Goal: Complete application form: Complete application form

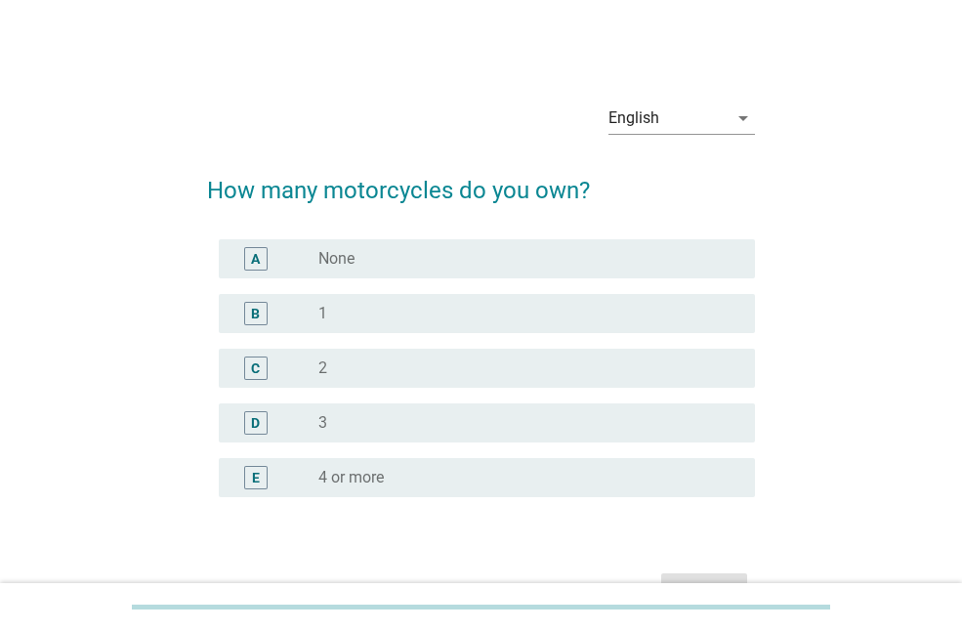
click at [380, 327] on div "B radio_button_unchecked 1" at bounding box center [487, 313] width 536 height 39
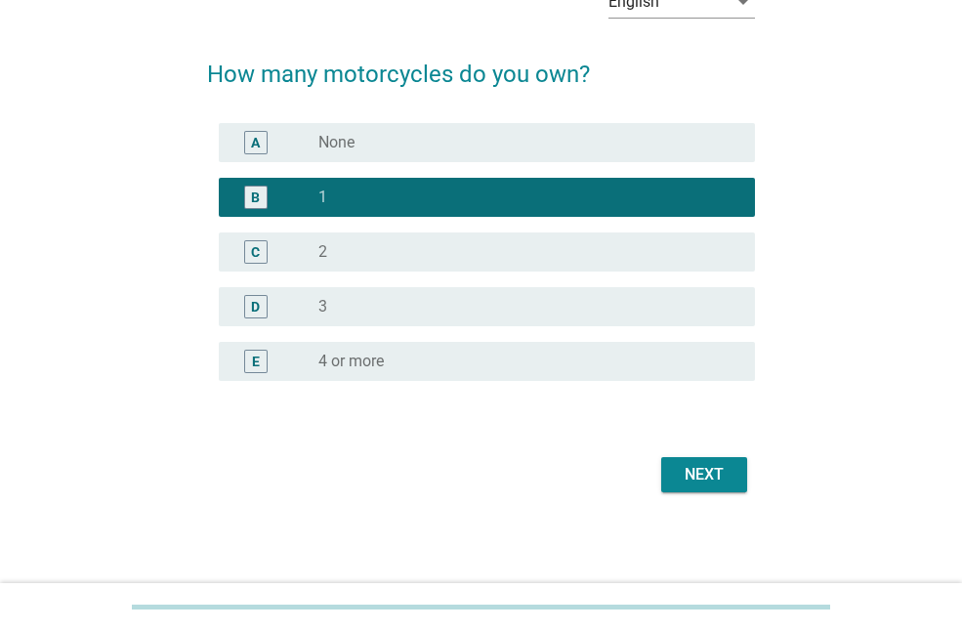
scroll to position [117, 0]
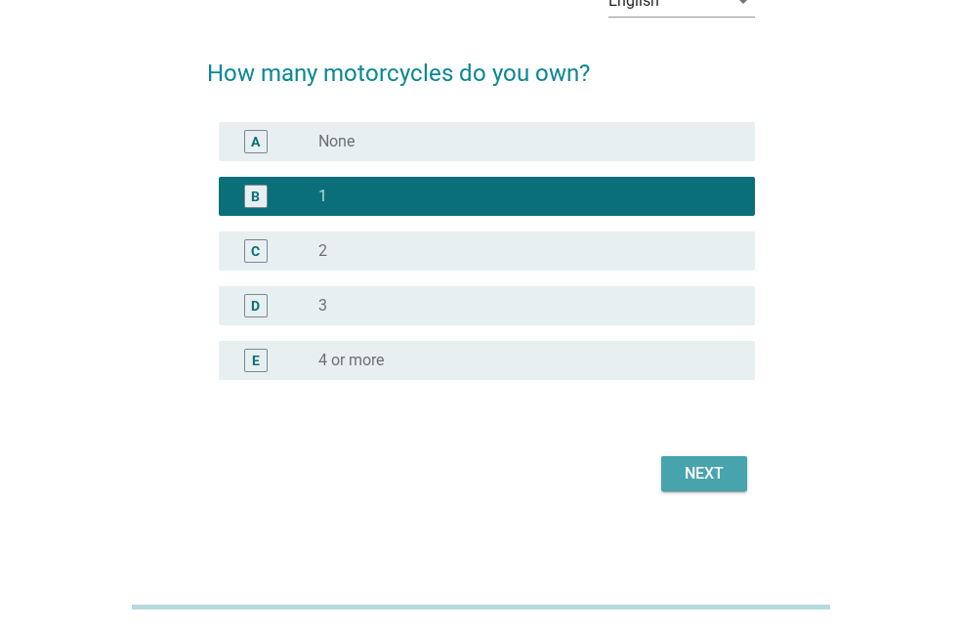
click at [689, 476] on div "Next" at bounding box center [704, 473] width 55 height 23
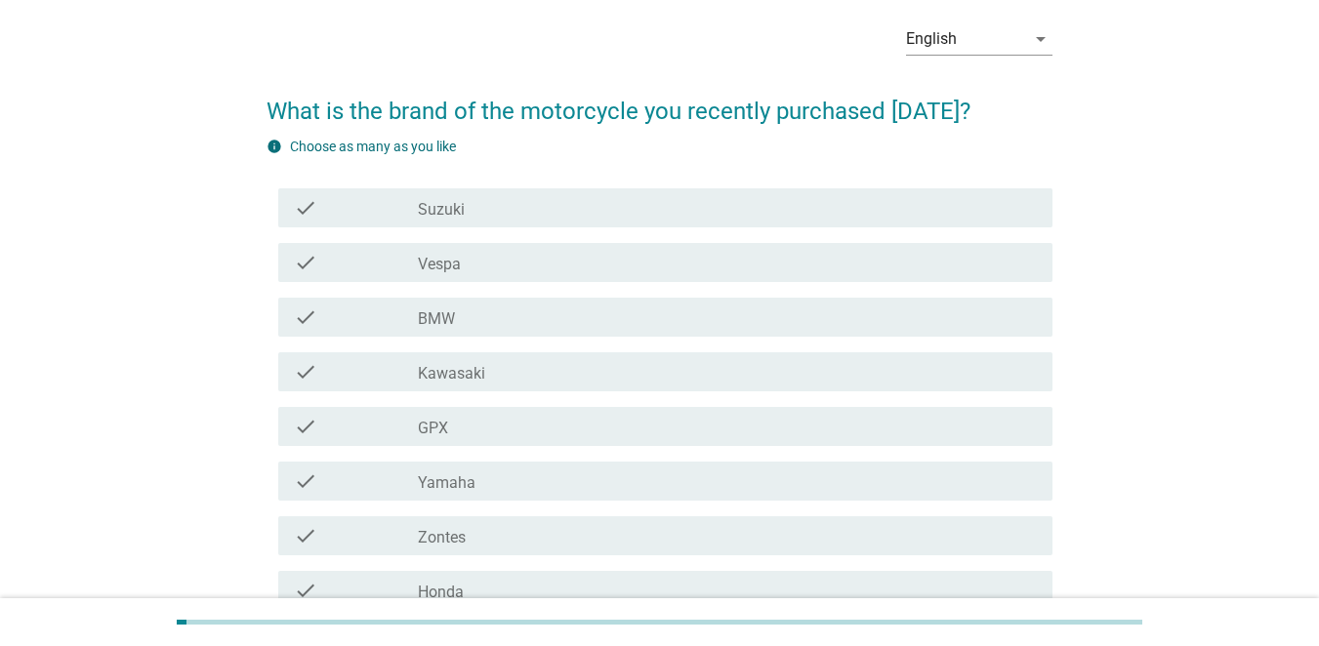
scroll to position [195, 0]
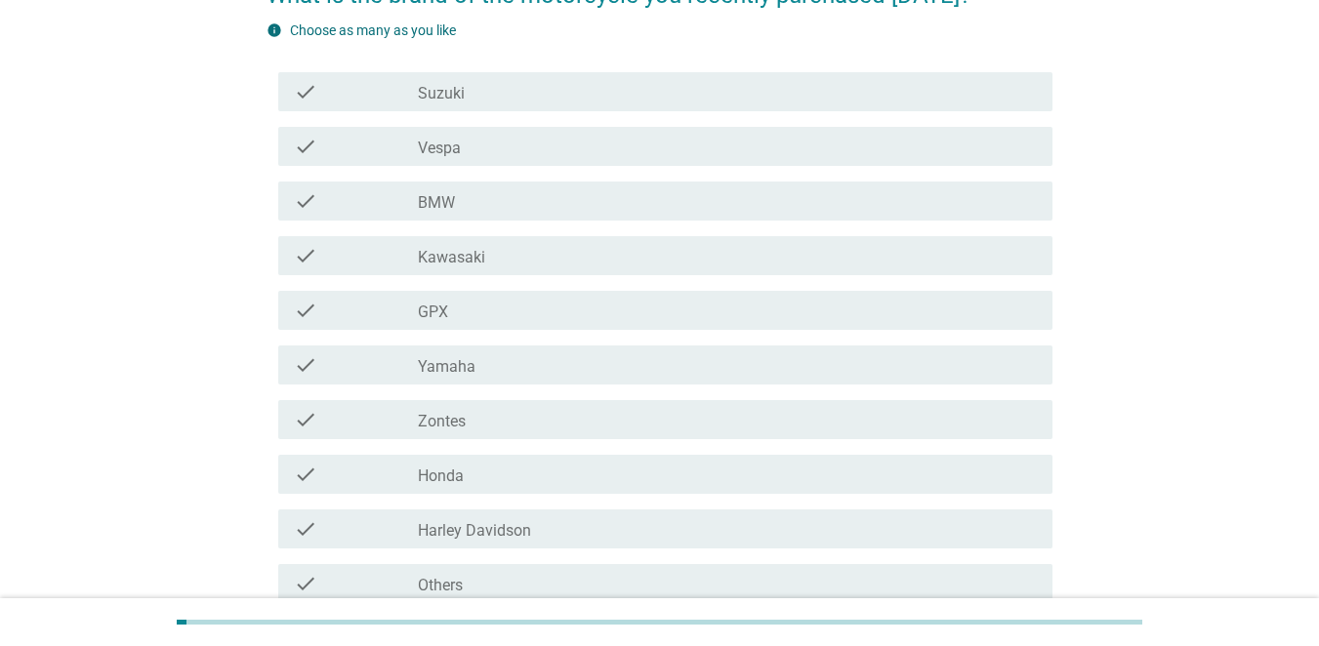
click at [469, 479] on div "check_box_outline_blank Honda" at bounding box center [727, 474] width 619 height 23
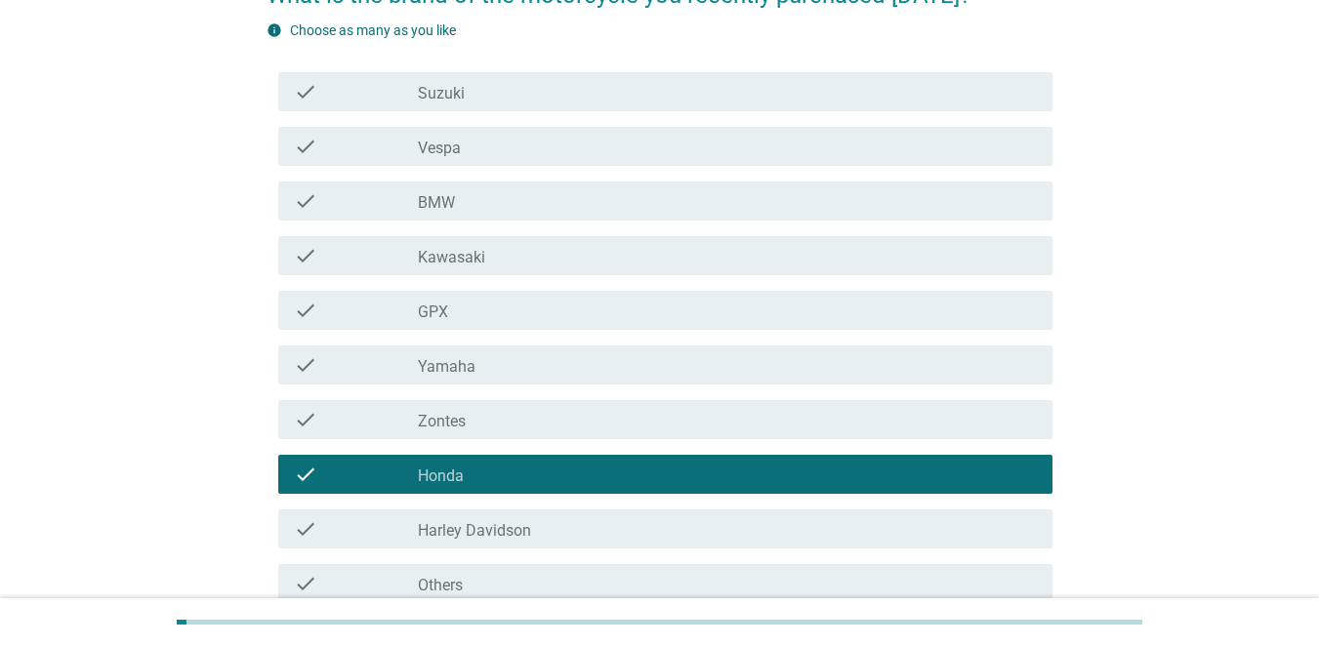
scroll to position [380, 0]
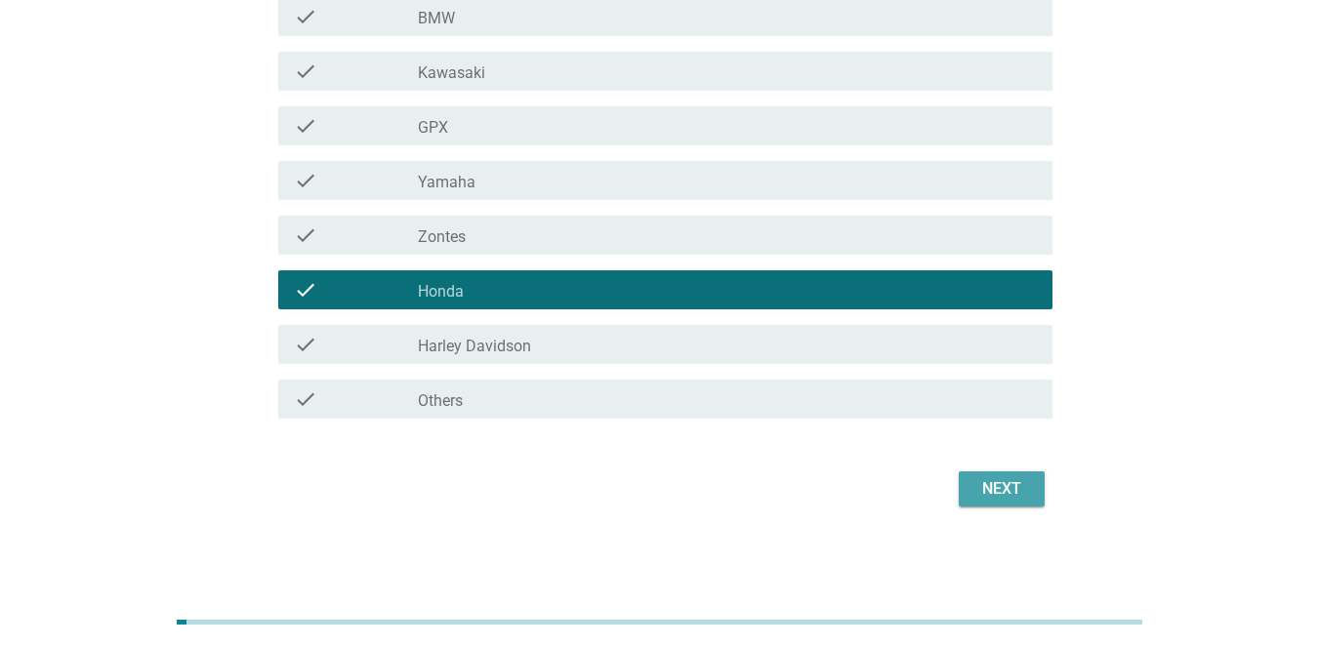
click at [961, 487] on div "Next" at bounding box center [1001, 488] width 55 height 23
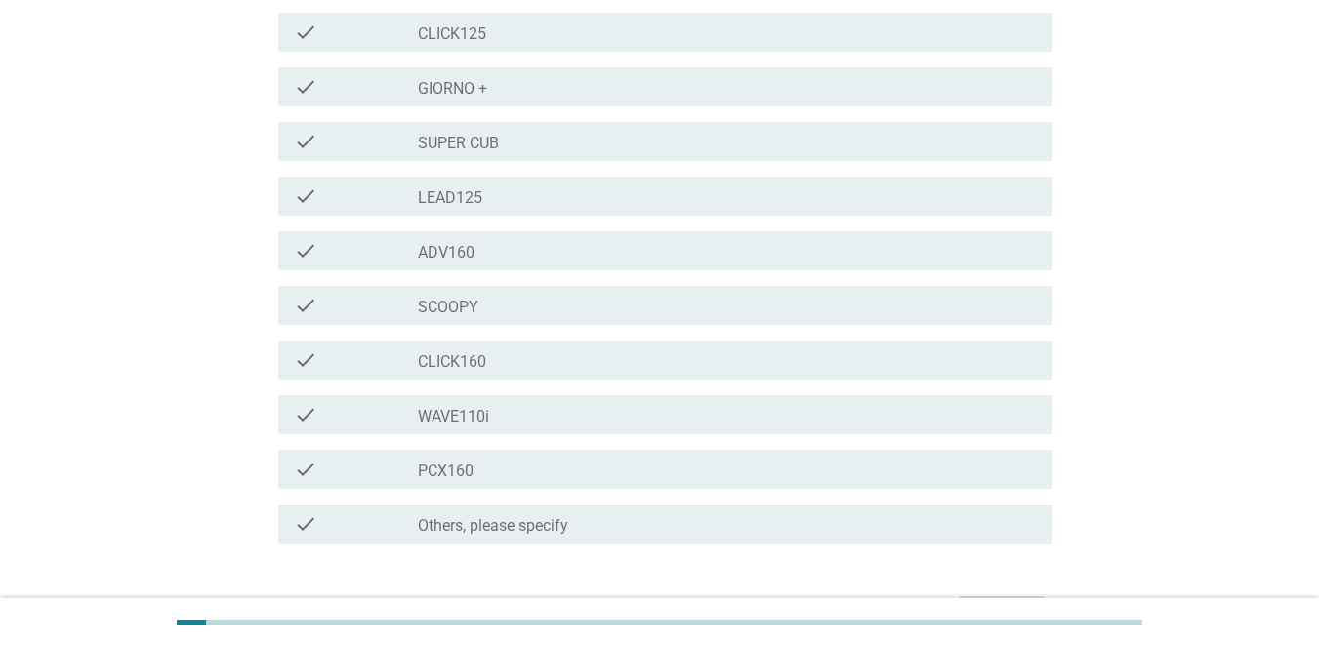
scroll to position [488, 0]
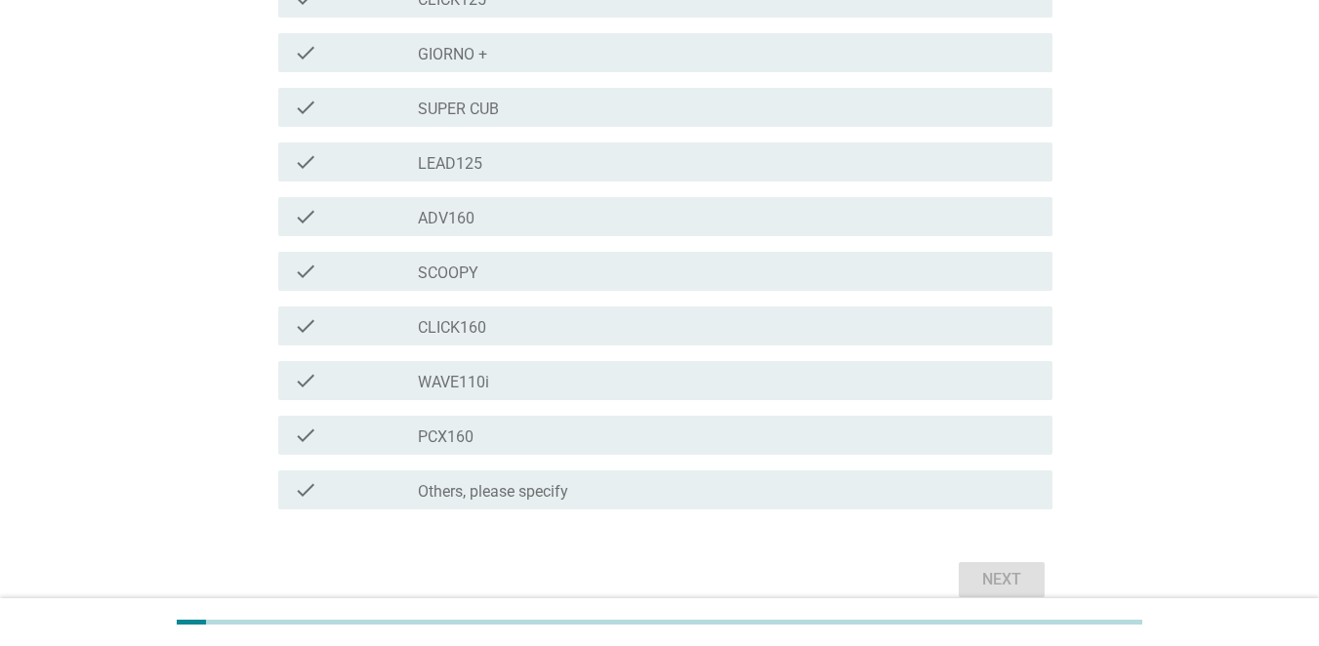
click at [459, 435] on label "PCX160" at bounding box center [446, 438] width 56 height 20
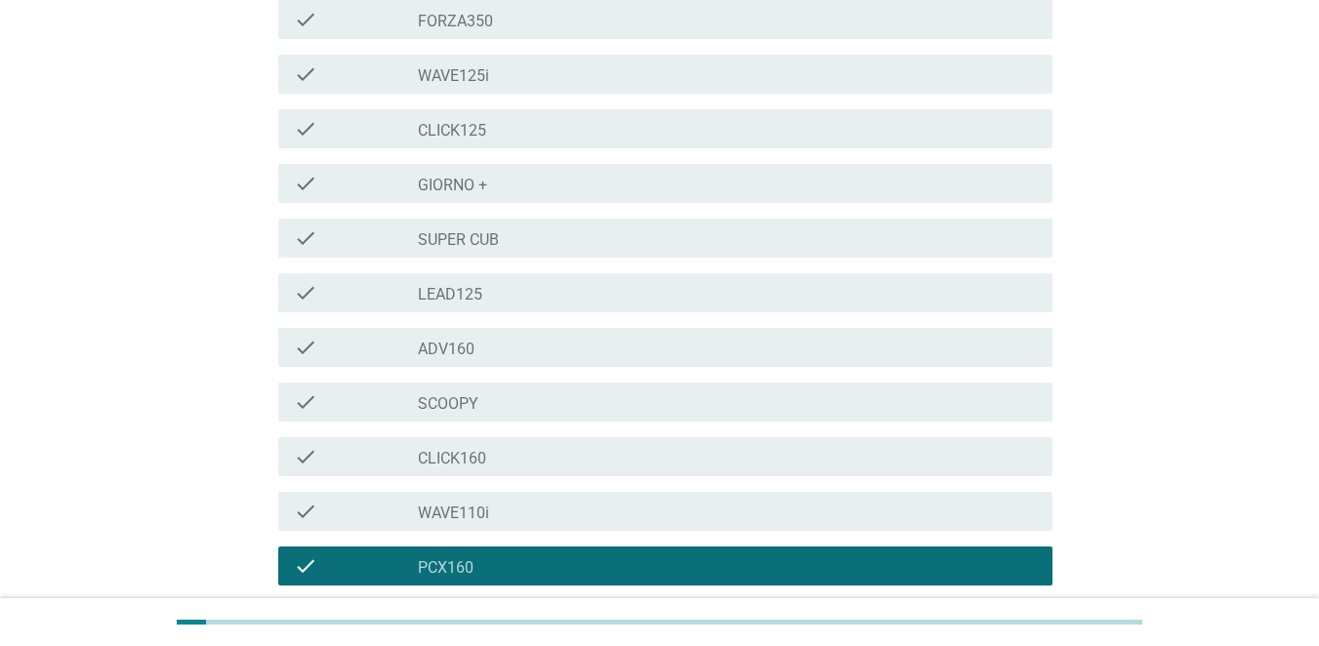
scroll to position [391, 0]
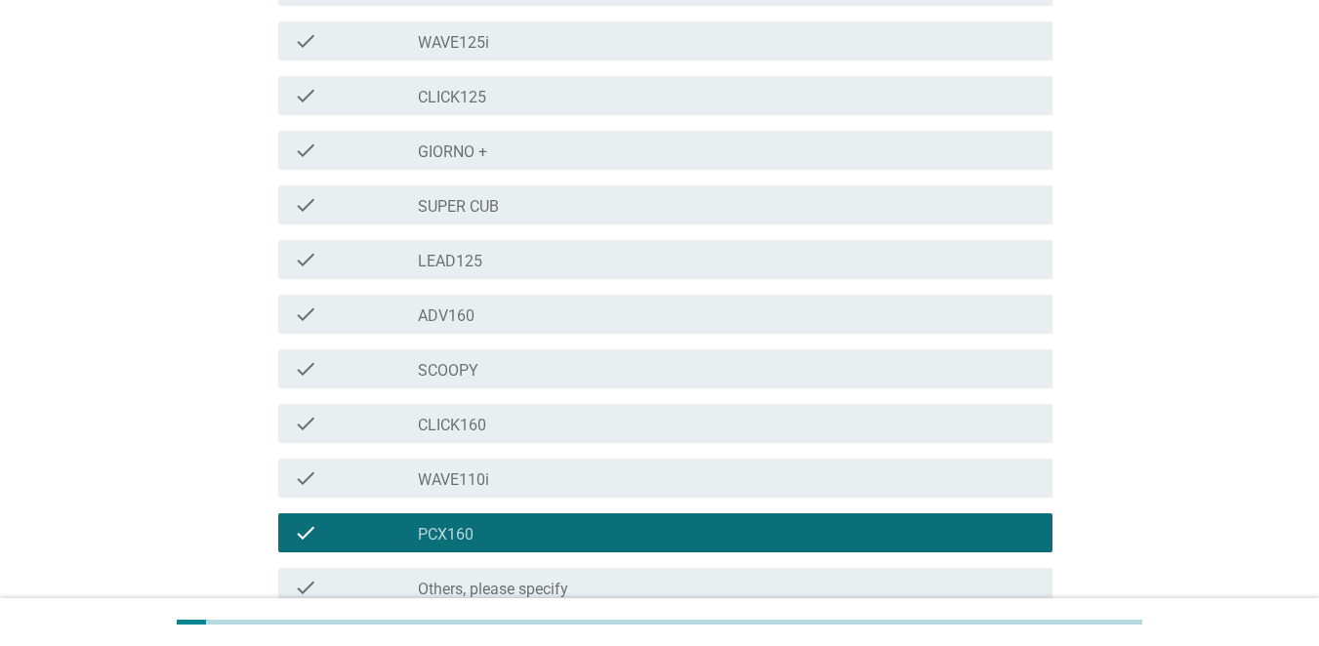
click at [602, 526] on div "check_box PCX160" at bounding box center [727, 532] width 619 height 23
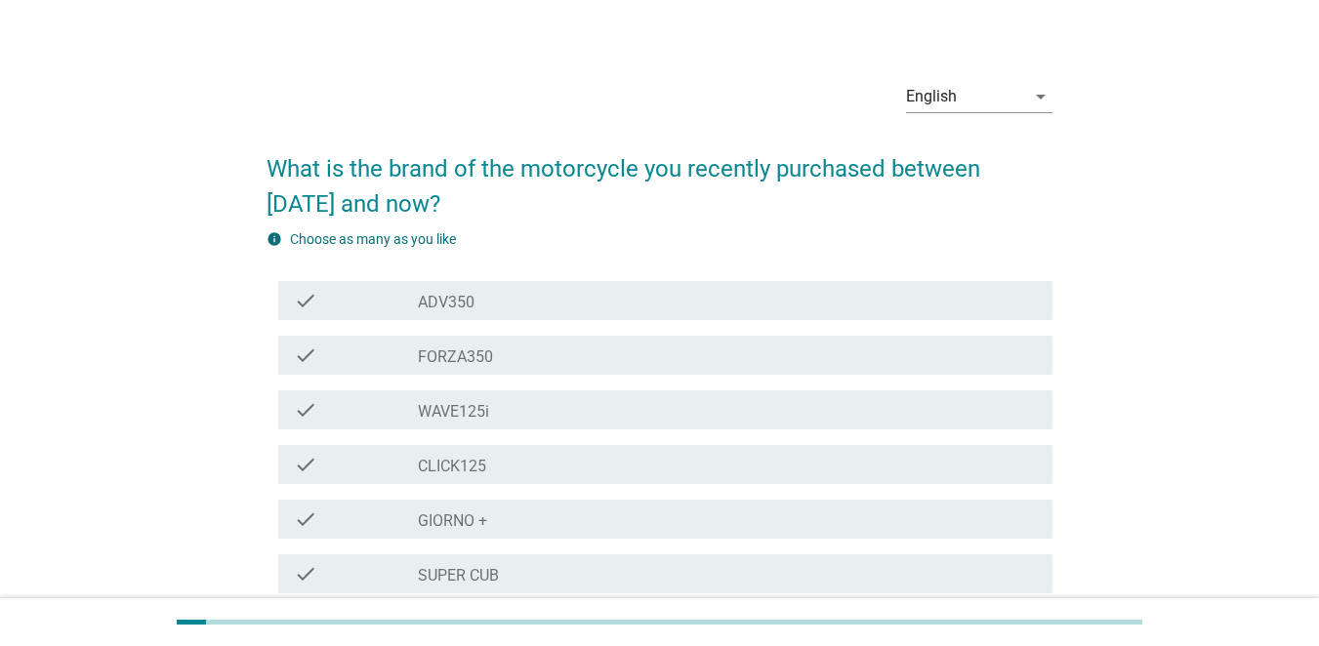
scroll to position [0, 0]
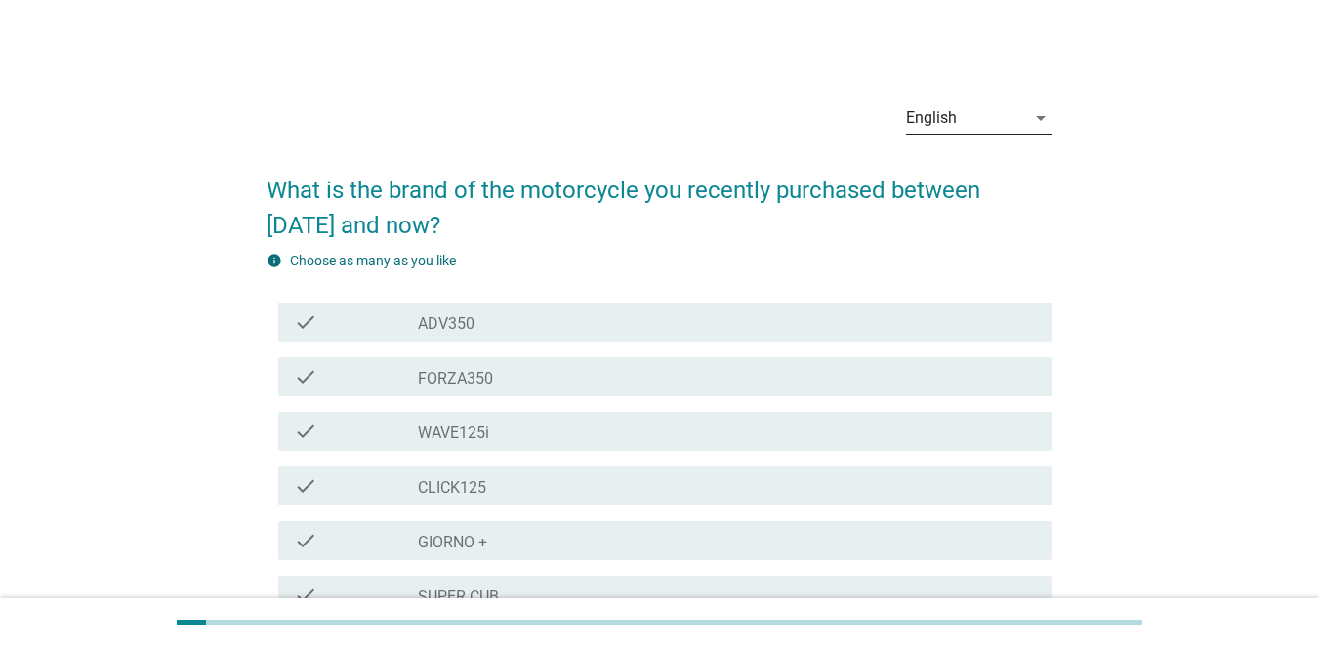
click at [961, 110] on div "English" at bounding box center [965, 118] width 119 height 31
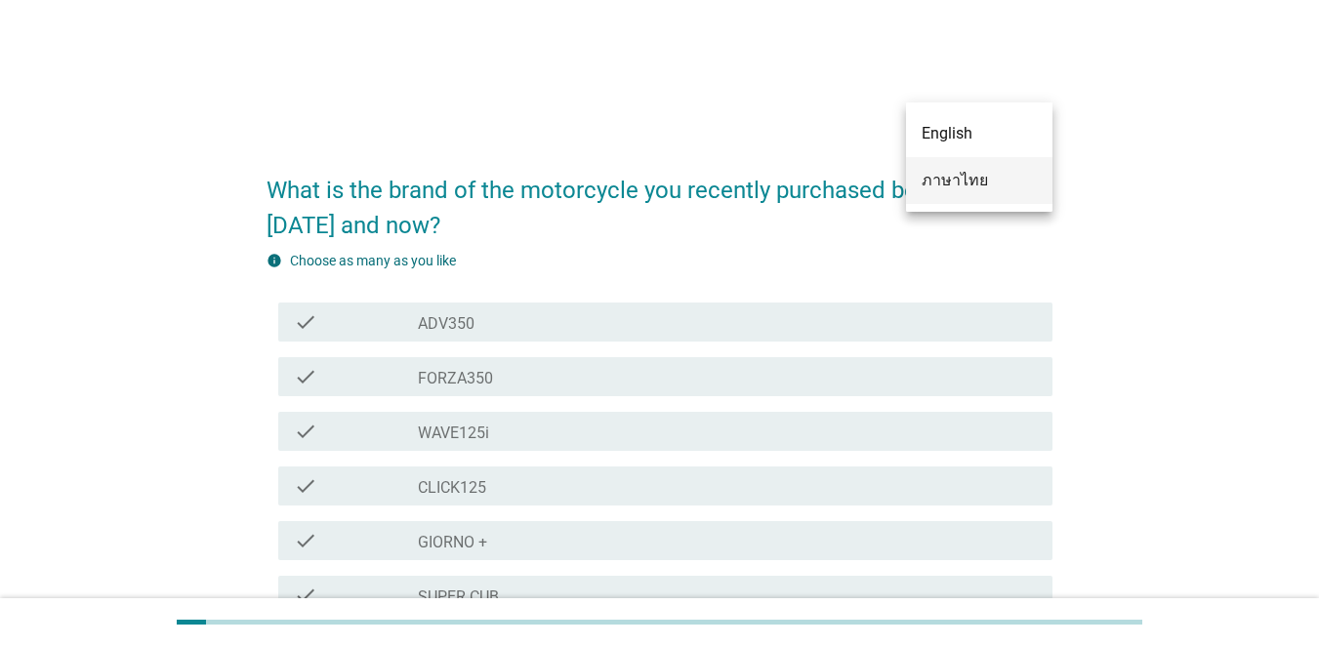
click at [961, 174] on div "ภาษาไทย" at bounding box center [979, 180] width 115 height 23
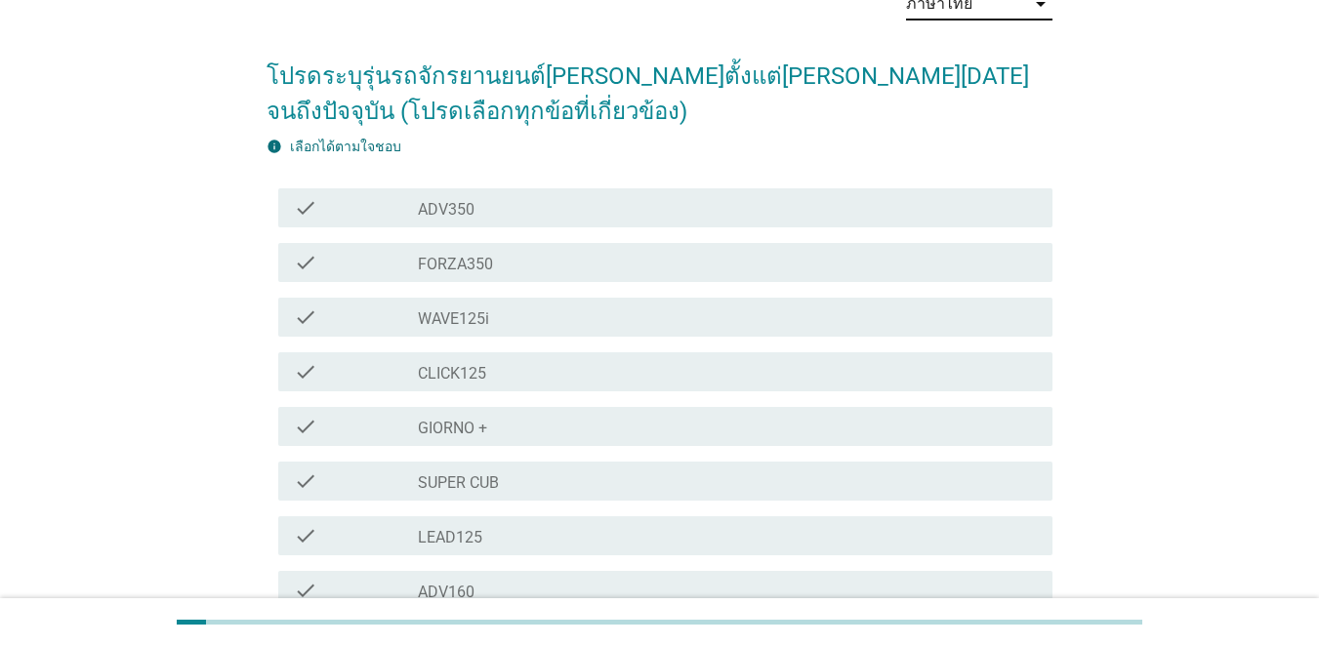
scroll to position [98, 0]
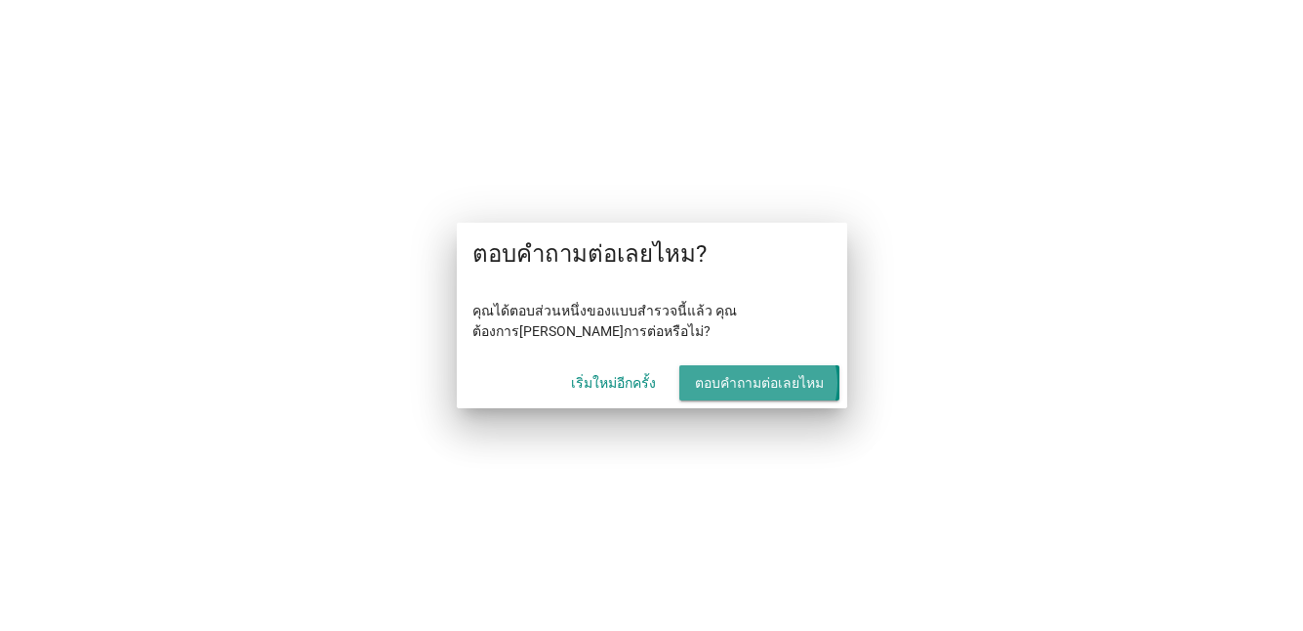
click at [729, 388] on div "ตอบคำถามต่อเลยไหม" at bounding box center [759, 383] width 129 height 21
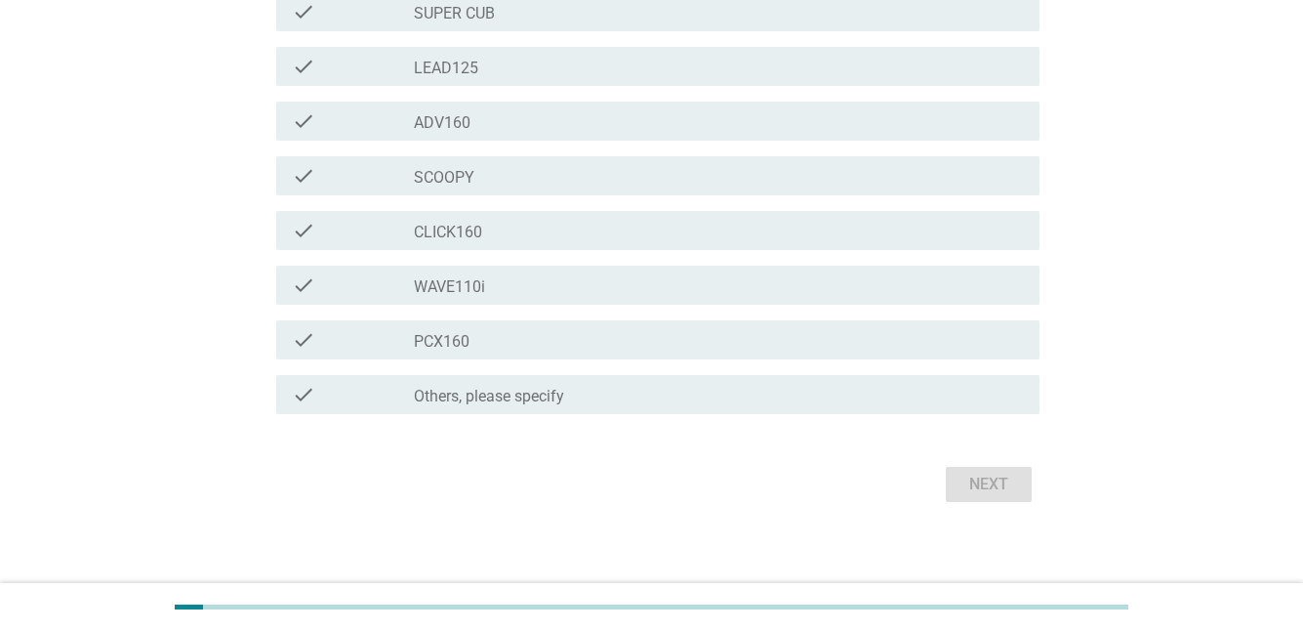
scroll to position [586, 0]
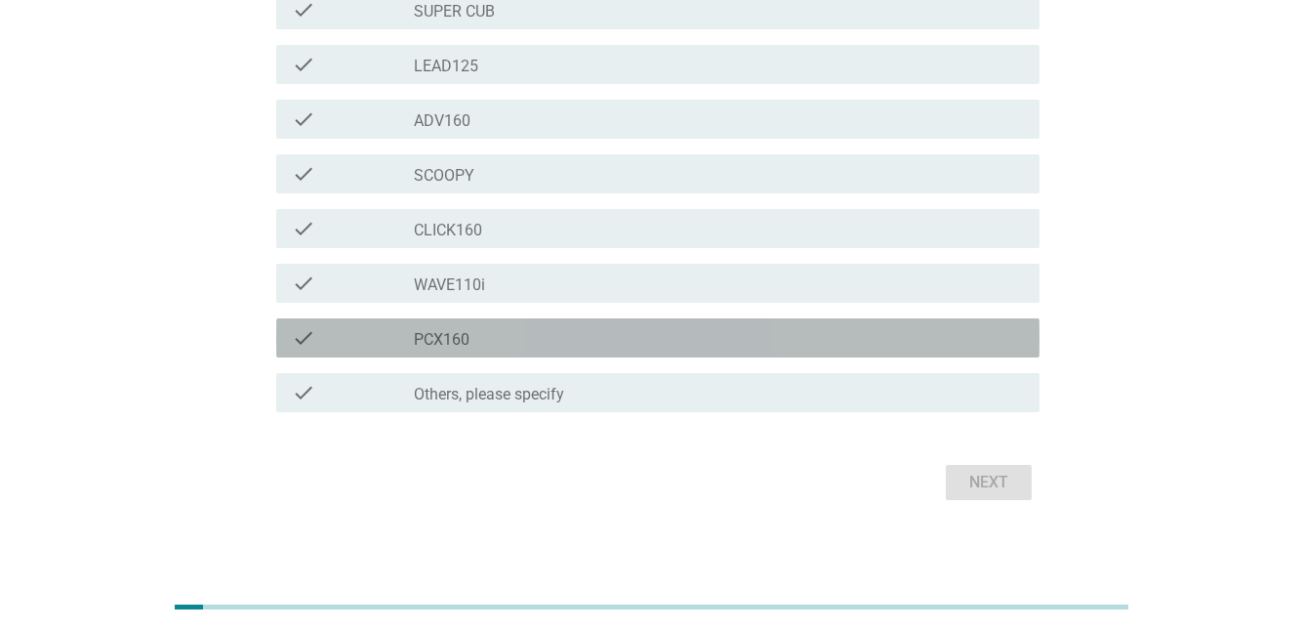
click at [475, 348] on div "check_box_outline_blank PCX160" at bounding box center [719, 337] width 610 height 23
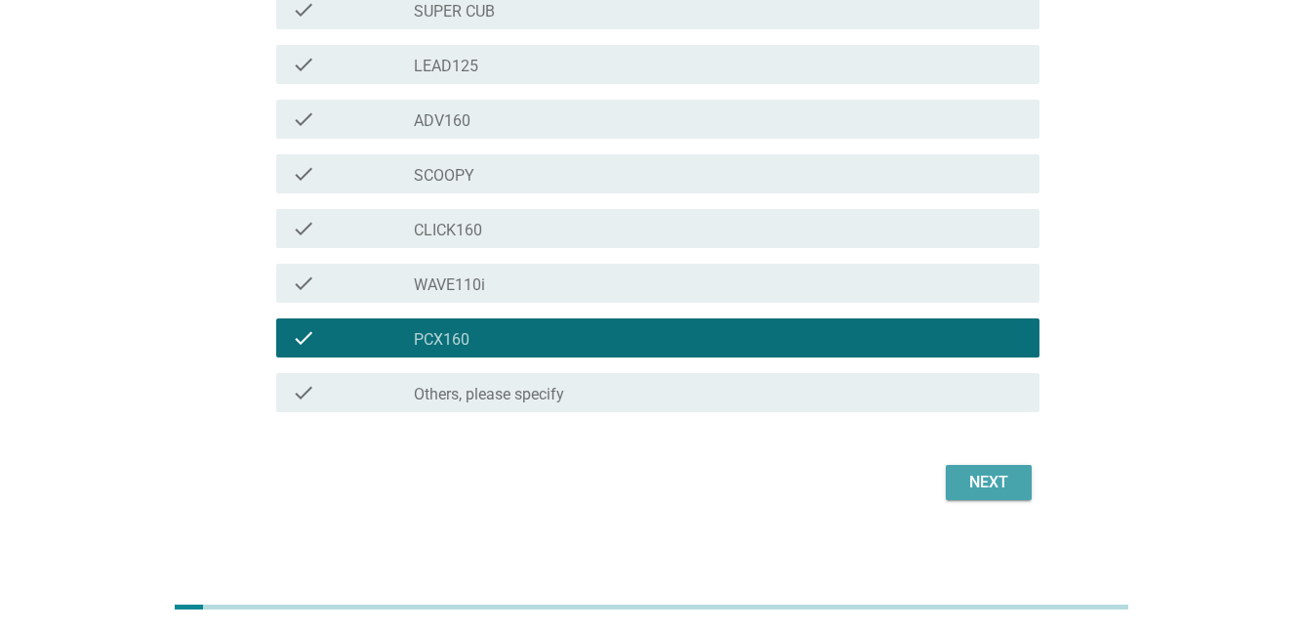
click at [974, 483] on div "Next" at bounding box center [989, 482] width 55 height 23
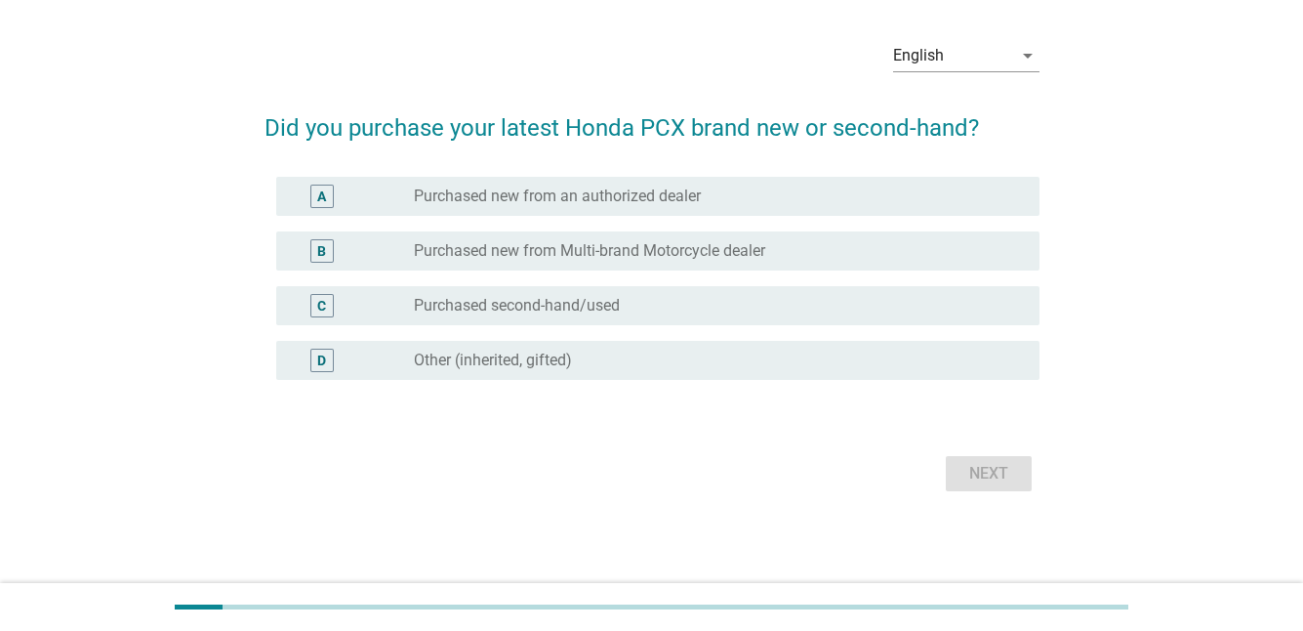
scroll to position [0, 0]
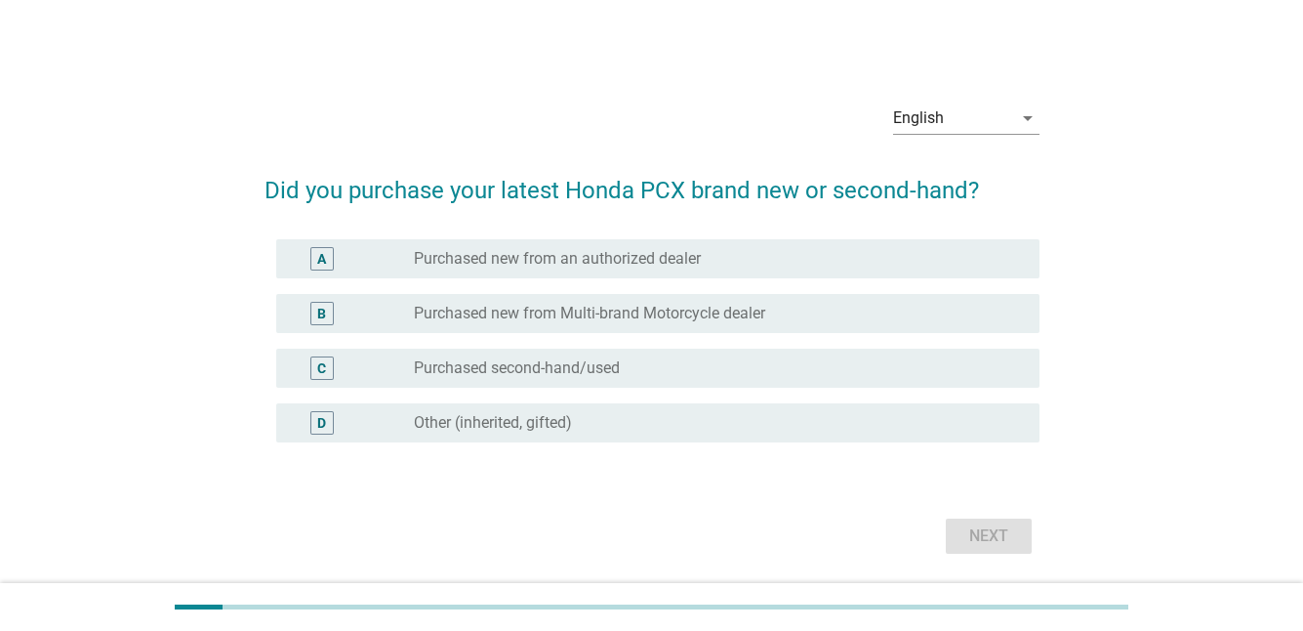
click at [500, 270] on div "A radio_button_unchecked Purchased new from an authorized dealer" at bounding box center [657, 258] width 763 height 39
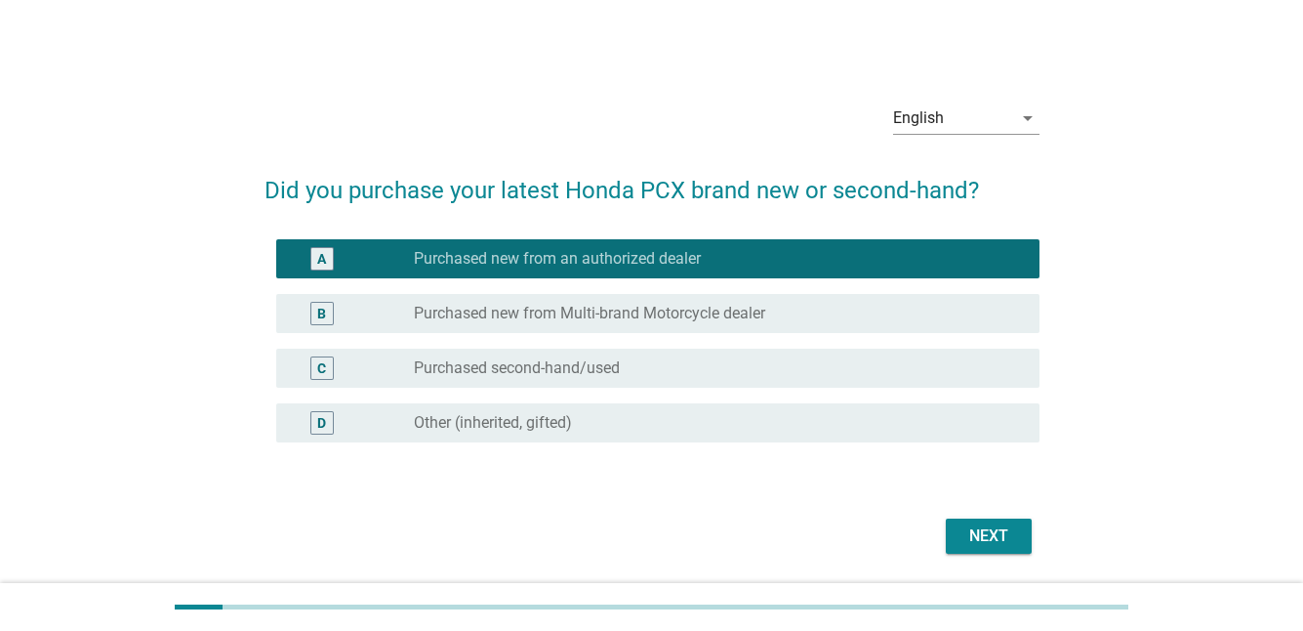
click at [989, 534] on div "Next" at bounding box center [989, 535] width 55 height 23
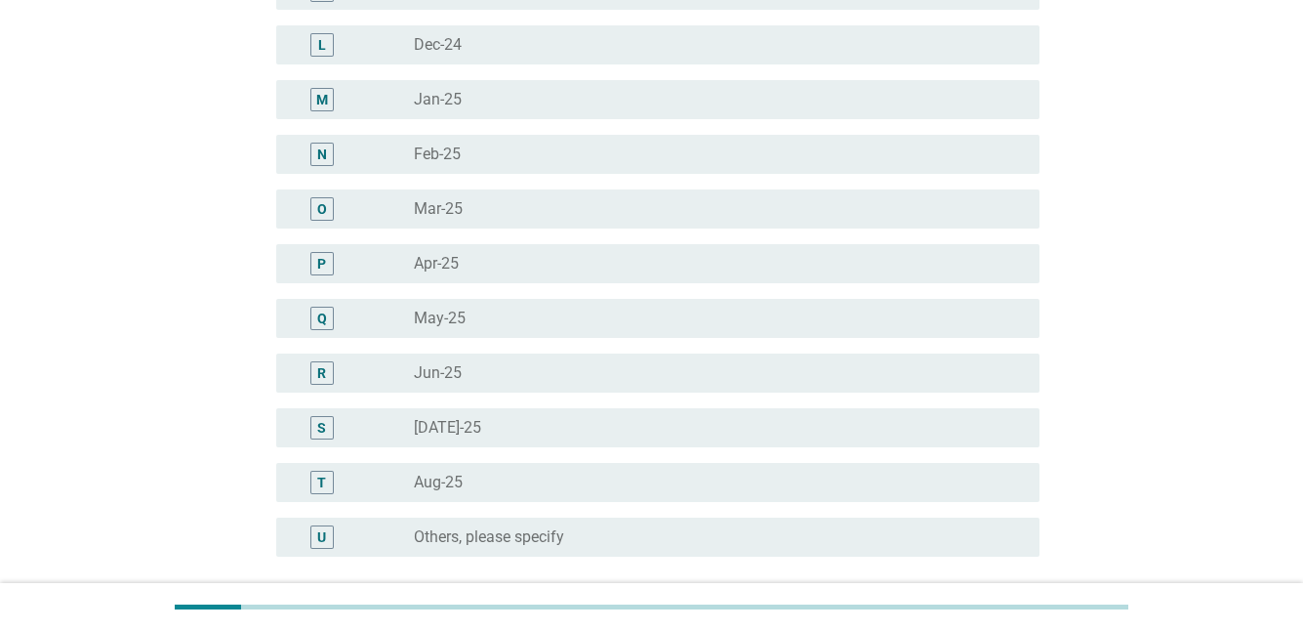
scroll to position [781, 0]
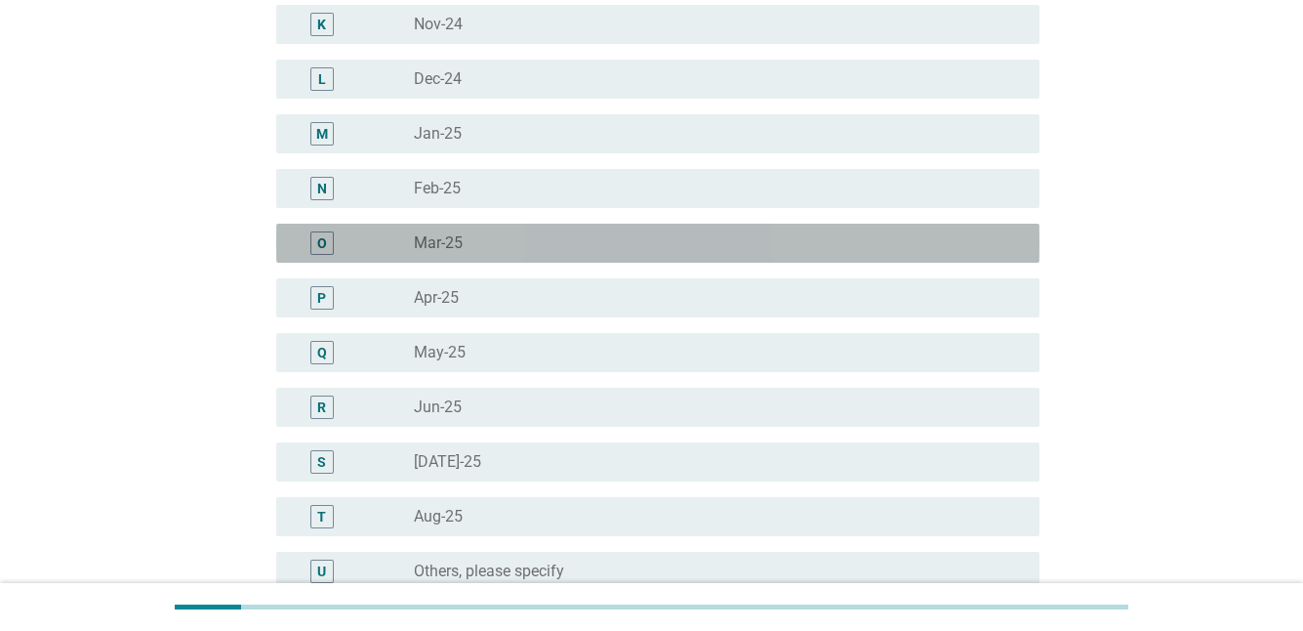
click at [521, 231] on div "radio_button_unchecked Mar-25" at bounding box center [719, 242] width 610 height 23
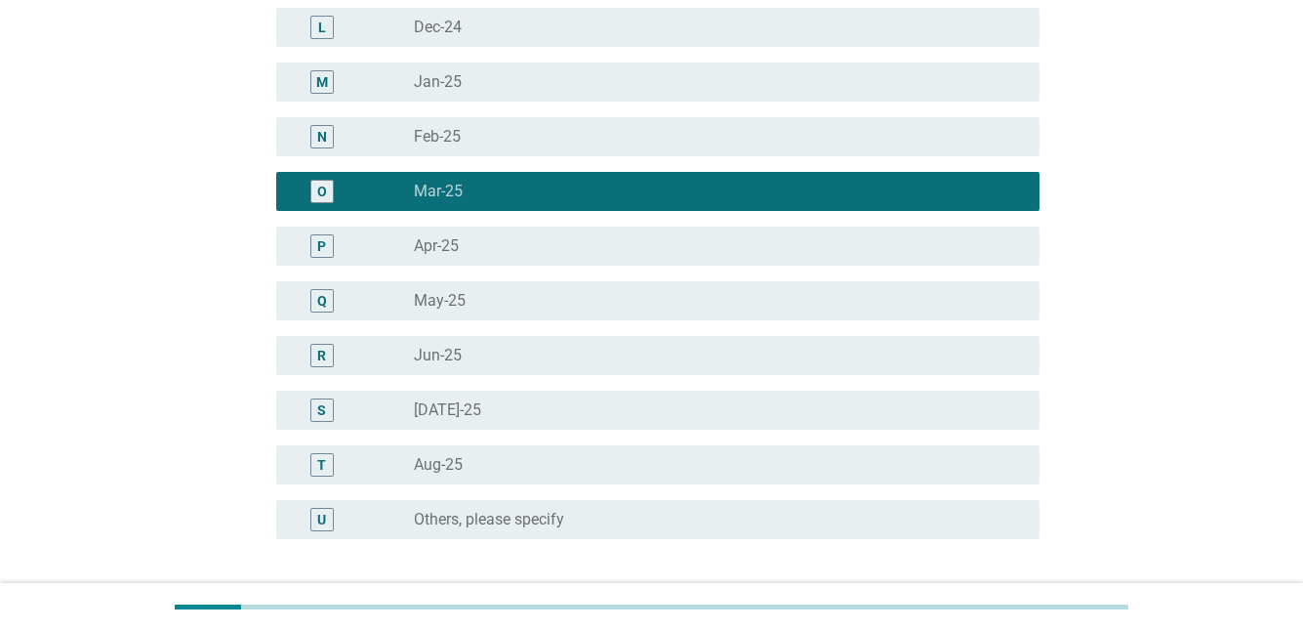
scroll to position [976, 0]
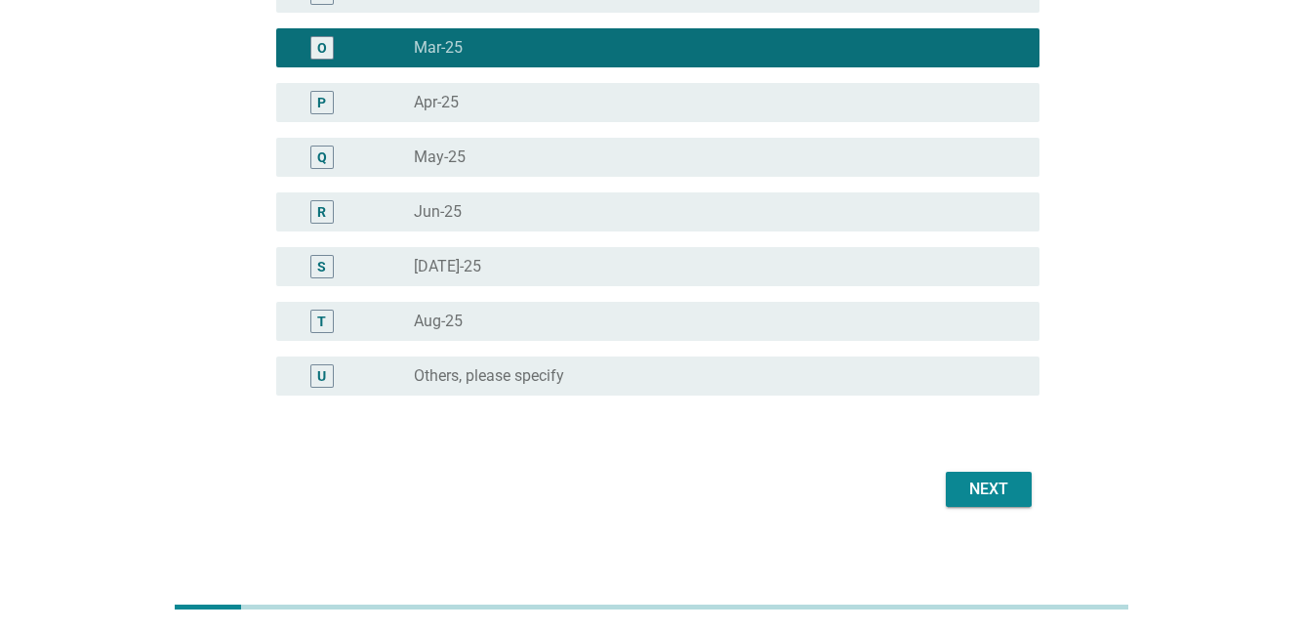
click at [988, 488] on div "Next" at bounding box center [989, 488] width 55 height 23
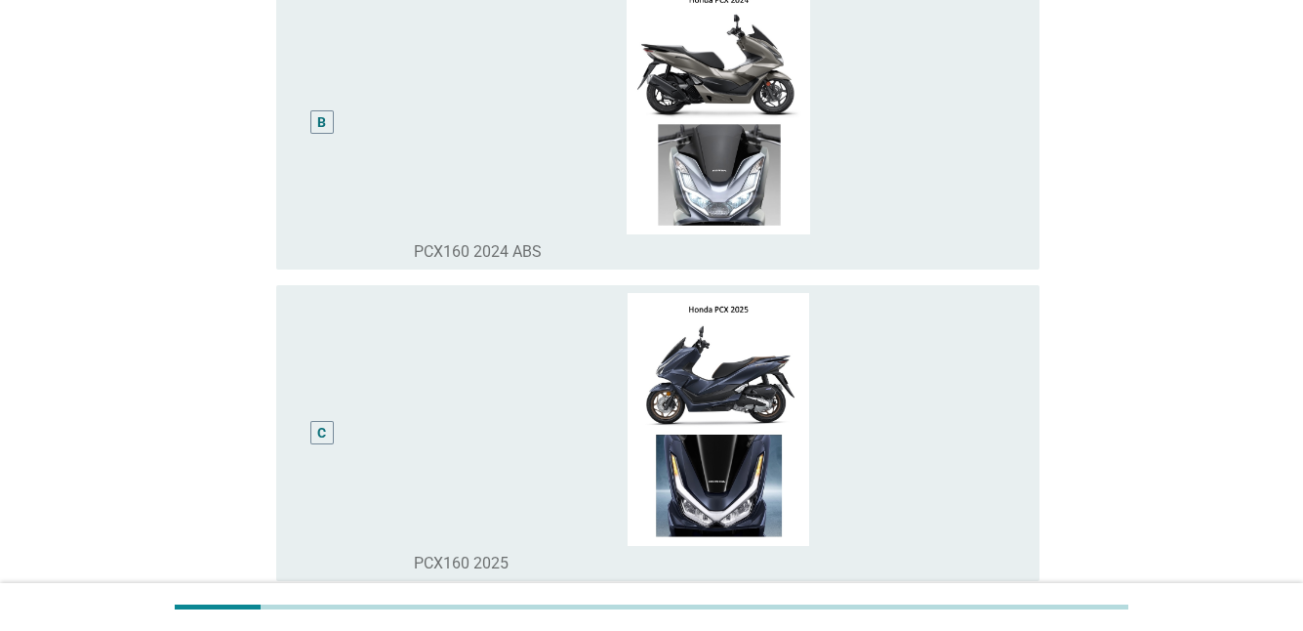
scroll to position [586, 0]
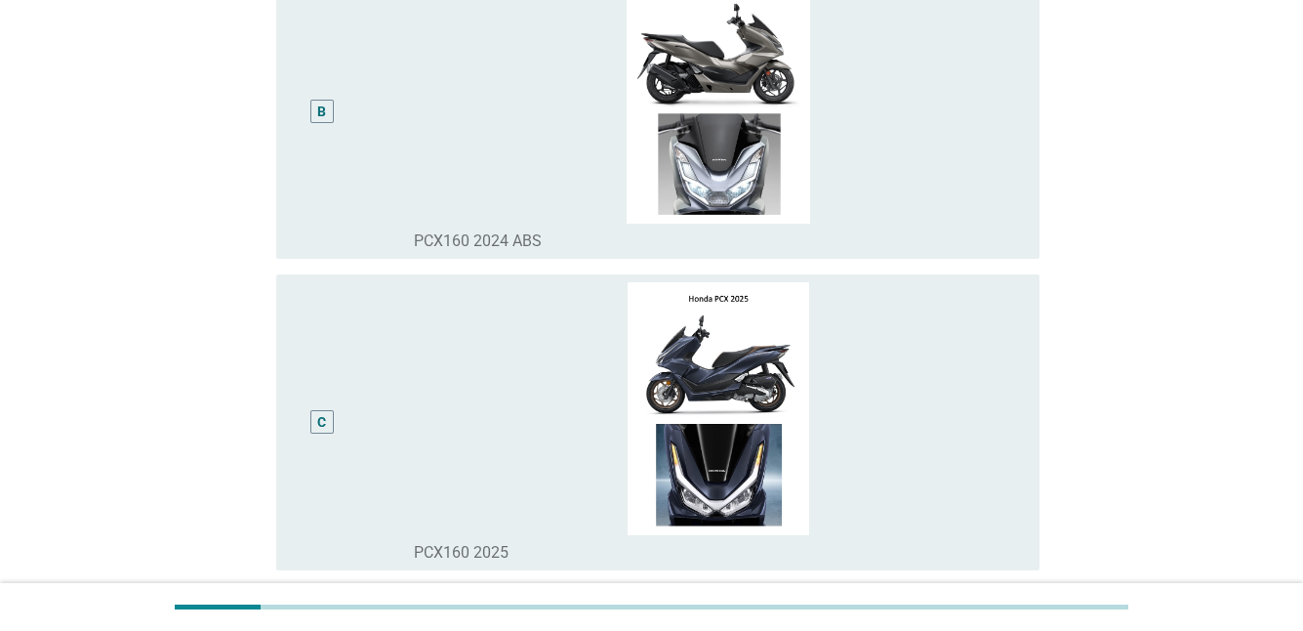
click at [407, 162] on div "B" at bounding box center [353, 111] width 122 height 279
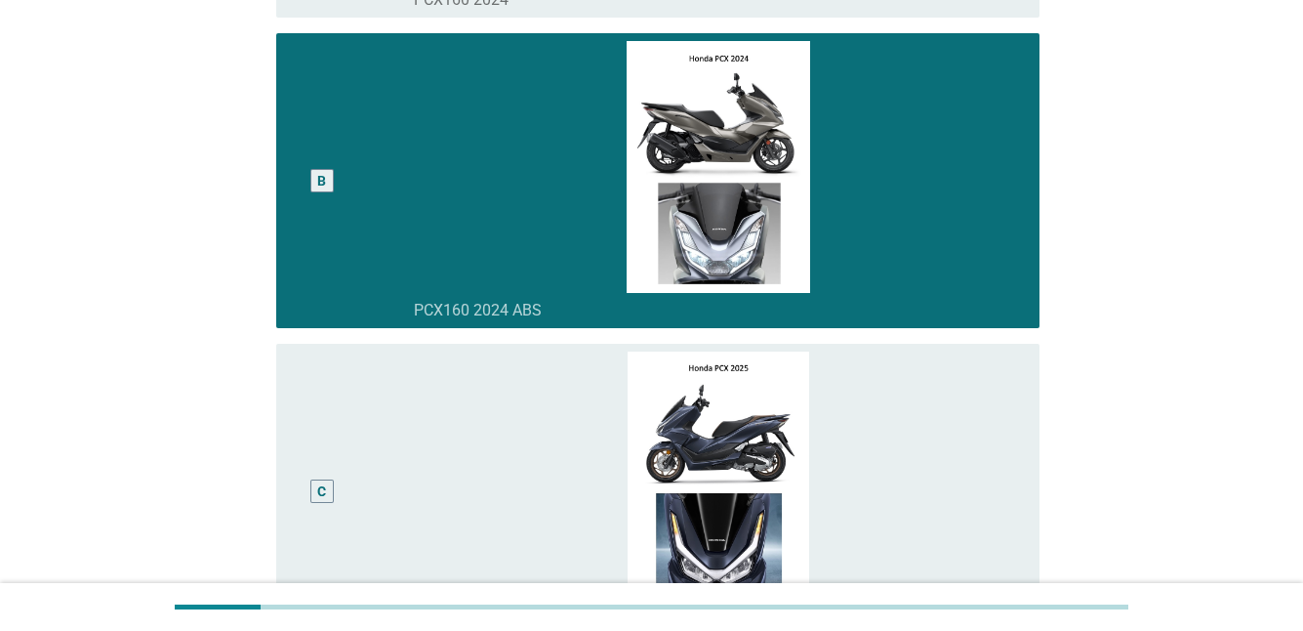
scroll to position [488, 0]
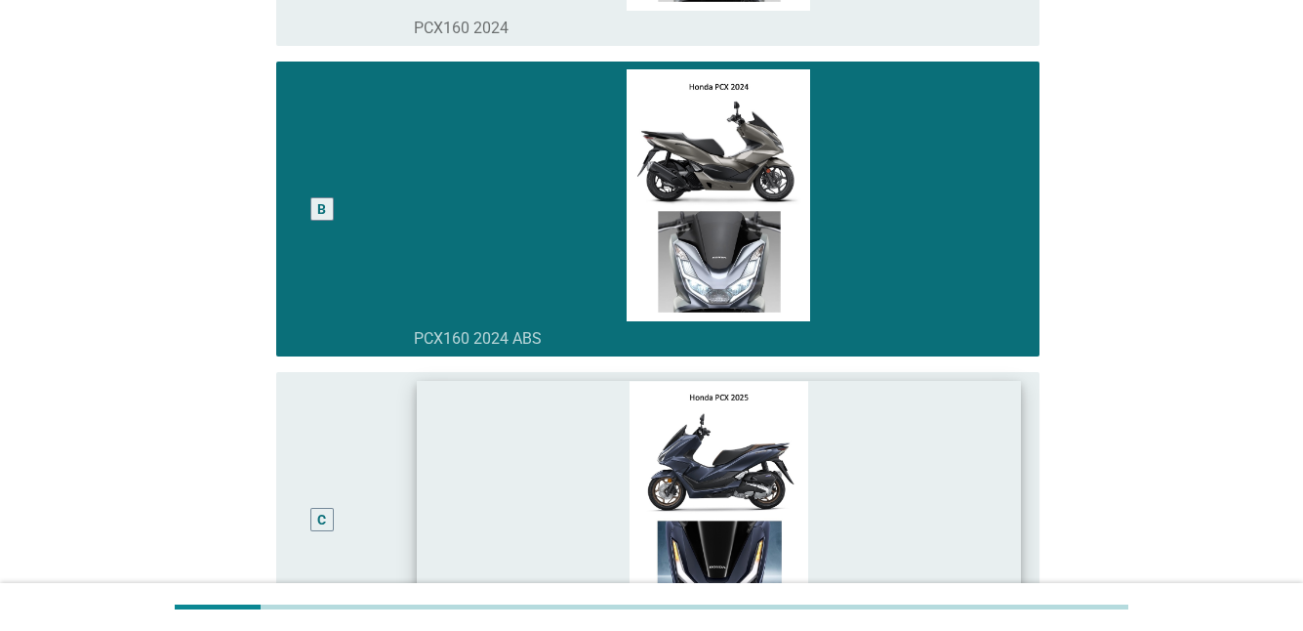
click at [422, 486] on img at bounding box center [719, 507] width 604 height 250
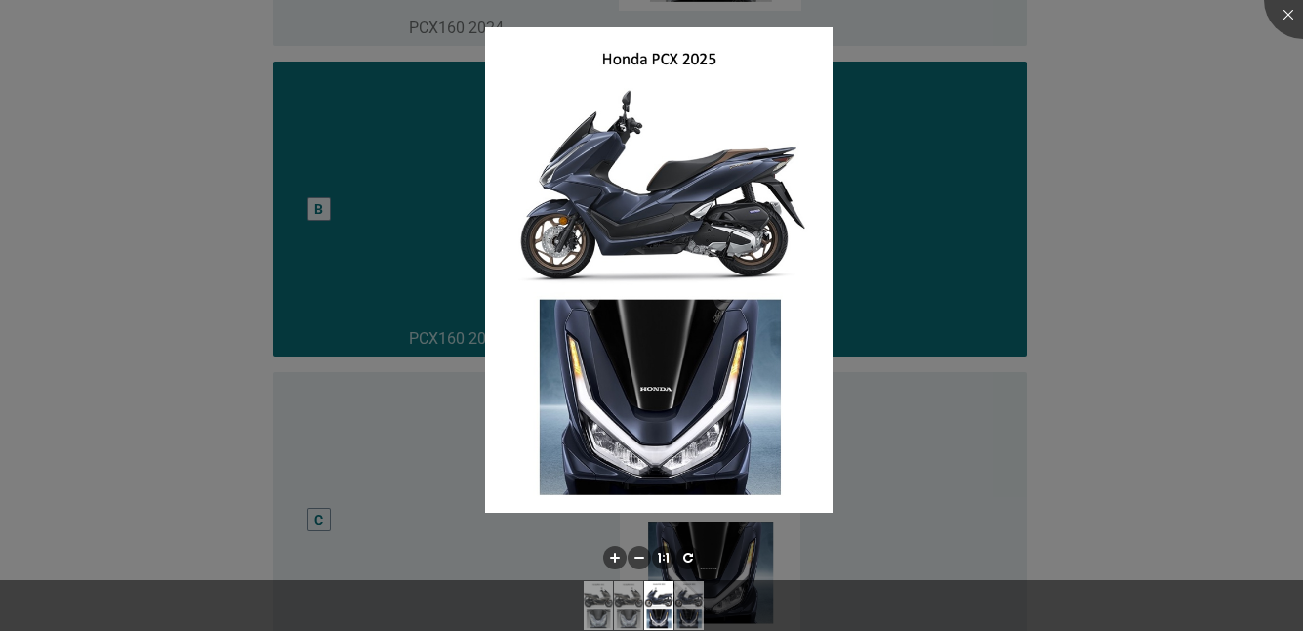
click at [1134, 77] on div at bounding box center [651, 315] width 1303 height 631
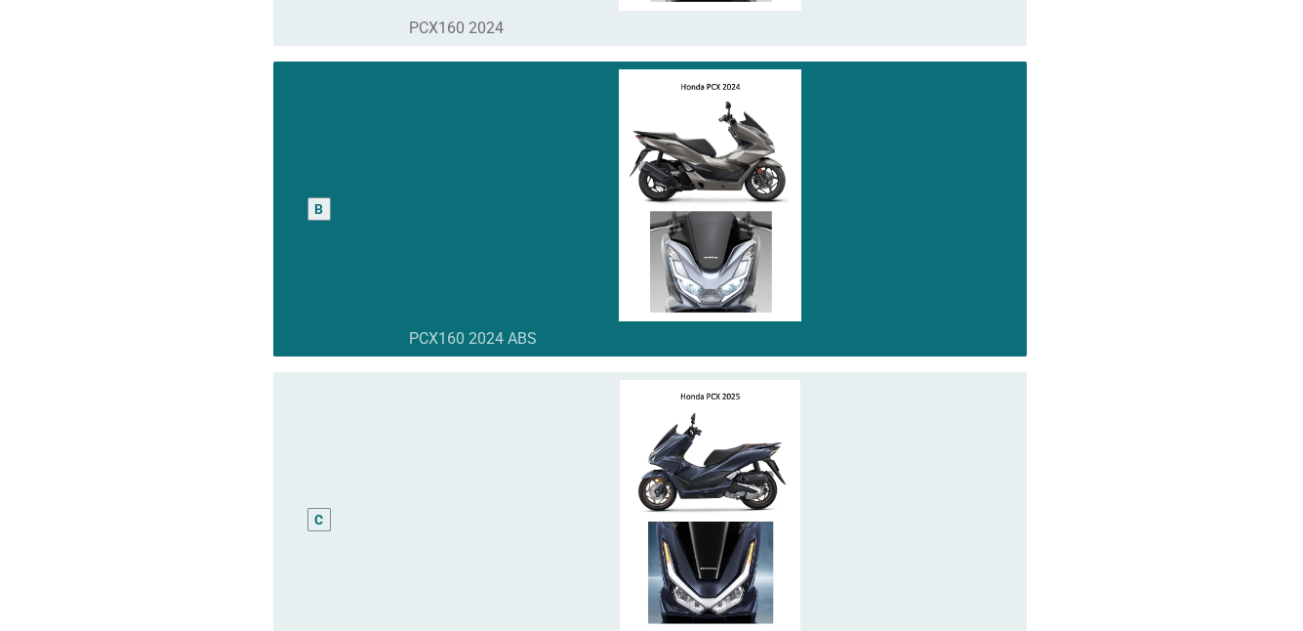
click at [1289, 7] on div "English arrow_drop_down Which PCX model do you currently own? A radio_button_un…" at bounding box center [644, 347] width 1289 height 1670
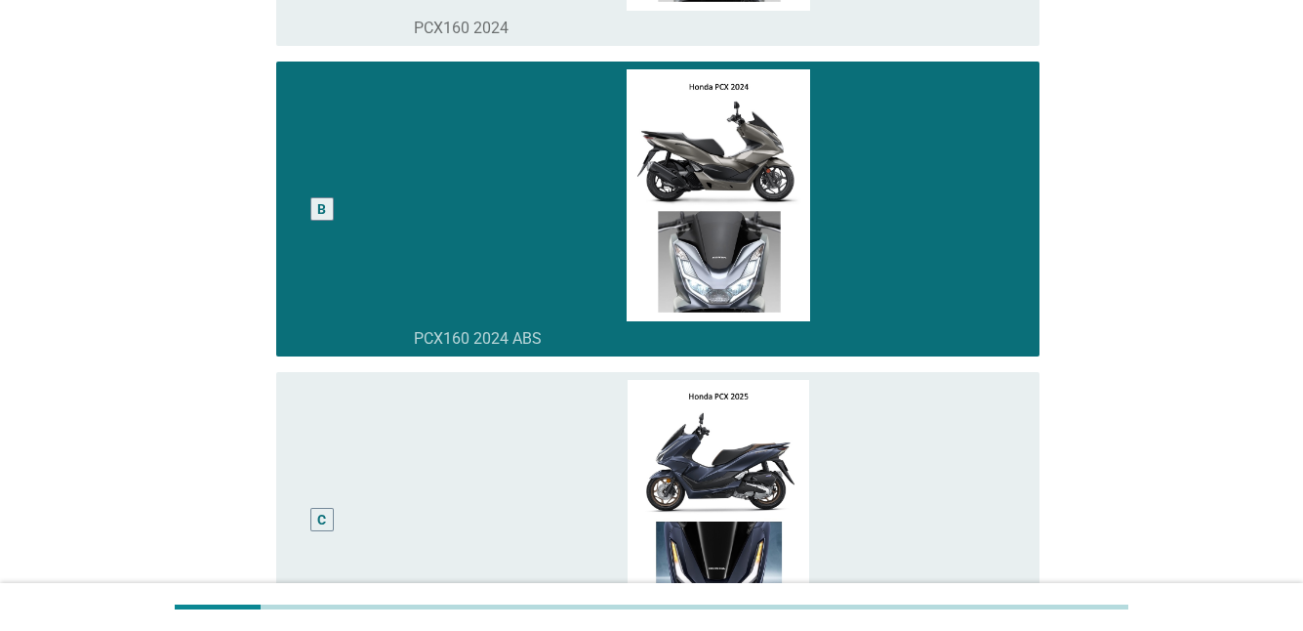
click at [343, 252] on div "B" at bounding box center [323, 208] width 62 height 279
click at [328, 256] on div "B" at bounding box center [323, 208] width 62 height 279
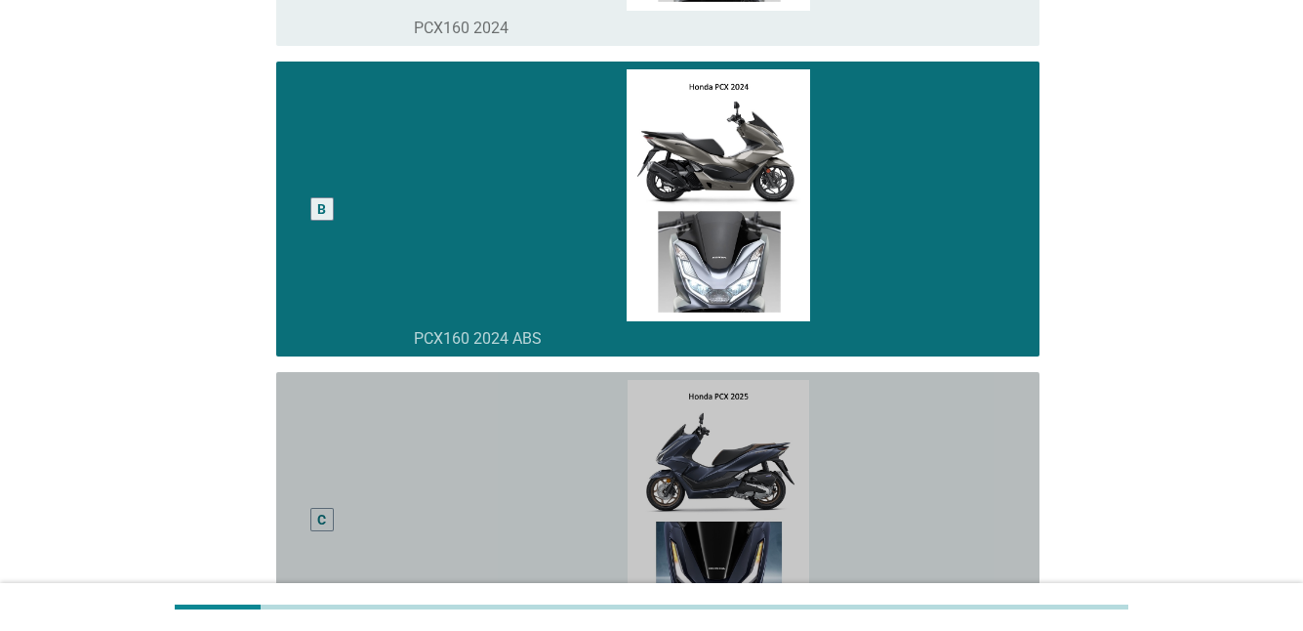
click at [317, 512] on div "C" at bounding box center [321, 520] width 9 height 21
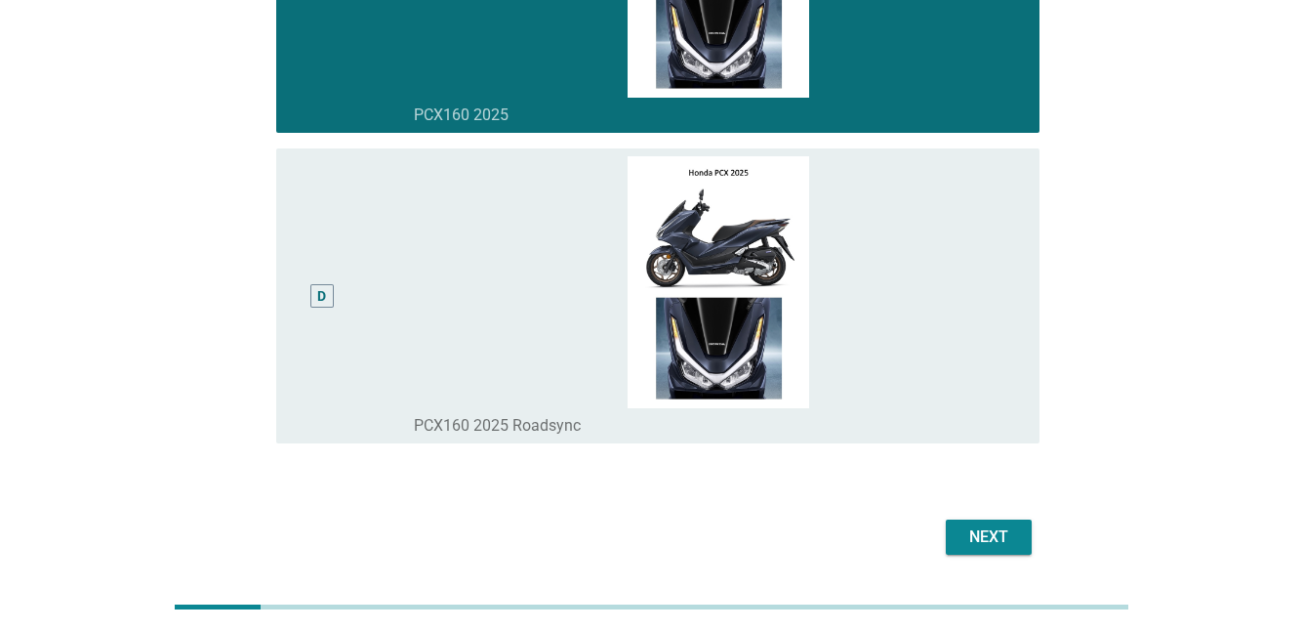
scroll to position [976, 0]
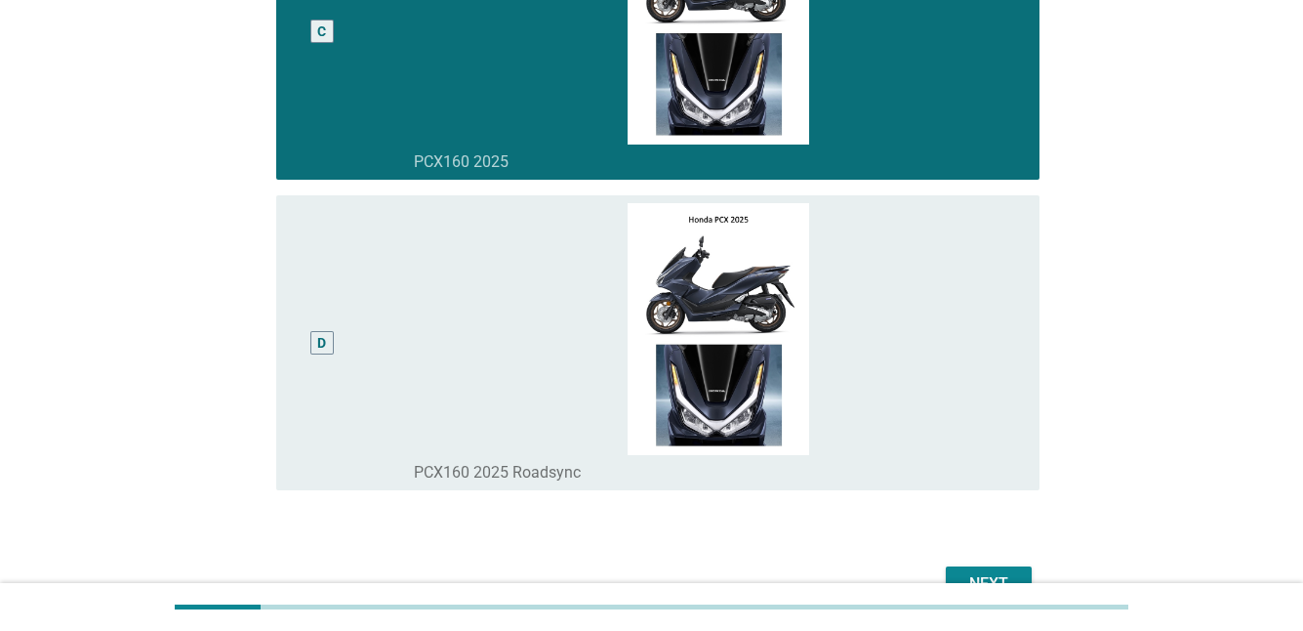
click at [1002, 569] on button "Next" at bounding box center [989, 583] width 86 height 35
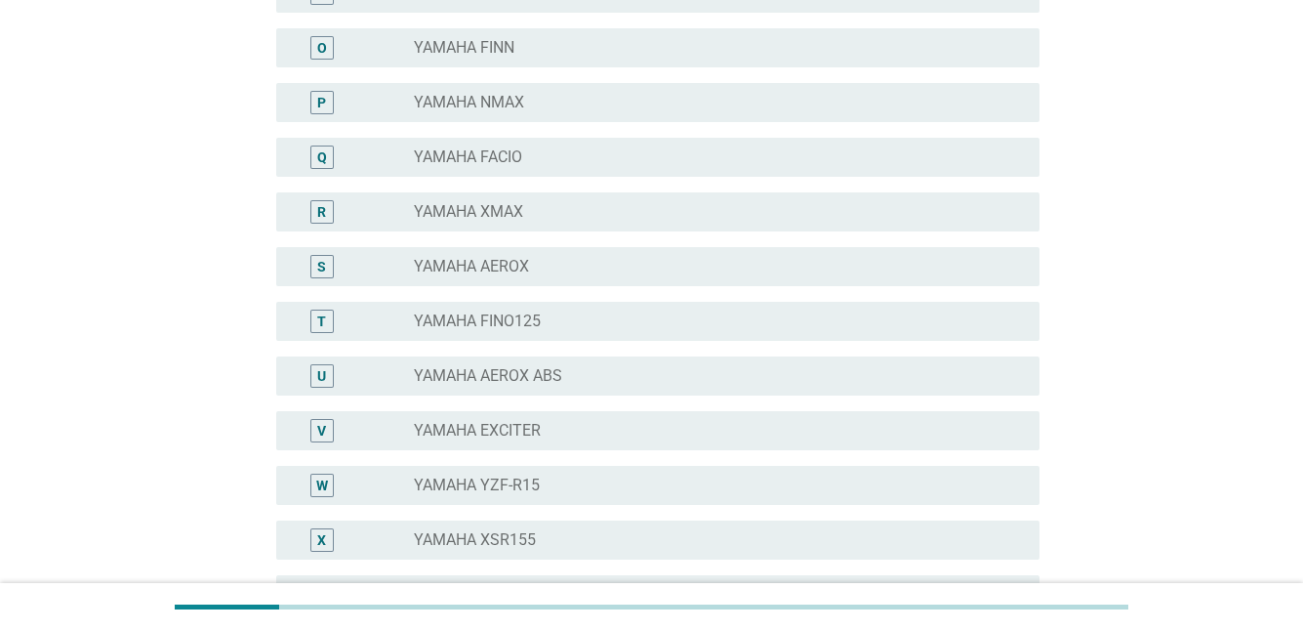
scroll to position [0, 0]
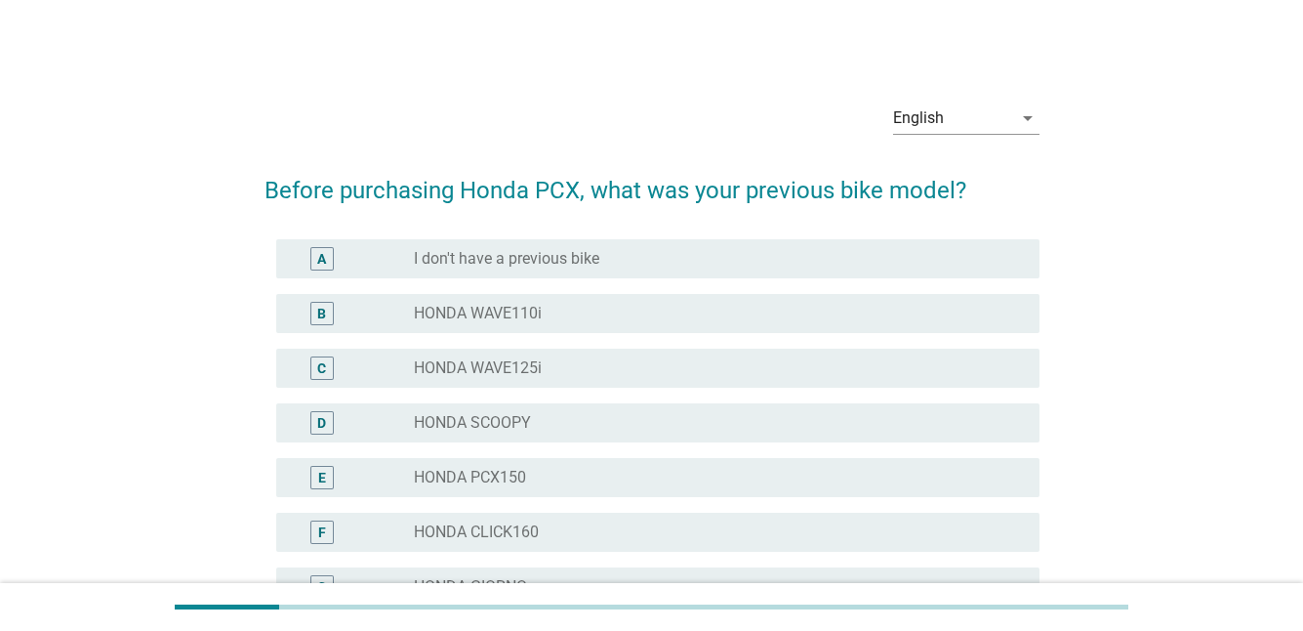
click at [519, 425] on label "HONDA SCOOPY" at bounding box center [472, 423] width 117 height 20
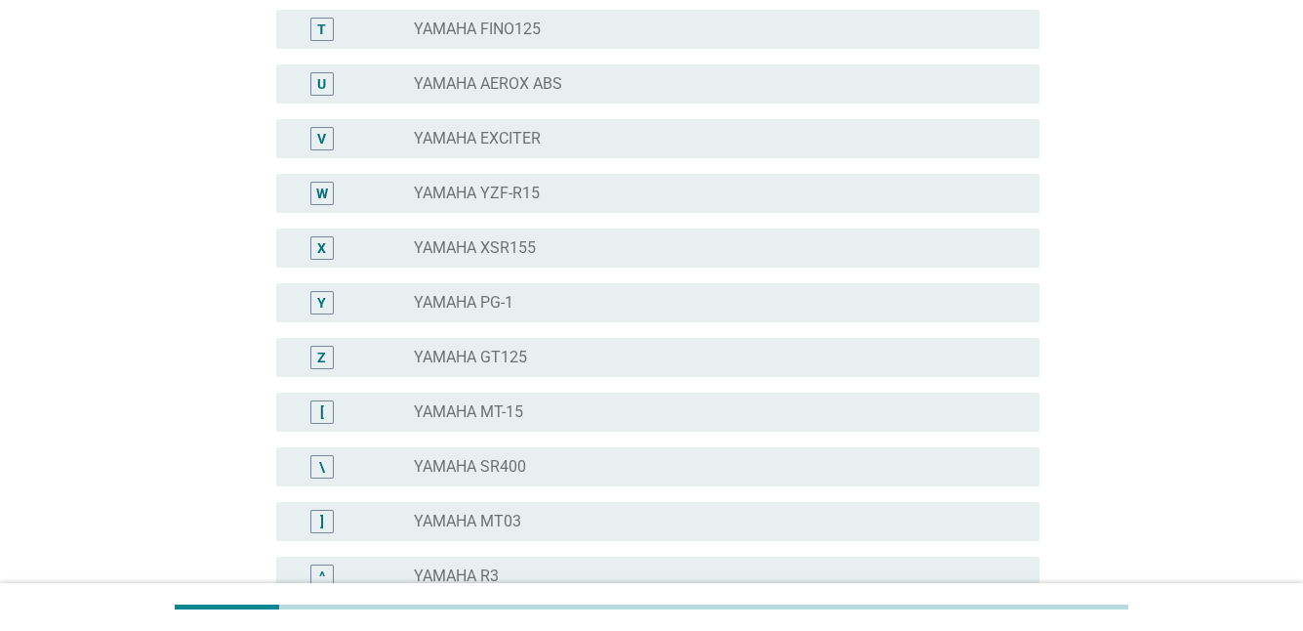
scroll to position [1539, 0]
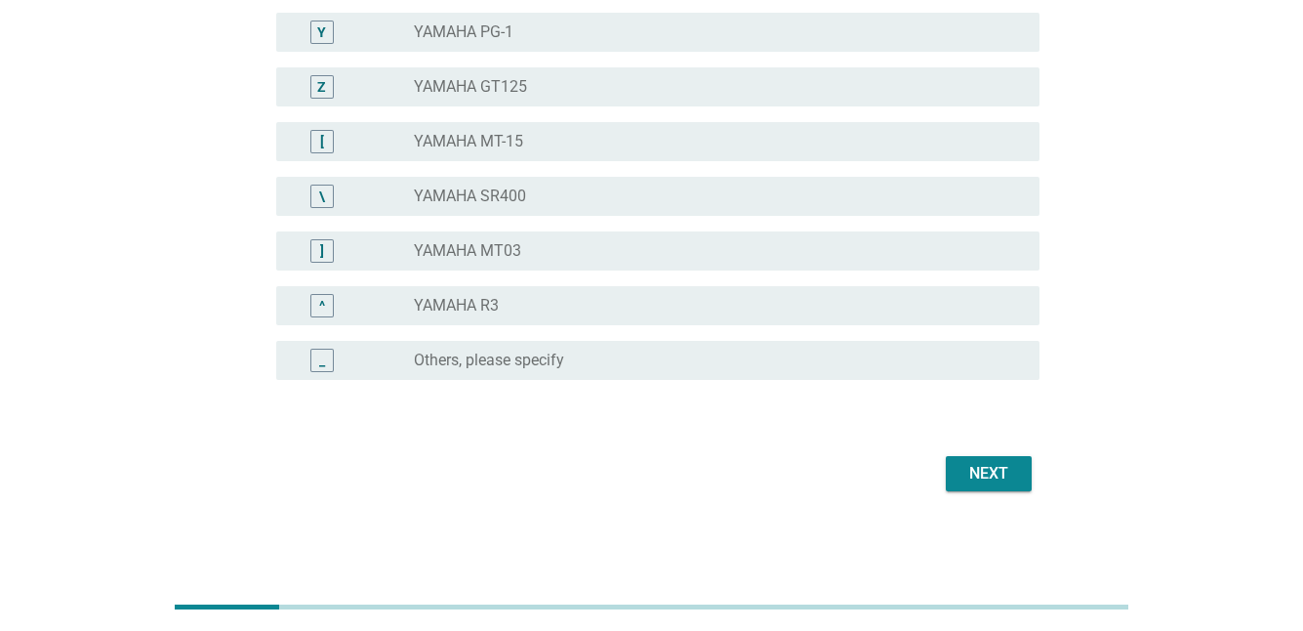
click at [970, 468] on div "Next" at bounding box center [989, 473] width 55 height 23
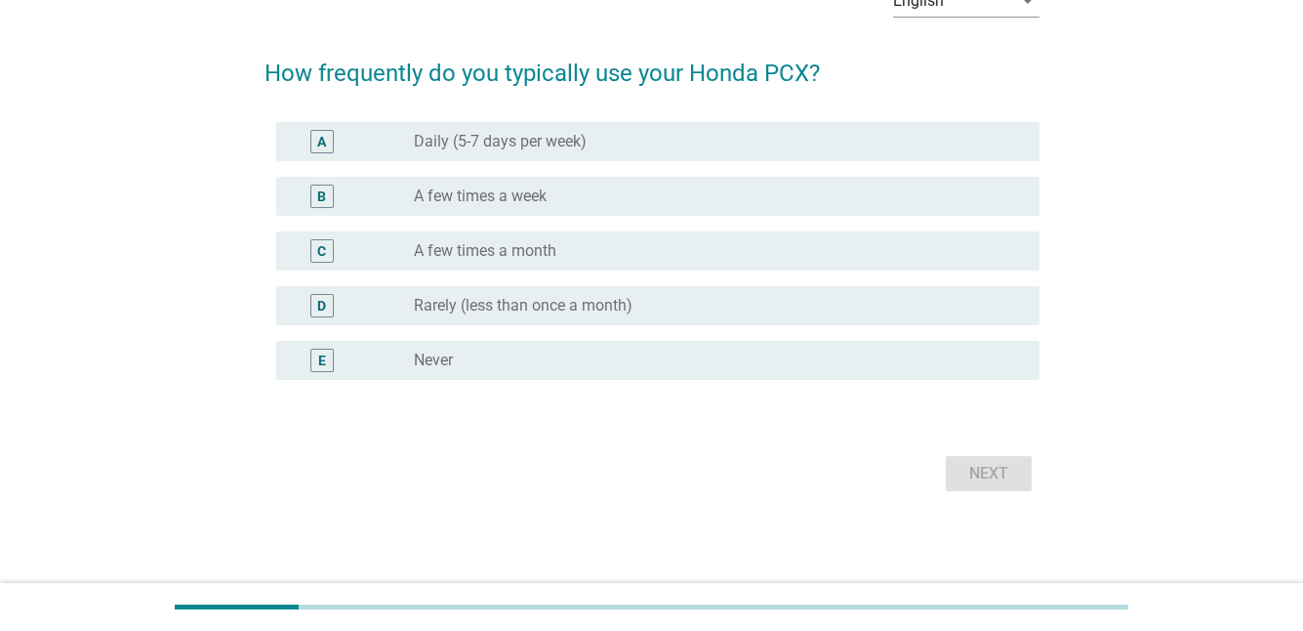
scroll to position [0, 0]
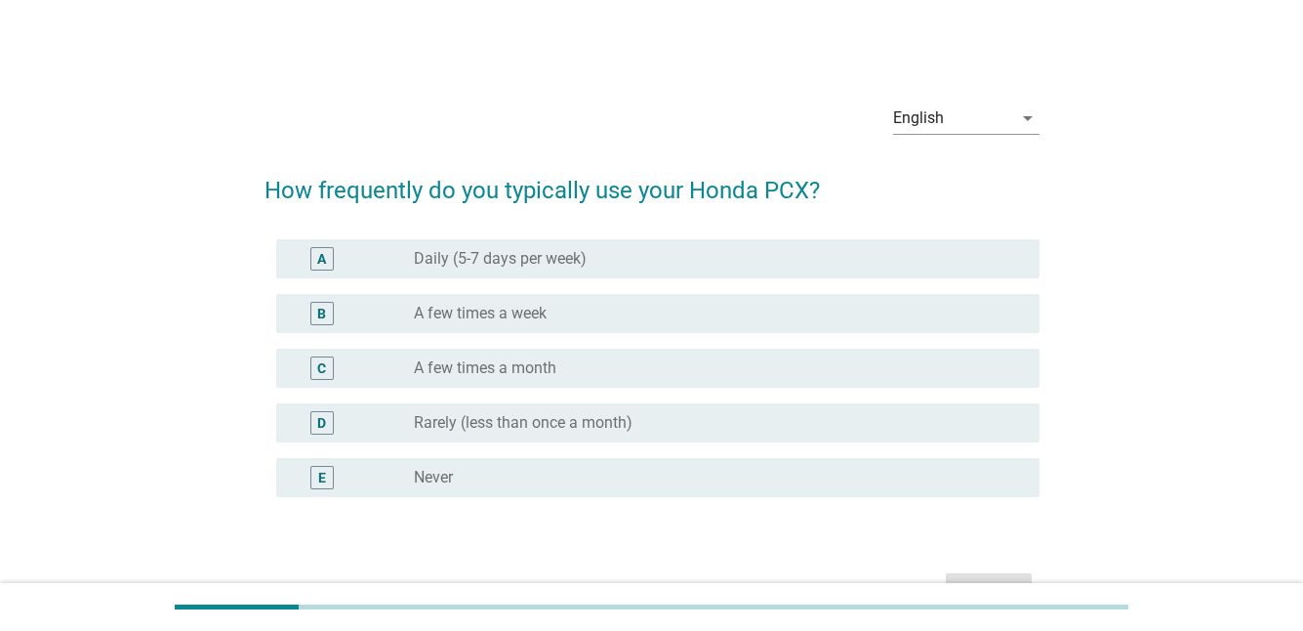
click at [472, 312] on label "A few times a week" at bounding box center [480, 314] width 133 height 20
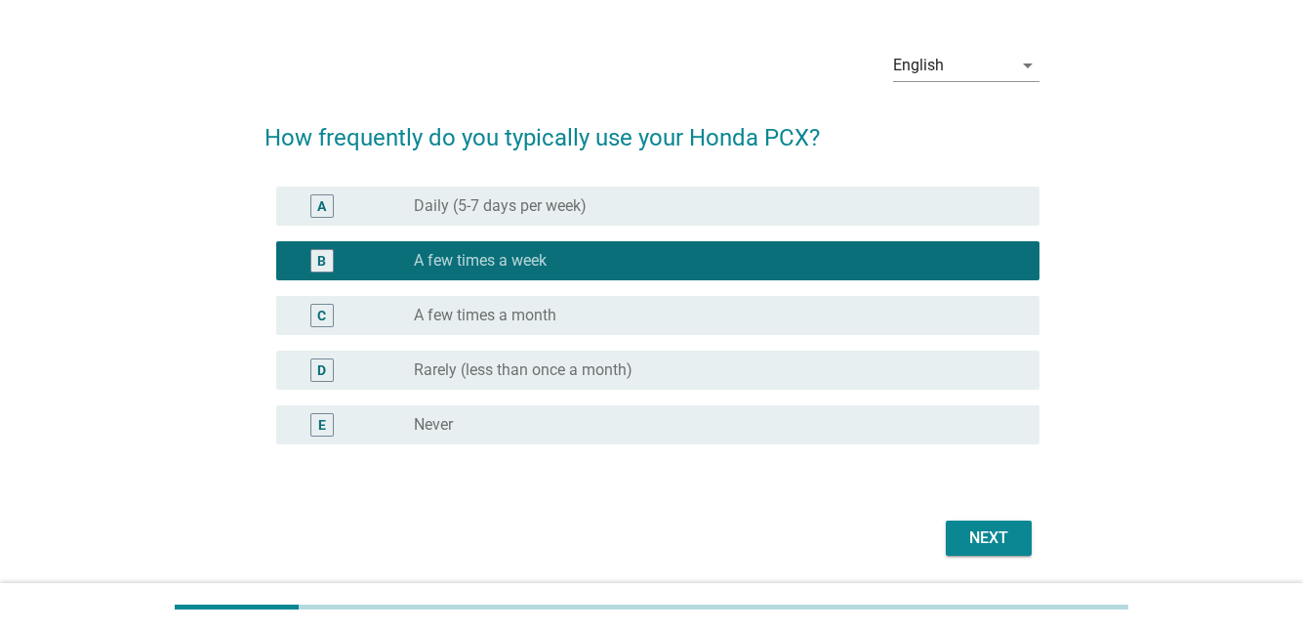
scroll to position [98, 0]
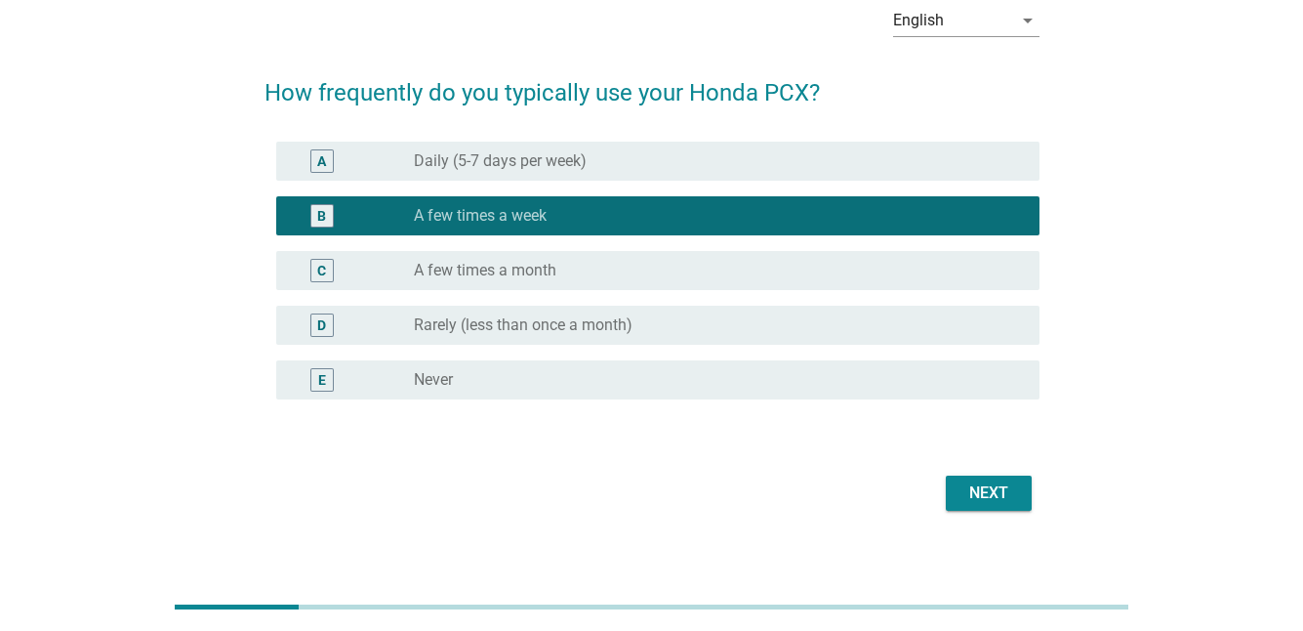
click at [969, 485] on div "Next" at bounding box center [989, 492] width 55 height 23
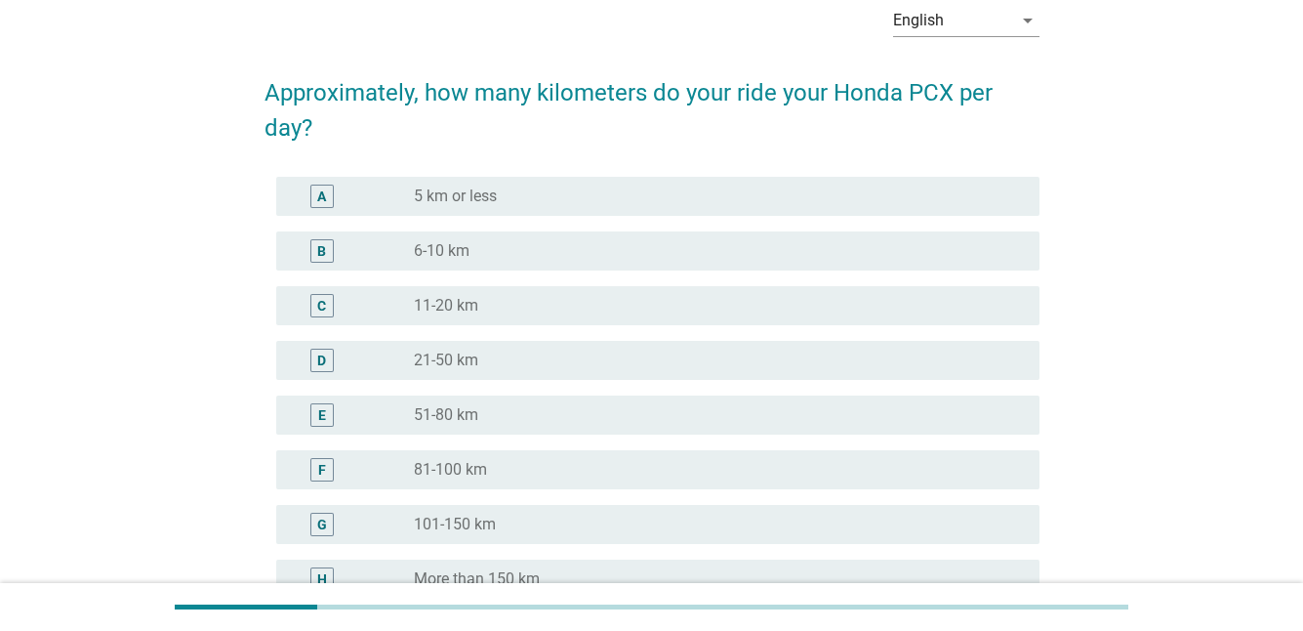
scroll to position [0, 0]
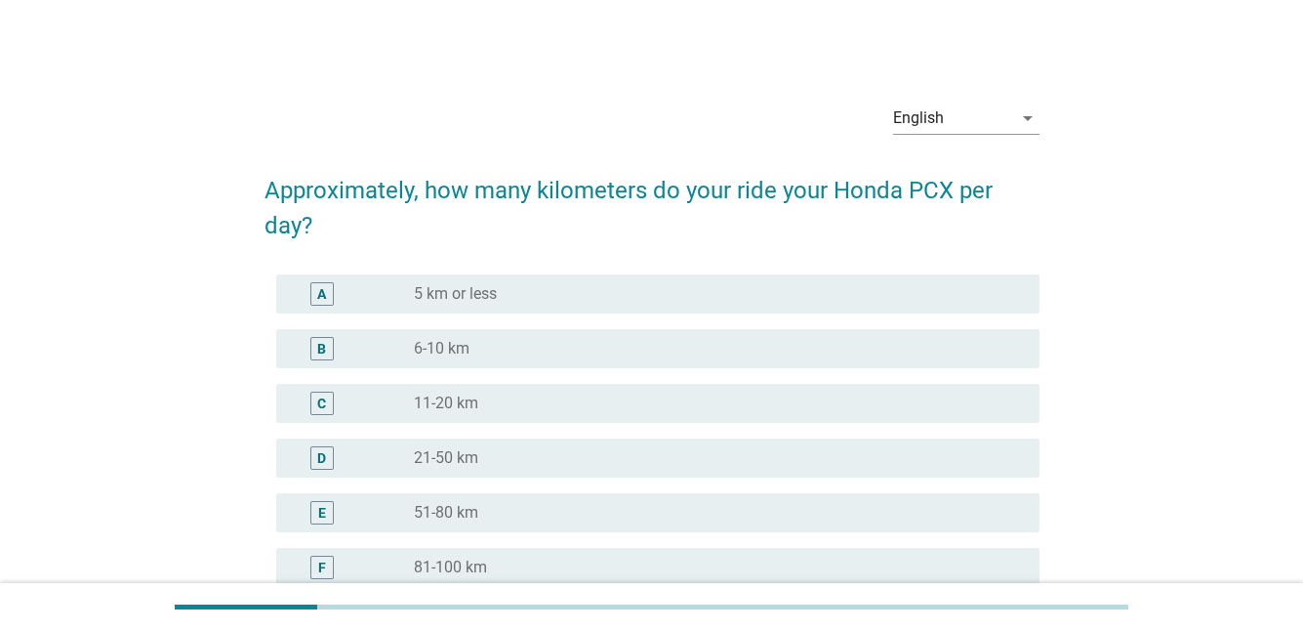
click at [504, 293] on div "radio_button_unchecked 5 km or less" at bounding box center [711, 294] width 595 height 20
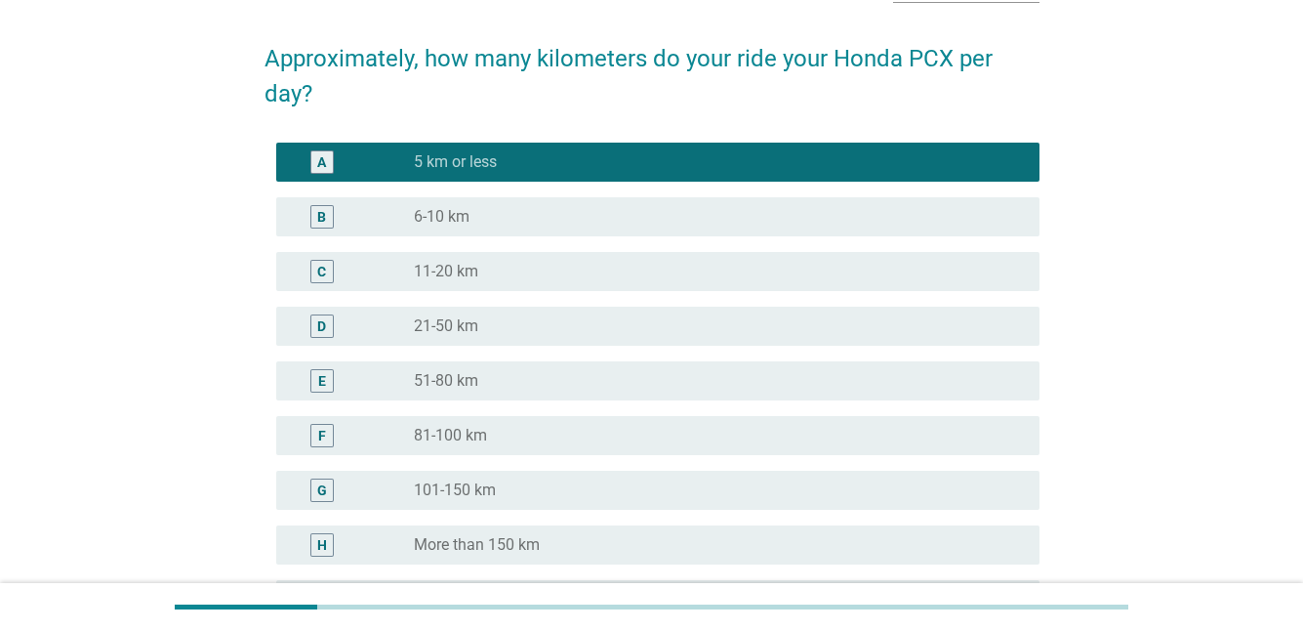
scroll to position [371, 0]
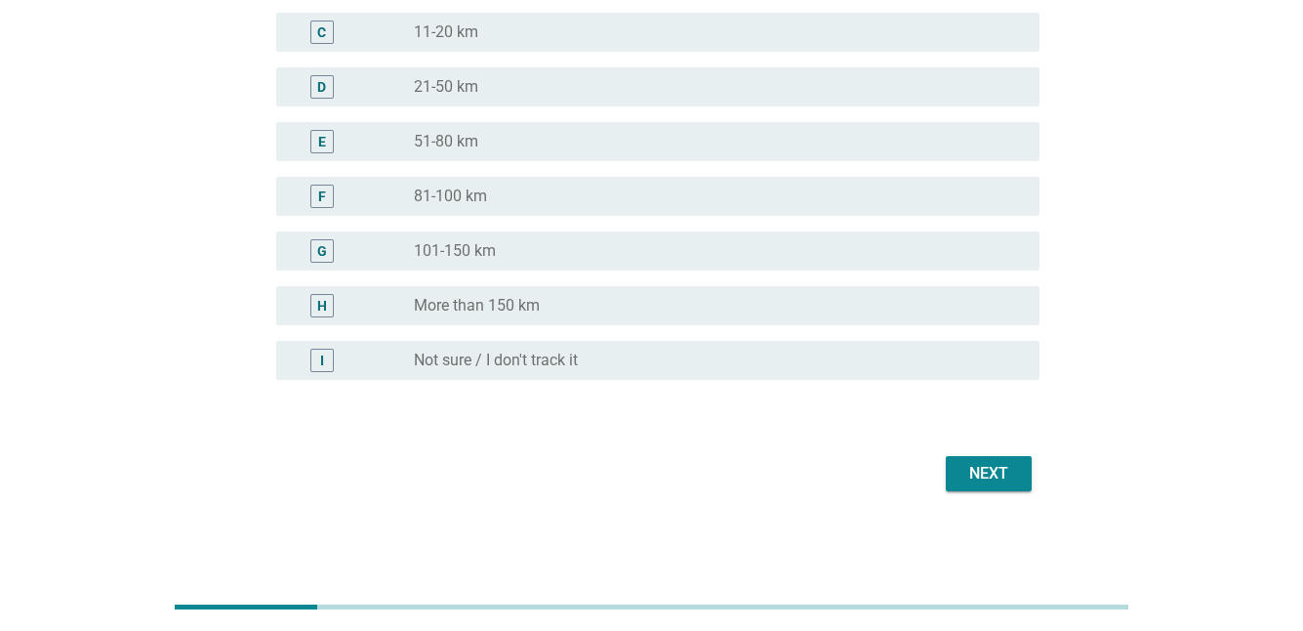
click at [970, 464] on div "Next" at bounding box center [989, 473] width 55 height 23
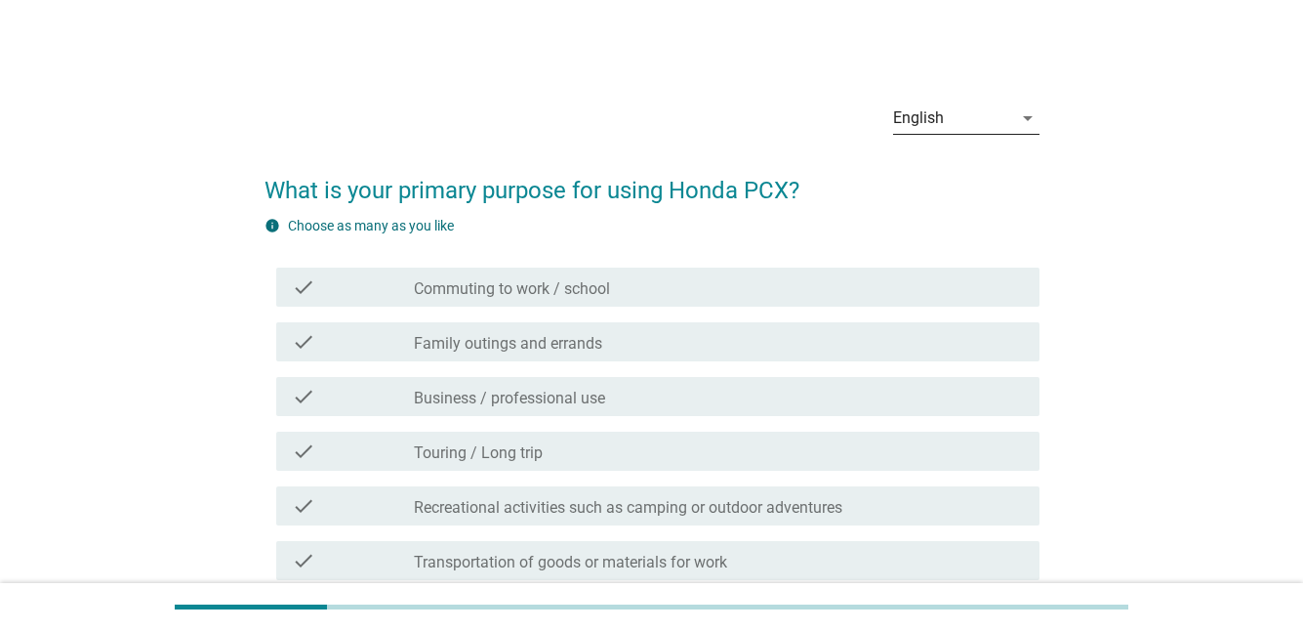
click at [909, 110] on div "English" at bounding box center [918, 118] width 51 height 18
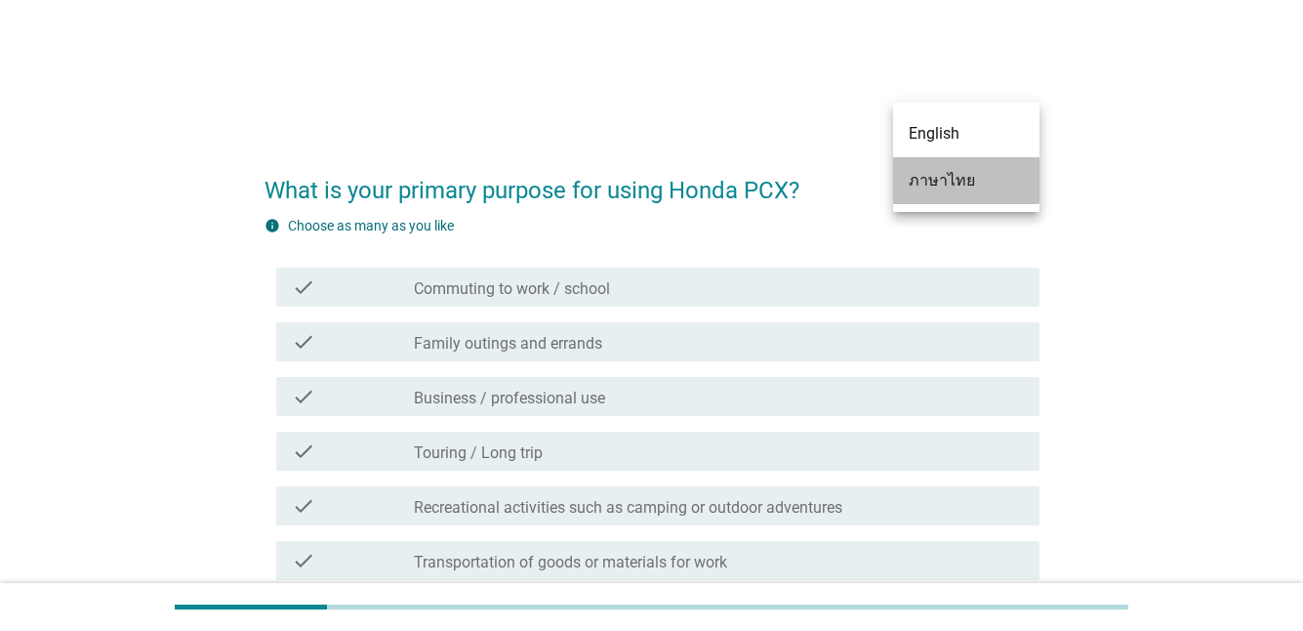
click at [912, 173] on div "ภาษาไทย" at bounding box center [966, 180] width 115 height 23
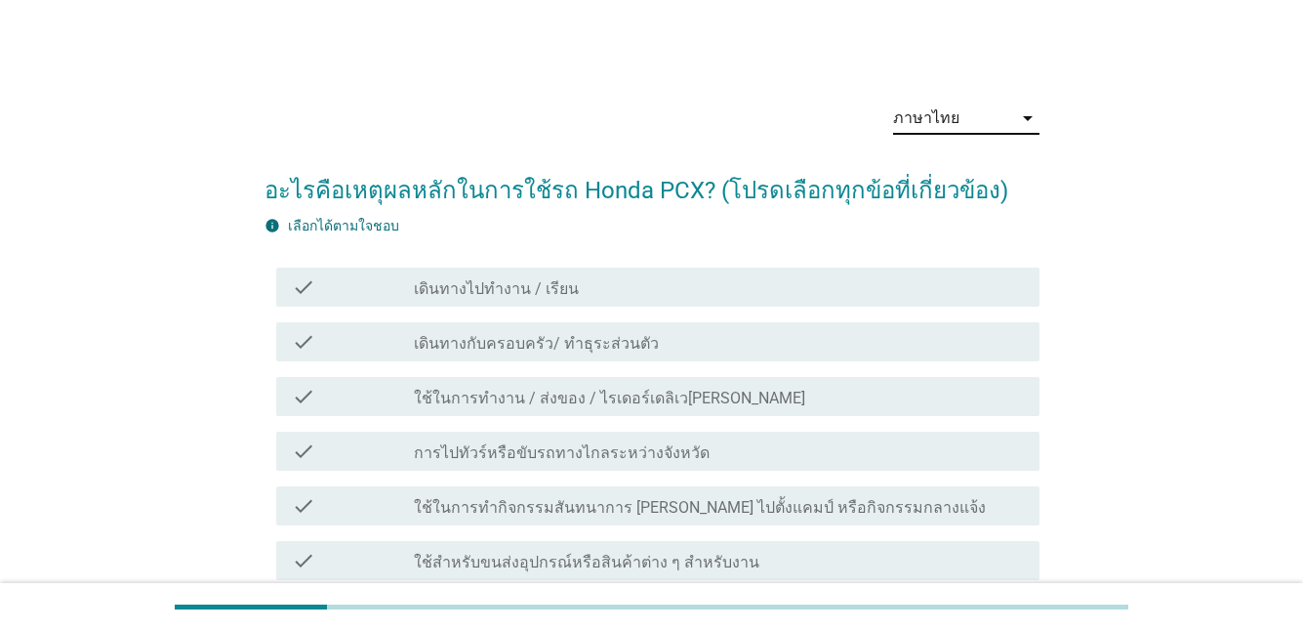
click at [433, 358] on div "check check_box_outline_blank เดินทางกับครอบครัว/ ทำธุระส่วนตัว" at bounding box center [657, 341] width 763 height 39
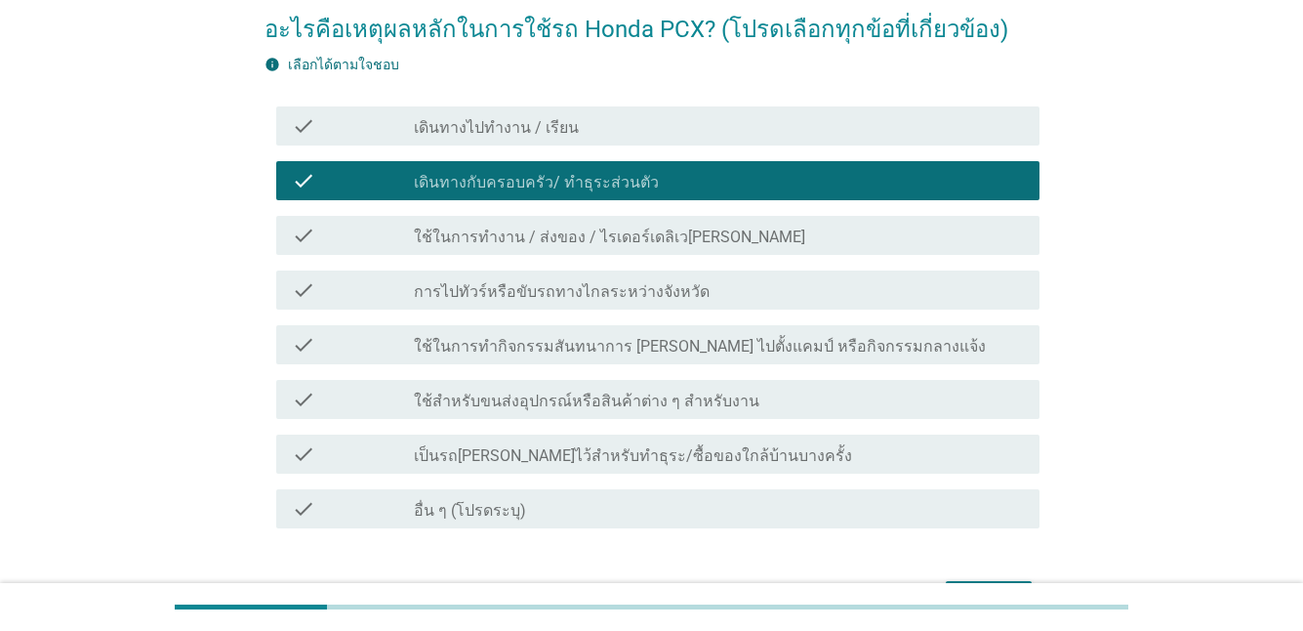
scroll to position [195, 0]
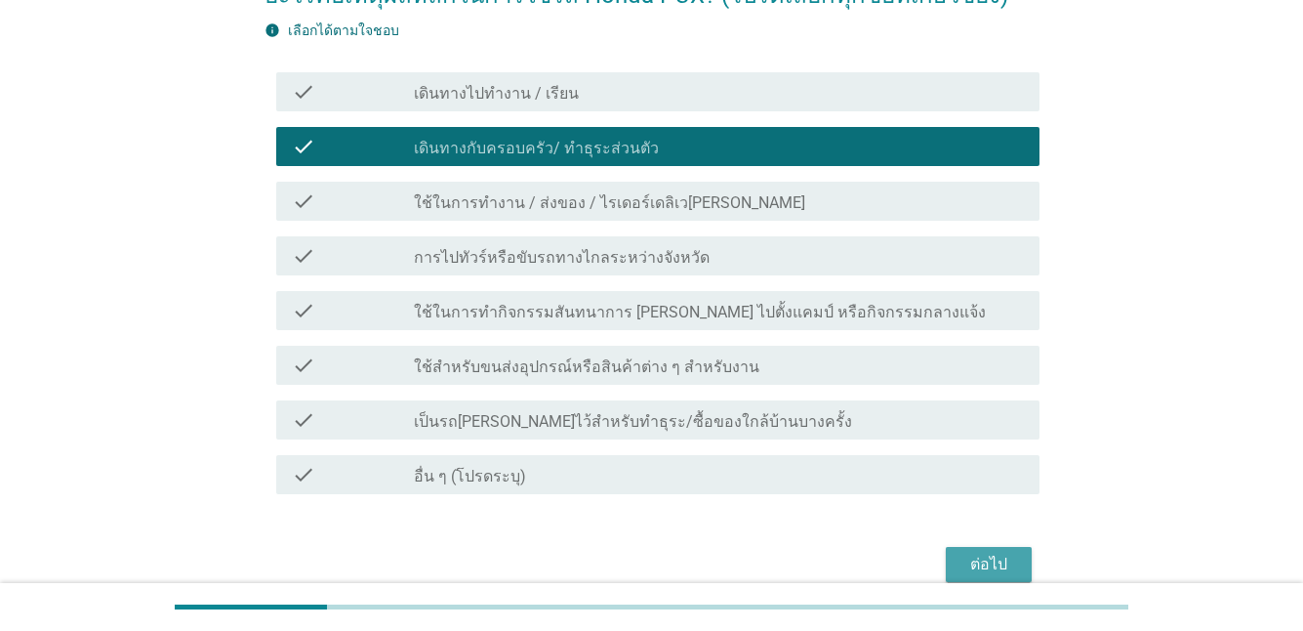
click at [984, 556] on div "ต่อไป" at bounding box center [989, 564] width 55 height 23
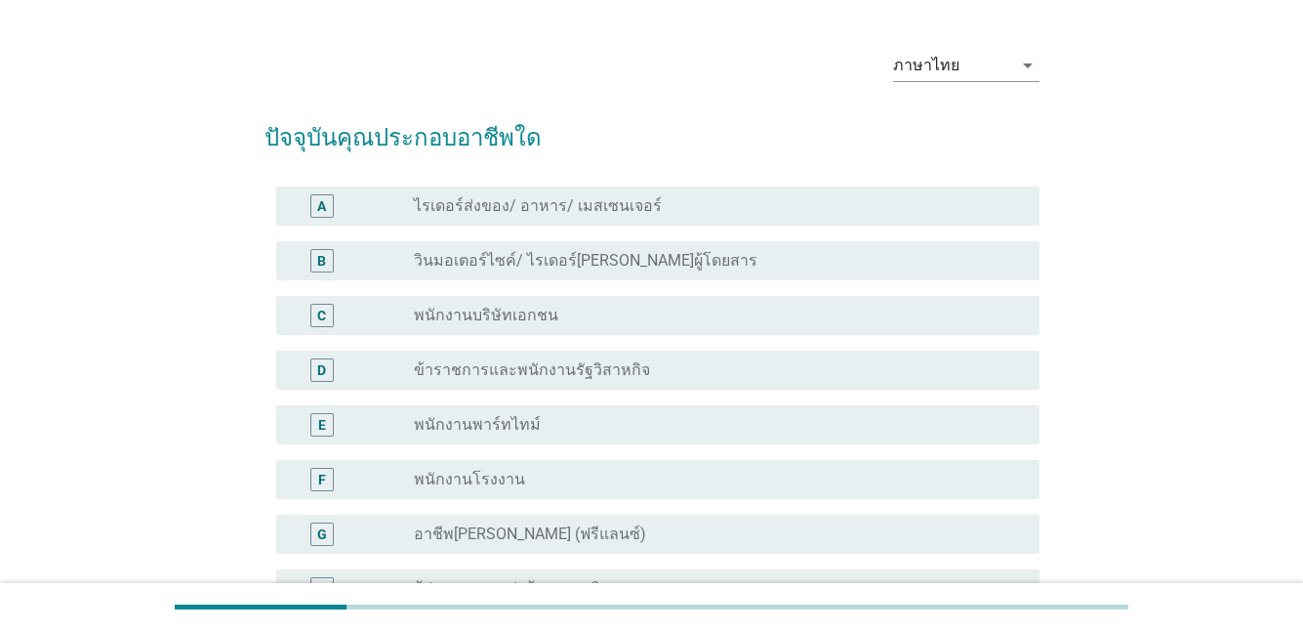
scroll to position [98, 0]
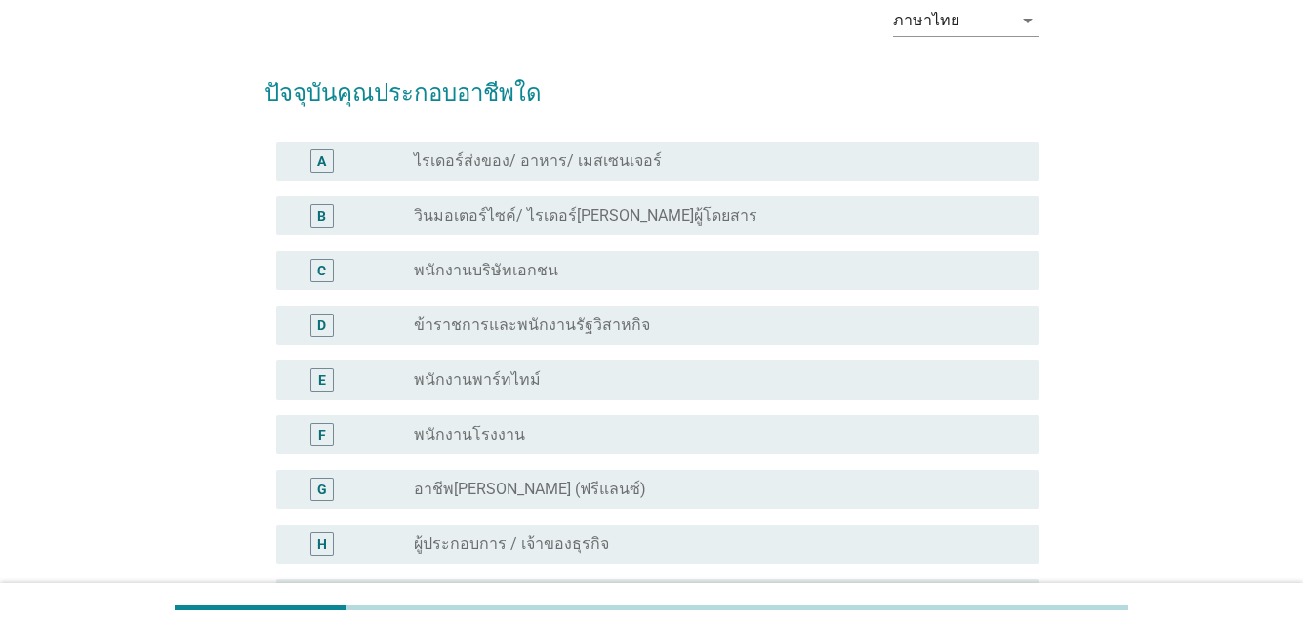
click at [561, 532] on div "radio_button_unchecked ผู้ประกอบการ / เจ้าของธุรกิจ" at bounding box center [719, 543] width 610 height 23
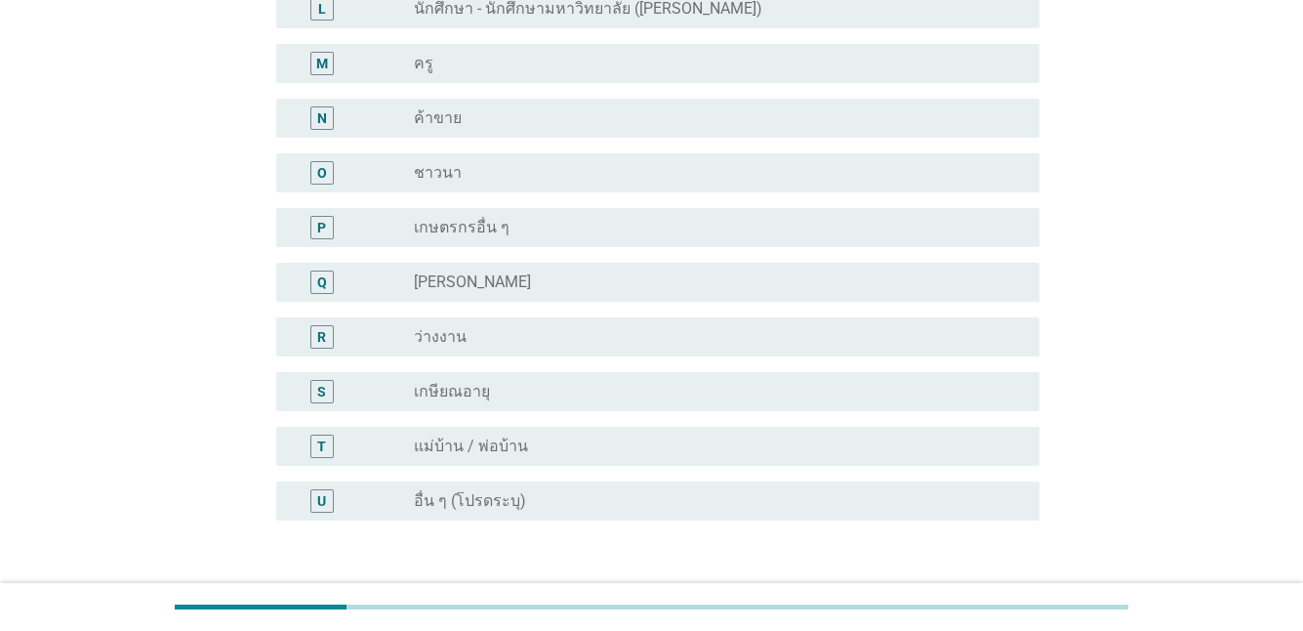
scroll to position [992, 0]
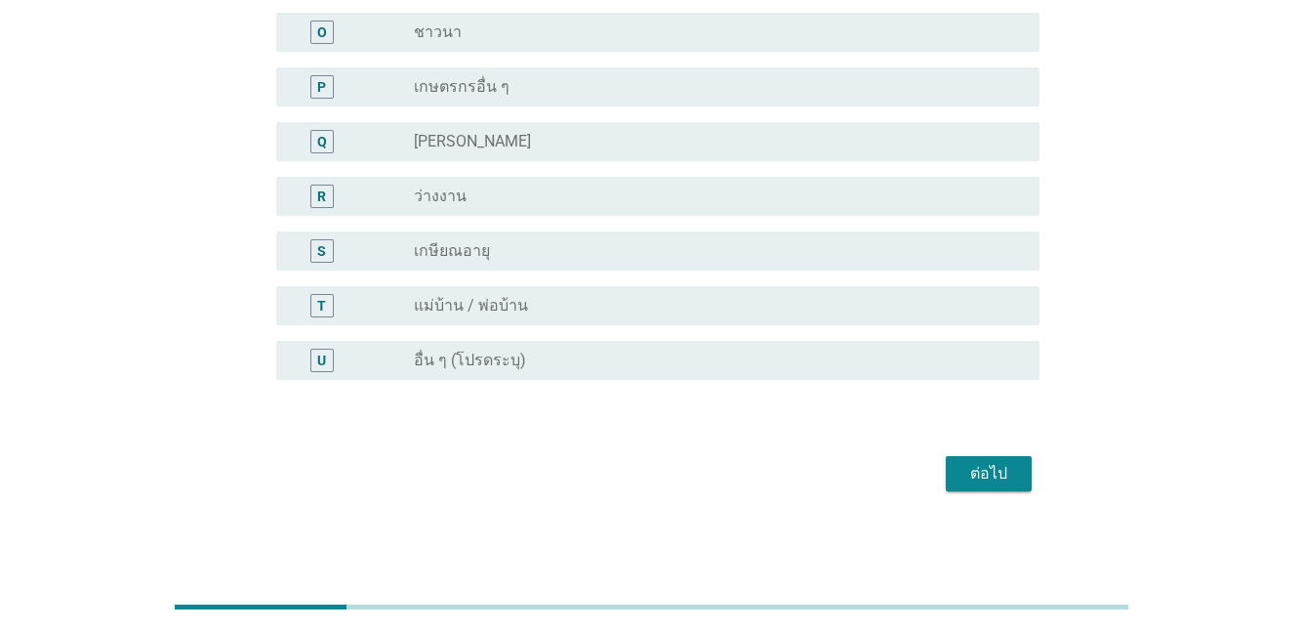
click at [984, 481] on div "ต่อไป" at bounding box center [989, 473] width 55 height 23
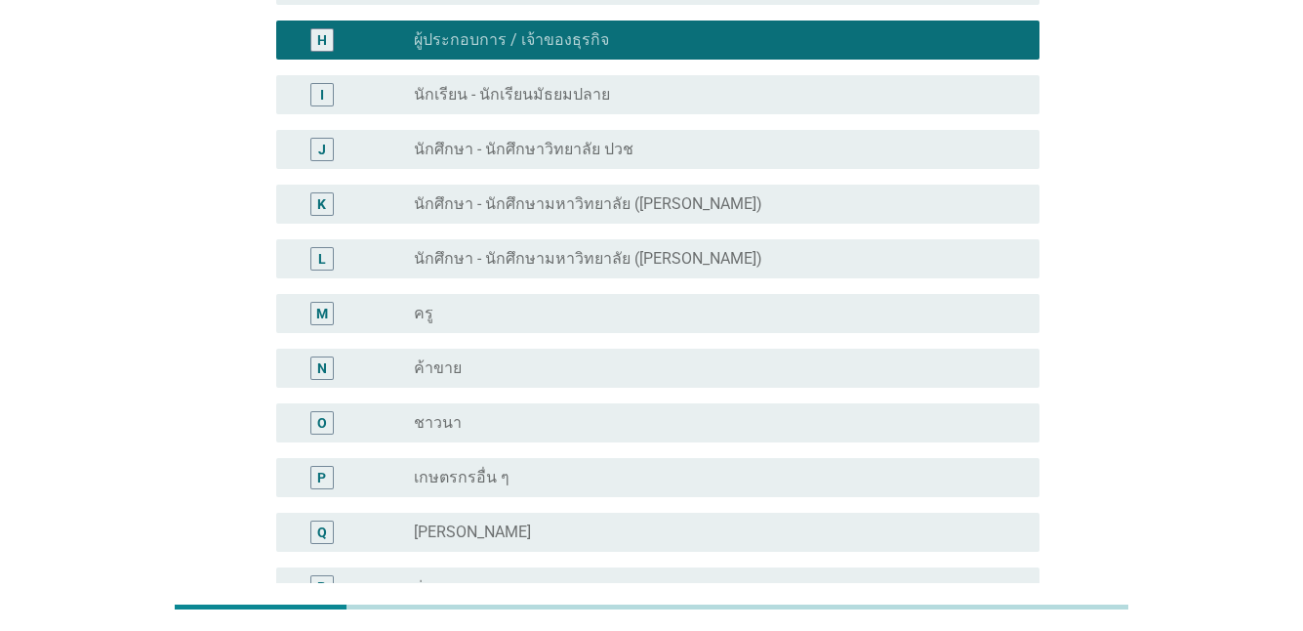
scroll to position [0, 0]
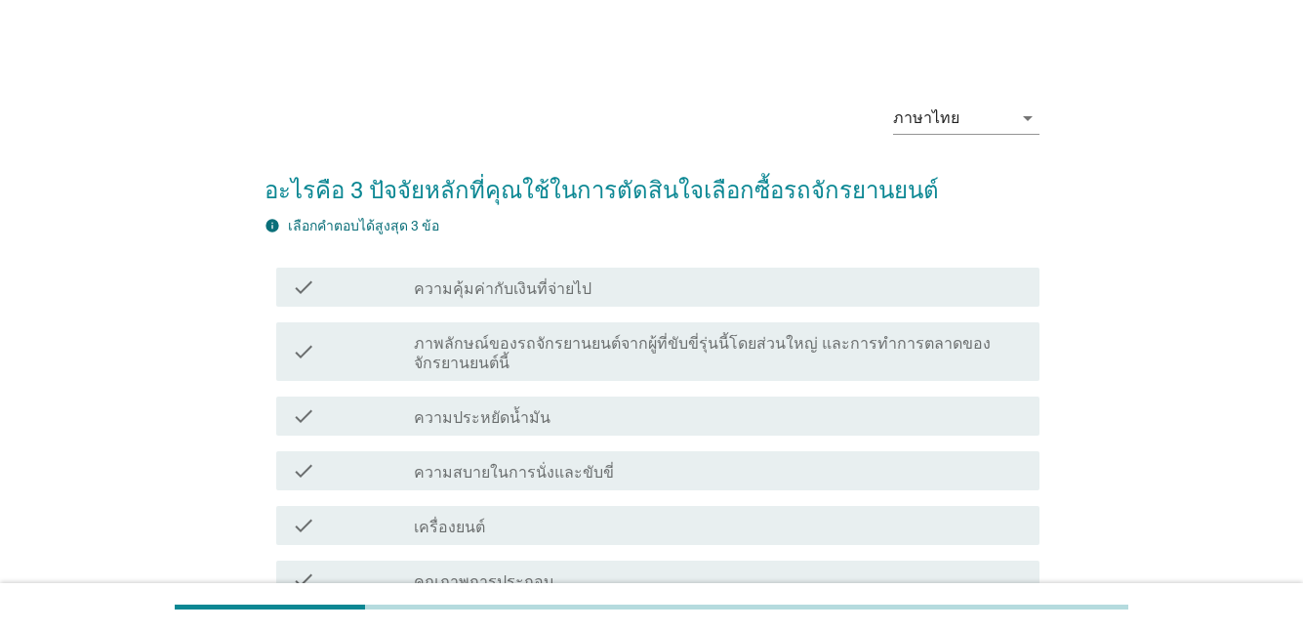
click at [467, 317] on div "check check_box_outline_blank ภาพลักษณ์ของรถจักรยานยนต์จากผู้ที่ขับขี่รุ่นนี้โด…" at bounding box center [652, 351] width 775 height 74
click at [466, 425] on label "ความประหยัดน้ำมัน" at bounding box center [482, 418] width 137 height 20
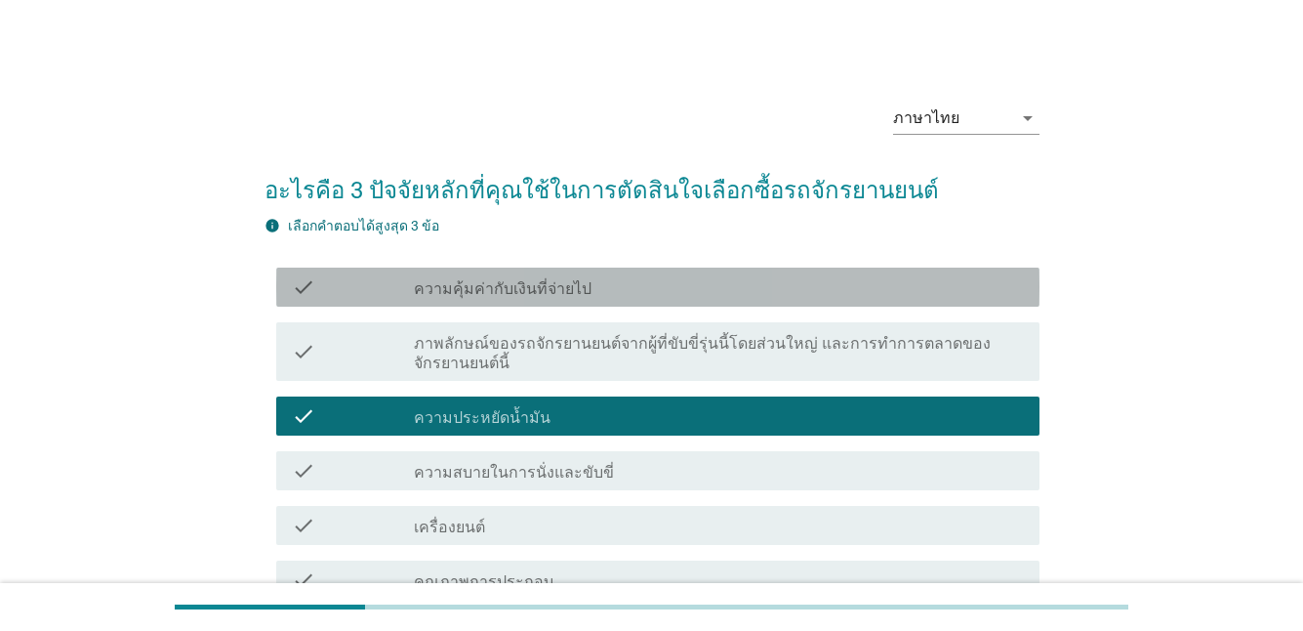
click at [487, 284] on label "ความคุ้มค่ากับเงินที่จ่ายไป" at bounding box center [503, 289] width 178 height 20
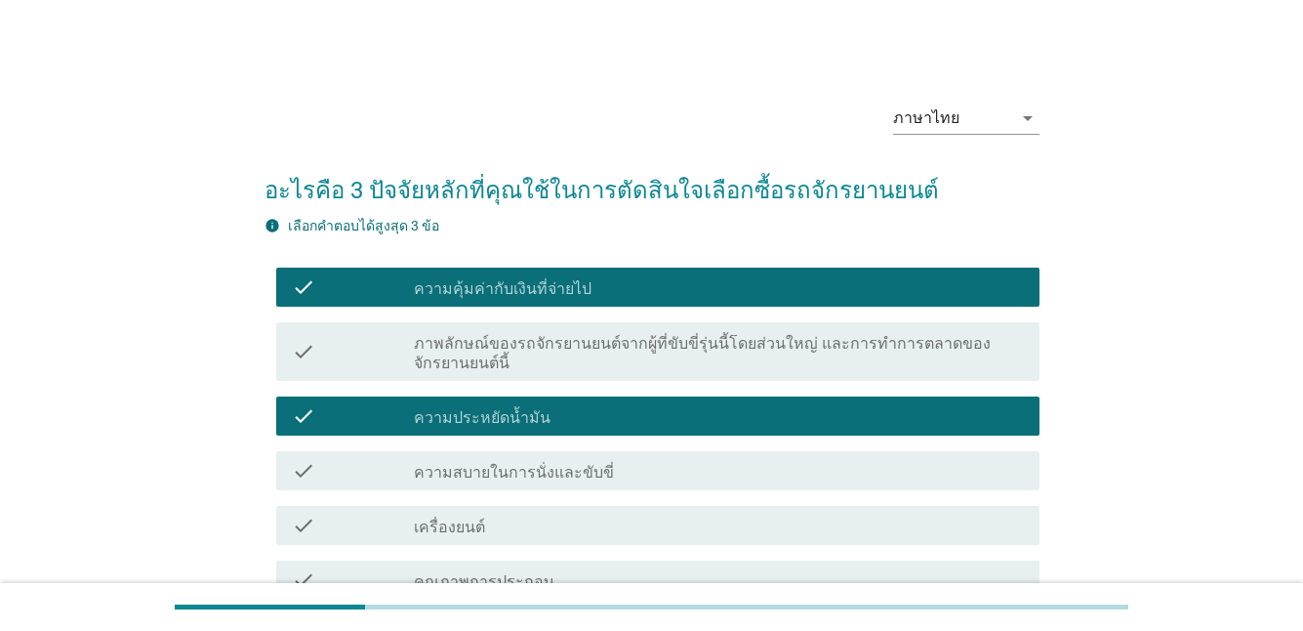
scroll to position [195, 0]
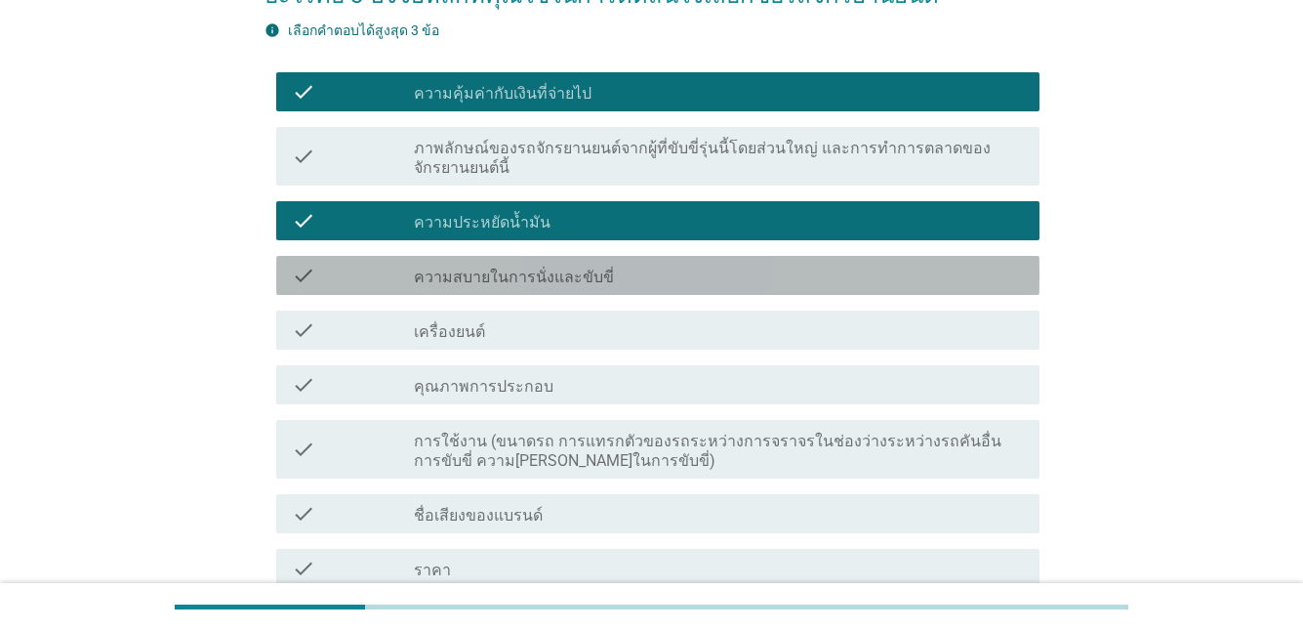
click at [464, 283] on label "ความสบายในการนั่งและขับขี่" at bounding box center [514, 278] width 200 height 20
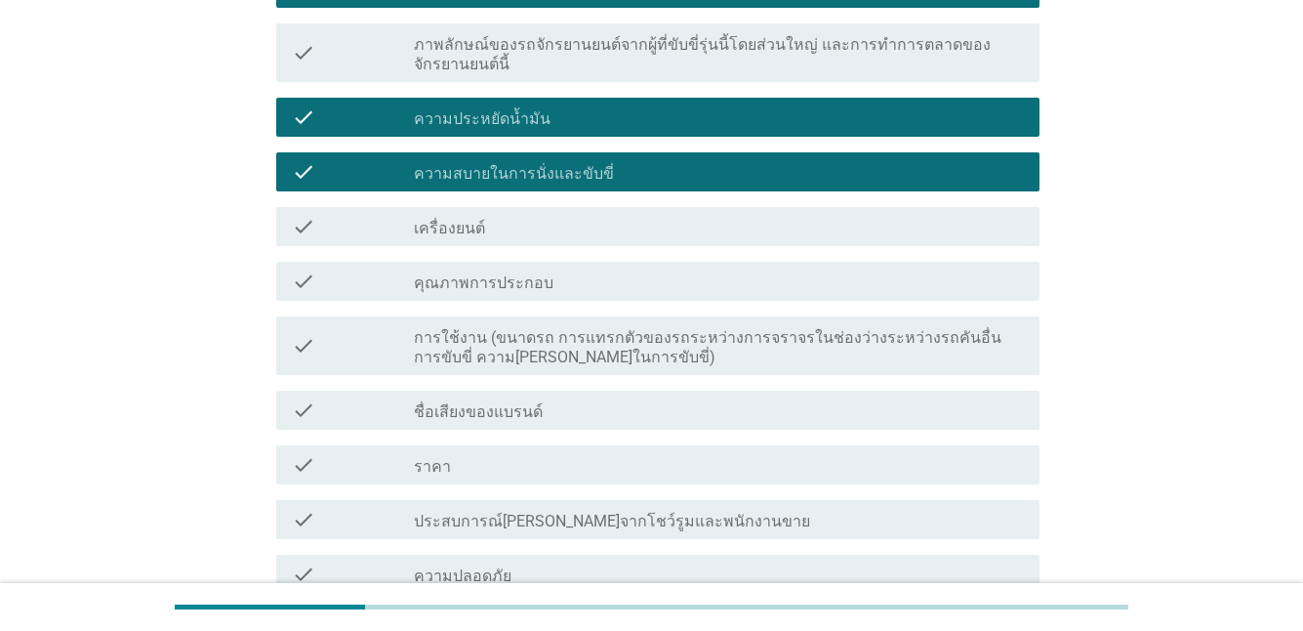
scroll to position [391, 0]
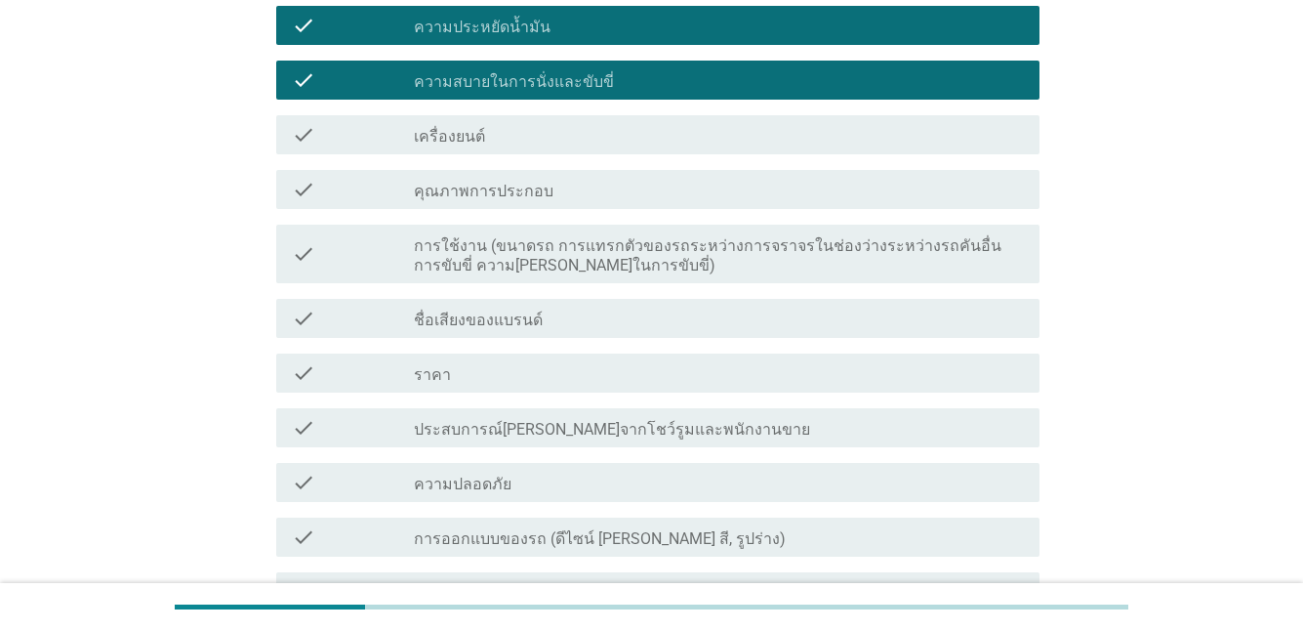
click at [475, 321] on label "ชื่อเสียงของแบรนด์" at bounding box center [478, 320] width 129 height 20
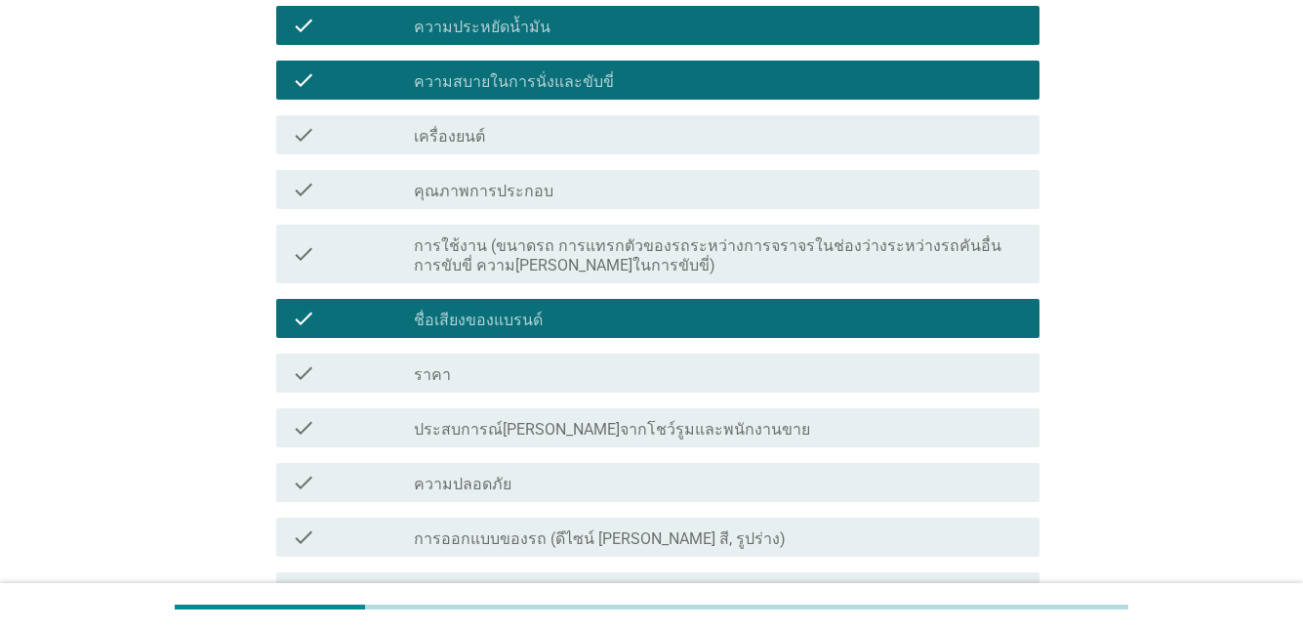
click at [492, 254] on label "การใช้งาน (ขนาดรถ การแทรกตัวของรถระหว่างการจราจรในช่องว่างระหว่างรถคันอื่น การข…" at bounding box center [719, 255] width 610 height 39
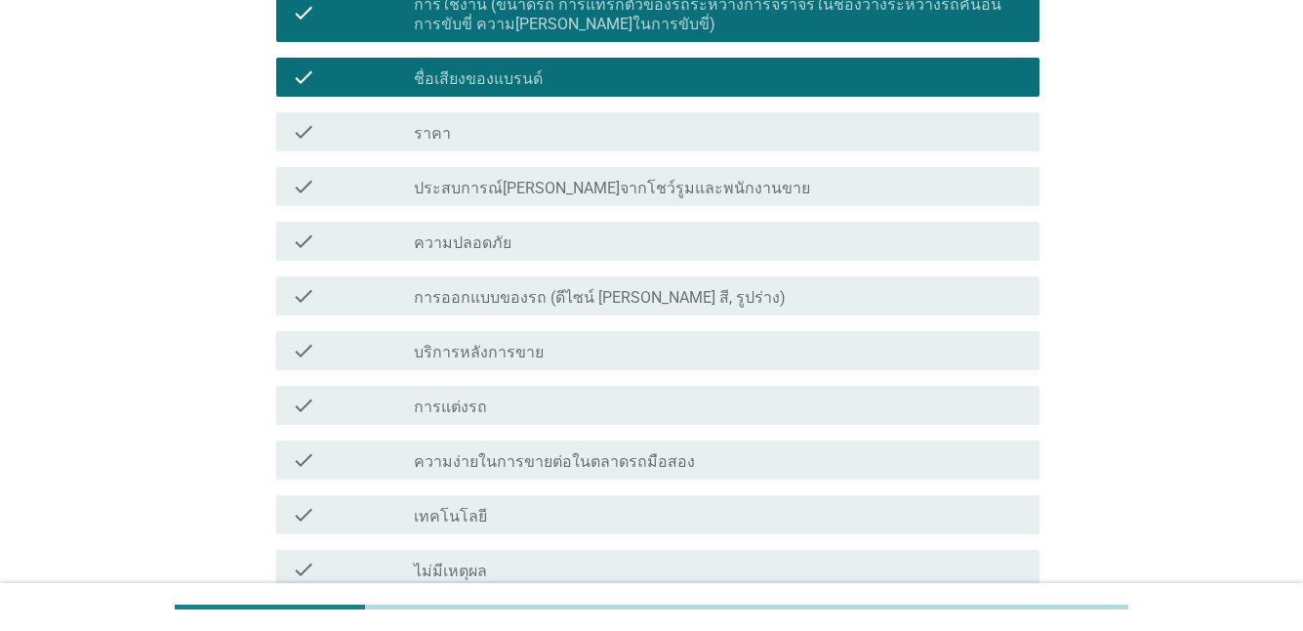
scroll to position [879, 0]
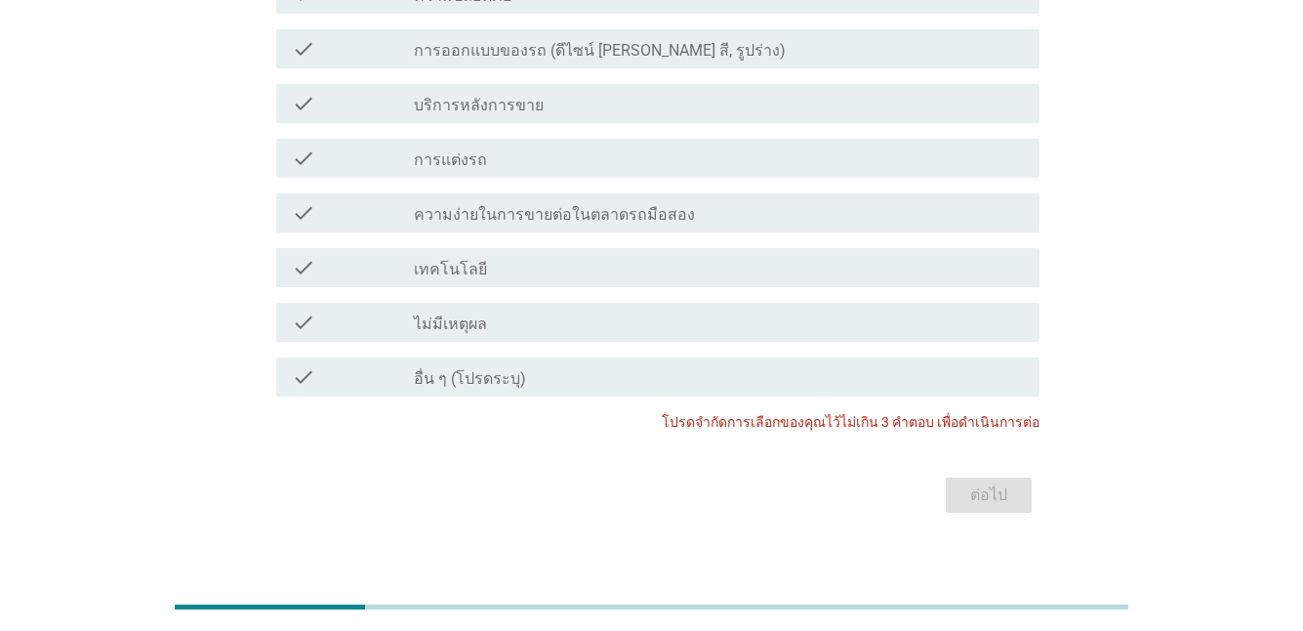
click at [600, 58] on label "การออกแบบของรถ (ดีไซน์ [PERSON_NAME] สี, รูปร่าง)" at bounding box center [600, 51] width 372 height 20
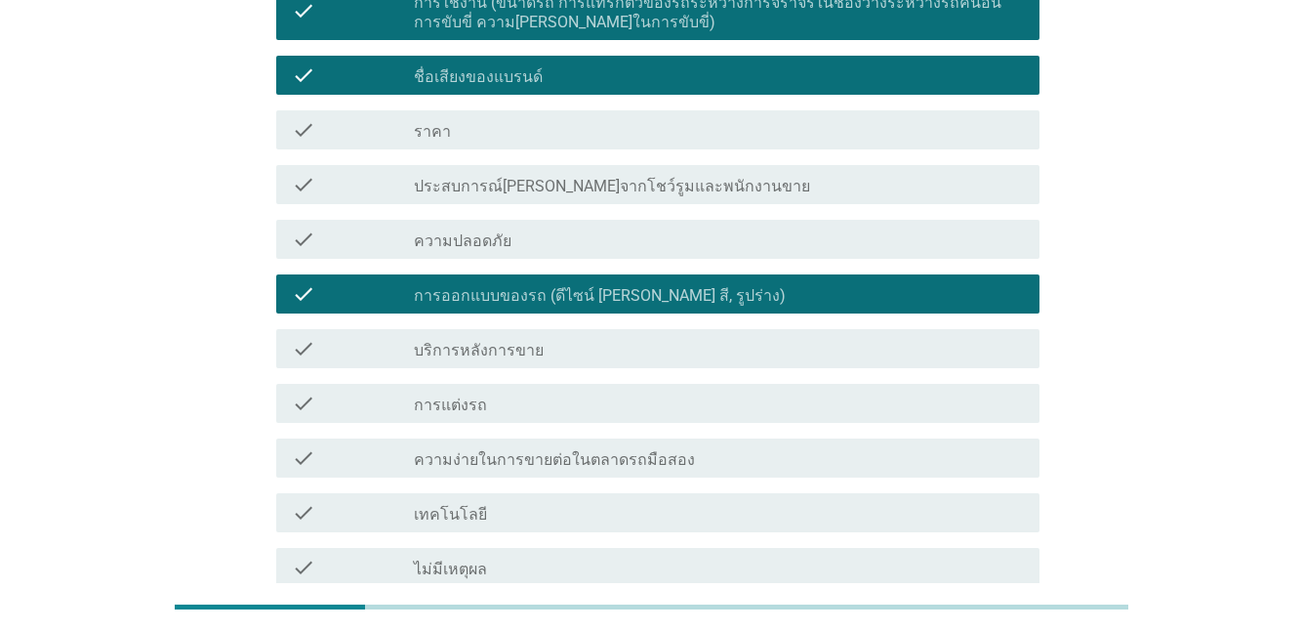
scroll to position [391, 0]
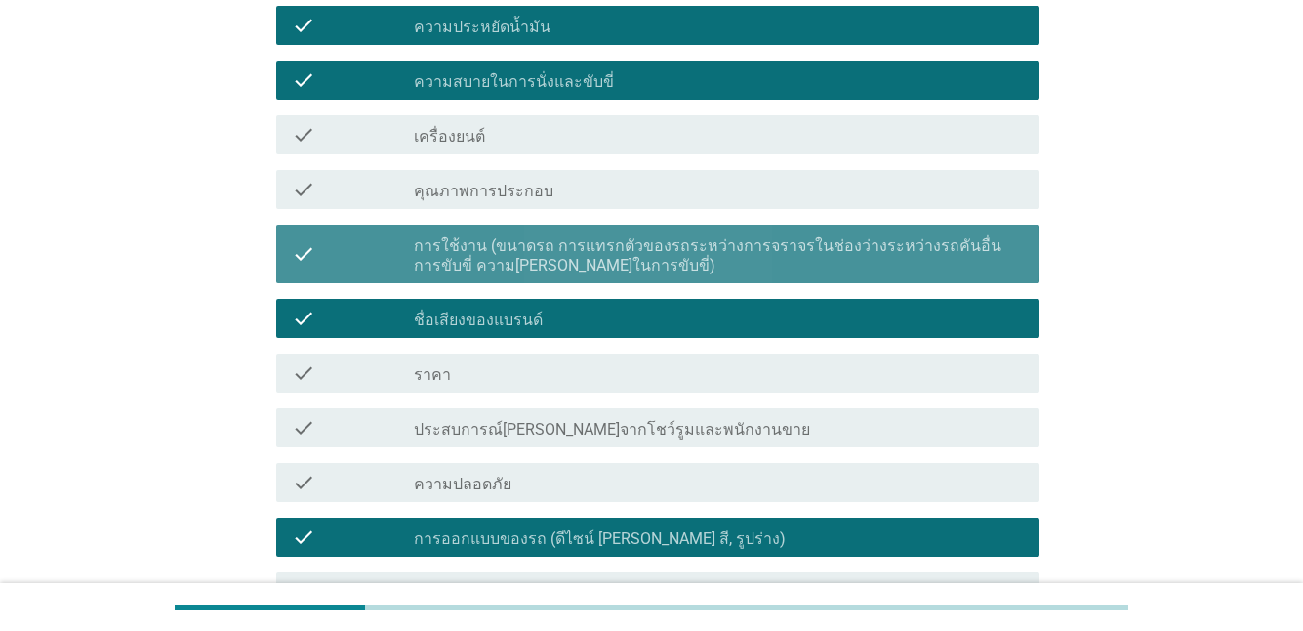
click at [464, 260] on label "การใช้งาน (ขนาดรถ การแทรกตัวของรถระหว่างการจราจรในช่องว่างระหว่างรถคันอื่น การข…" at bounding box center [719, 255] width 610 height 39
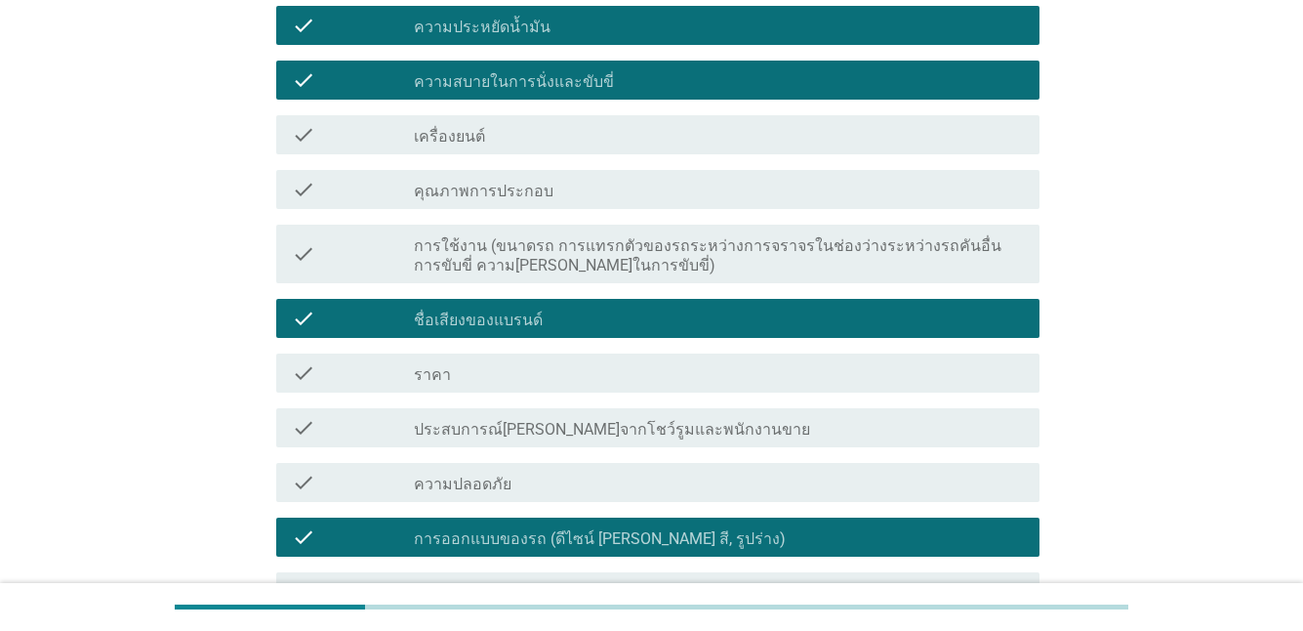
click at [487, 310] on label "ชื่อเสียงของแบรนด์" at bounding box center [478, 320] width 129 height 20
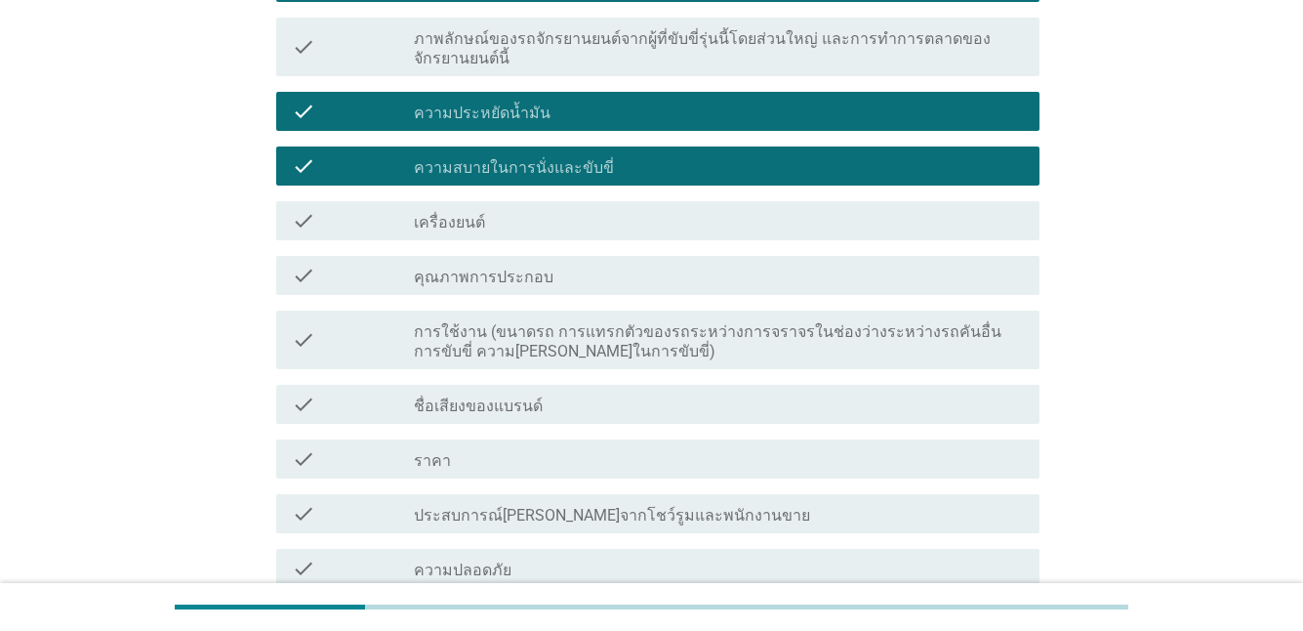
scroll to position [195, 0]
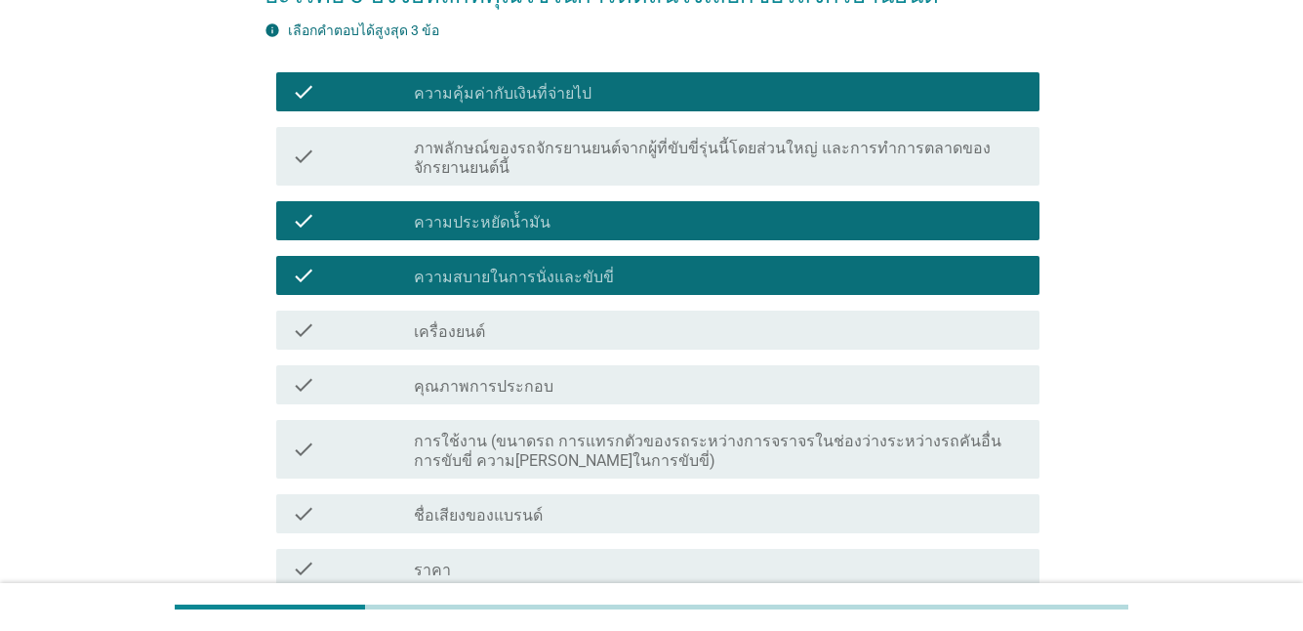
click at [479, 270] on label "ความสบายในการนั่งและขับขี่" at bounding box center [514, 278] width 200 height 20
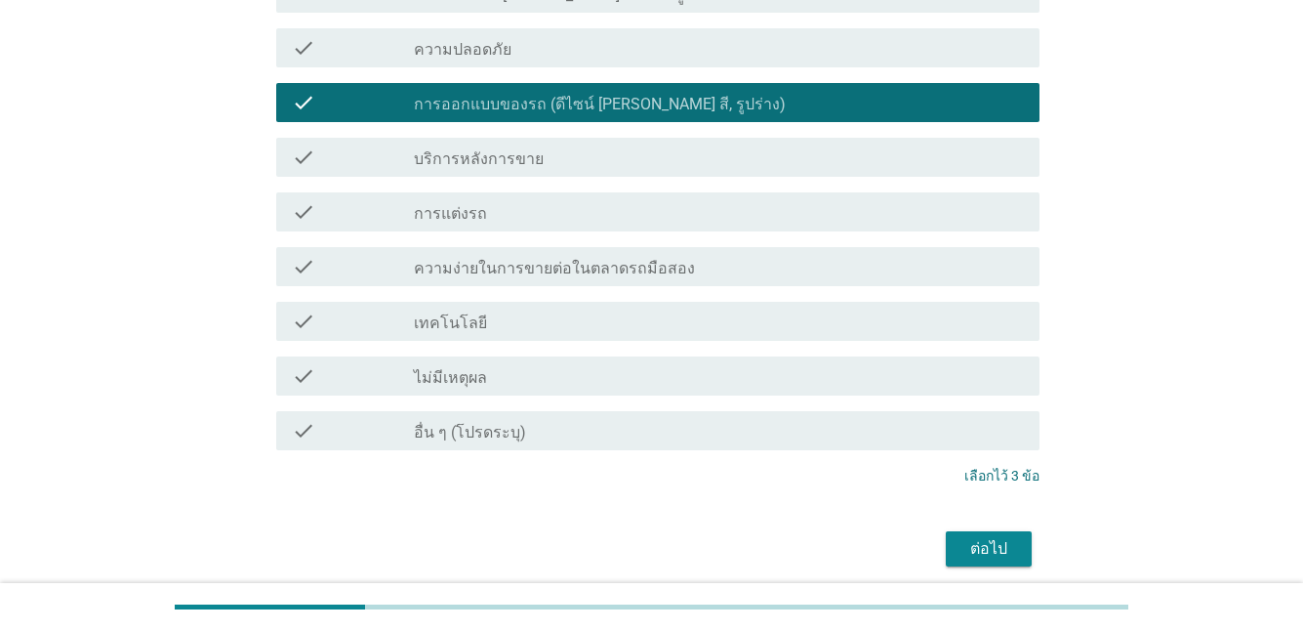
scroll to position [900, 0]
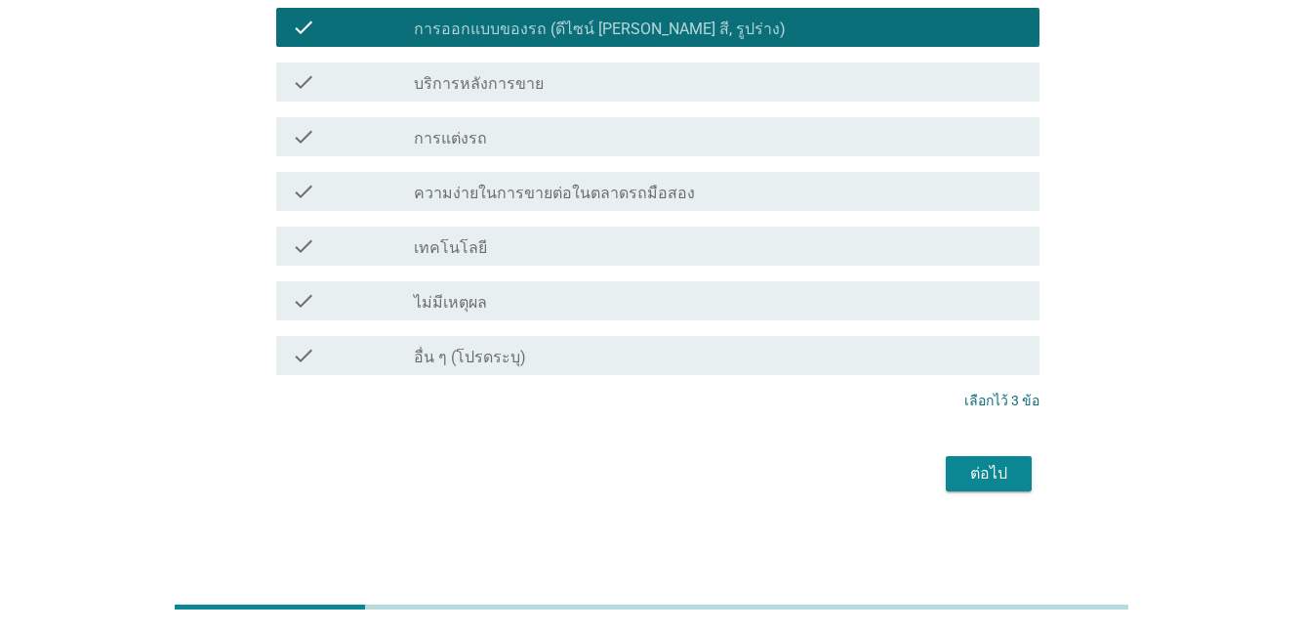
click at [969, 469] on div "ต่อไป" at bounding box center [989, 473] width 55 height 23
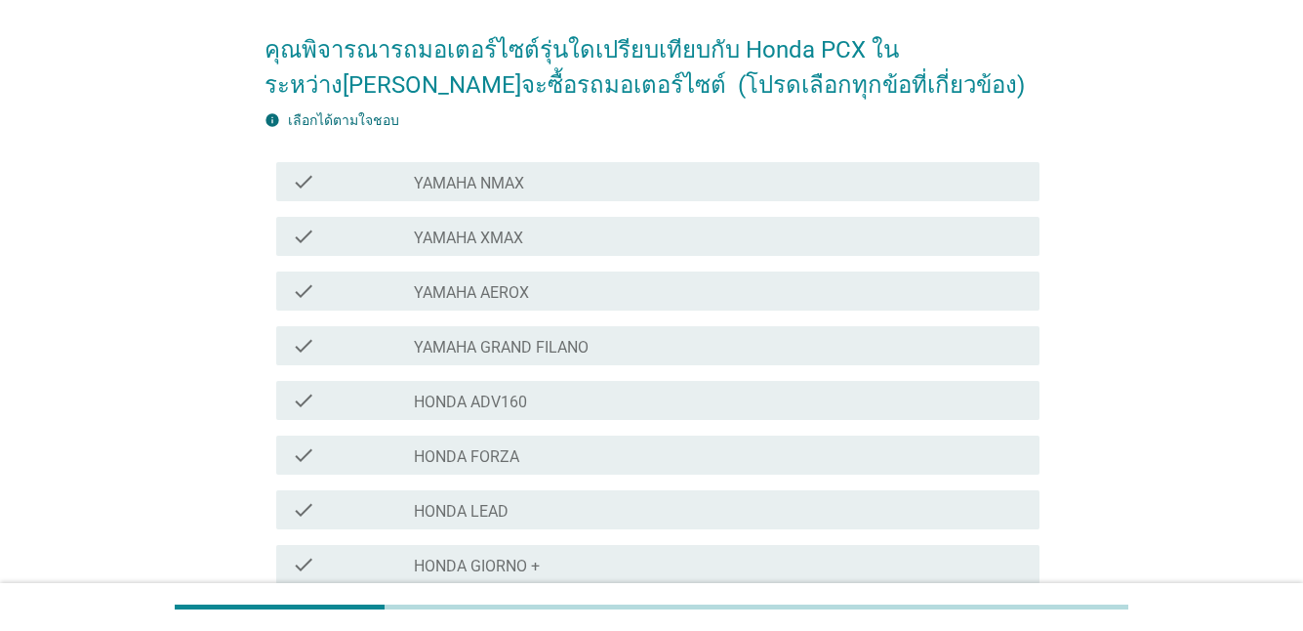
scroll to position [293, 0]
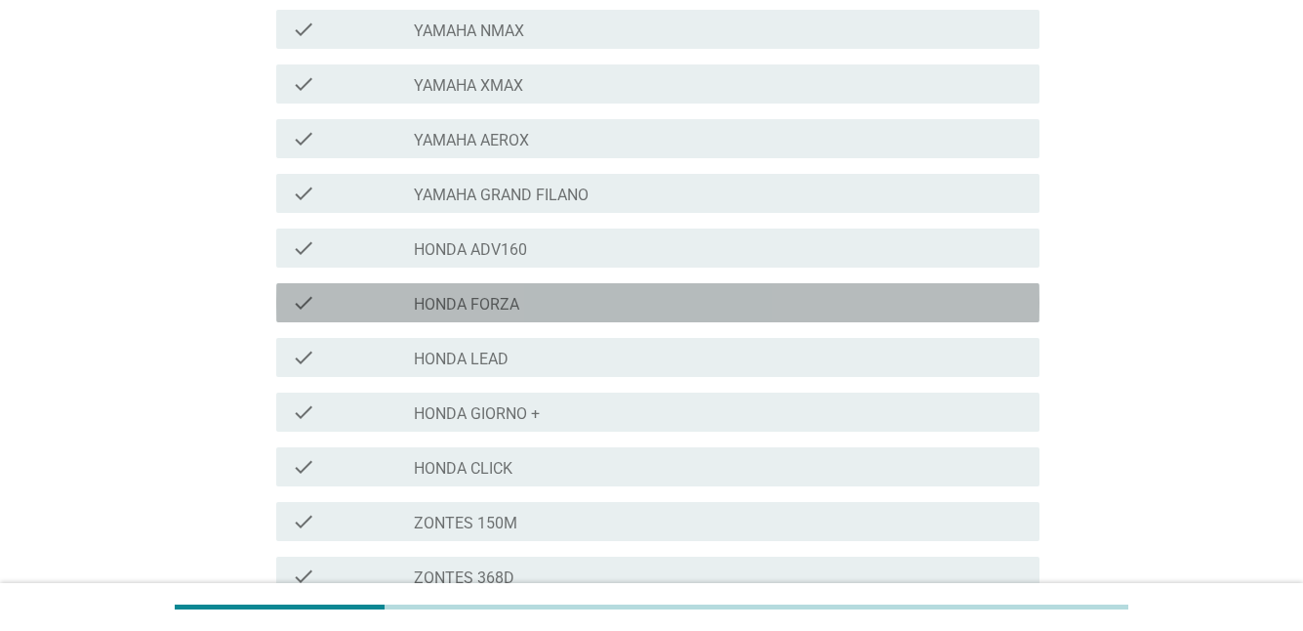
click at [455, 311] on label "HONDA FORZA" at bounding box center [466, 305] width 105 height 20
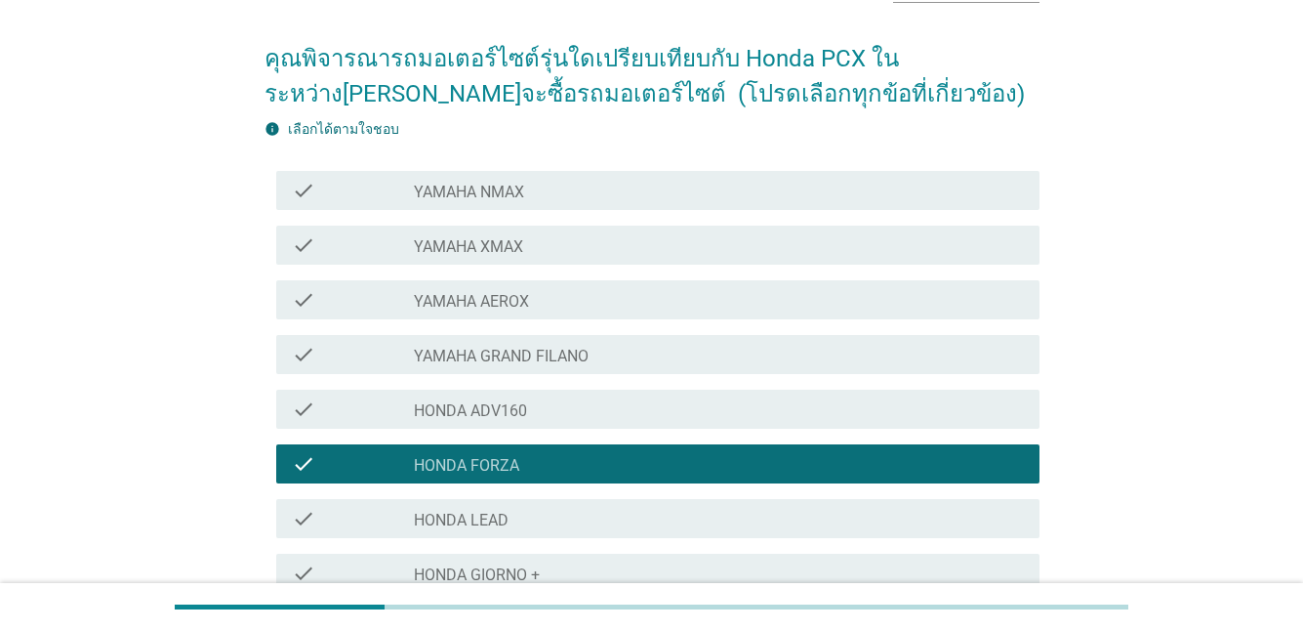
scroll to position [98, 0]
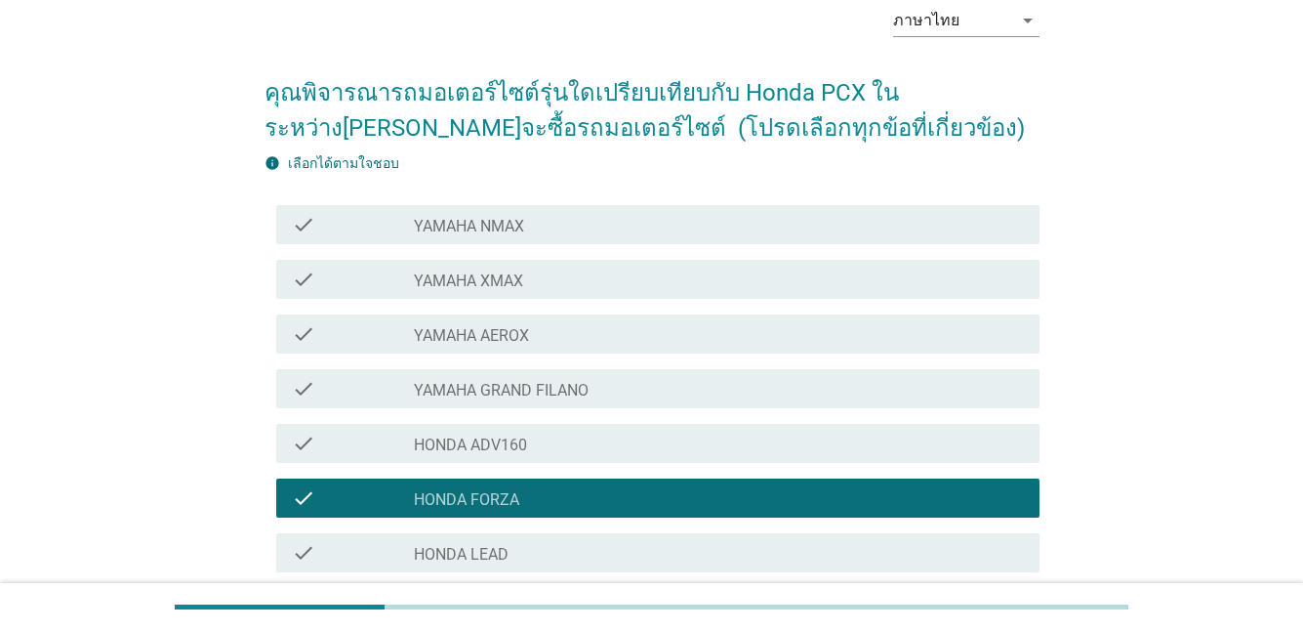
click at [512, 228] on label "YAMAHA NMAX" at bounding box center [469, 227] width 110 height 20
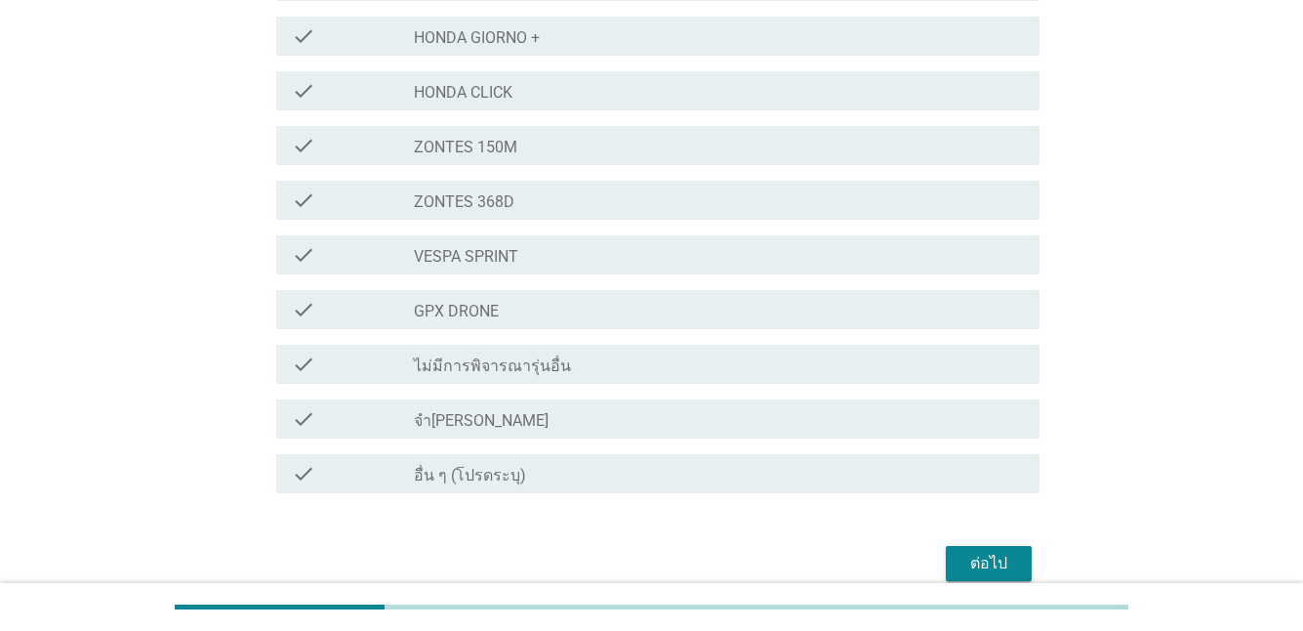
scroll to position [759, 0]
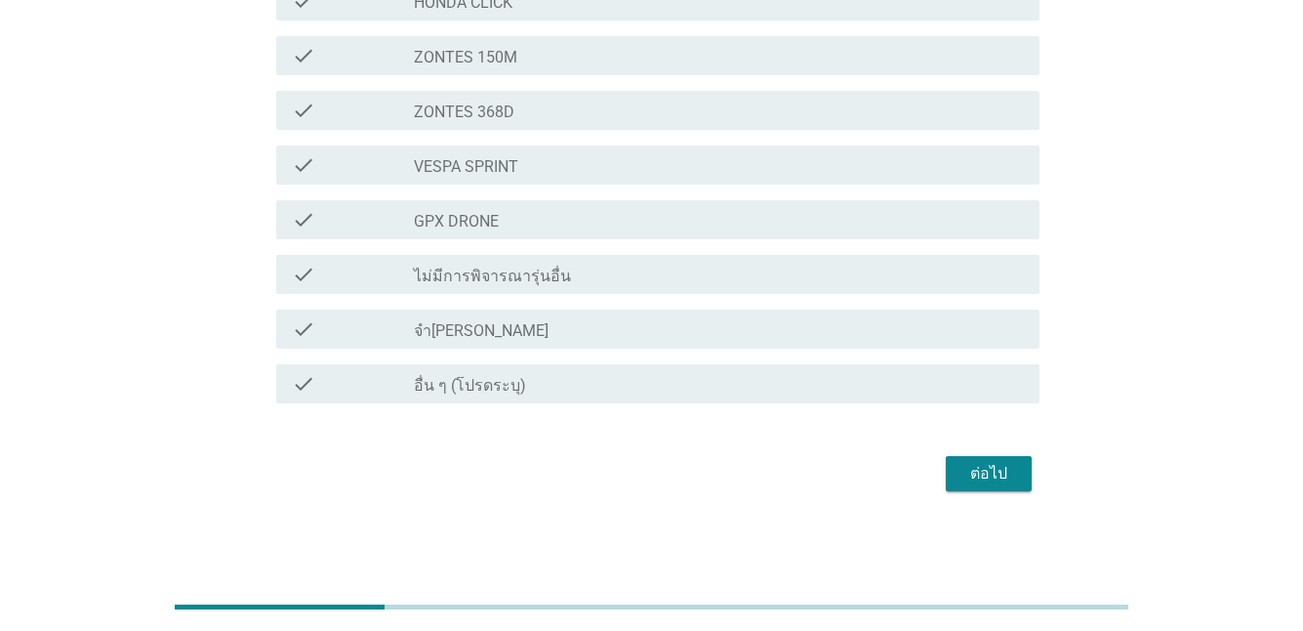
click at [1005, 478] on div "ต่อไป" at bounding box center [989, 473] width 55 height 23
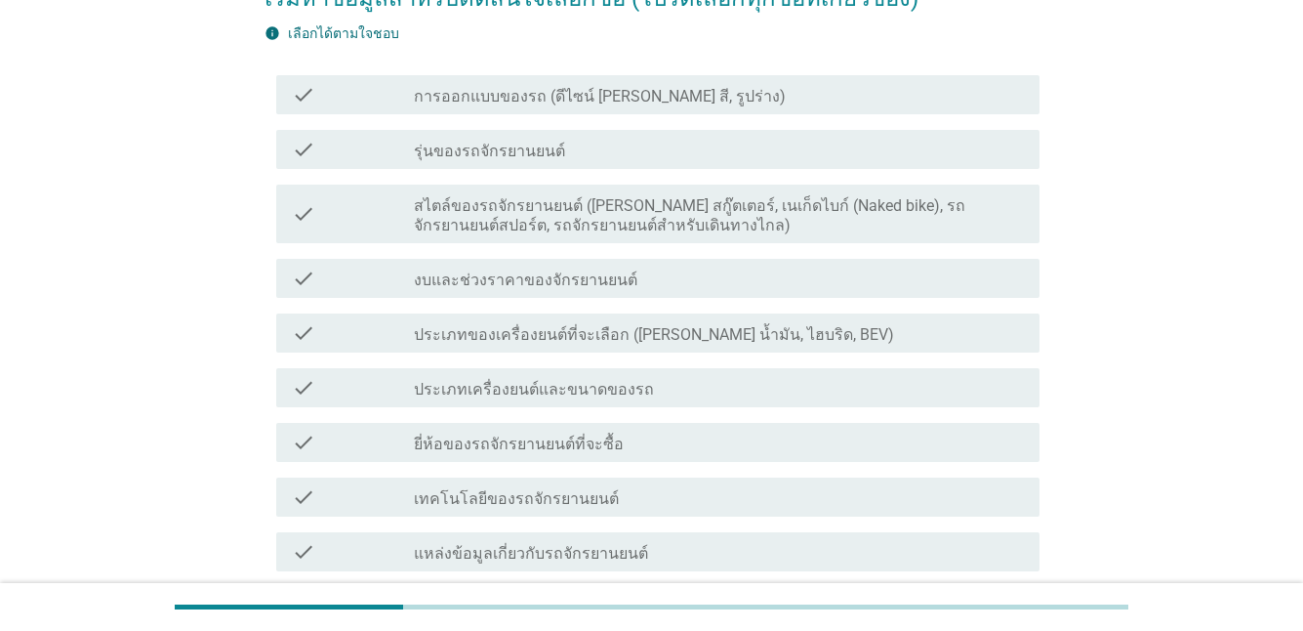
scroll to position [195, 0]
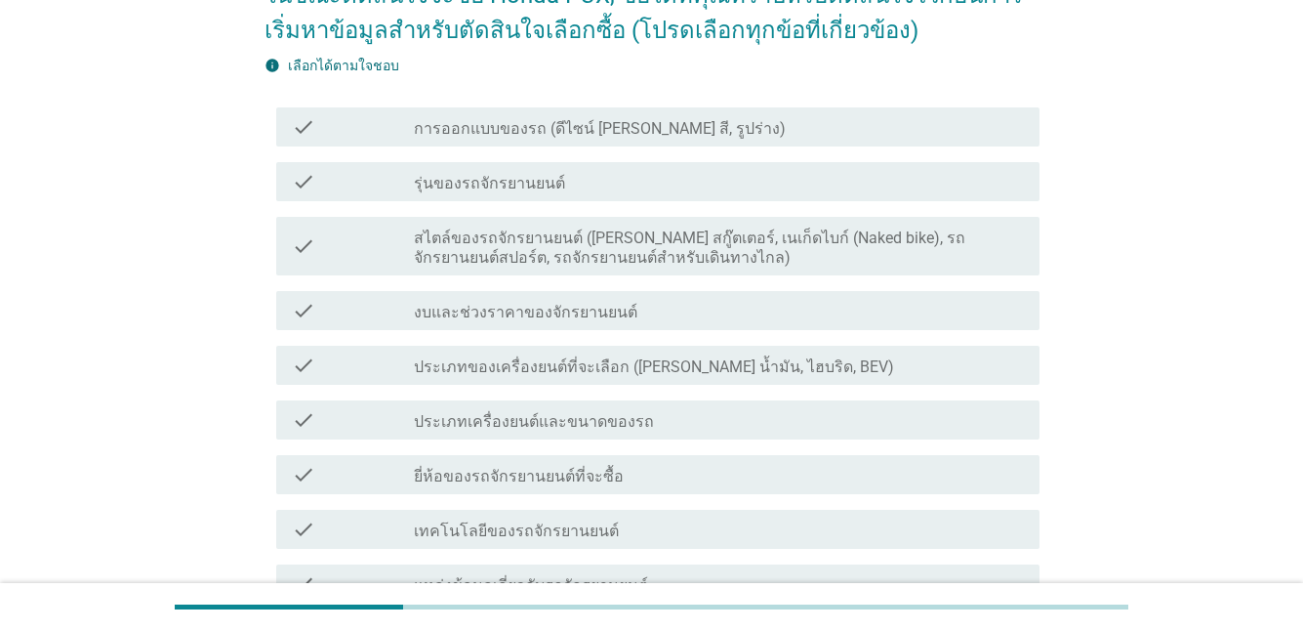
click at [487, 143] on div "check check_box_outline_blank การออกแบบของรถ (ดีไซน์ [PERSON_NAME] สี, รูปร่าง)" at bounding box center [657, 126] width 763 height 39
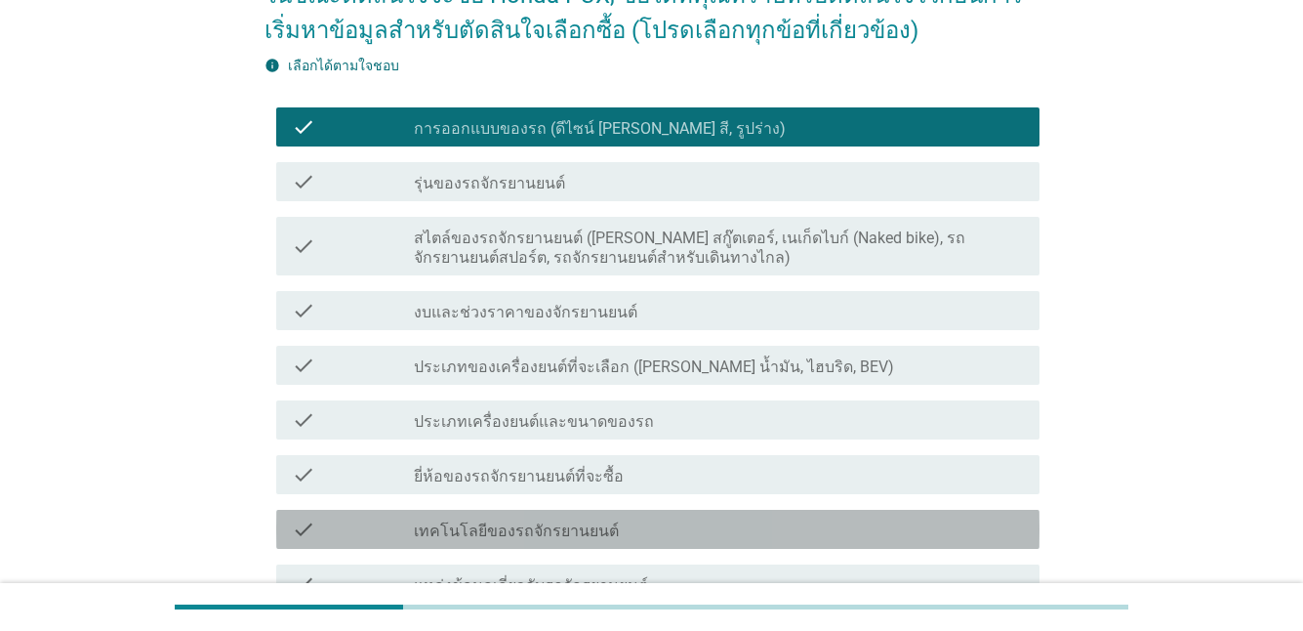
click at [508, 517] on div "check_box_outline_blank เทคโนโลยีของรถจักรยานยนต์" at bounding box center [719, 528] width 610 height 23
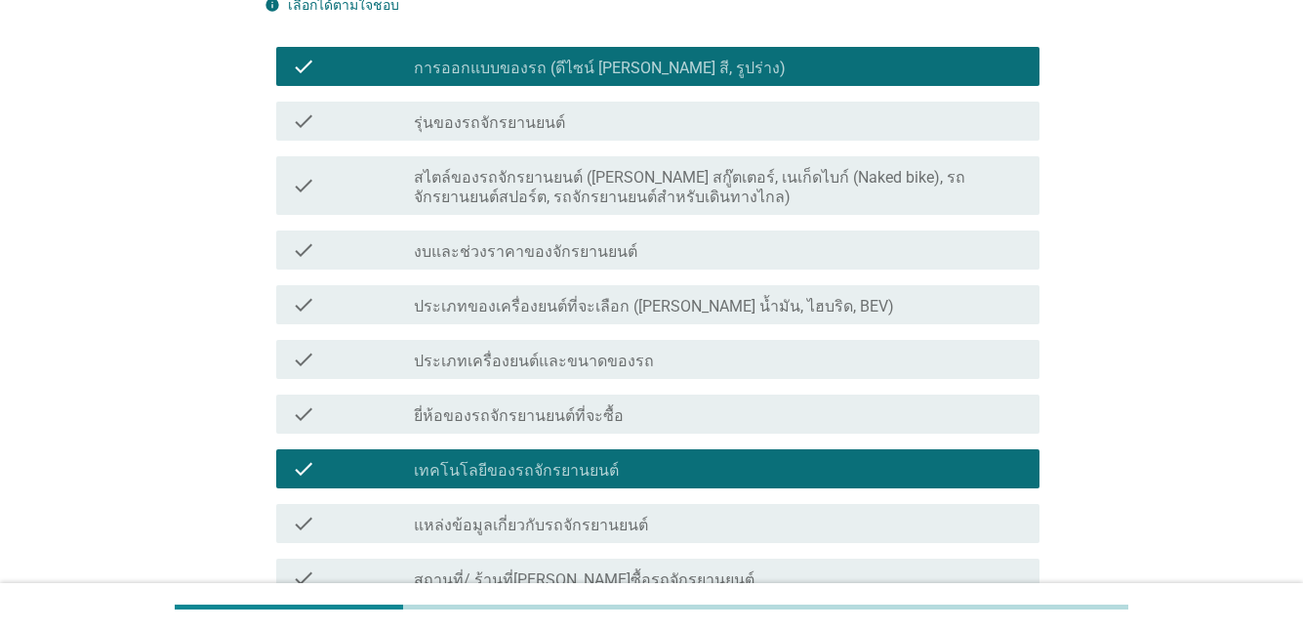
scroll to position [488, 0]
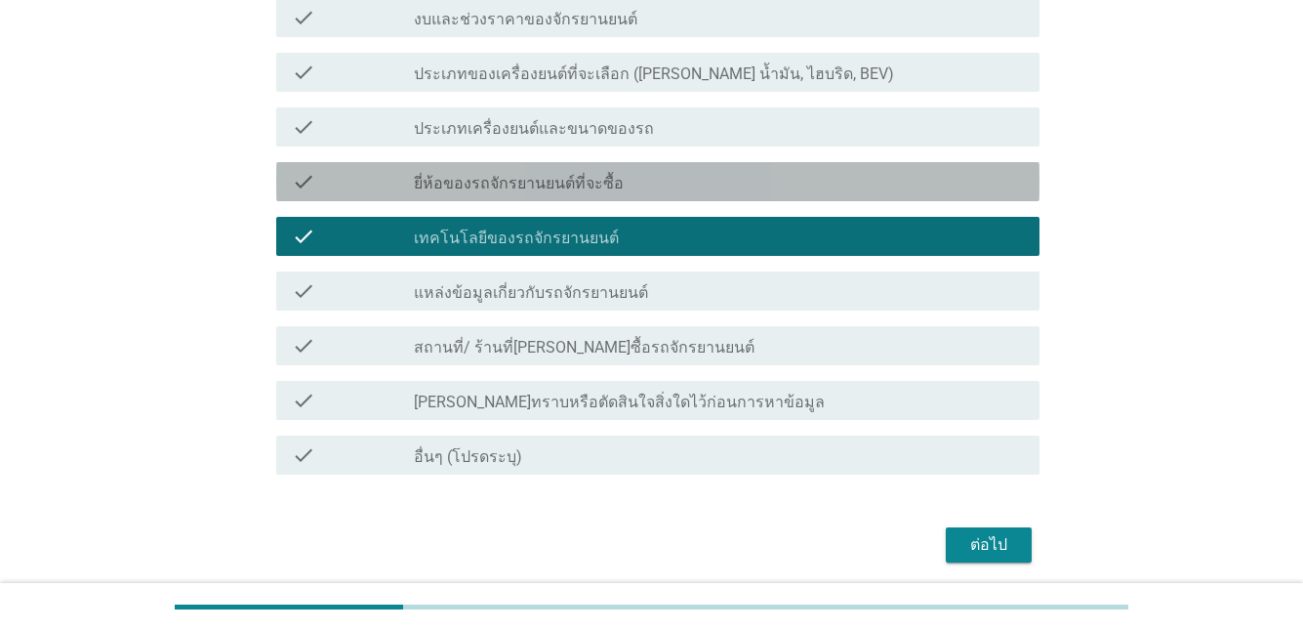
click at [492, 182] on label "ยี่ห้อของรถจักรยานยนต์ที่จะซื้อ" at bounding box center [519, 184] width 210 height 20
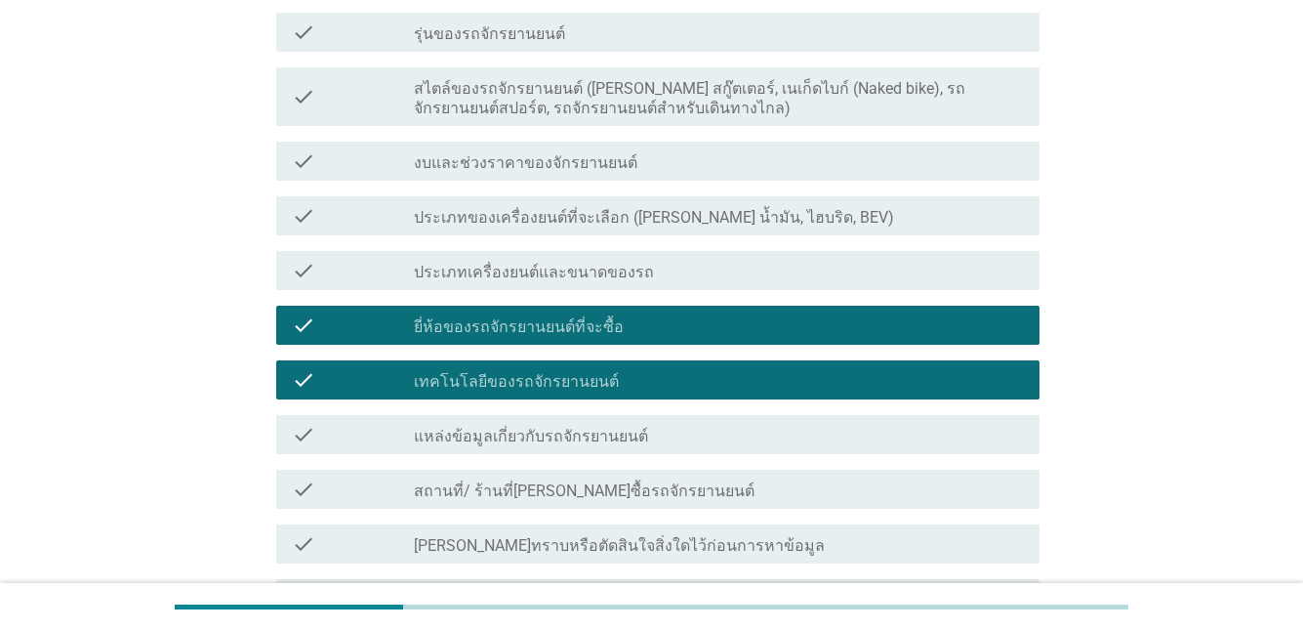
scroll to position [293, 0]
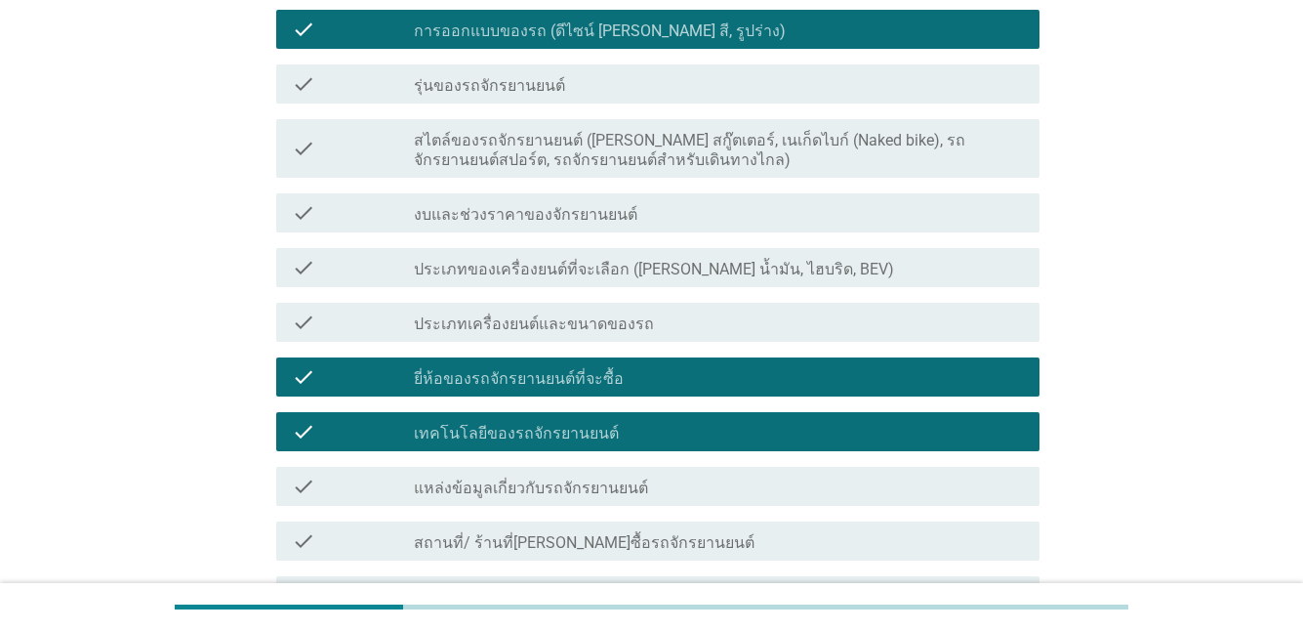
click at [546, 147] on label "สไตล์ของรถจักรยานยนต์ ([PERSON_NAME] สกู๊ตเตอร์, เนเก็ดไบก์ (Naked bike), รถจัก…" at bounding box center [719, 150] width 610 height 39
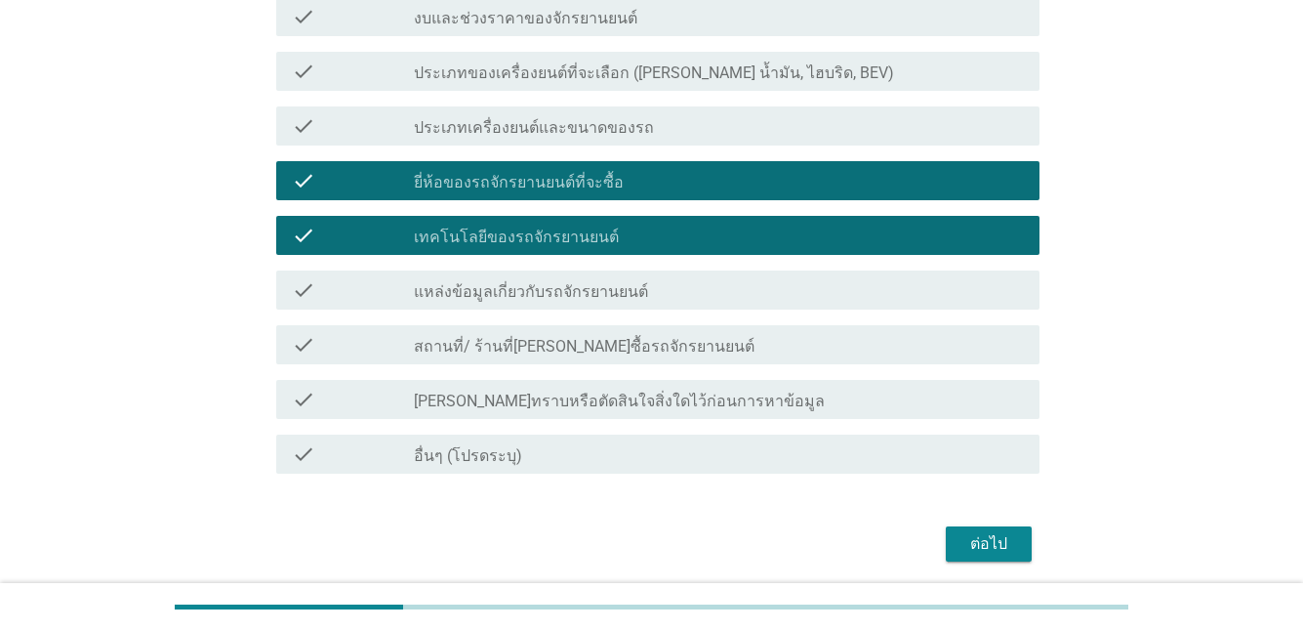
scroll to position [559, 0]
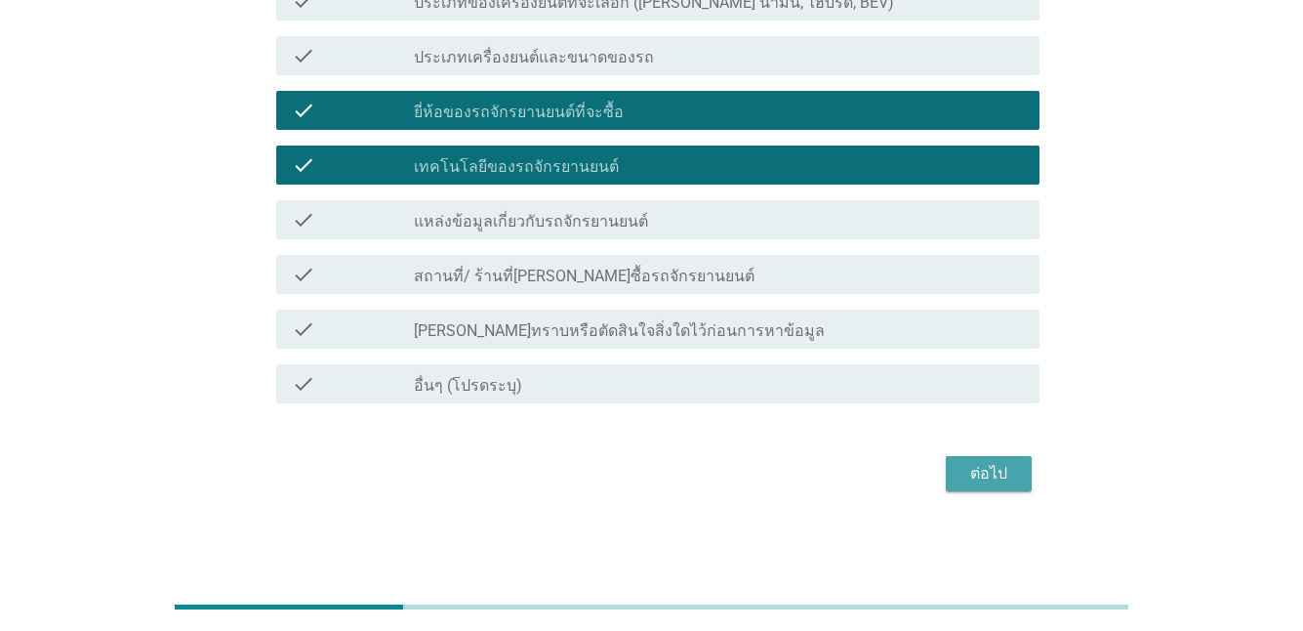
click at [1003, 481] on div "ต่อไป" at bounding box center [989, 473] width 55 height 23
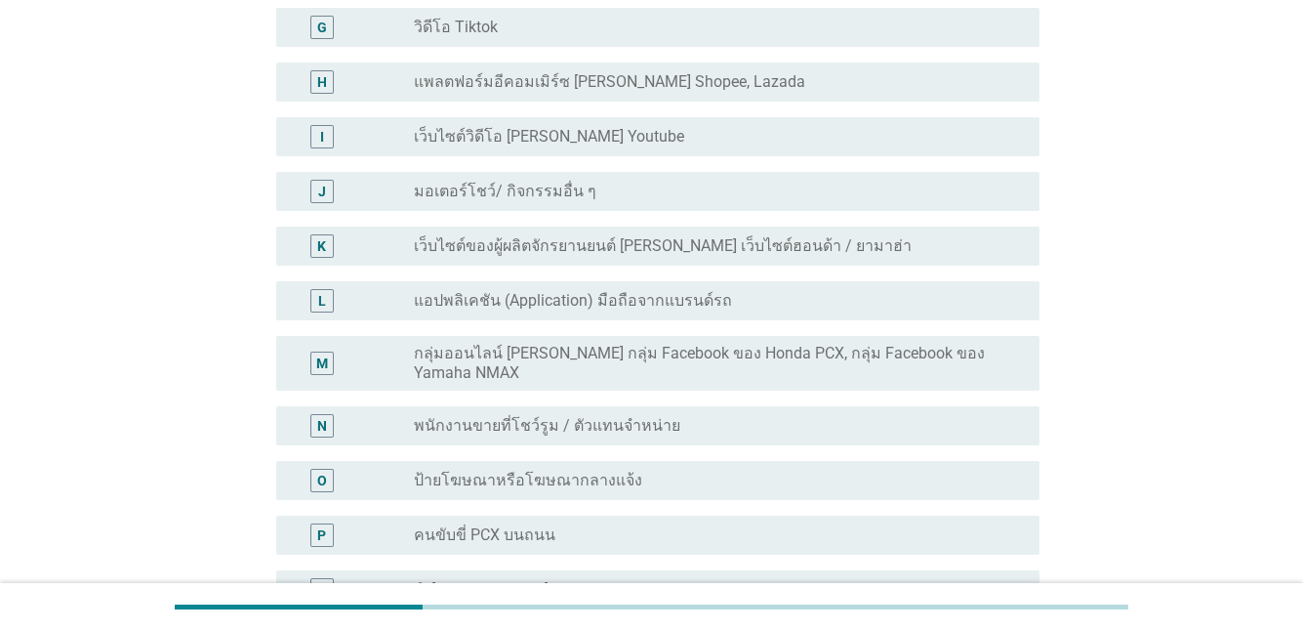
scroll to position [0, 0]
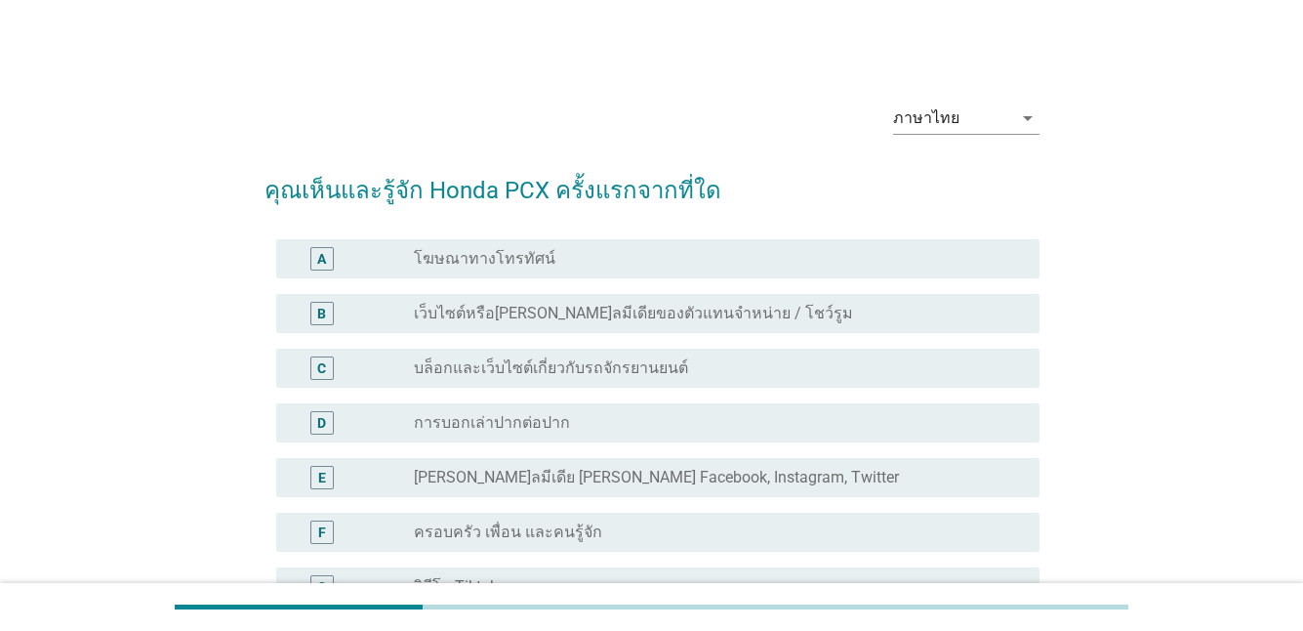
click at [459, 273] on div "A radio_button_unchecked โฆษณาทางโทรทัศน์" at bounding box center [657, 258] width 763 height 39
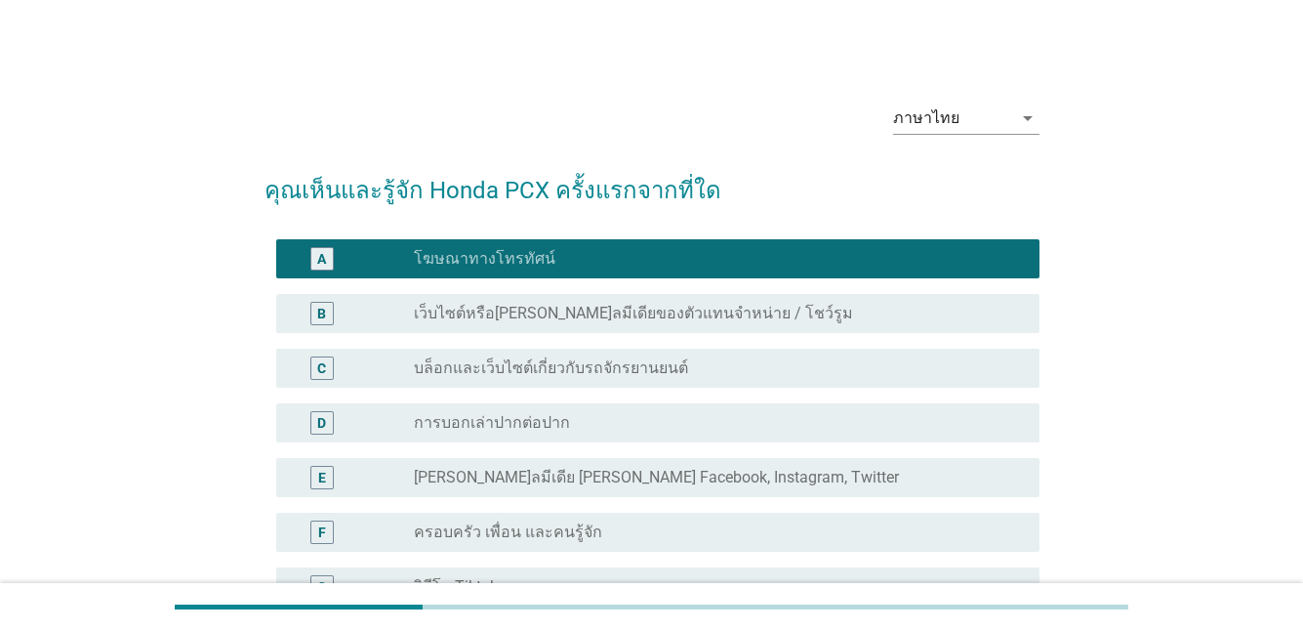
click at [490, 474] on label "[PERSON_NAME]ลมีเดีย [PERSON_NAME] Facebook, Instagram, Twitter" at bounding box center [656, 478] width 485 height 20
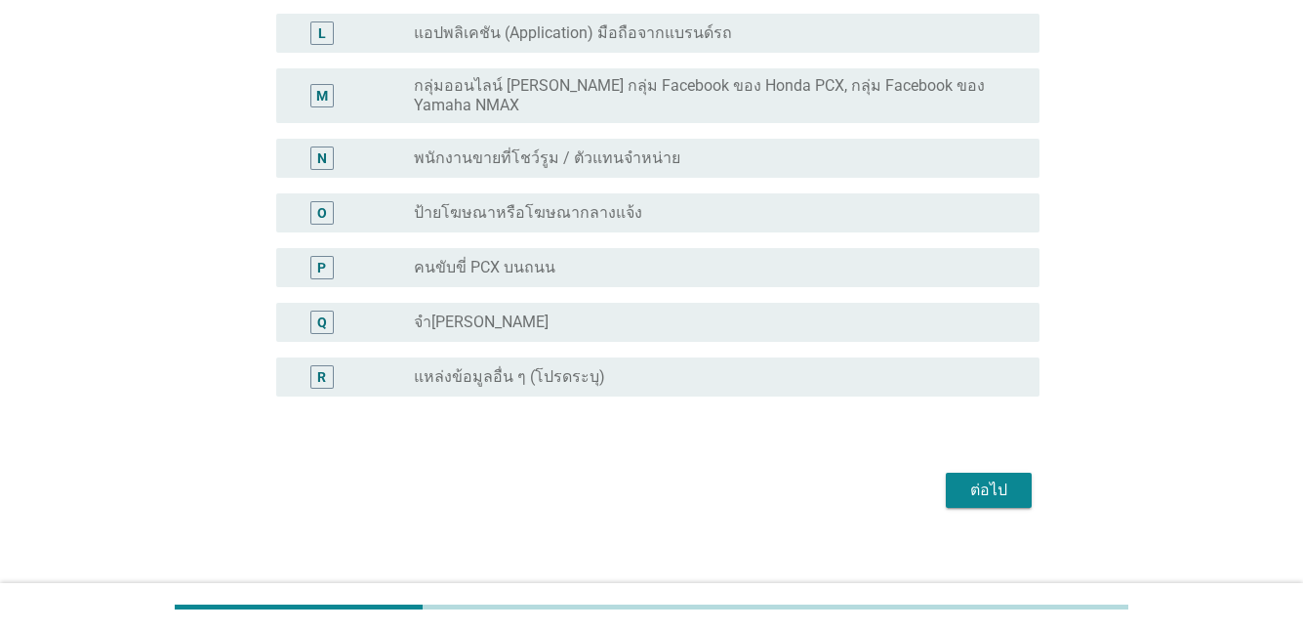
scroll to position [828, 0]
click at [995, 477] on div "ต่อไป" at bounding box center [989, 488] width 55 height 23
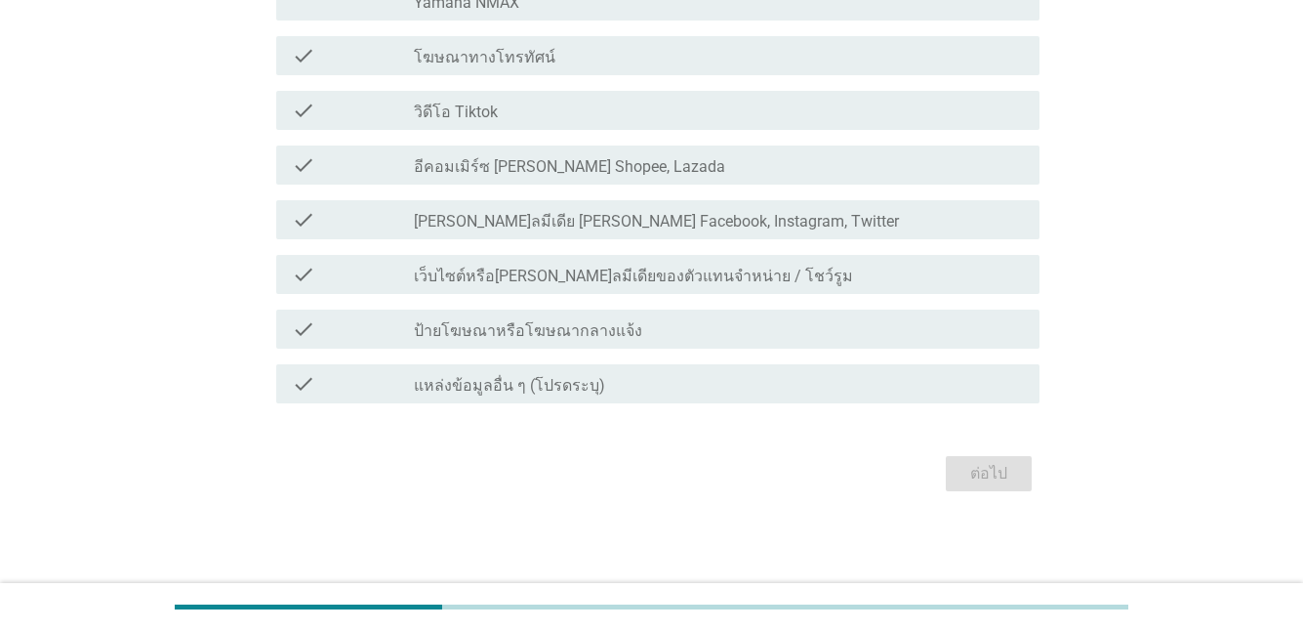
scroll to position [0, 0]
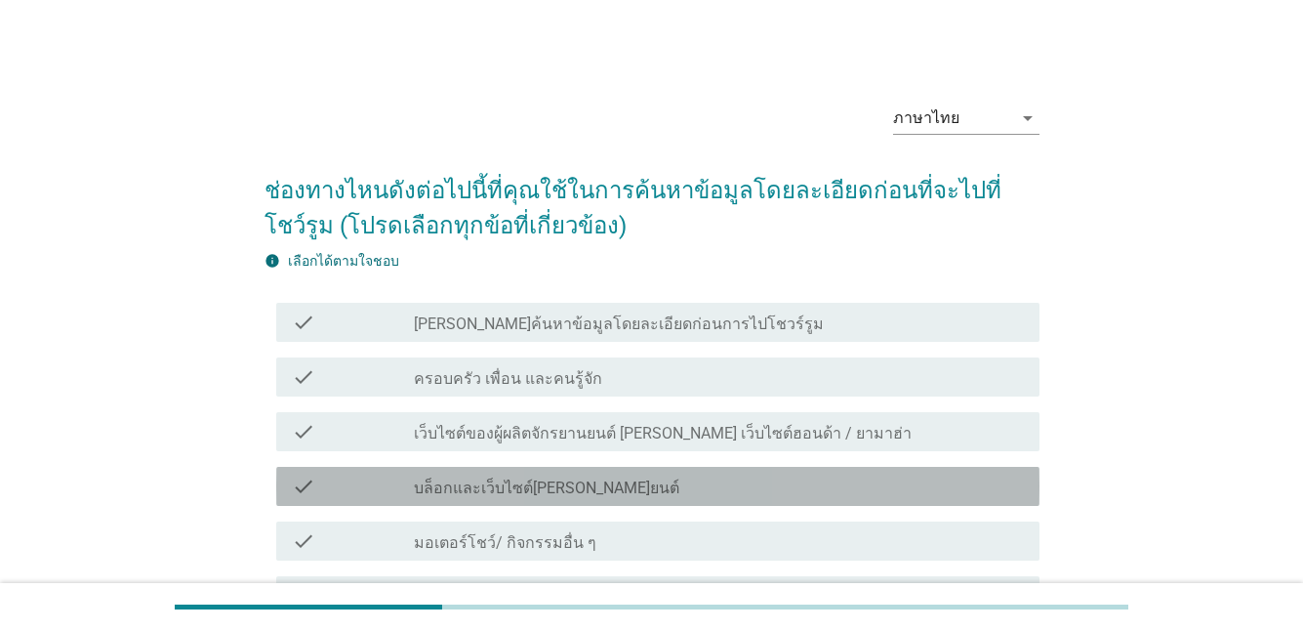
click at [503, 494] on label "บล็อกและเว็บไซต์[PERSON_NAME]ยนต์" at bounding box center [547, 488] width 266 height 20
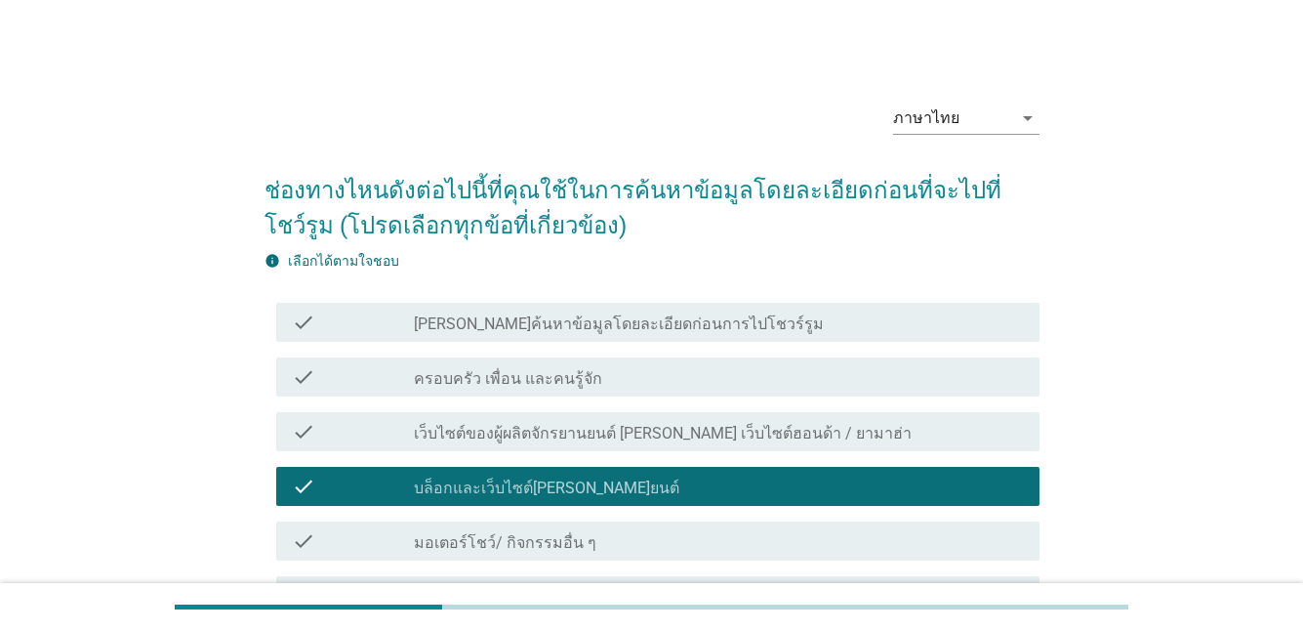
click at [489, 452] on div "check check_box_outline_blank เว็บไซต์ของผู้ผลิตจักรยานยนต์ [PERSON_NAME] เว็บไ…" at bounding box center [652, 431] width 775 height 55
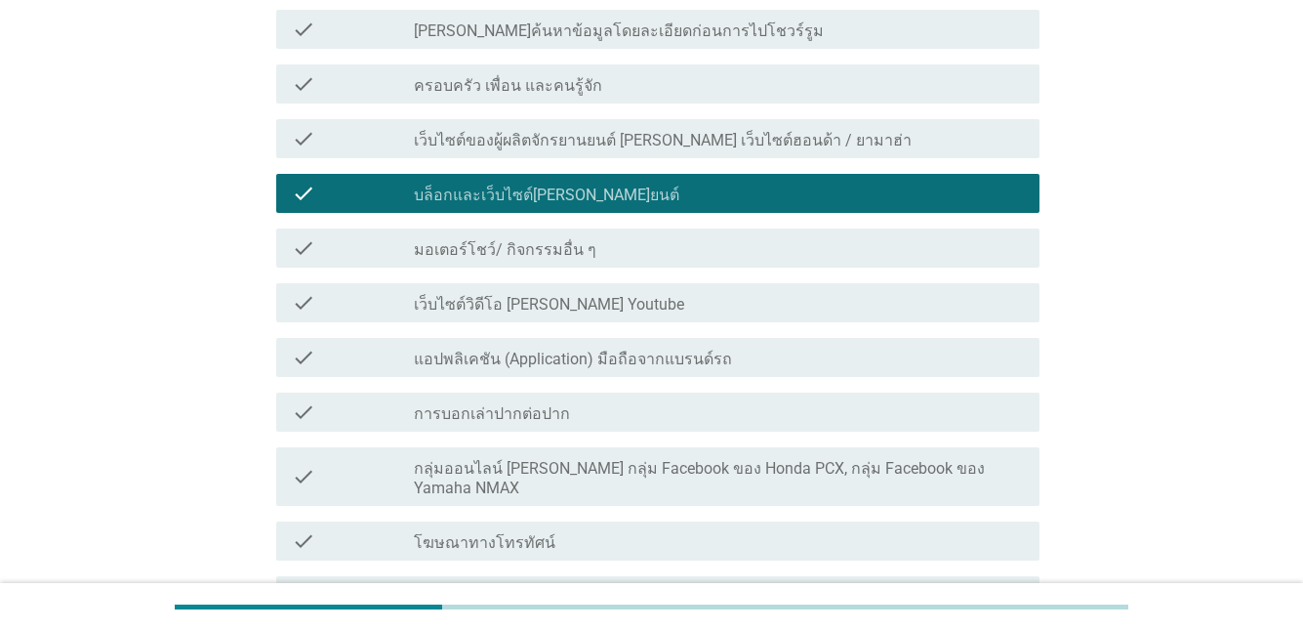
click at [501, 362] on label "แอปพลิเคชัน (Application) มือถือจากแบรนด์รถ" at bounding box center [573, 360] width 318 height 20
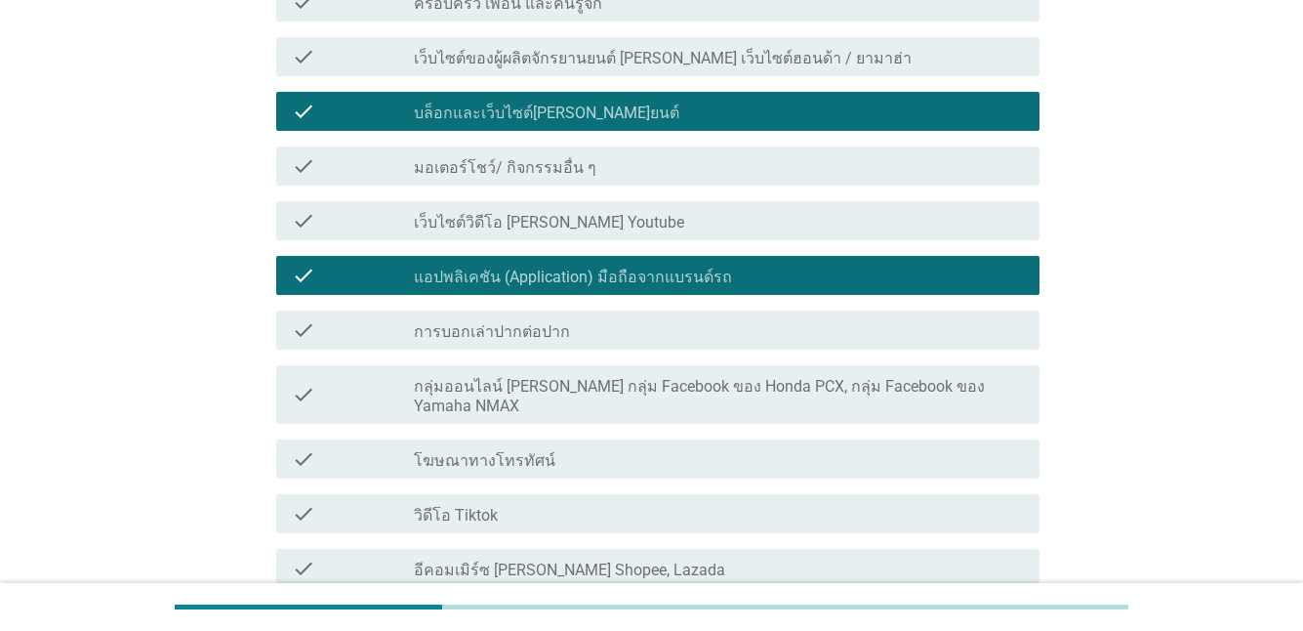
scroll to position [488, 0]
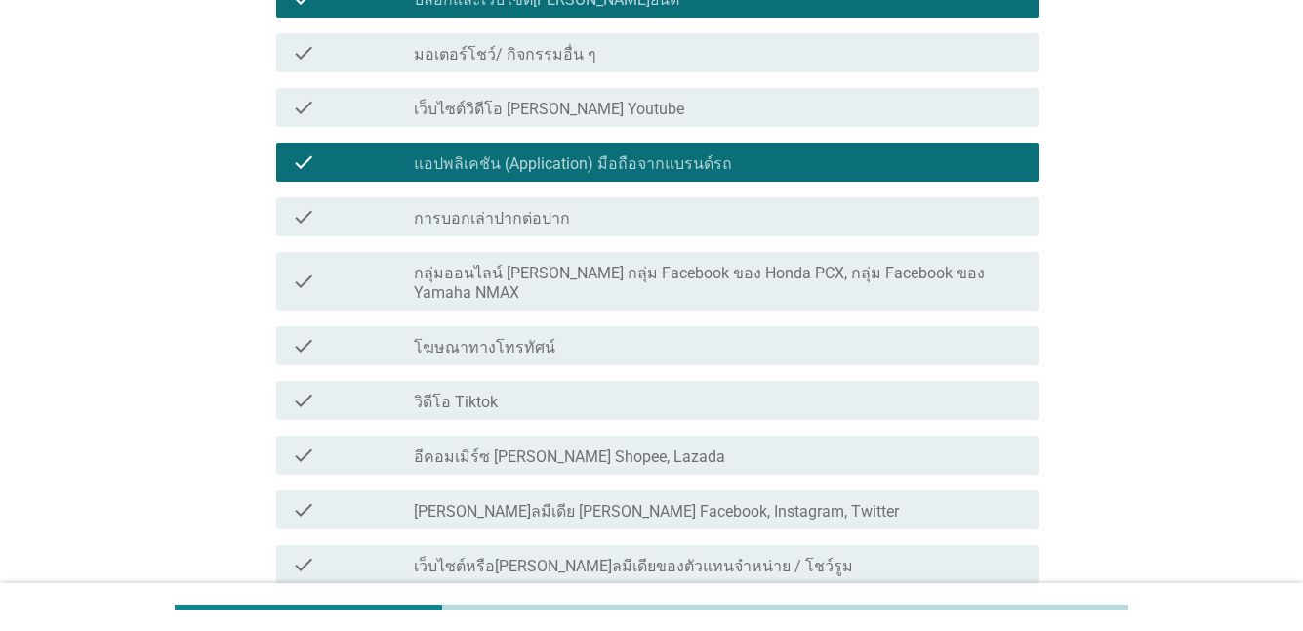
drag, startPoint x: 467, startPoint y: 186, endPoint x: 472, endPoint y: 141, distance: 45.2
click at [467, 185] on div "check check_box แอปพลิเคชัน (Application) มือถือจากแบรนด์รถ" at bounding box center [652, 162] width 775 height 55
click at [475, 116] on label "เว็บไซต์วิดีโอ [PERSON_NAME] Youtube" at bounding box center [549, 110] width 270 height 20
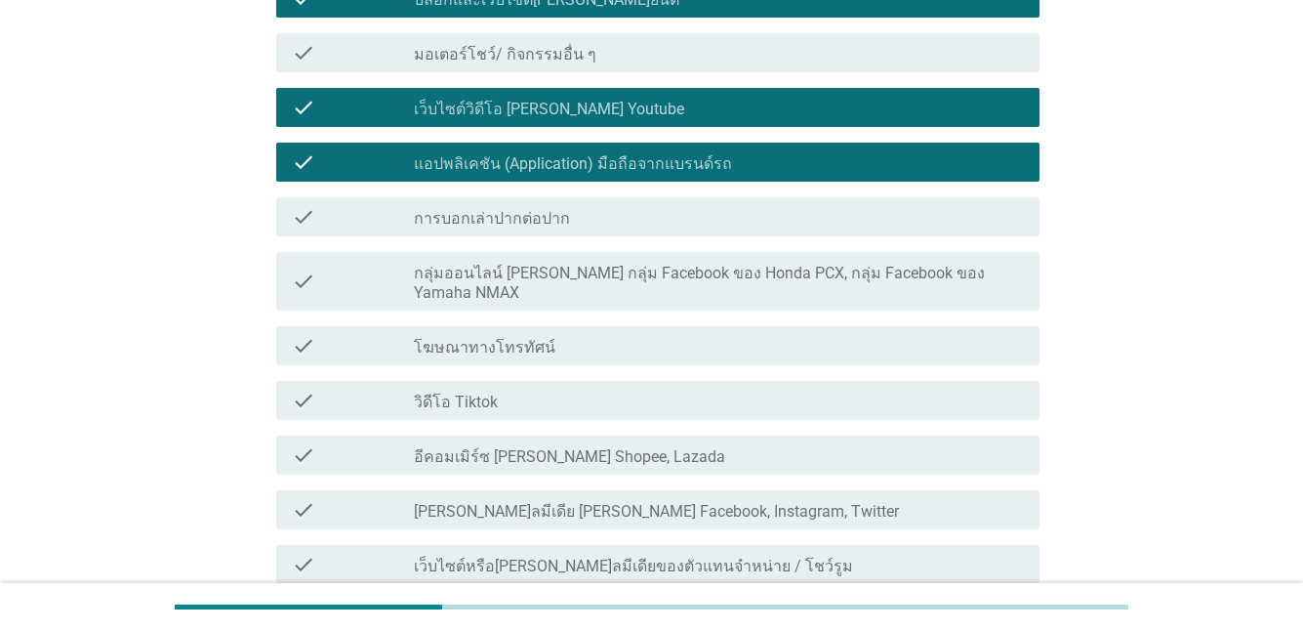
click at [489, 156] on label "แอปพลิเคชัน (Application) มือถือจากแบรนด์รถ" at bounding box center [573, 164] width 318 height 20
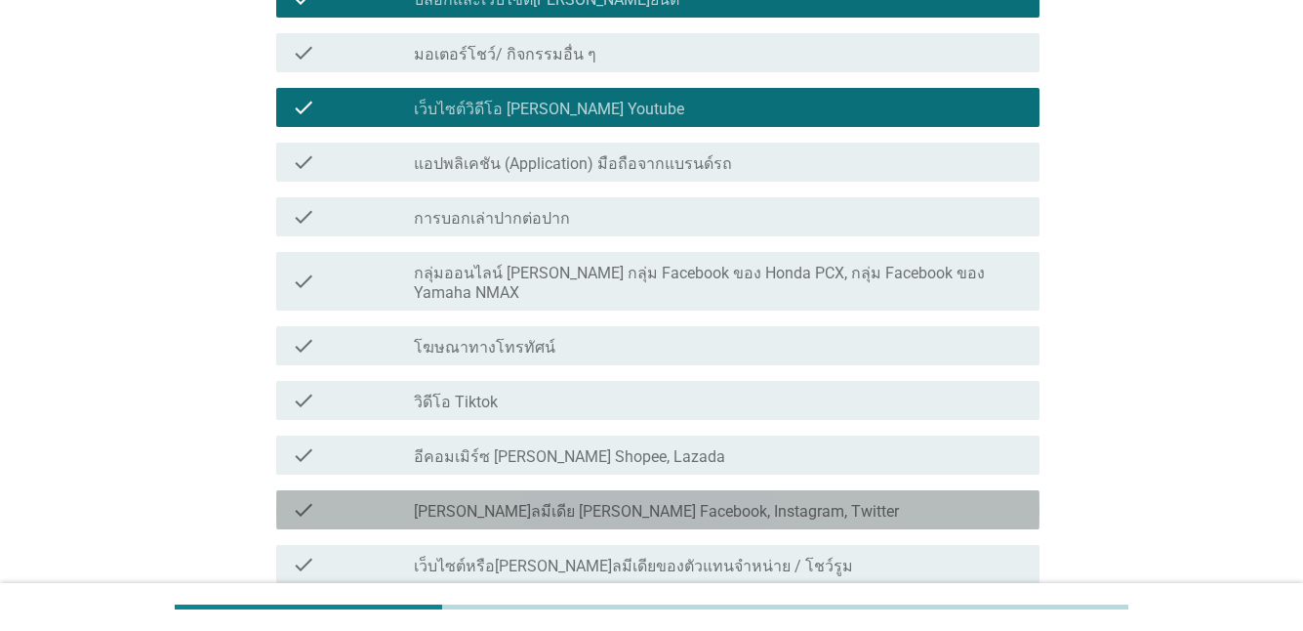
click at [530, 502] on div "check check_box_outline_blank [PERSON_NAME]ลมีเดีย [PERSON_NAME] Facebook, Inst…" at bounding box center [657, 509] width 763 height 39
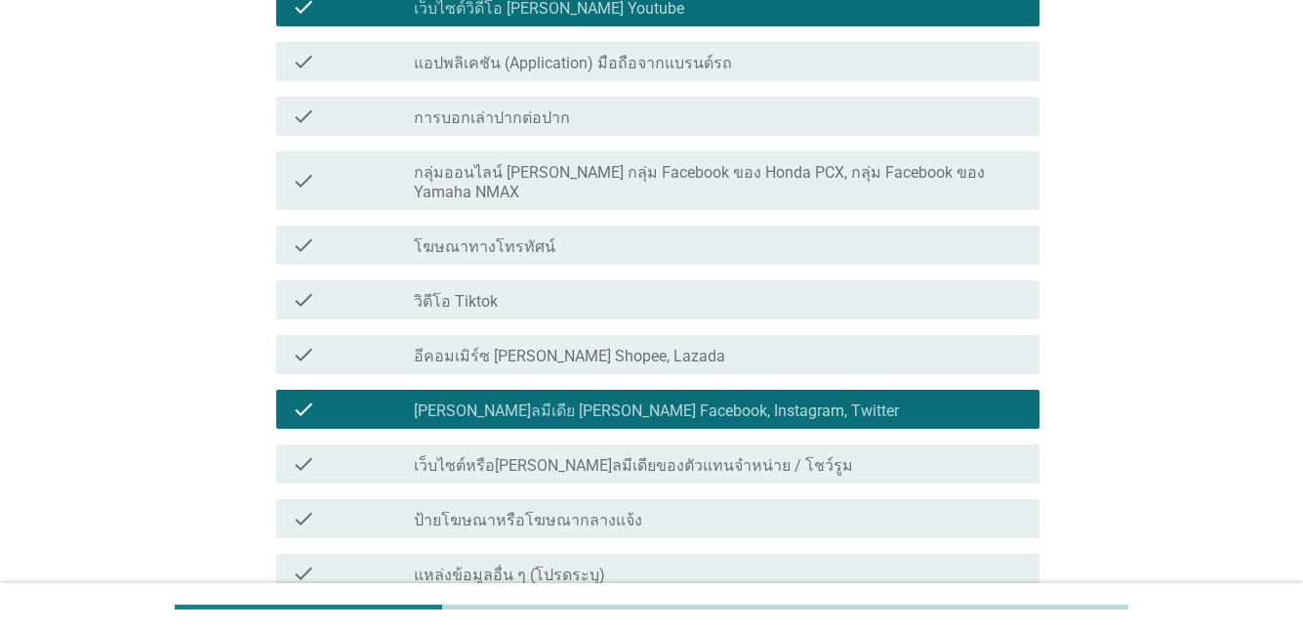
scroll to position [759, 0]
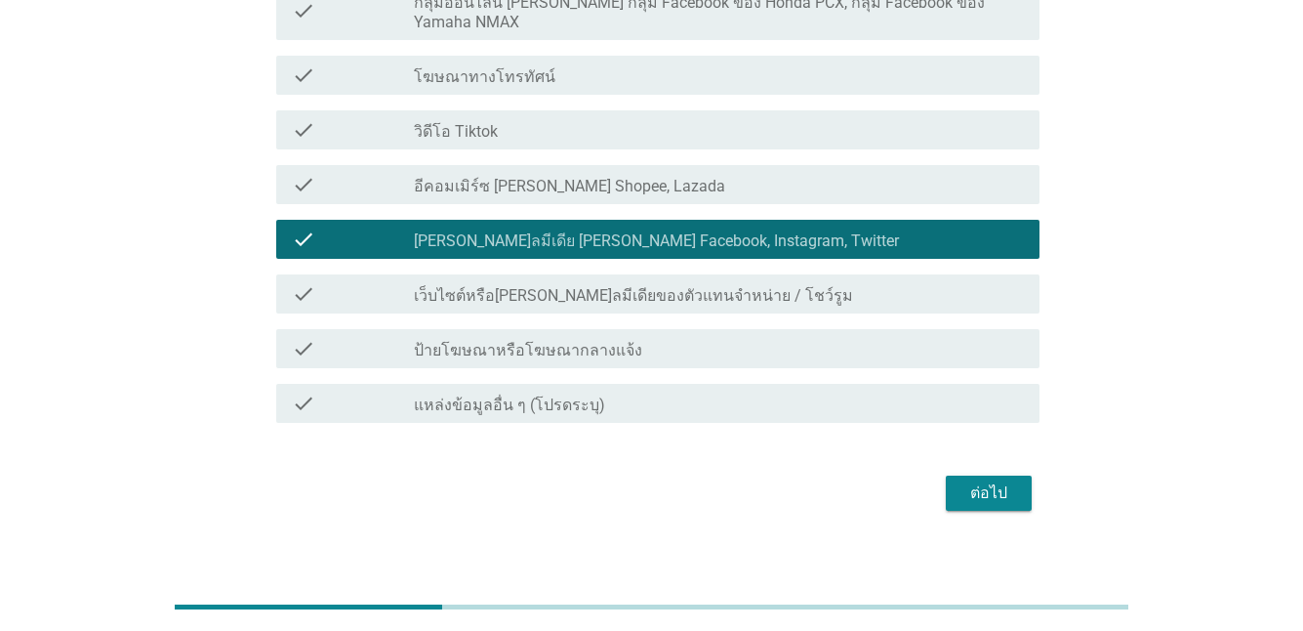
click at [993, 470] on div "ต่อไป" at bounding box center [652, 493] width 775 height 47
click at [993, 481] on div "ต่อไป" at bounding box center [989, 492] width 55 height 23
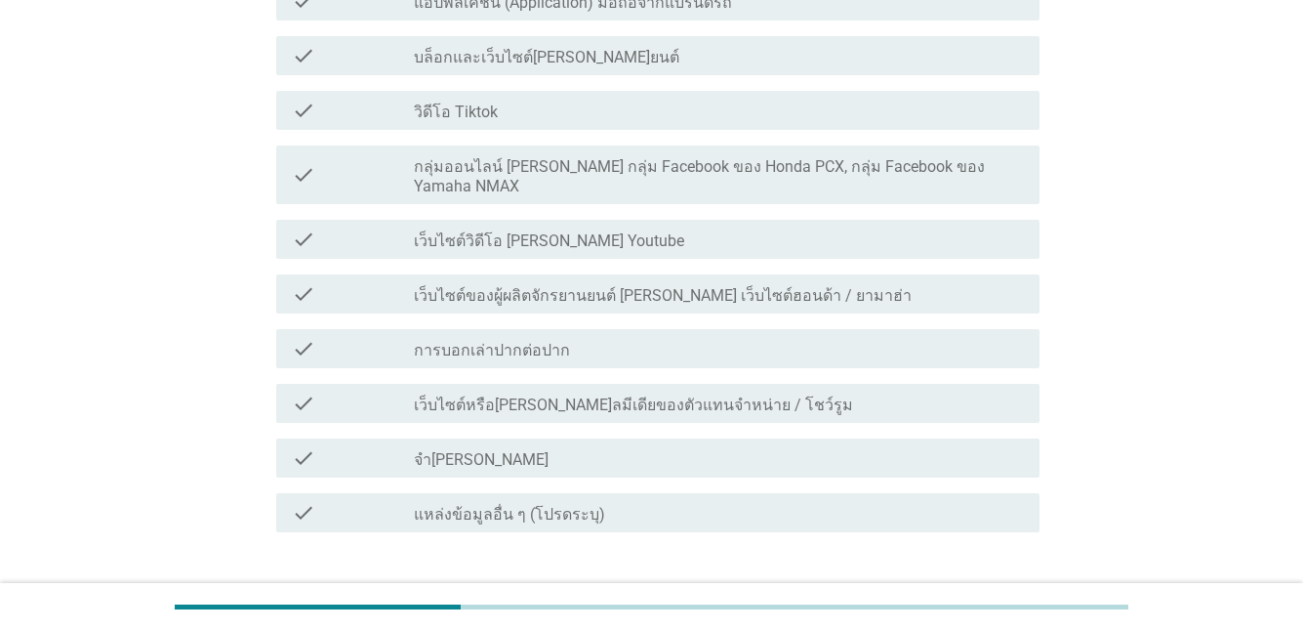
scroll to position [0, 0]
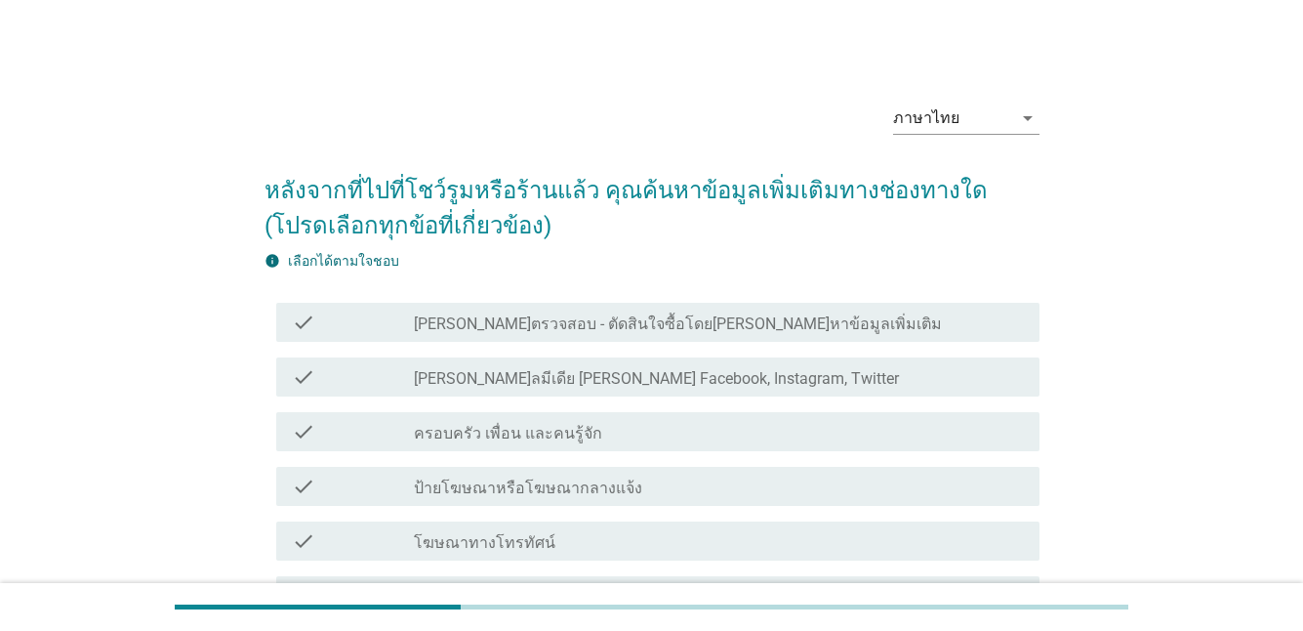
click at [497, 489] on label "ป้ายโฆษณาหรือโฆษณากลางแจ้ง" at bounding box center [528, 488] width 228 height 20
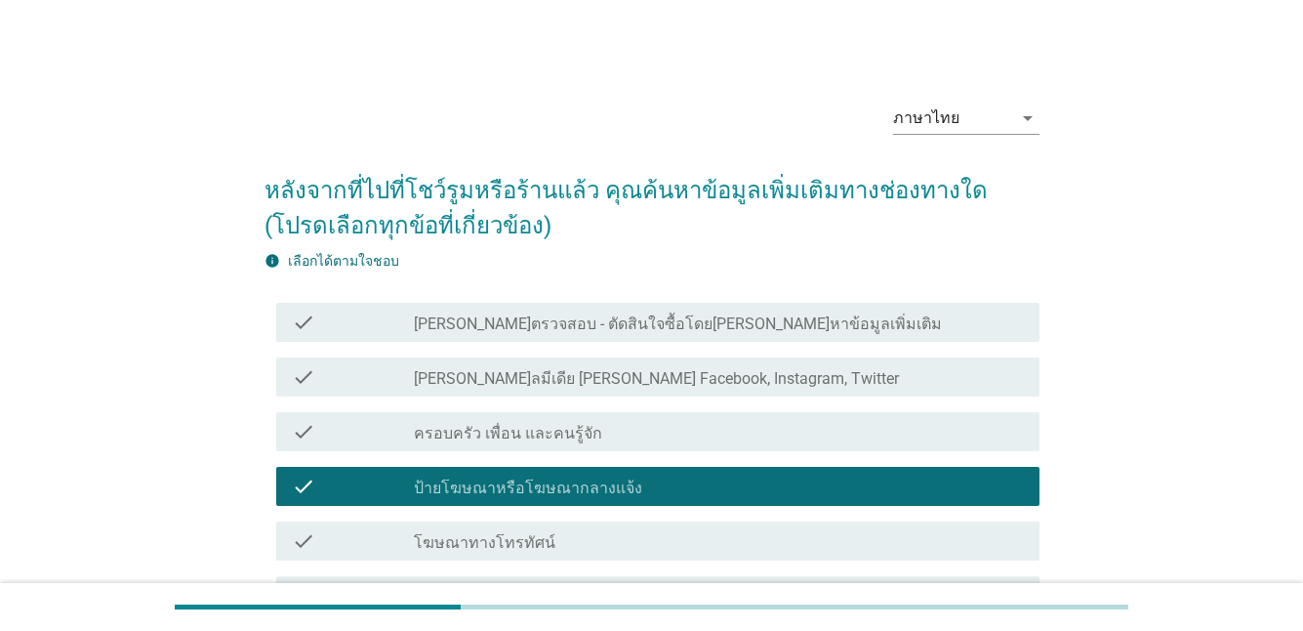
scroll to position [293, 0]
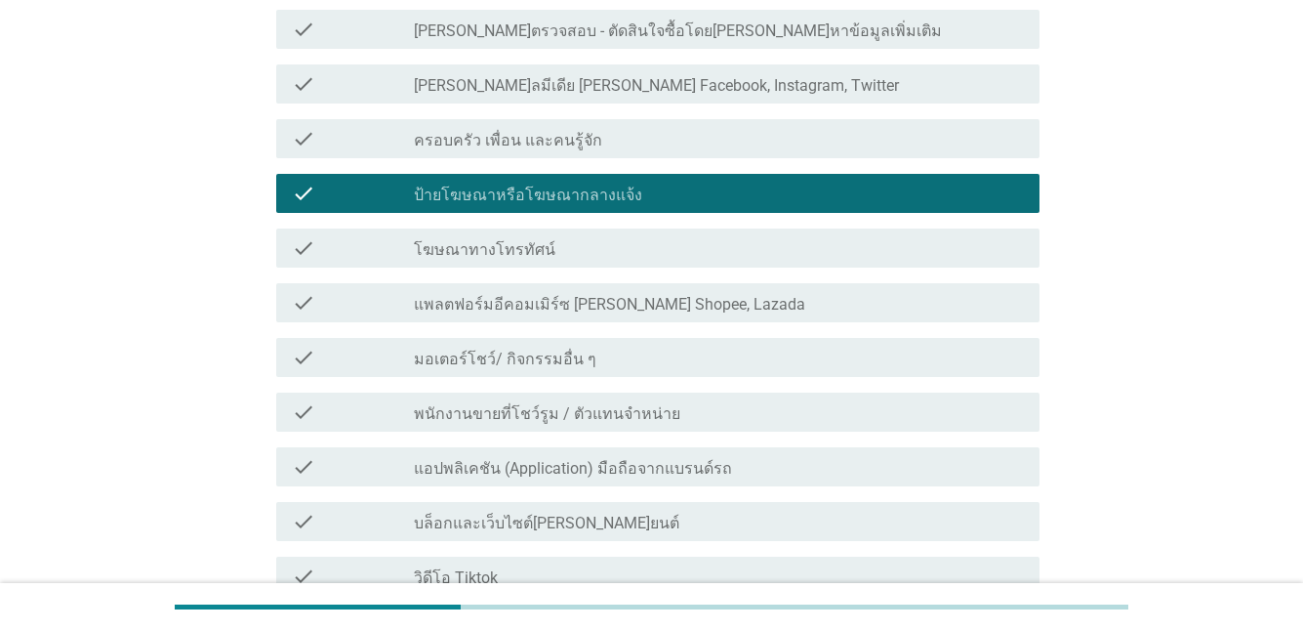
click at [478, 246] on label "โฆษณาทางโทรทัศน์" at bounding box center [485, 250] width 142 height 20
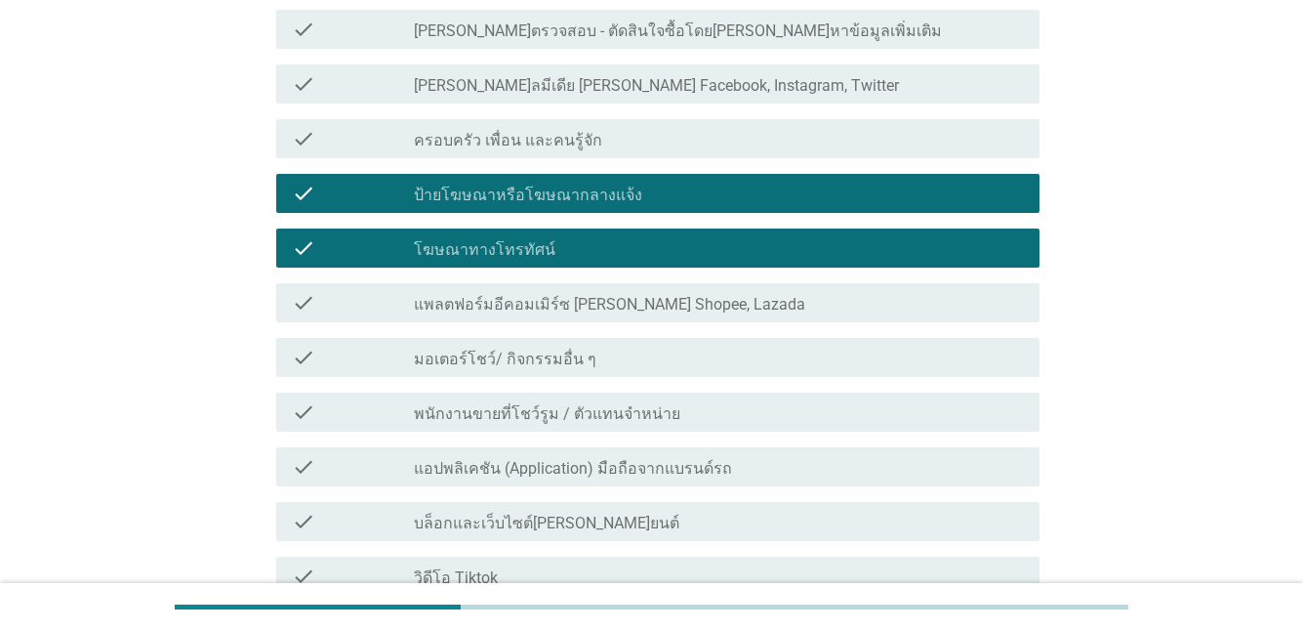
click at [506, 353] on label "มอเตอร์โชว์/ กิจกรรมอื่น ๆ" at bounding box center [505, 360] width 183 height 20
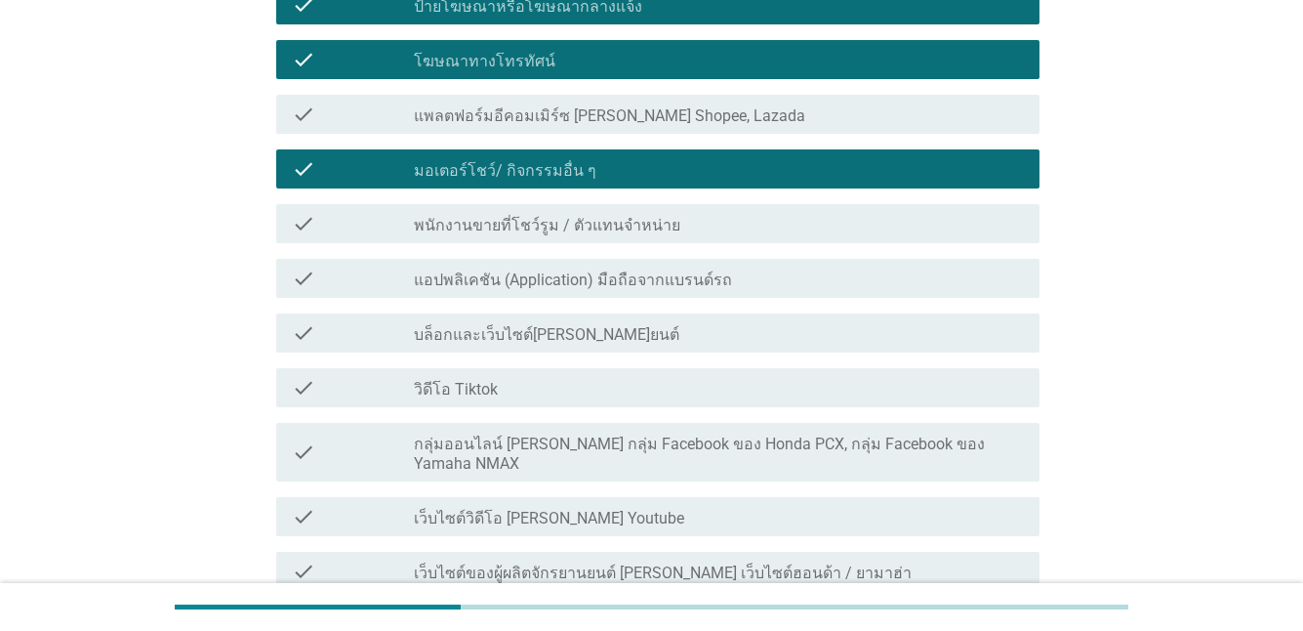
scroll to position [488, 0]
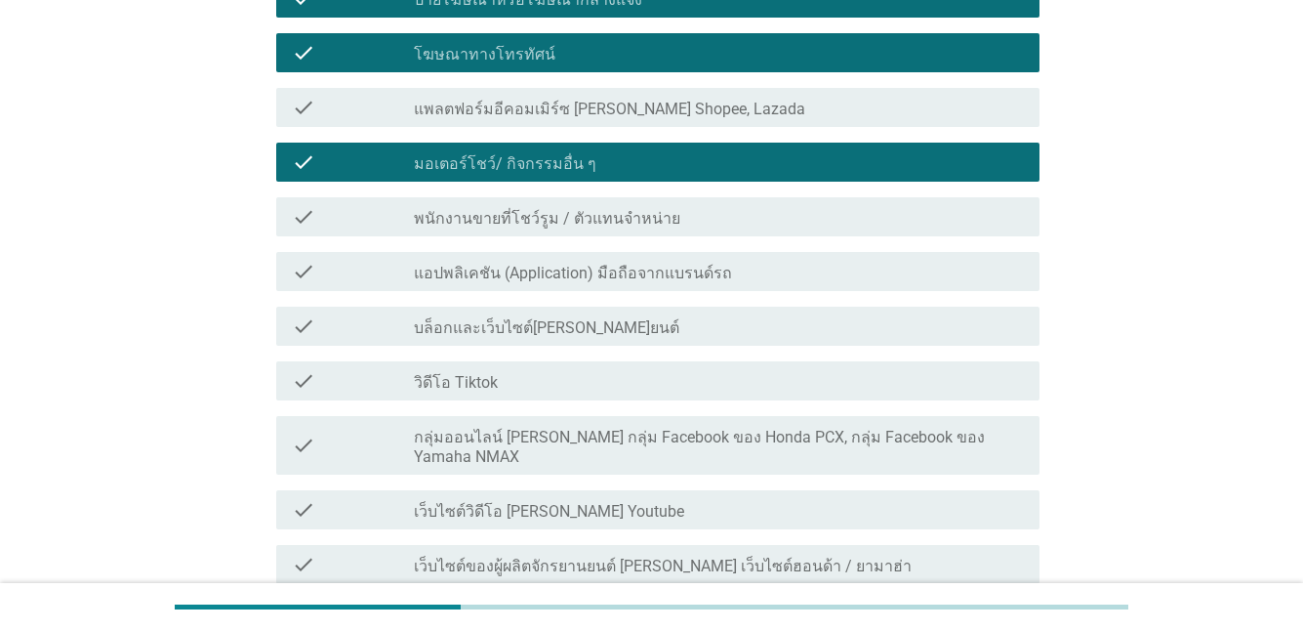
click at [501, 180] on div "check check_box มอเตอร์โชว์/ กิจกรรมอื่น ๆ" at bounding box center [657, 162] width 763 height 39
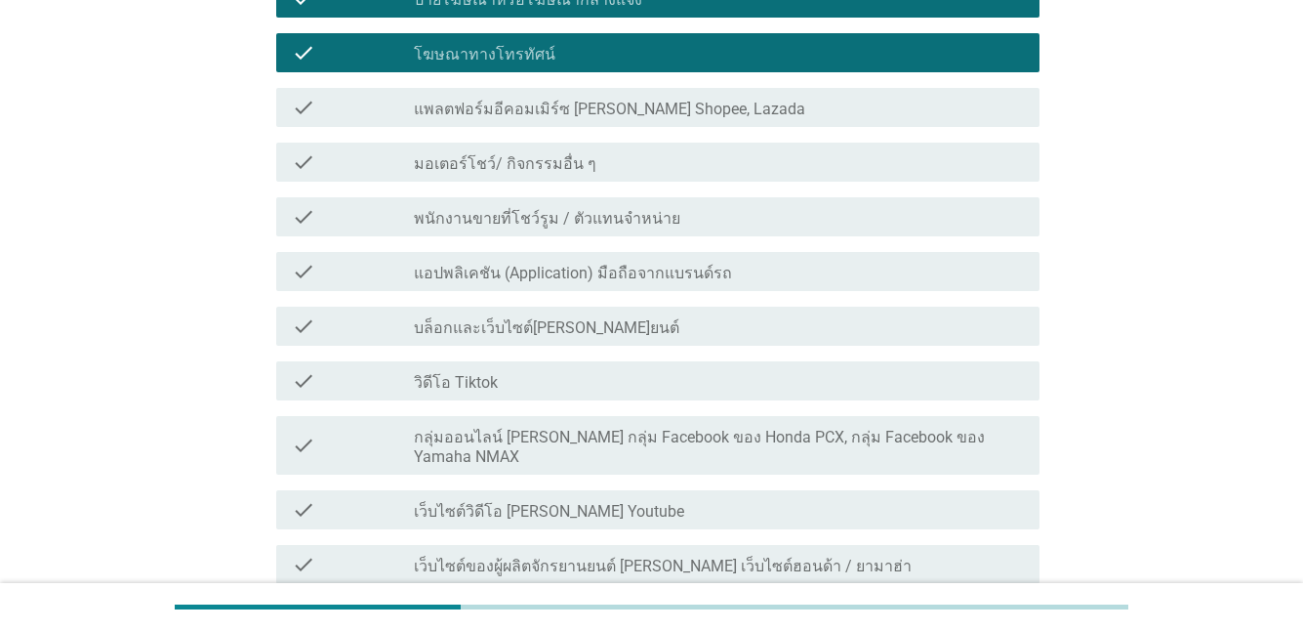
click at [511, 223] on label "พนักงานขายที่โชว์รูม / ตัวแทนจำหน่าย" at bounding box center [547, 219] width 267 height 20
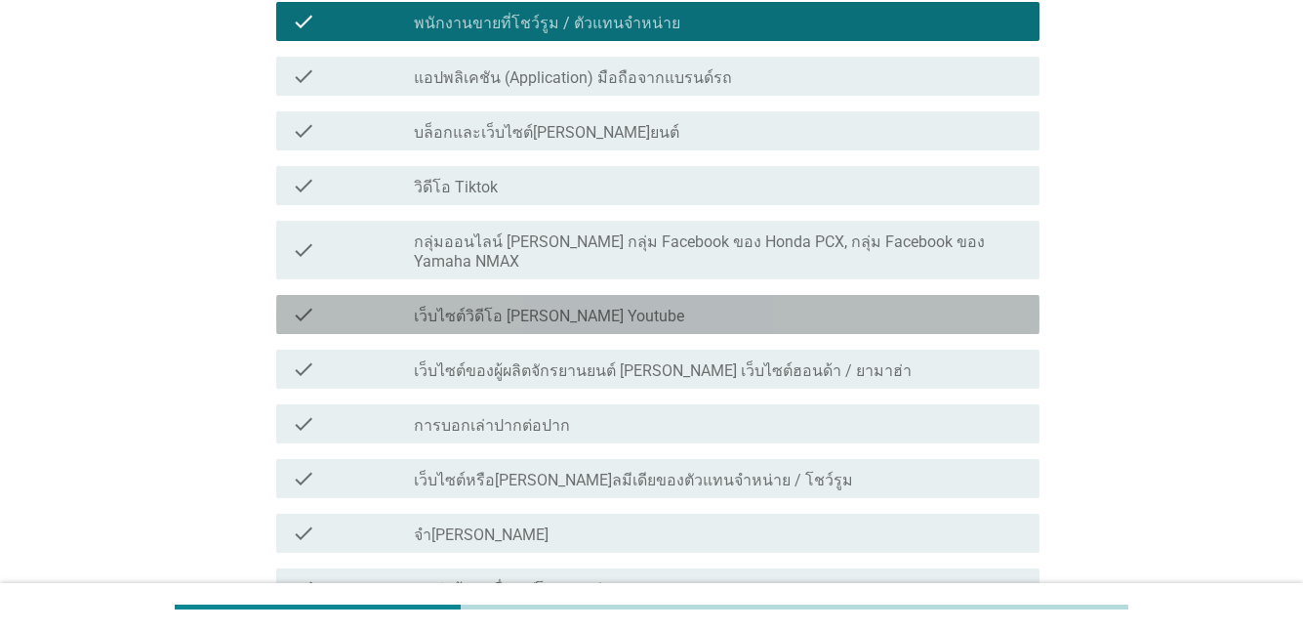
click at [509, 307] on label "เว็บไซต์วิดีโอ [PERSON_NAME] Youtube" at bounding box center [549, 317] width 270 height 20
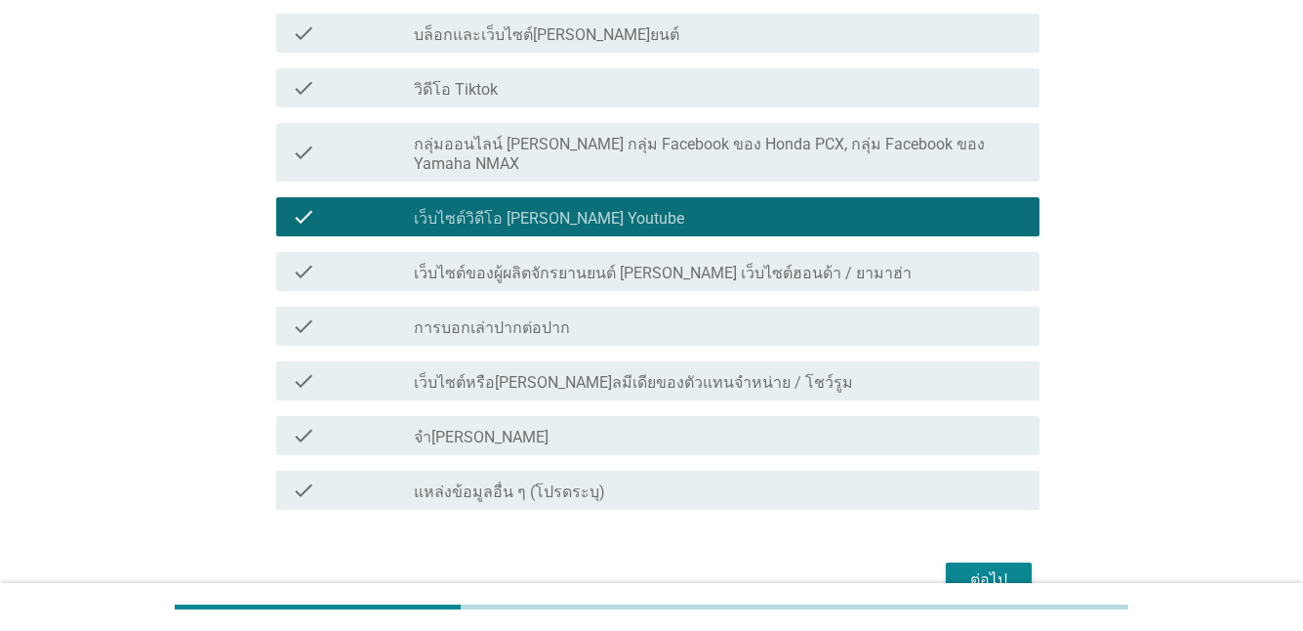
scroll to position [868, 0]
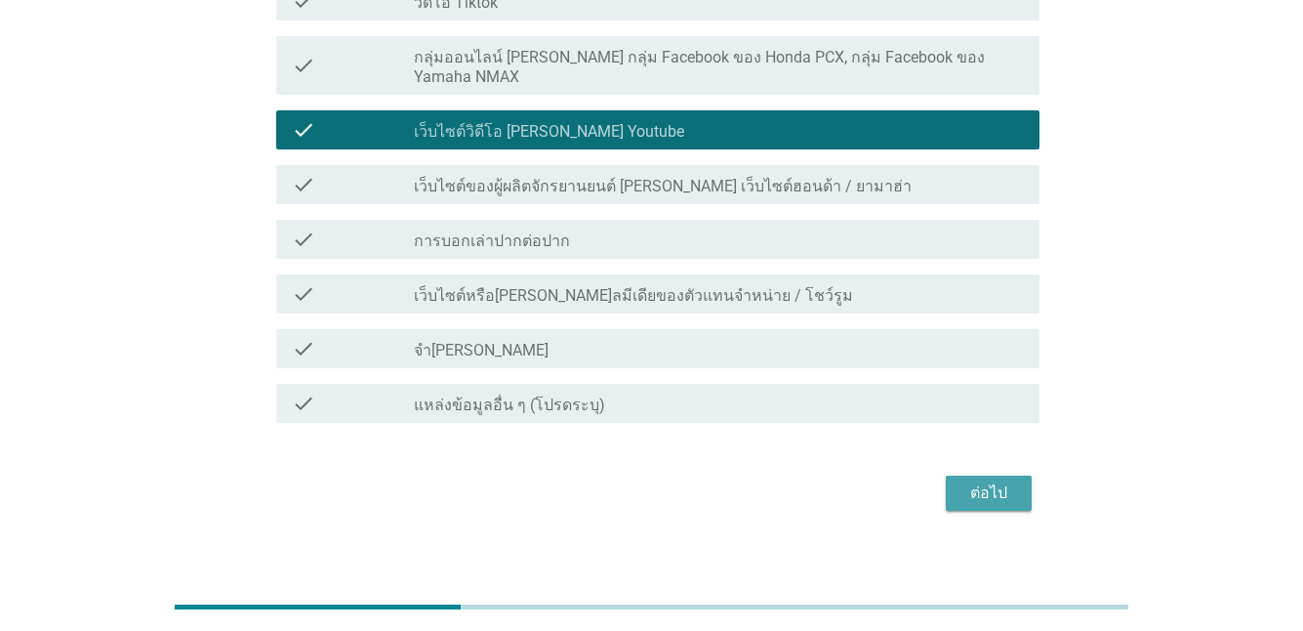
click at [957, 475] on button "ต่อไป" at bounding box center [989, 492] width 86 height 35
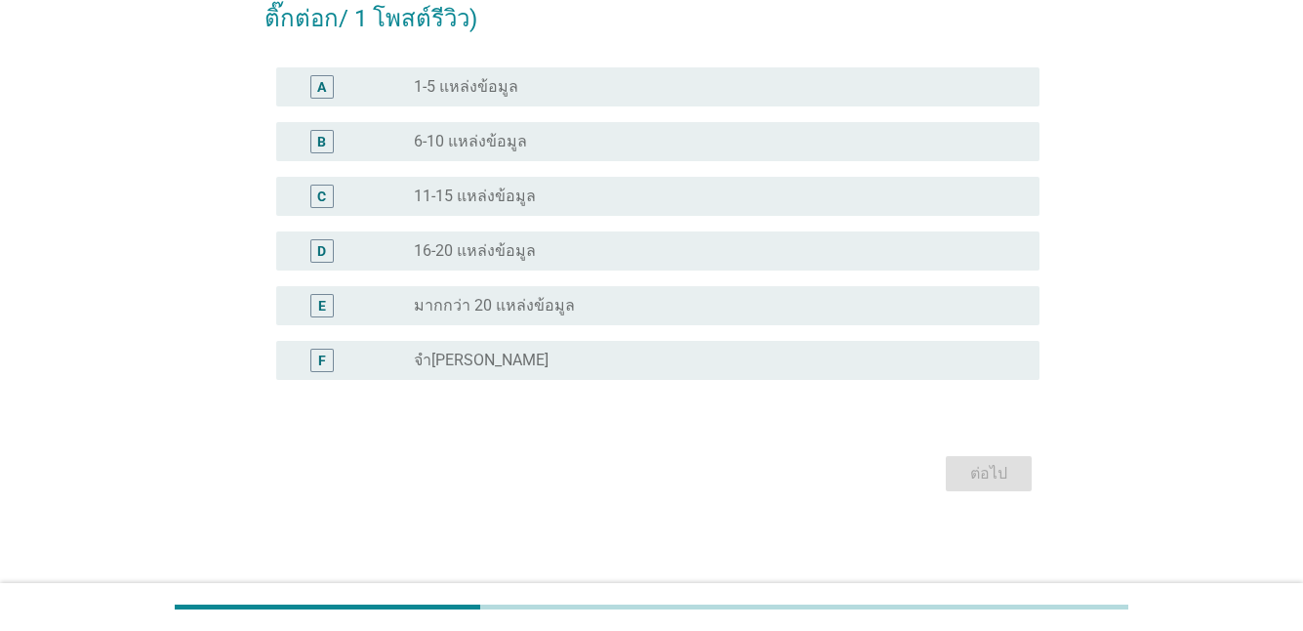
scroll to position [0, 0]
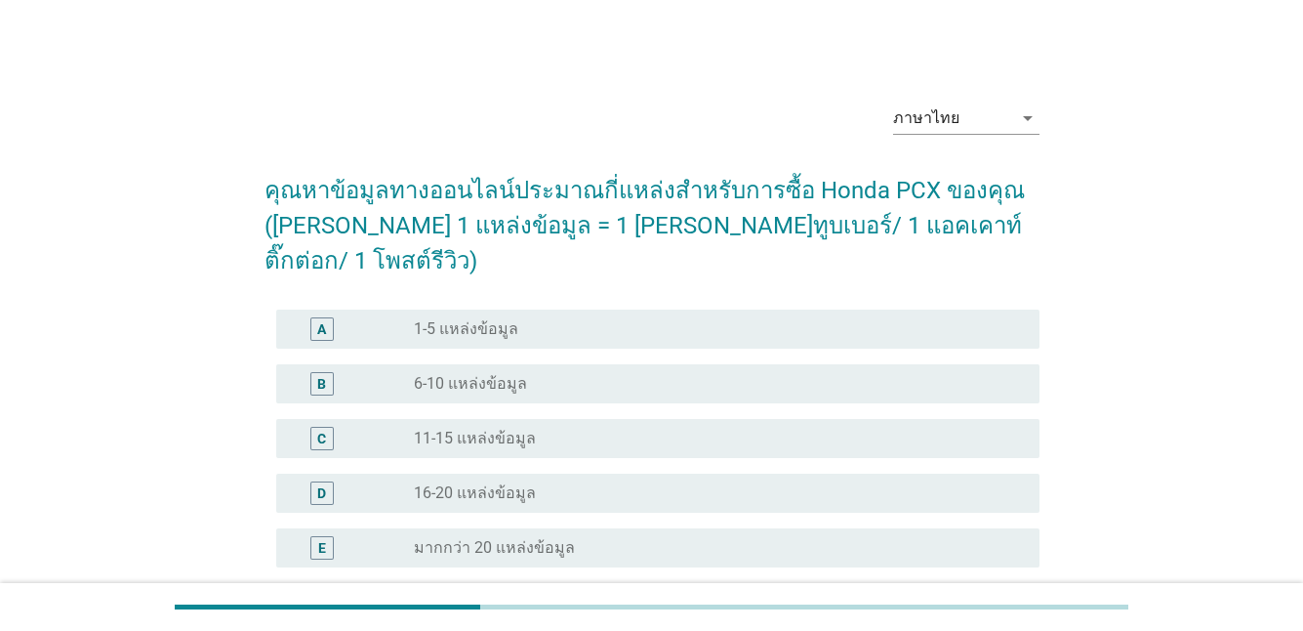
click at [451, 374] on label "6-10 แหล่งข้อมูล" at bounding box center [470, 384] width 113 height 20
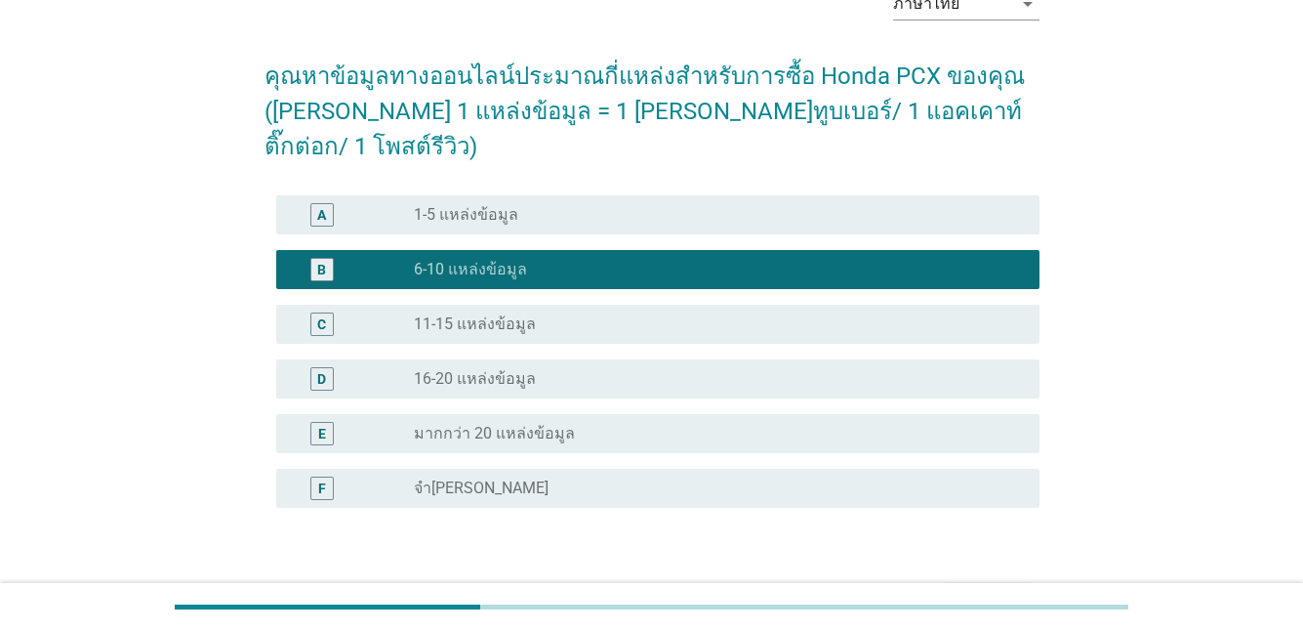
scroll to position [207, 0]
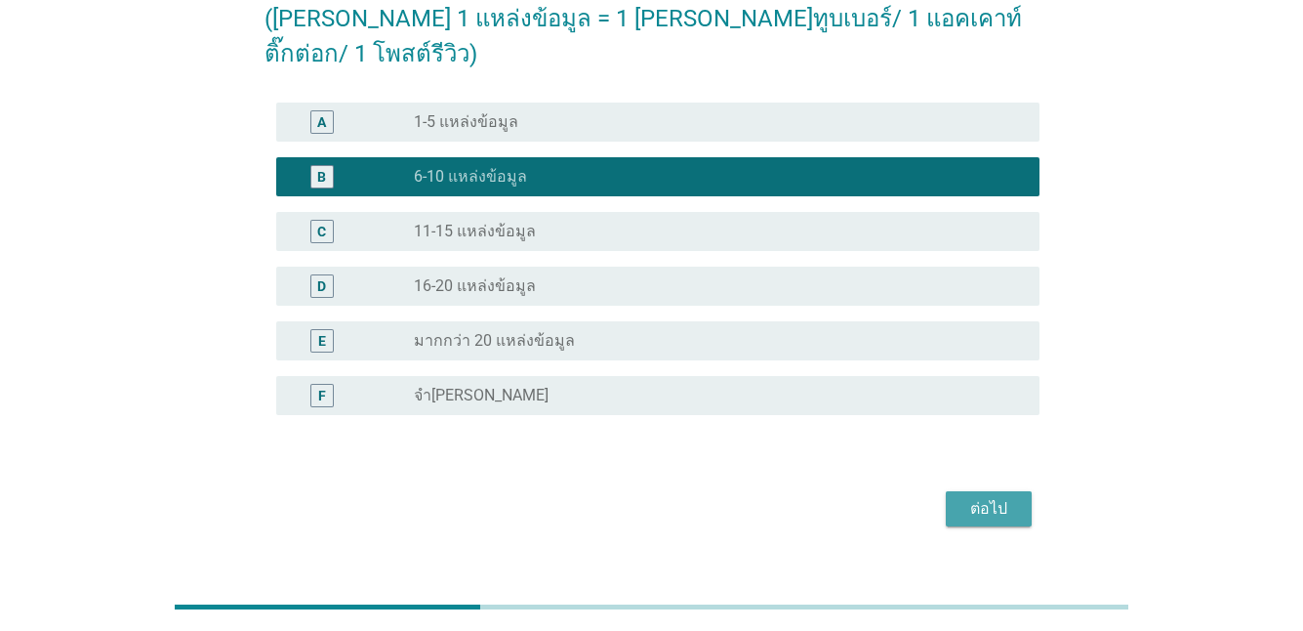
click at [990, 497] on div "ต่อไป" at bounding box center [989, 508] width 55 height 23
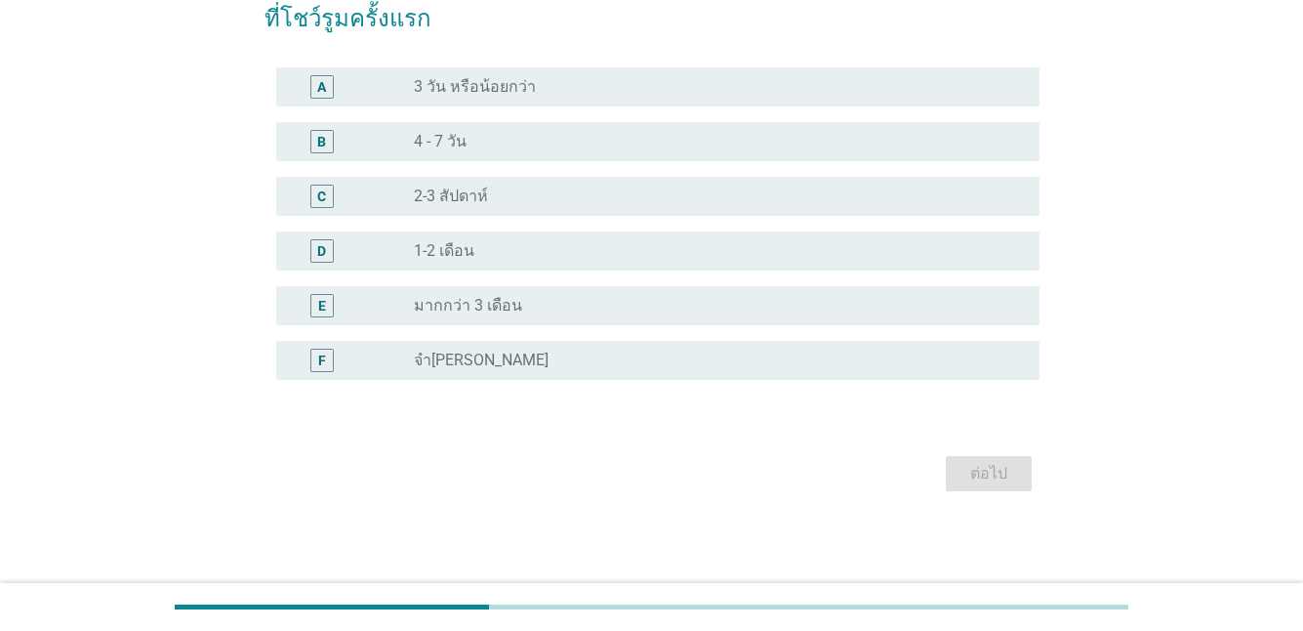
scroll to position [0, 0]
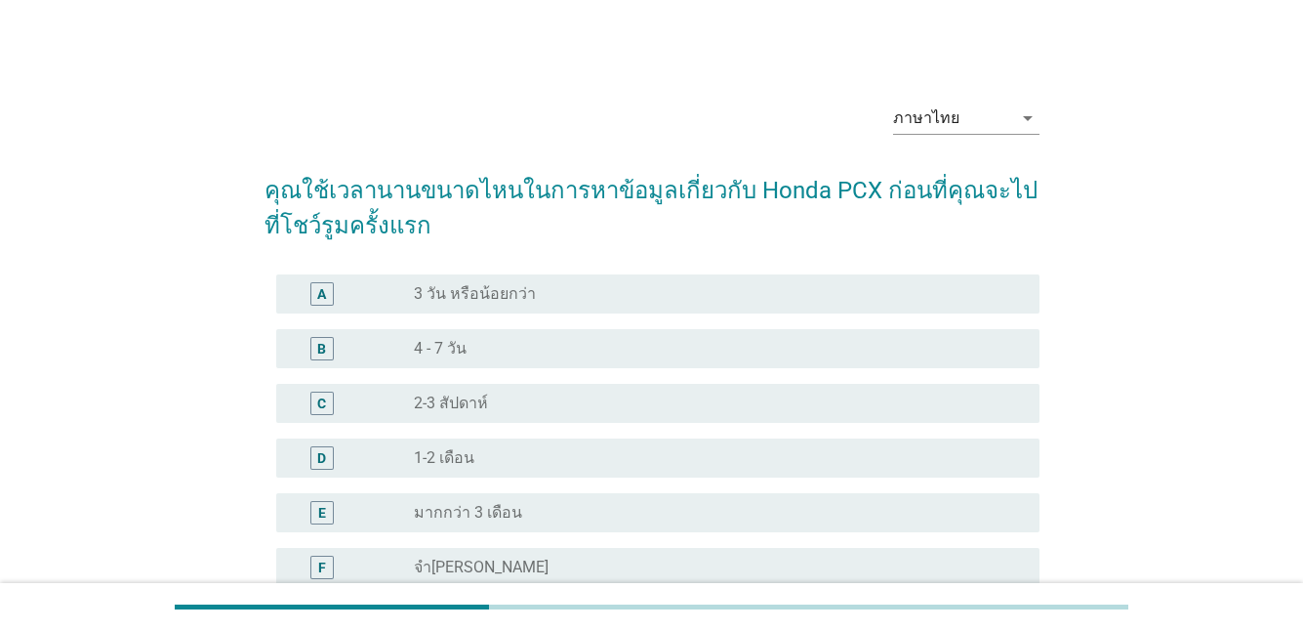
click at [499, 352] on div "radio_button_unchecked 4 - 7 วัน" at bounding box center [711, 349] width 595 height 20
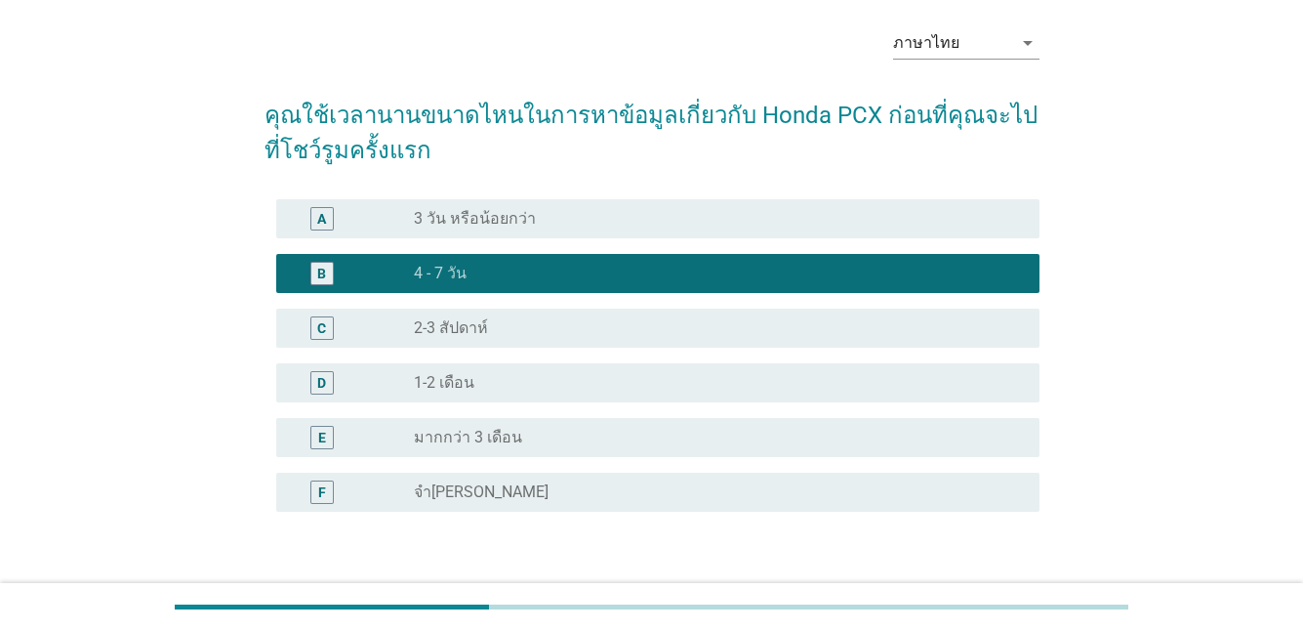
scroll to position [207, 0]
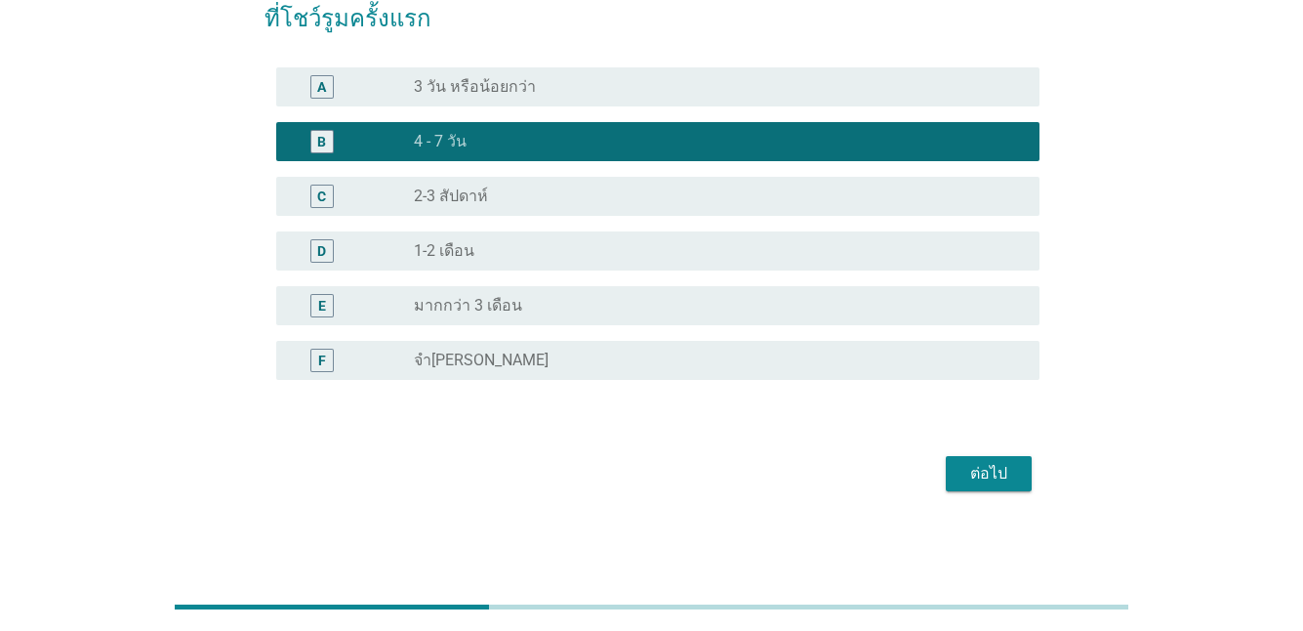
click at [971, 465] on div "ต่อไป" at bounding box center [989, 473] width 55 height 23
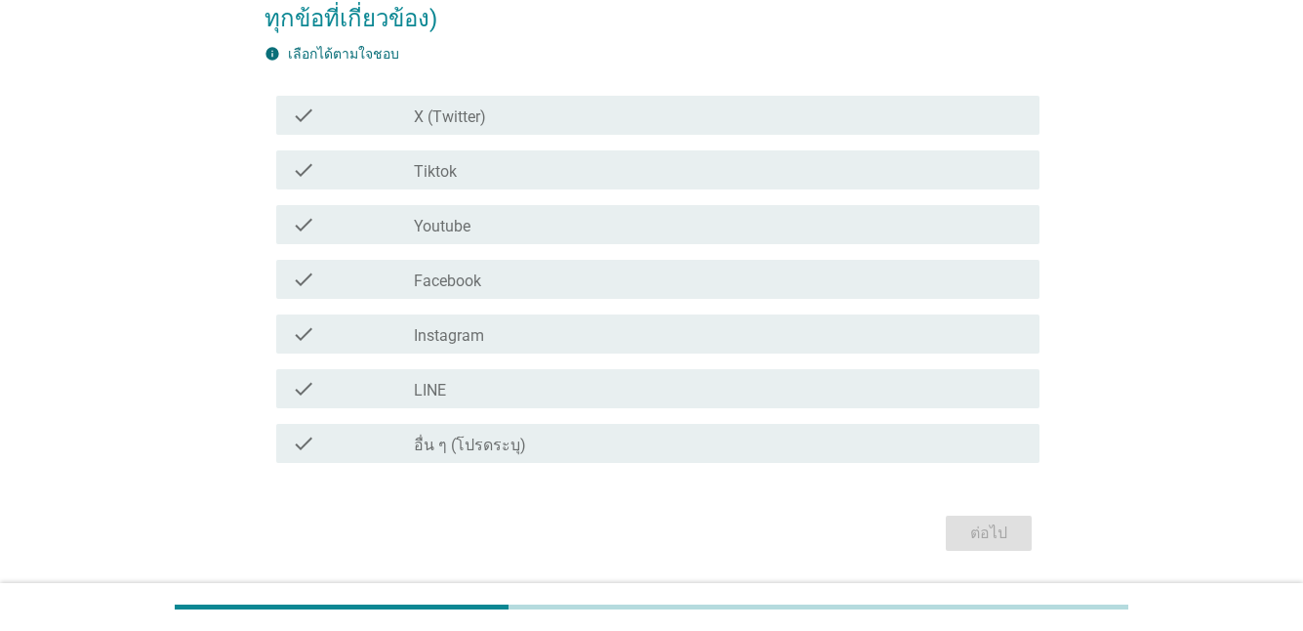
scroll to position [0, 0]
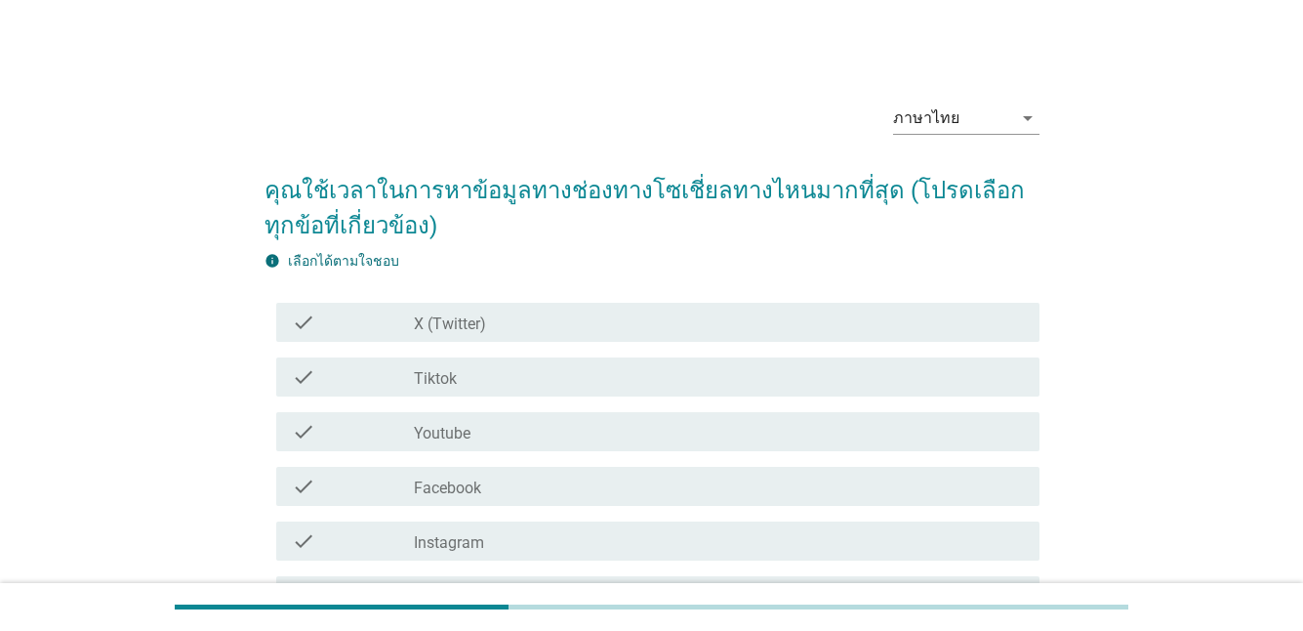
click at [495, 331] on div "check_box_outline_blank X (Twitter)" at bounding box center [719, 321] width 610 height 23
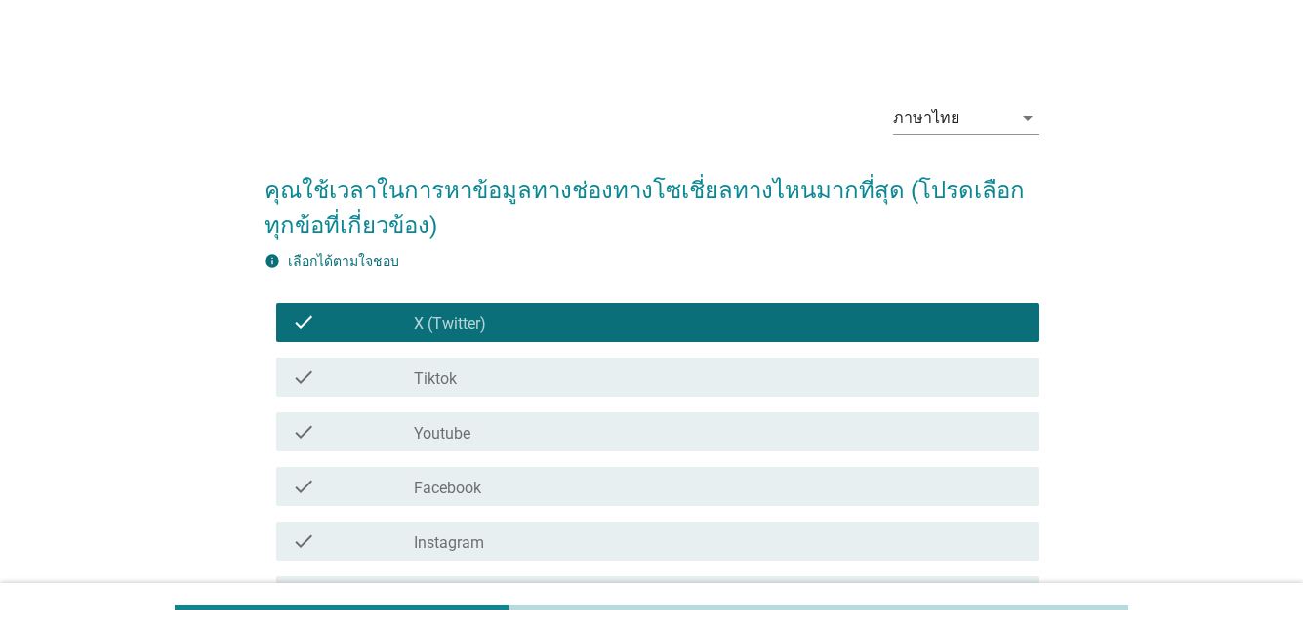
click at [504, 454] on div "check check_box_outline_blank Youtube" at bounding box center [652, 431] width 775 height 55
click at [496, 498] on div "check check_box_outline_blank Facebook" at bounding box center [657, 486] width 763 height 39
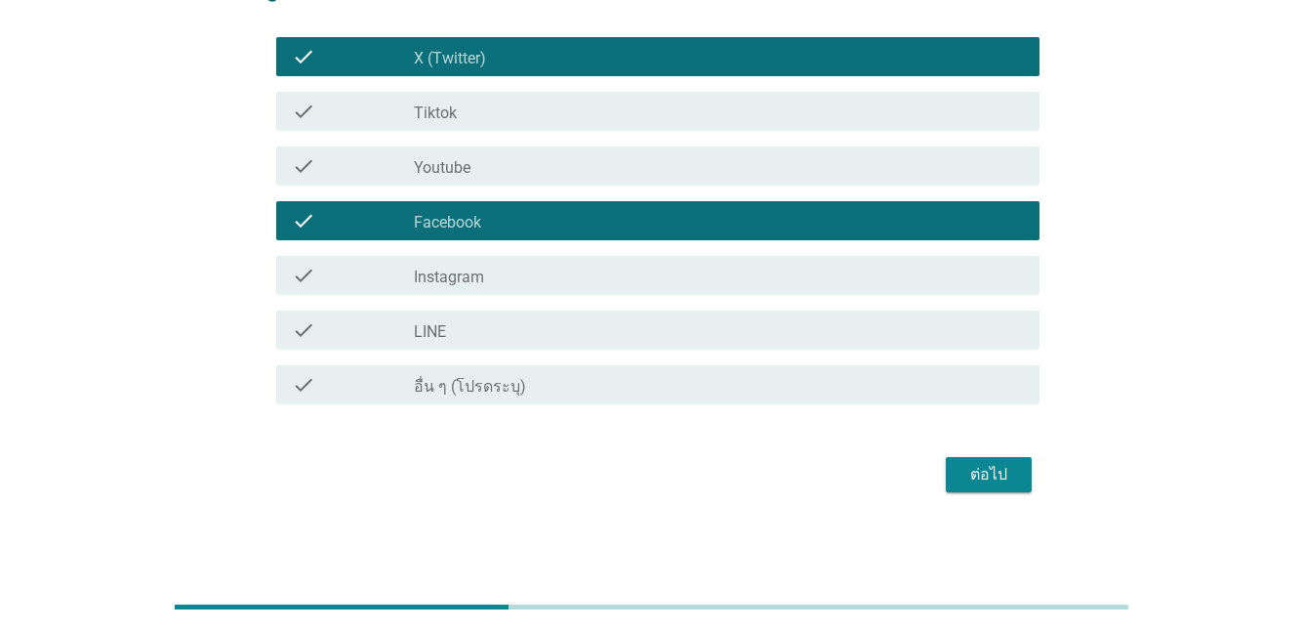
scroll to position [71, 0]
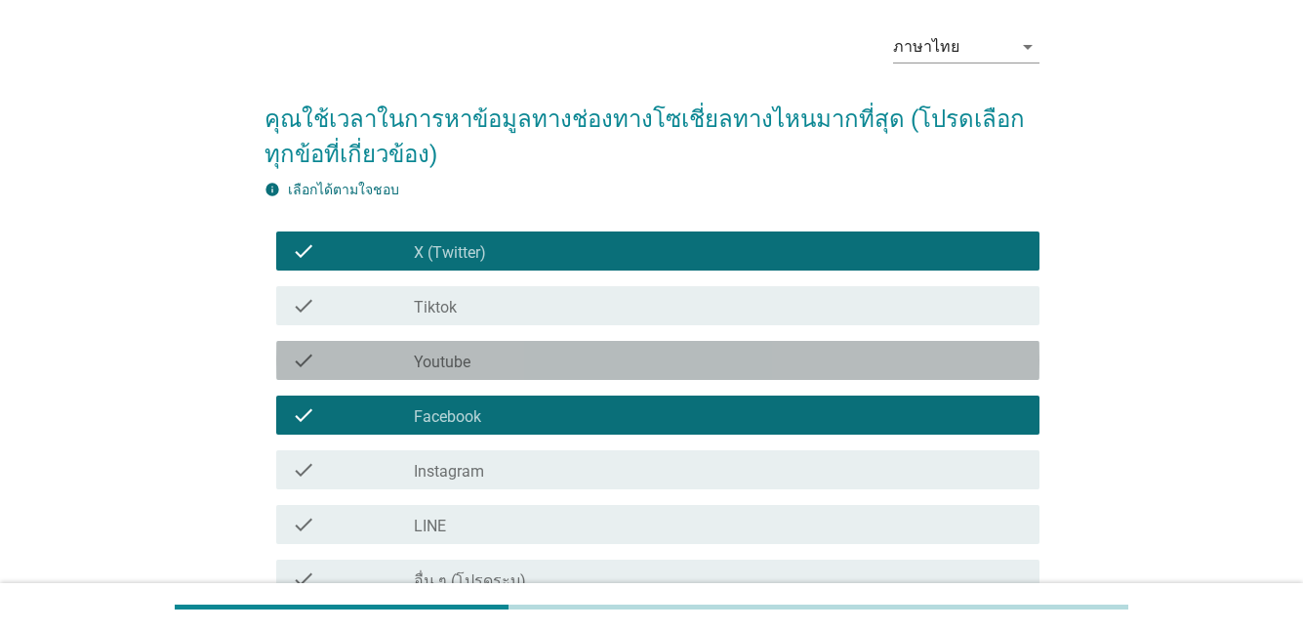
click at [485, 372] on div "check check_box_outline_blank Youtube" at bounding box center [657, 360] width 763 height 39
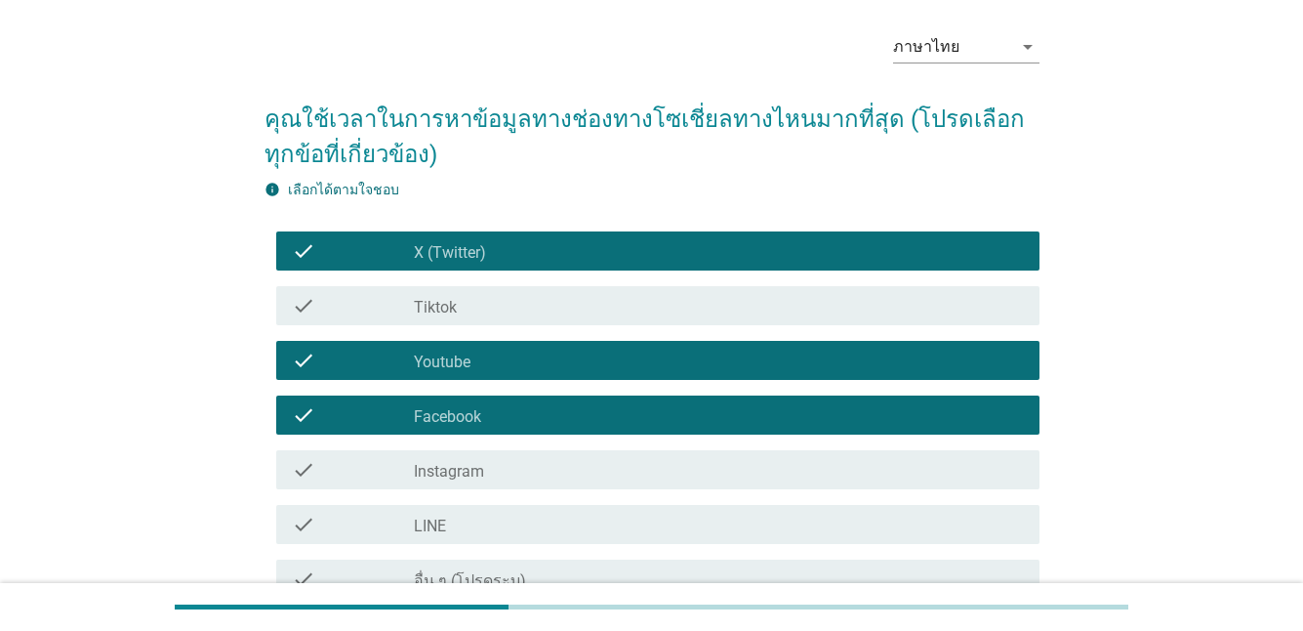
click at [491, 500] on div "check check_box_outline_blank LINE" at bounding box center [652, 524] width 775 height 55
click at [502, 485] on div "check check_box_outline_blank Instagram" at bounding box center [657, 469] width 763 height 39
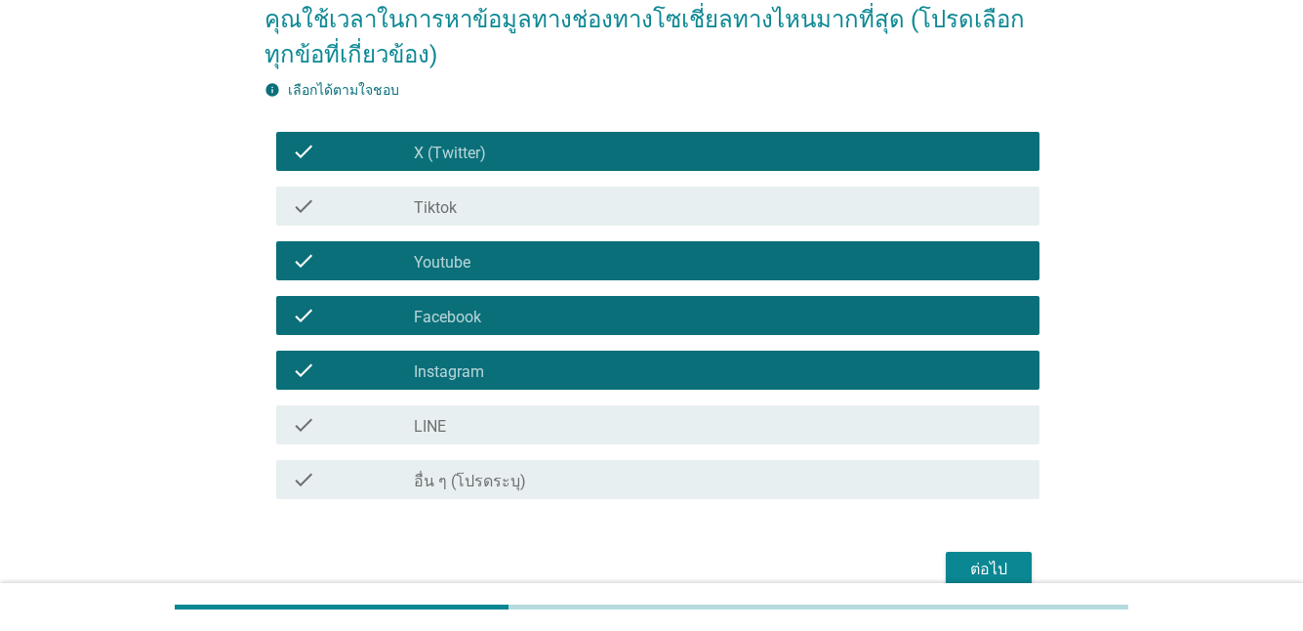
scroll to position [267, 0]
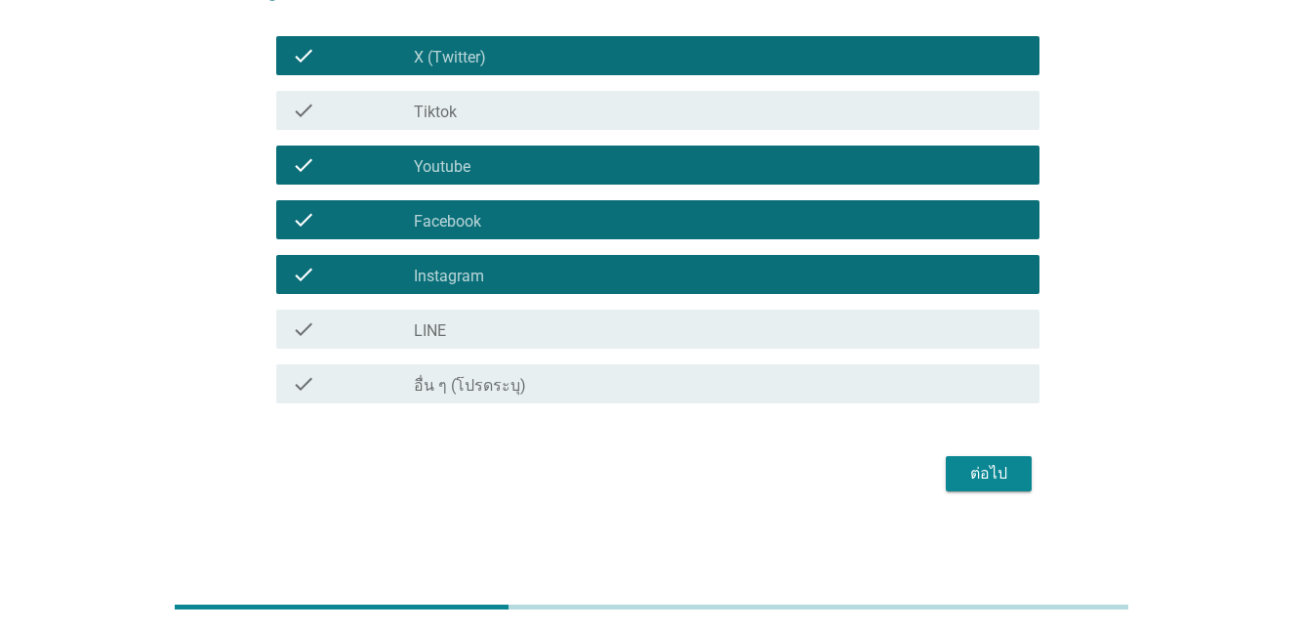
click at [984, 487] on button "ต่อไป" at bounding box center [989, 473] width 86 height 35
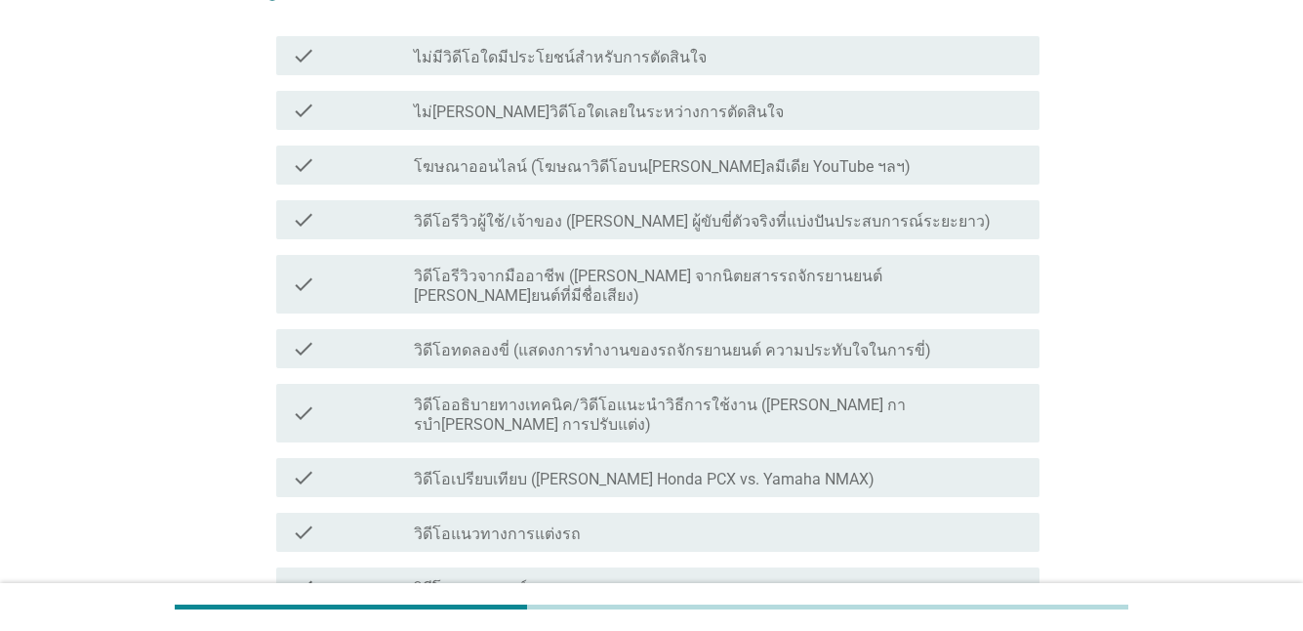
scroll to position [0, 0]
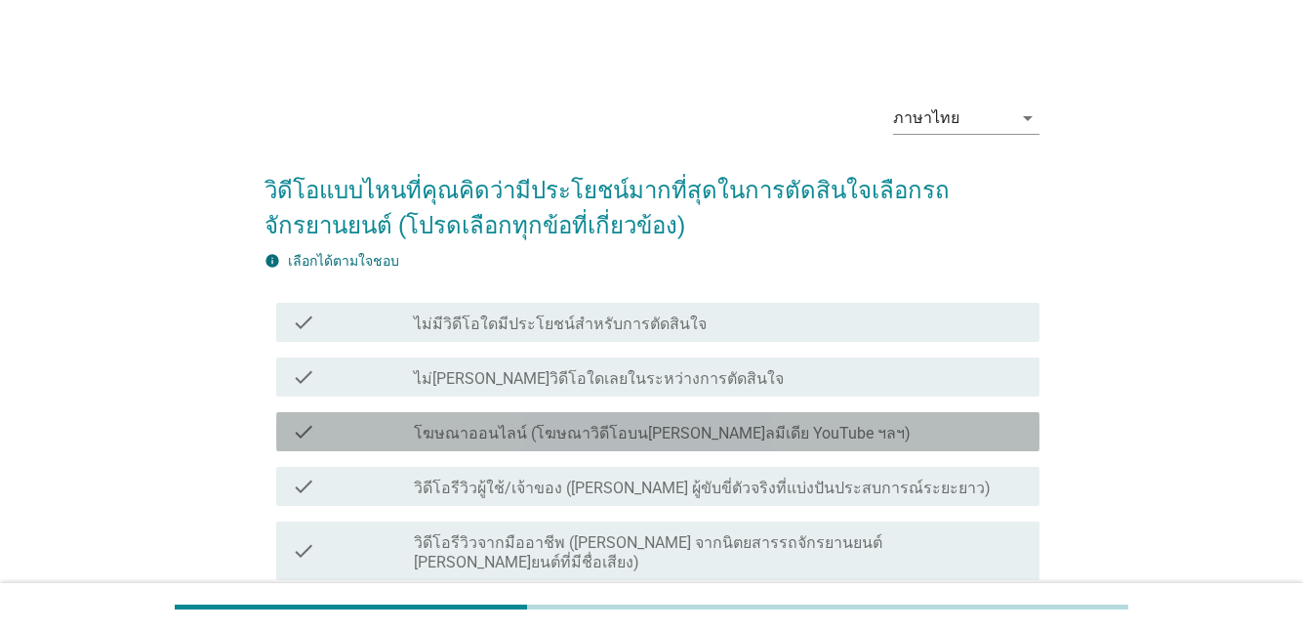
click at [496, 444] on div "check check_box_outline_blank โฆษณาออนไลน์ (โฆษณาวิดีโอบน[PERSON_NAME]ลมีเดีย Y…" at bounding box center [657, 431] width 763 height 39
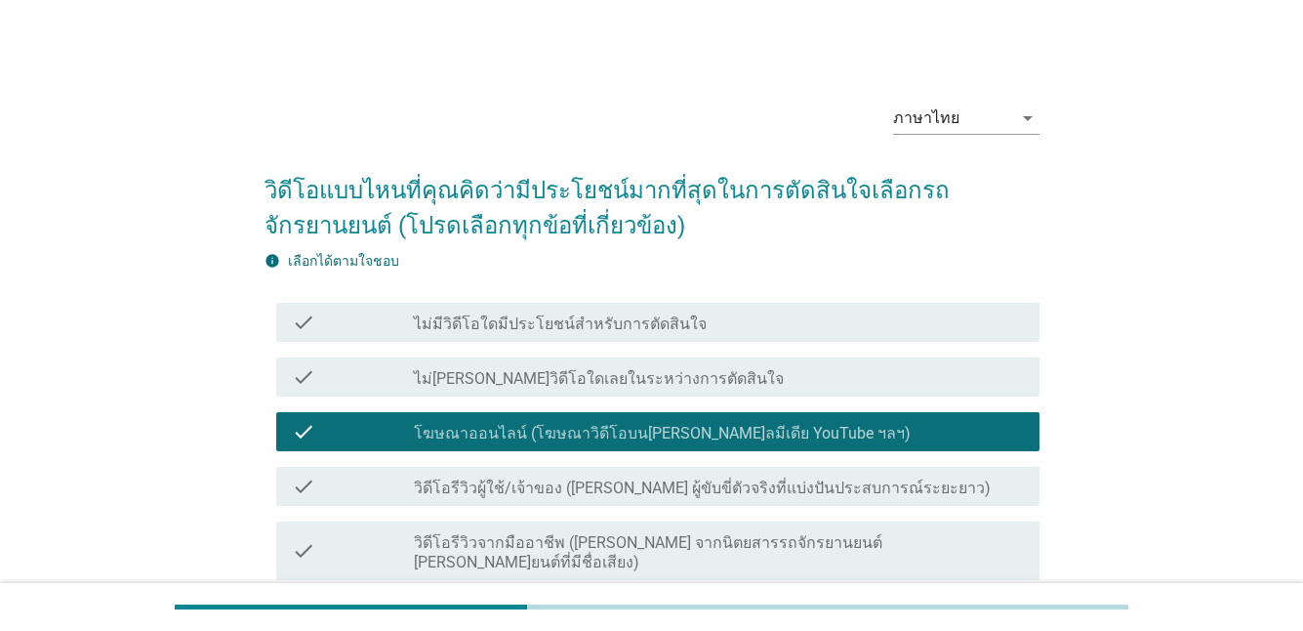
click at [522, 496] on label "วิดีโอรีวิวผู้ใช้/เจ้าของ ([PERSON_NAME] ผู้ขับขี่ตัวจริงที่แบ่งปันประสบการณ์ระ…" at bounding box center [702, 488] width 577 height 20
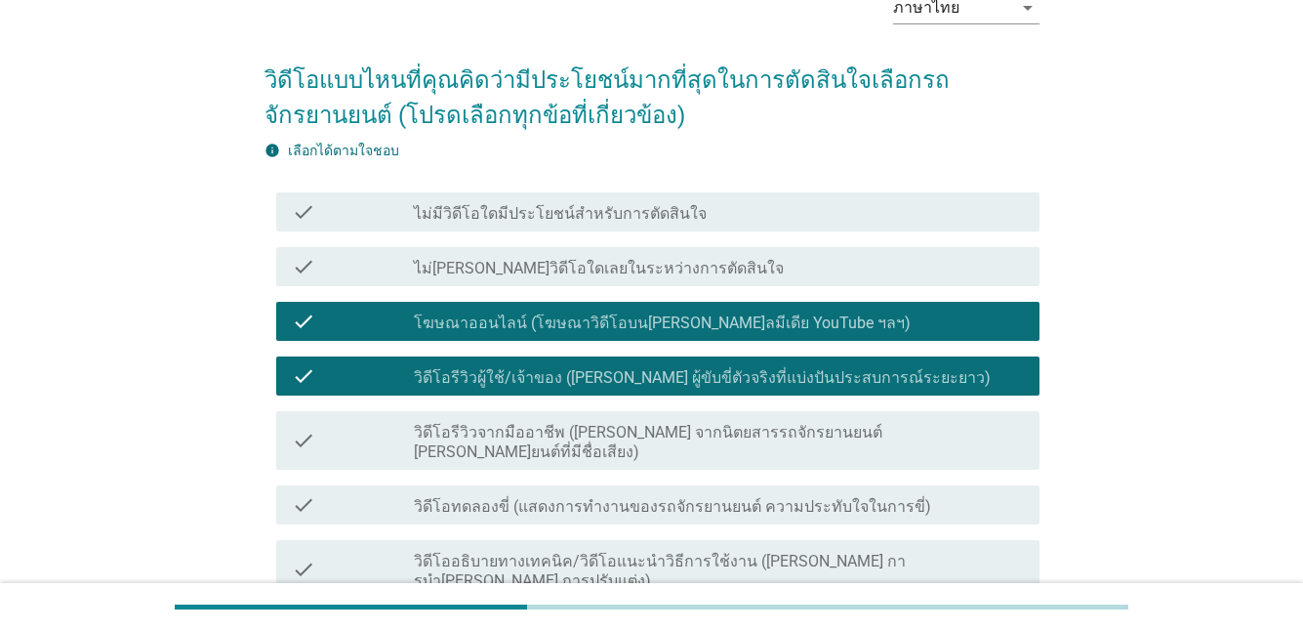
scroll to position [195, 0]
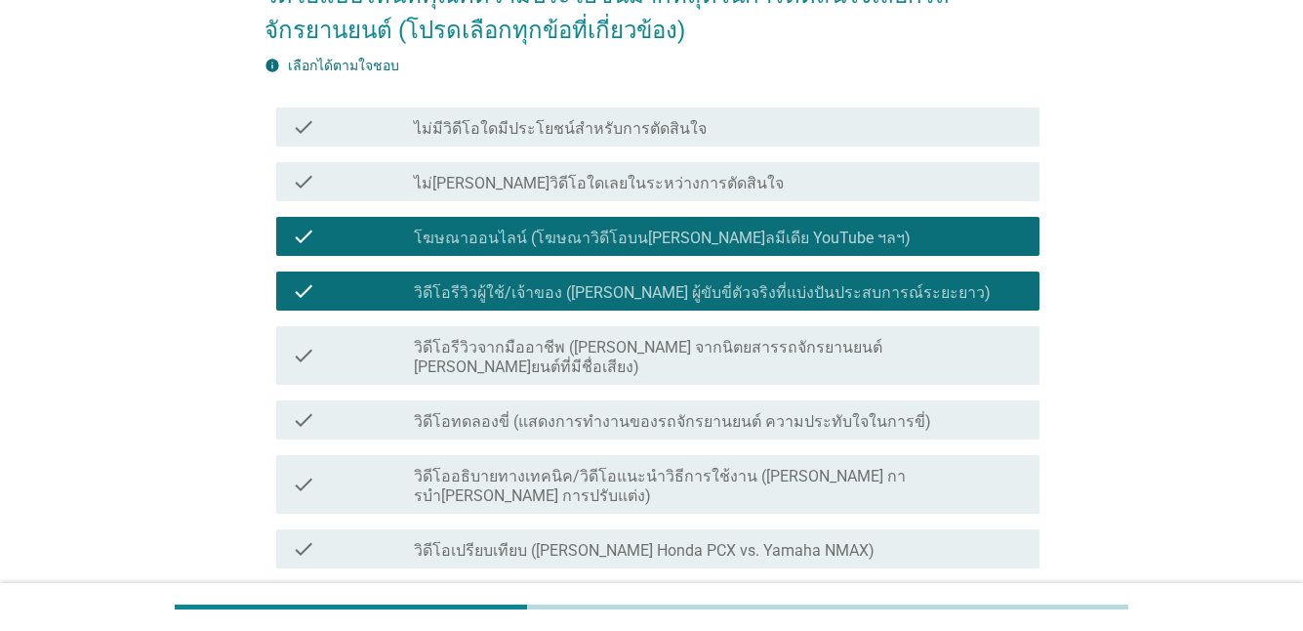
click at [518, 455] on div "check check_box_outline_blank วิดีโออธิบายทางเทคนิค/วิดีโอแนะนําวิธีการใช้งาน (…" at bounding box center [657, 484] width 763 height 59
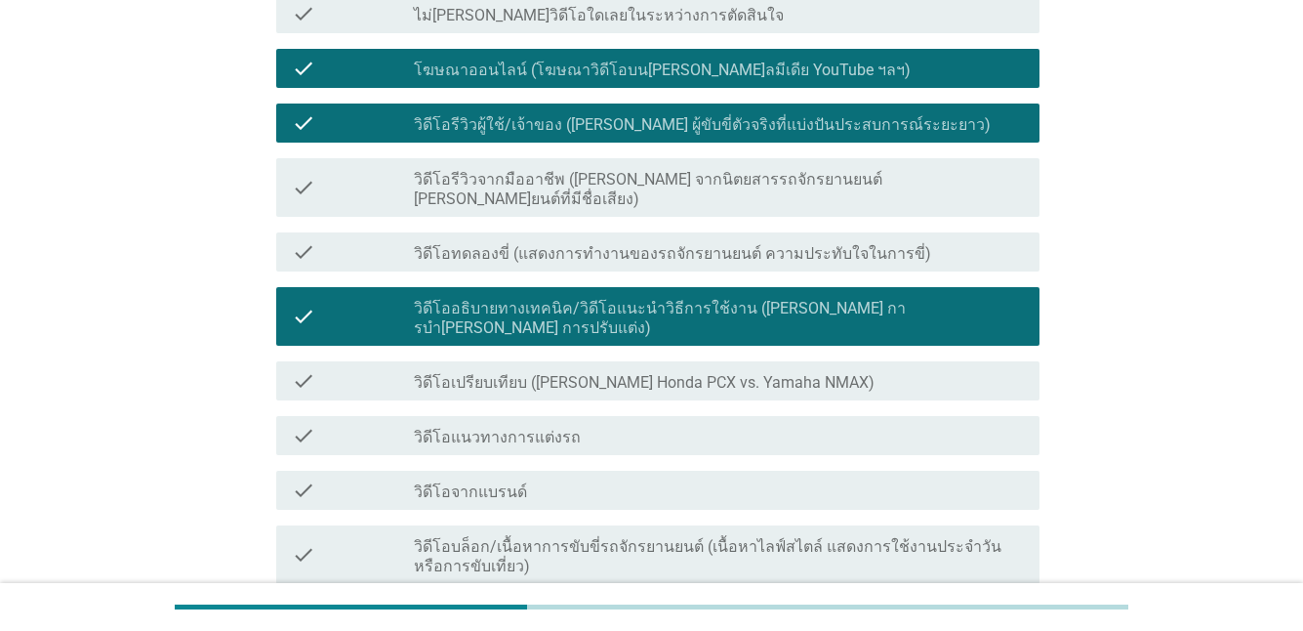
scroll to position [559, 0]
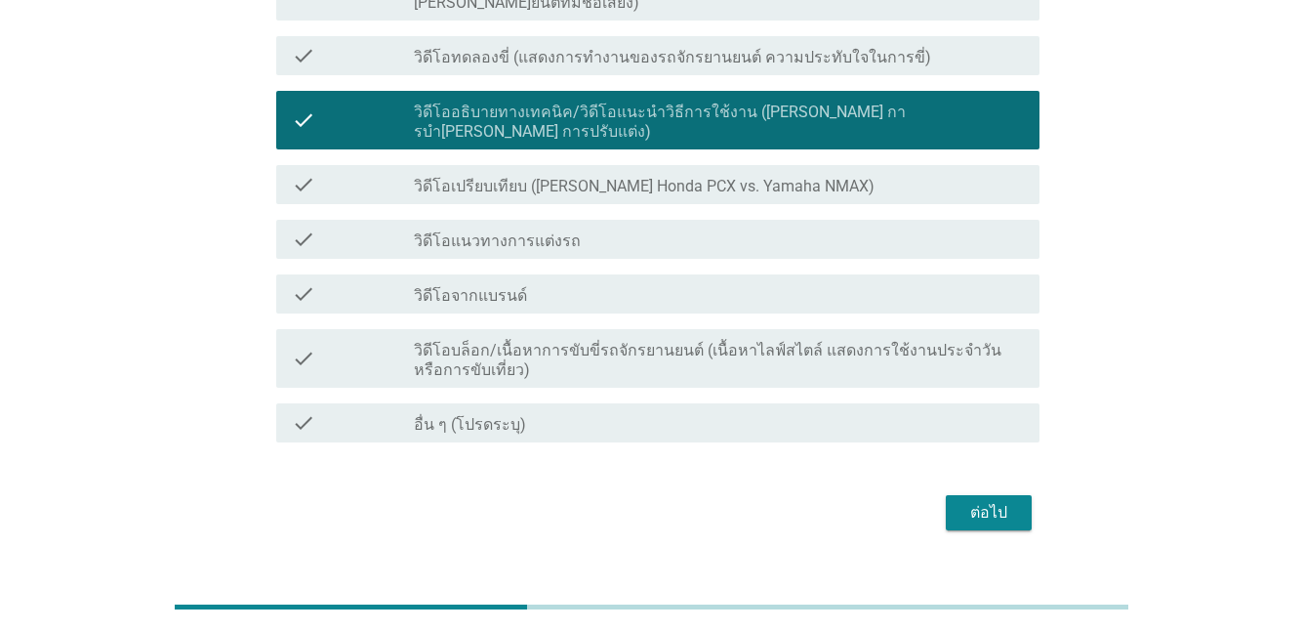
click at [763, 341] on label "วิดีโอบล็อก/เนื้อหาการขับขี่รถจักรยานยนต์ (เนื้อหาไลฟ์สไตล์ แสดงการใช้งานประจํา…" at bounding box center [719, 360] width 610 height 39
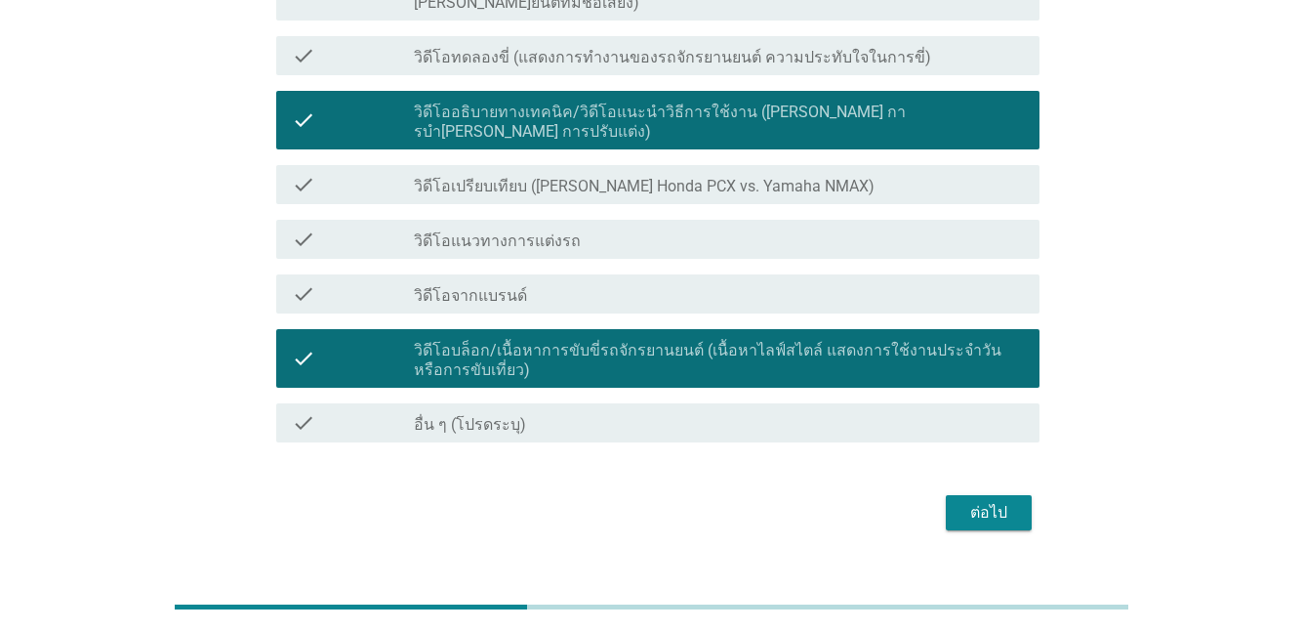
click at [962, 501] on div "ต่อไป" at bounding box center [989, 512] width 55 height 23
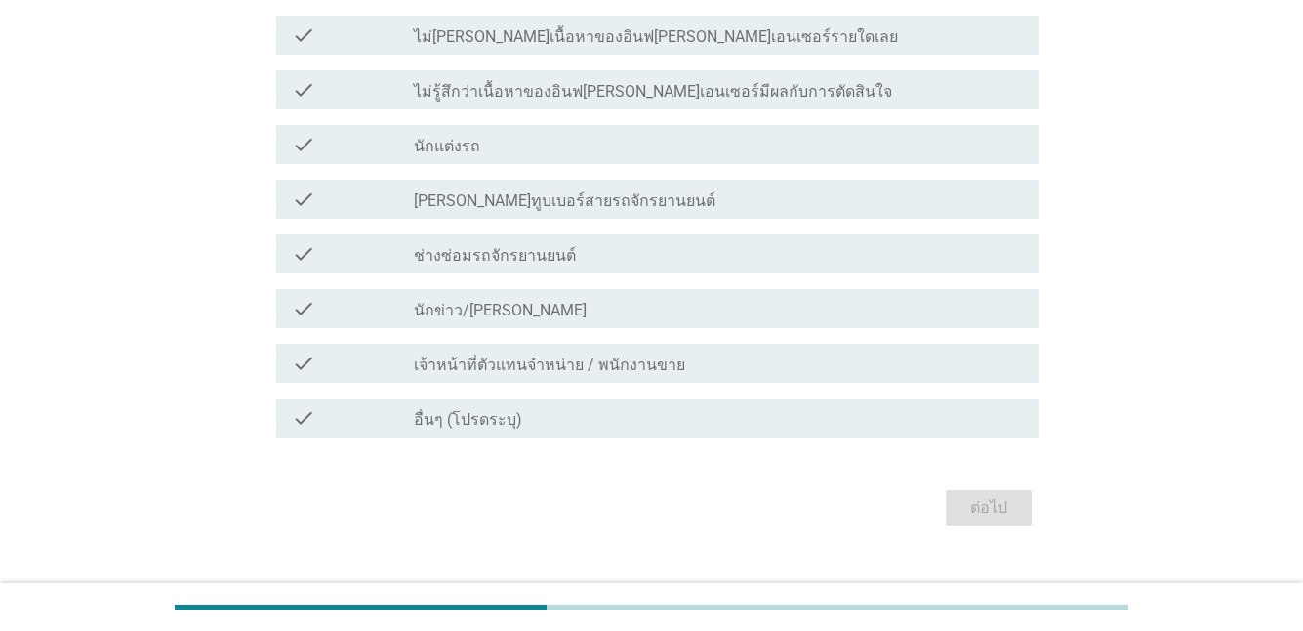
scroll to position [321, 0]
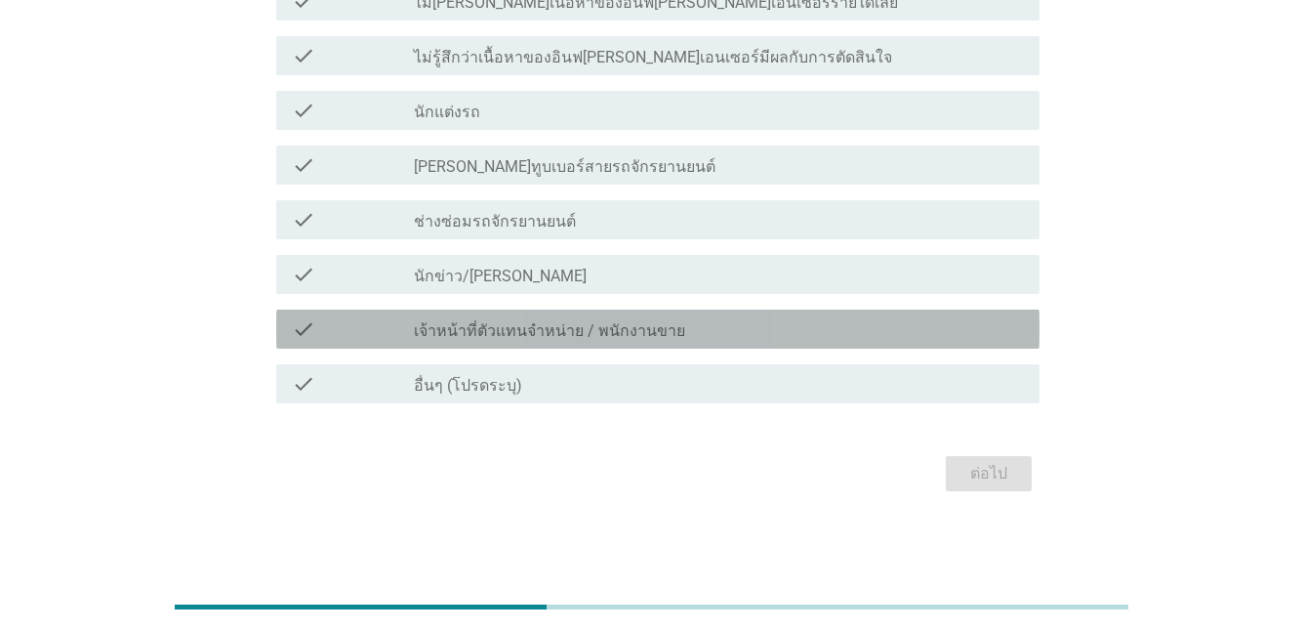
click at [537, 324] on label "เจ้าหน้าที่ตัวแทนจําหน่าย / พนักงานขาย" at bounding box center [549, 331] width 271 height 20
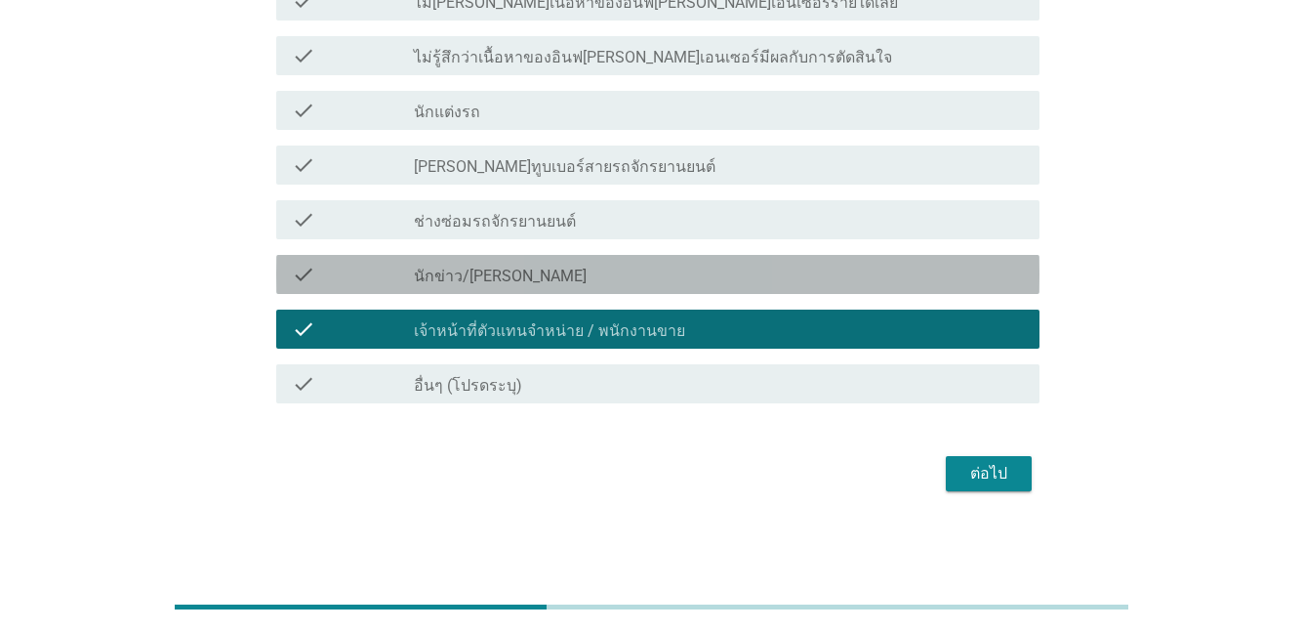
click at [546, 278] on label "นักข่าว/[PERSON_NAME]" at bounding box center [500, 277] width 173 height 20
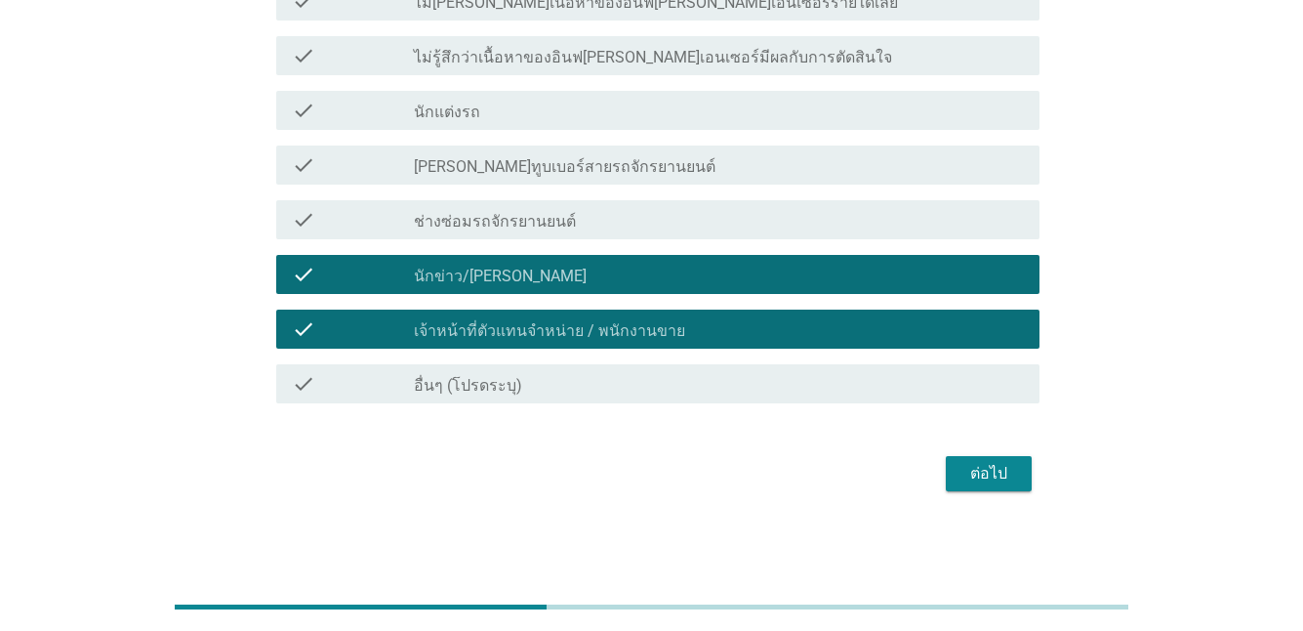
click at [716, 168] on div "check_box_outline_blank [PERSON_NAME]ทูบเบอร์สายรถจักรยานยนต์" at bounding box center [719, 164] width 610 height 23
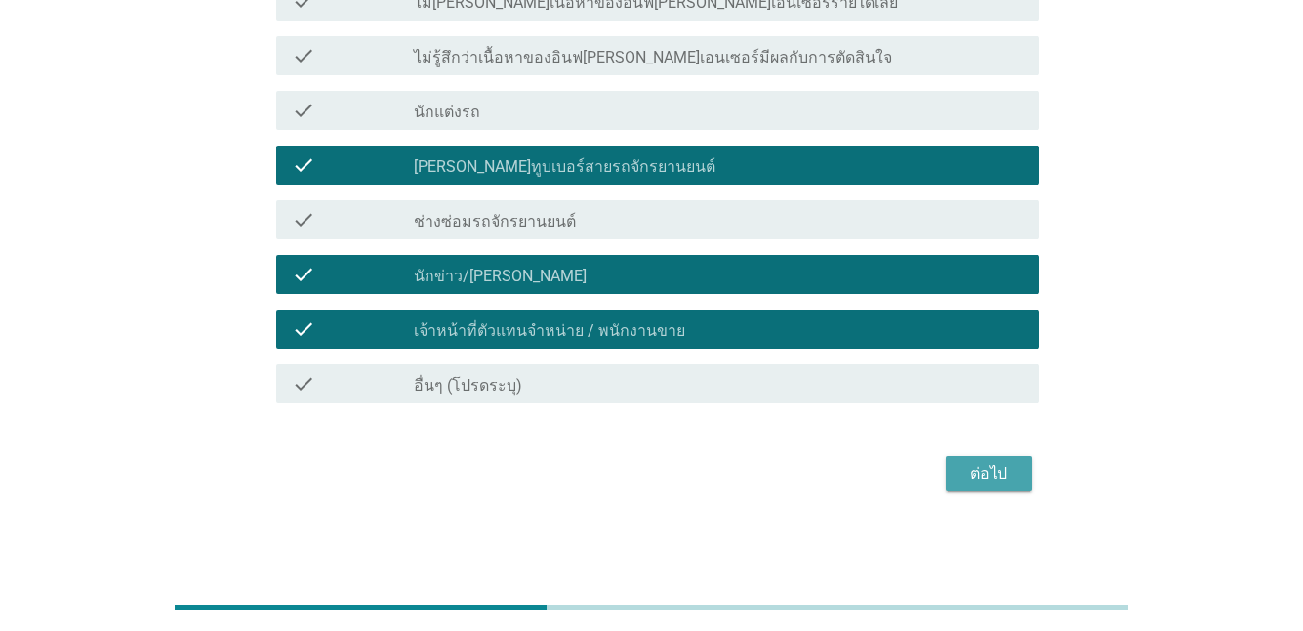
click at [999, 467] on div "ต่อไป" at bounding box center [989, 473] width 55 height 23
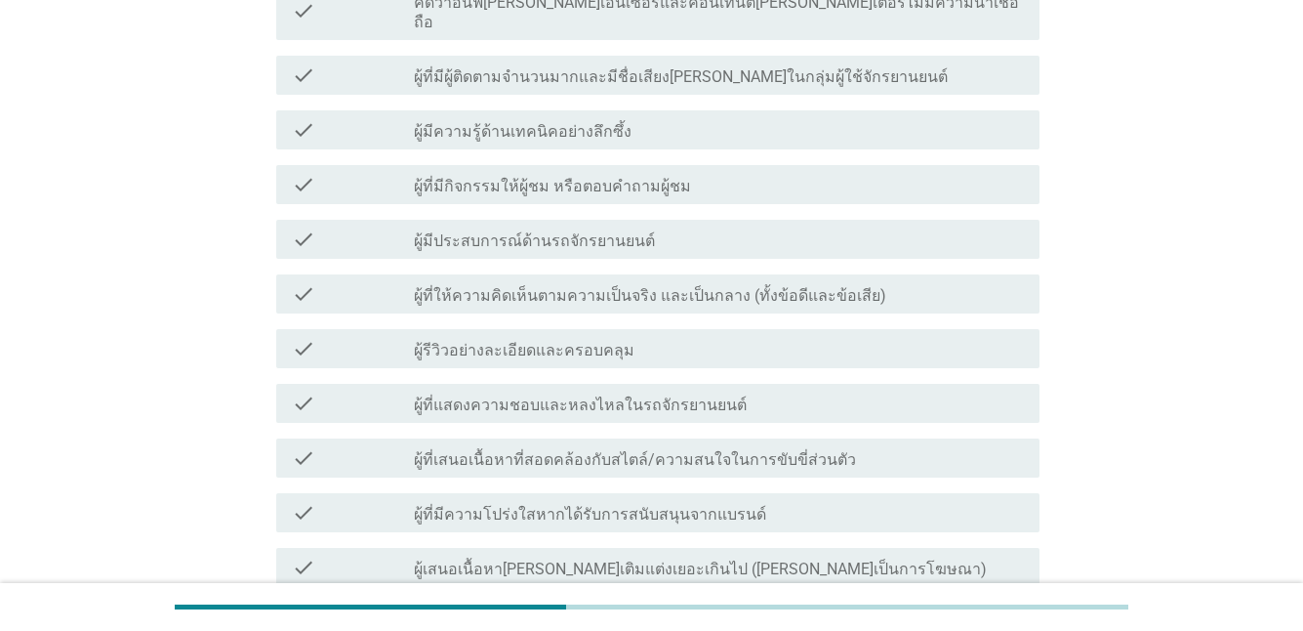
scroll to position [0, 0]
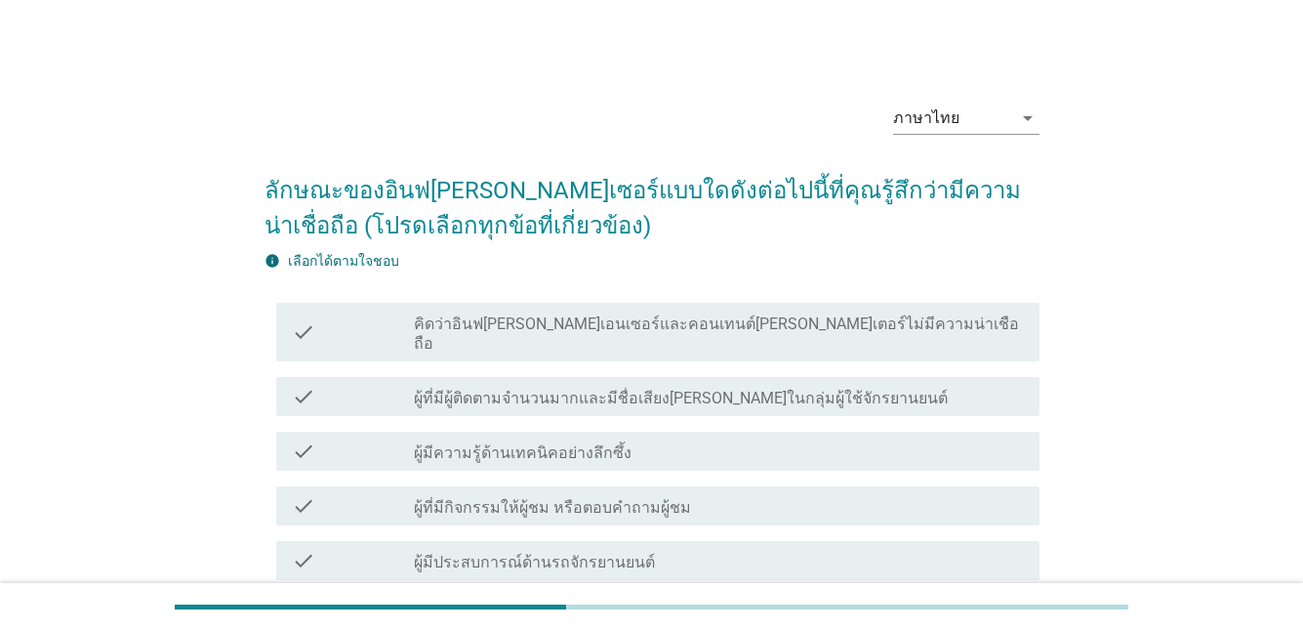
click at [575, 389] on label "ผู้ที่มีผู้ติดตามจํานวนมากและมีชื่อเสียง[PERSON_NAME]ในกลุ่มผู้ใช้จักรยานยนต์" at bounding box center [681, 399] width 534 height 20
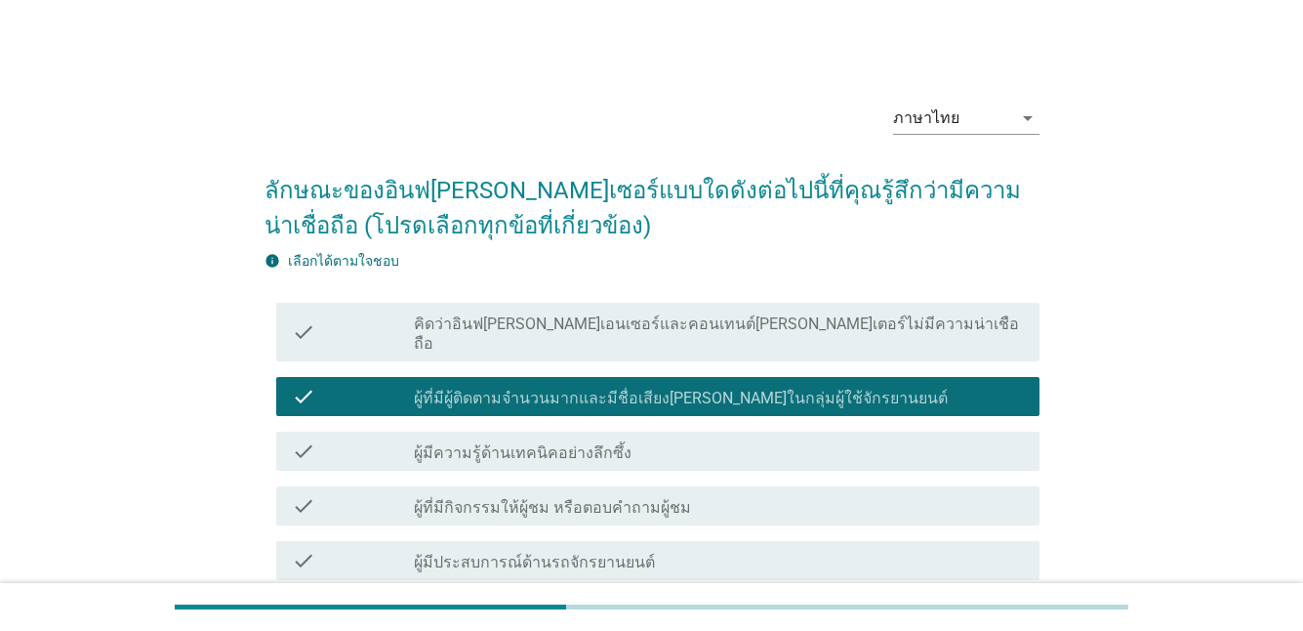
click at [582, 553] on label "ผู้มีประสบการณ์ด้านรถจักรยานยนต์" at bounding box center [534, 563] width 241 height 20
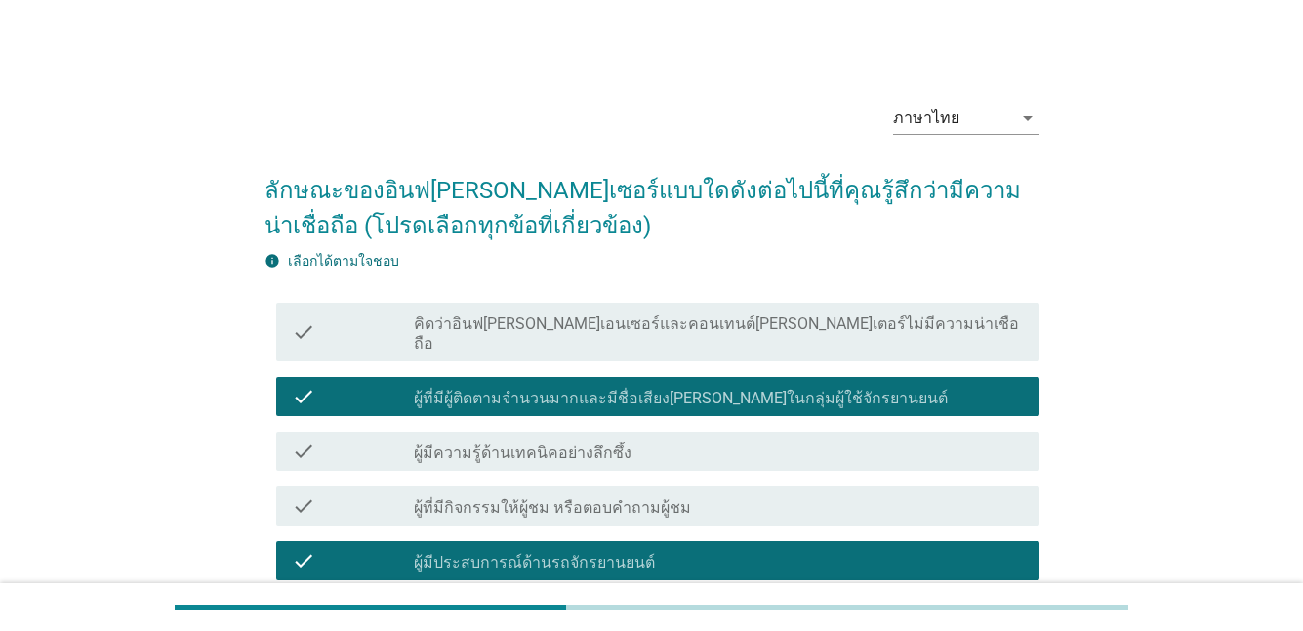
scroll to position [391, 0]
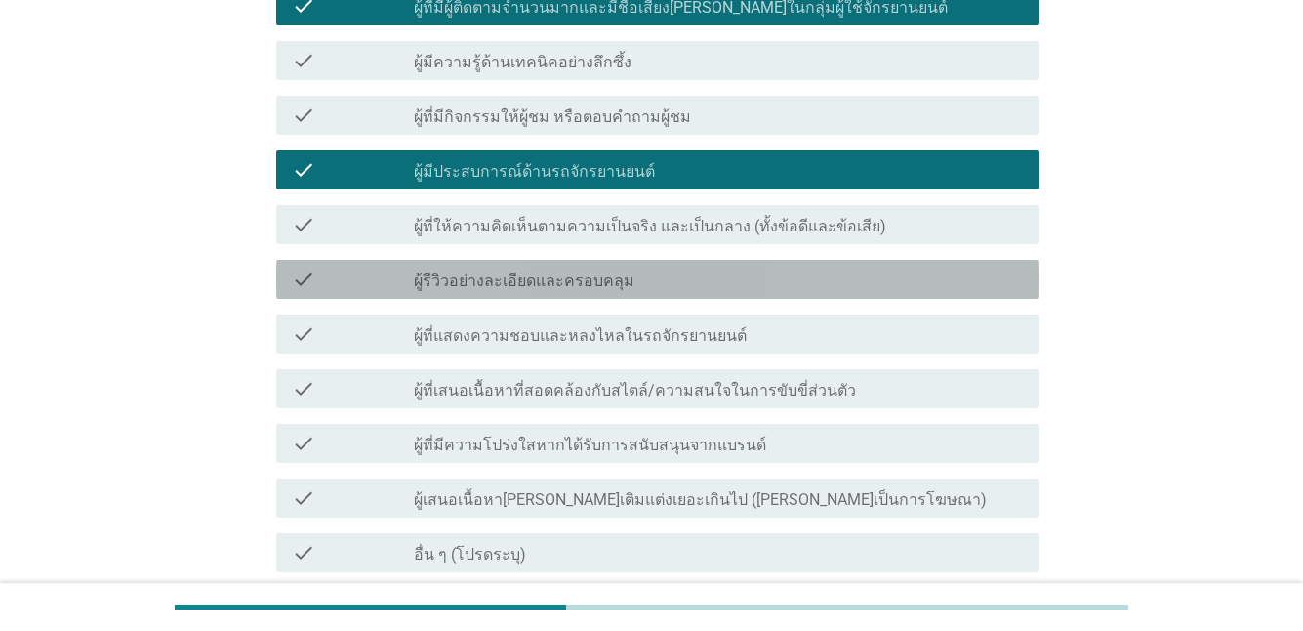
click at [617, 271] on label "ผู้รีวิวอย่างละเอียดและครอบคลุม" at bounding box center [524, 281] width 221 height 20
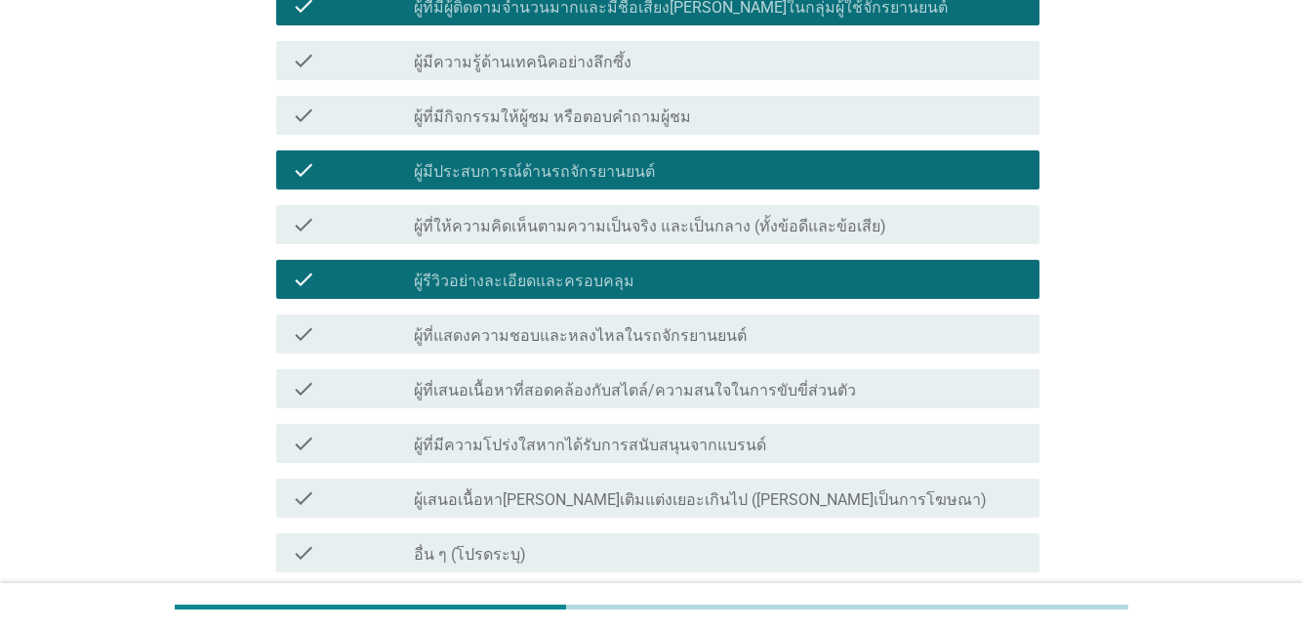
click at [613, 435] on label "ผู้ที่มีความโปร่งใสหากได้รับการสนับสนุนจากแบรนด์" at bounding box center [590, 445] width 352 height 20
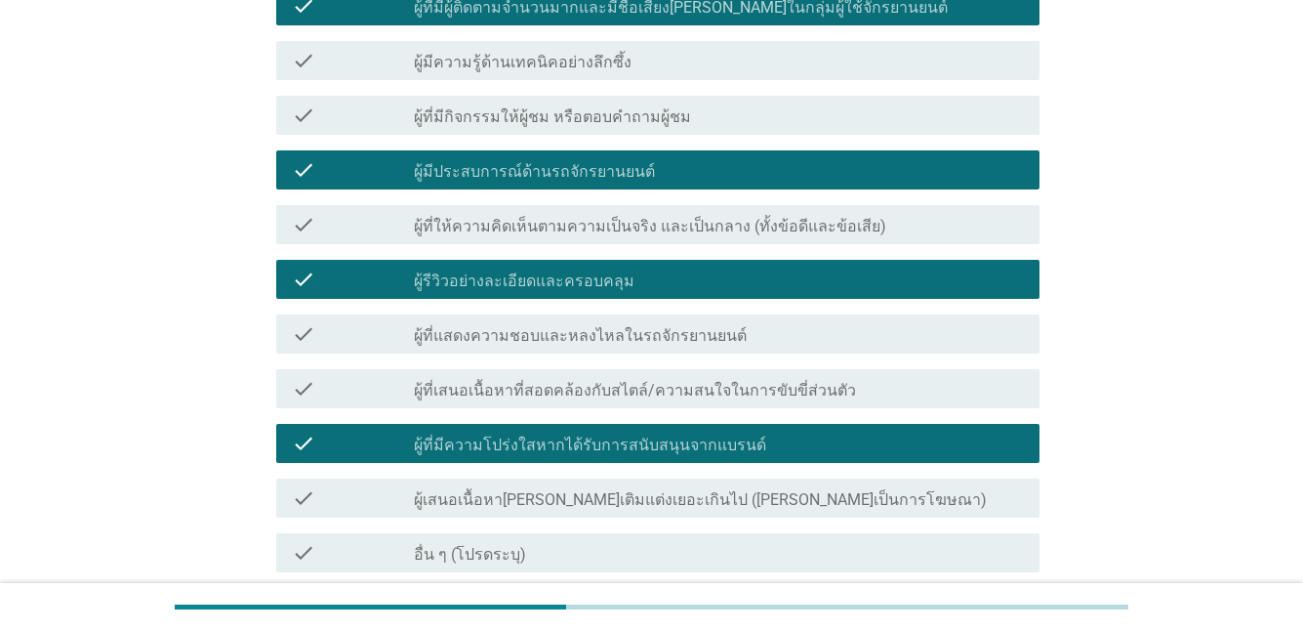
click at [639, 478] on div "check check_box_outline_blank ผู้เสนอเนื้อหา[PERSON_NAME]เติมแต่งเยอะเกินไป ([P…" at bounding box center [657, 497] width 763 height 39
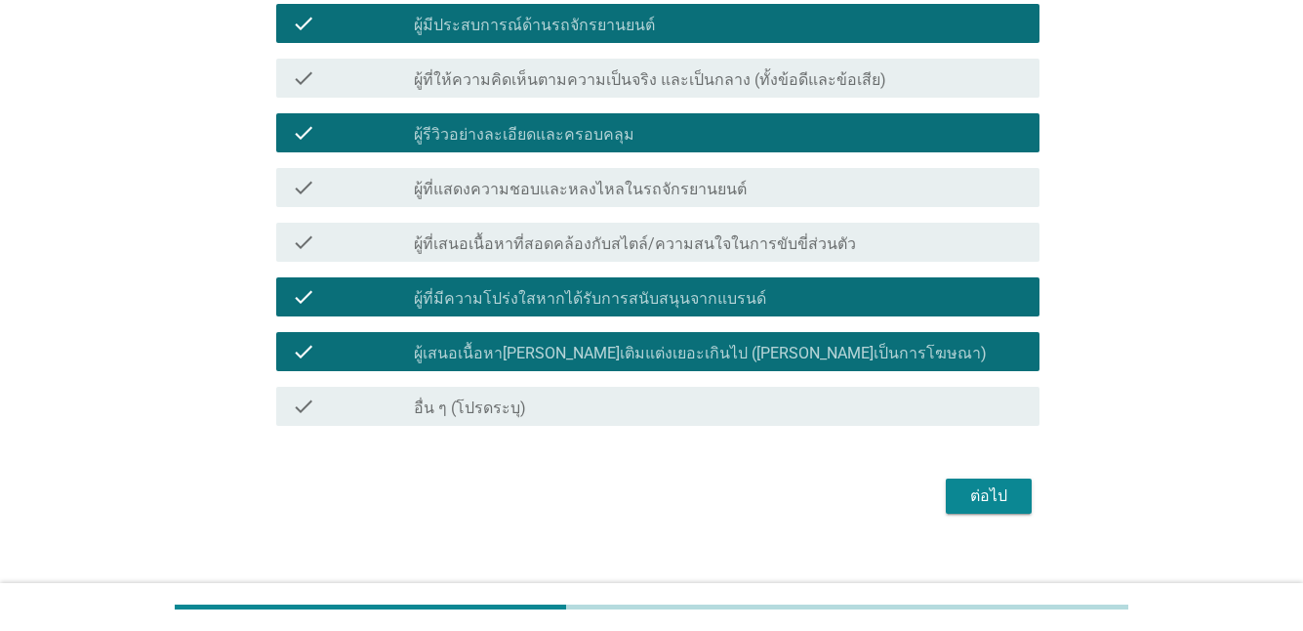
scroll to position [540, 0]
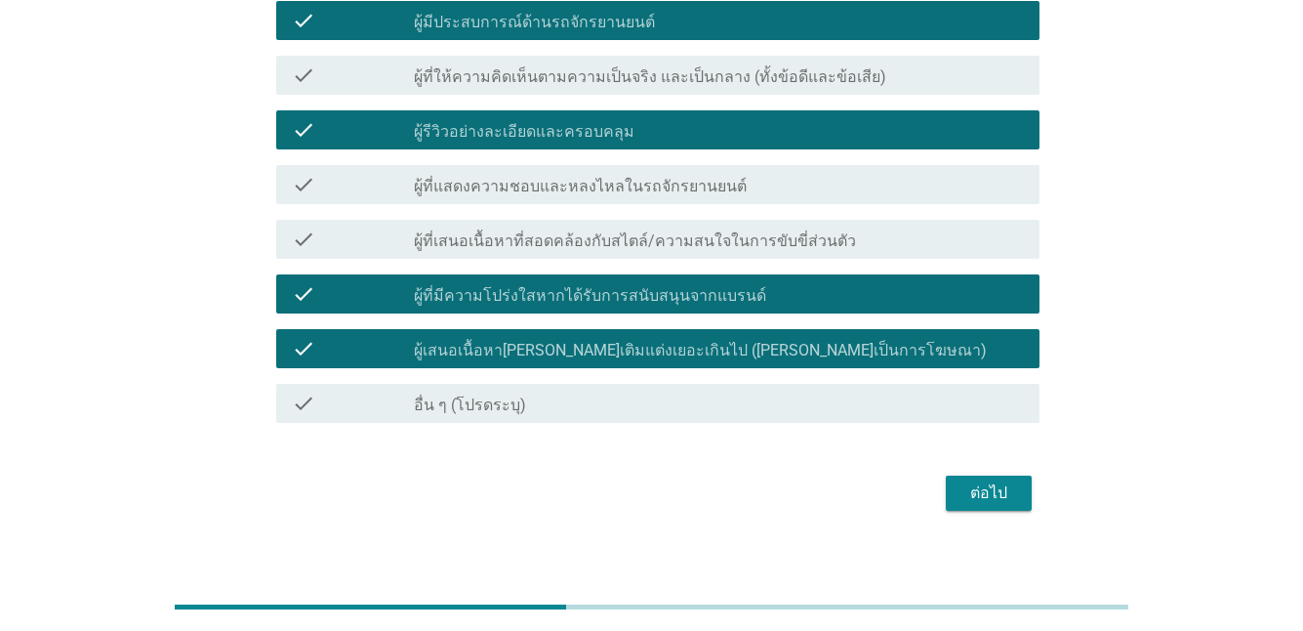
click at [969, 481] on div "ต่อไป" at bounding box center [989, 492] width 55 height 23
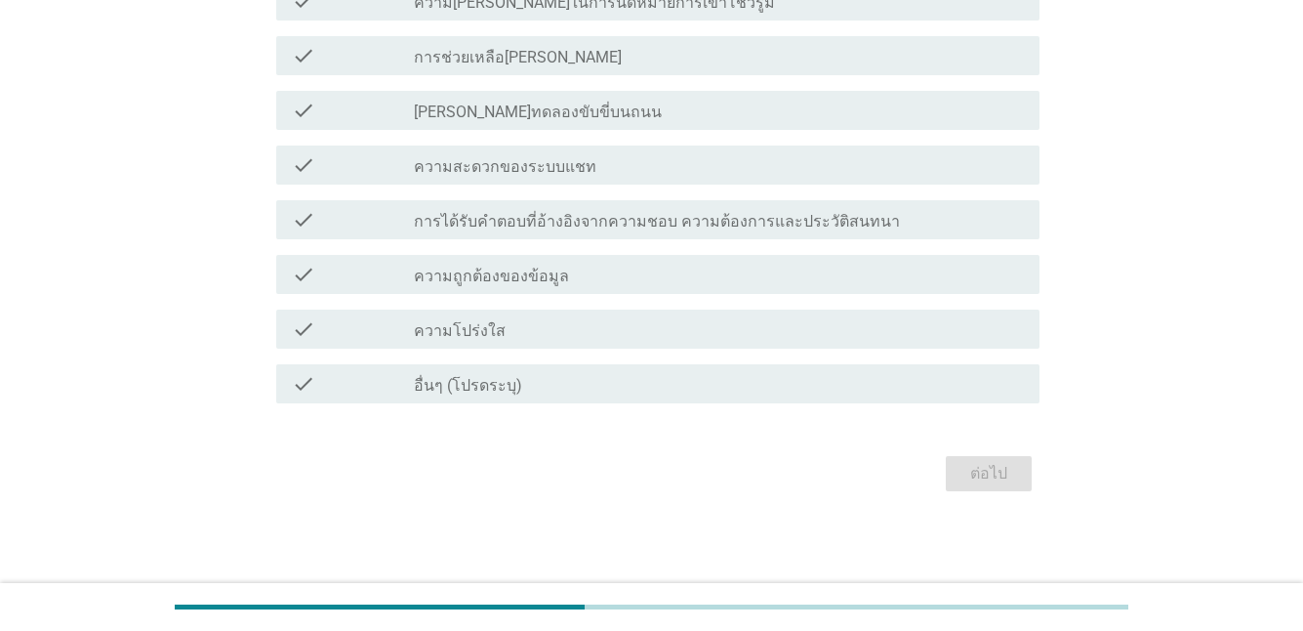
scroll to position [0, 0]
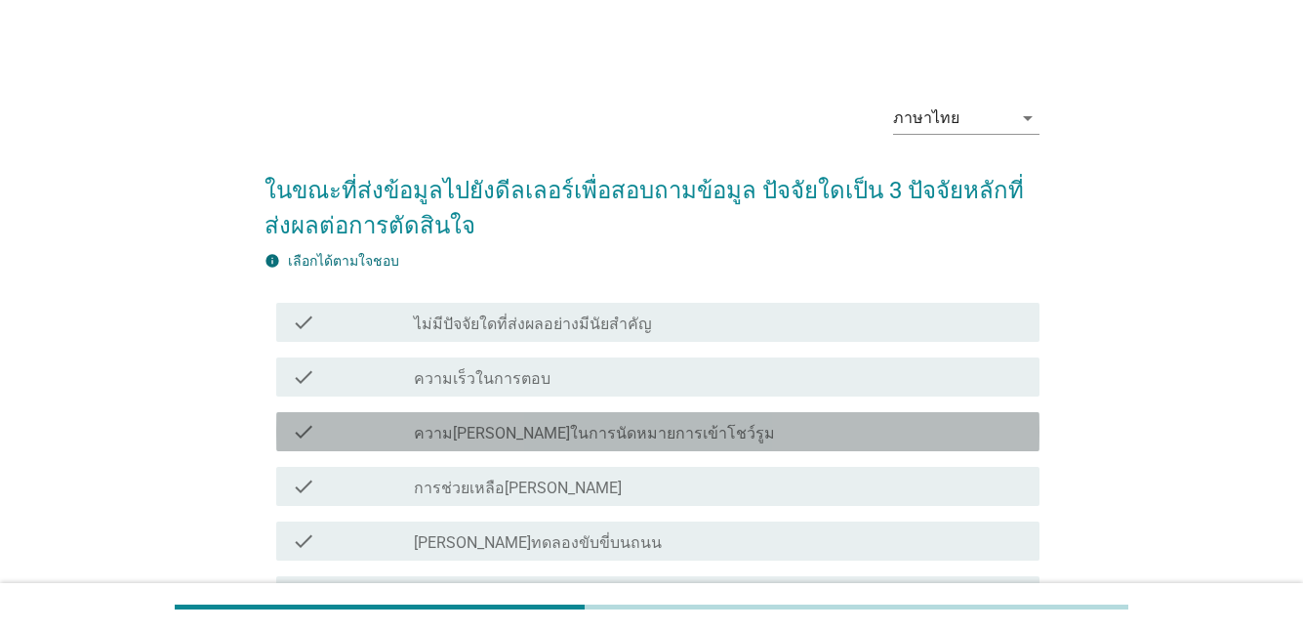
click at [485, 438] on label "ความ[PERSON_NAME]ในการนัดหมายการเข้าโชว์รูม" at bounding box center [594, 434] width 361 height 20
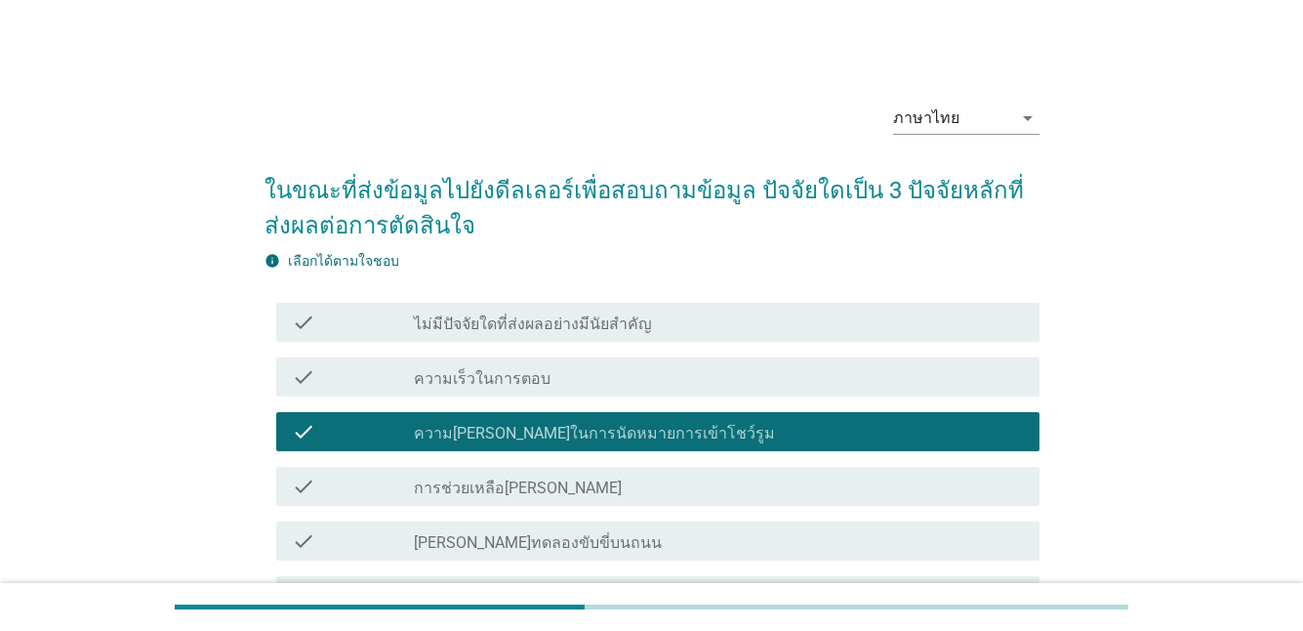
scroll to position [293, 0]
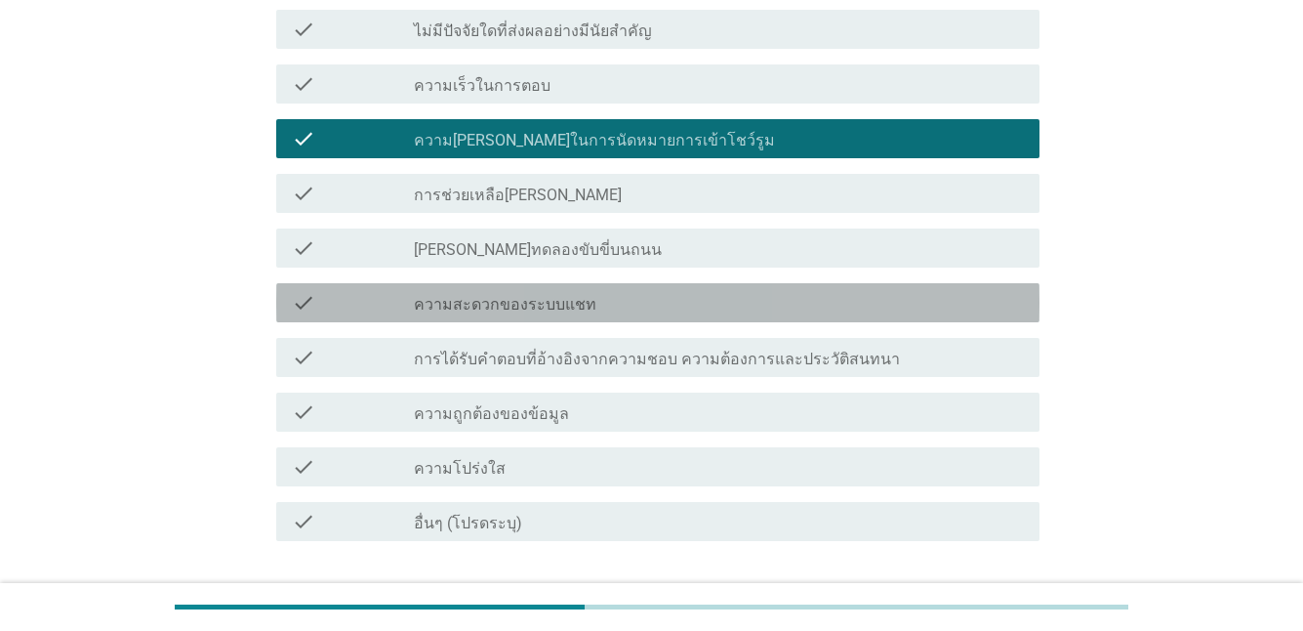
click at [513, 313] on label "ความสะดวกของระบบแชท" at bounding box center [505, 305] width 183 height 20
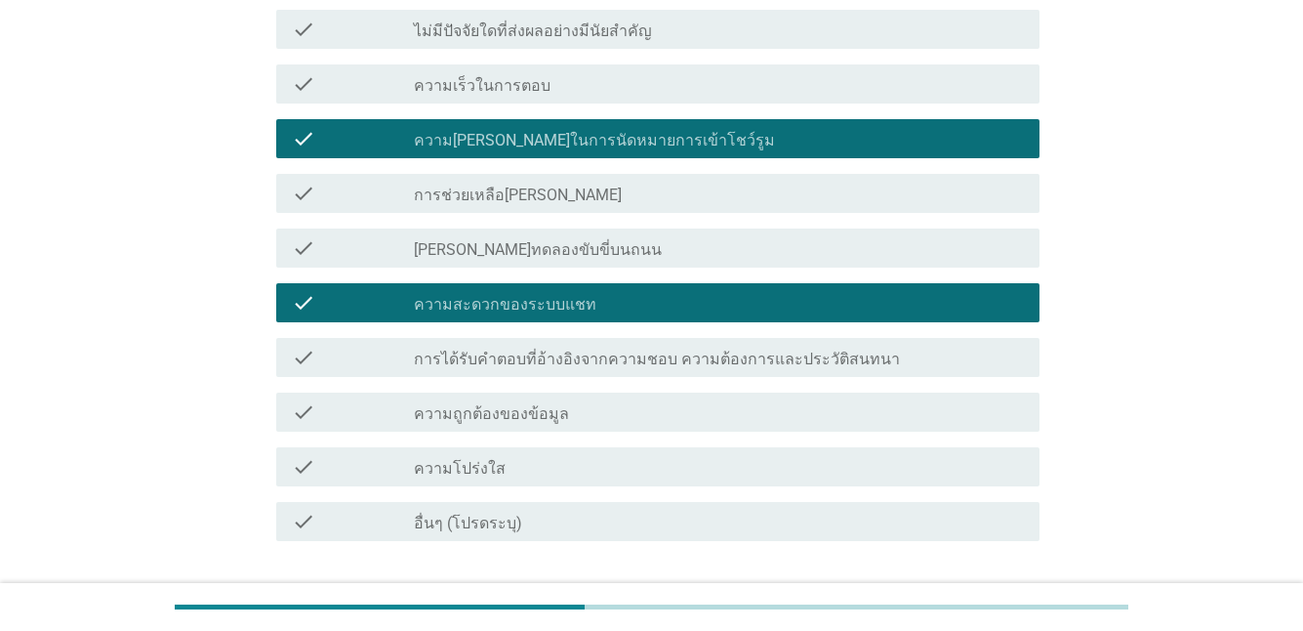
click at [519, 142] on label "ความ[PERSON_NAME]ในการนัดหมายการเข้าโชว์รูม" at bounding box center [594, 141] width 361 height 20
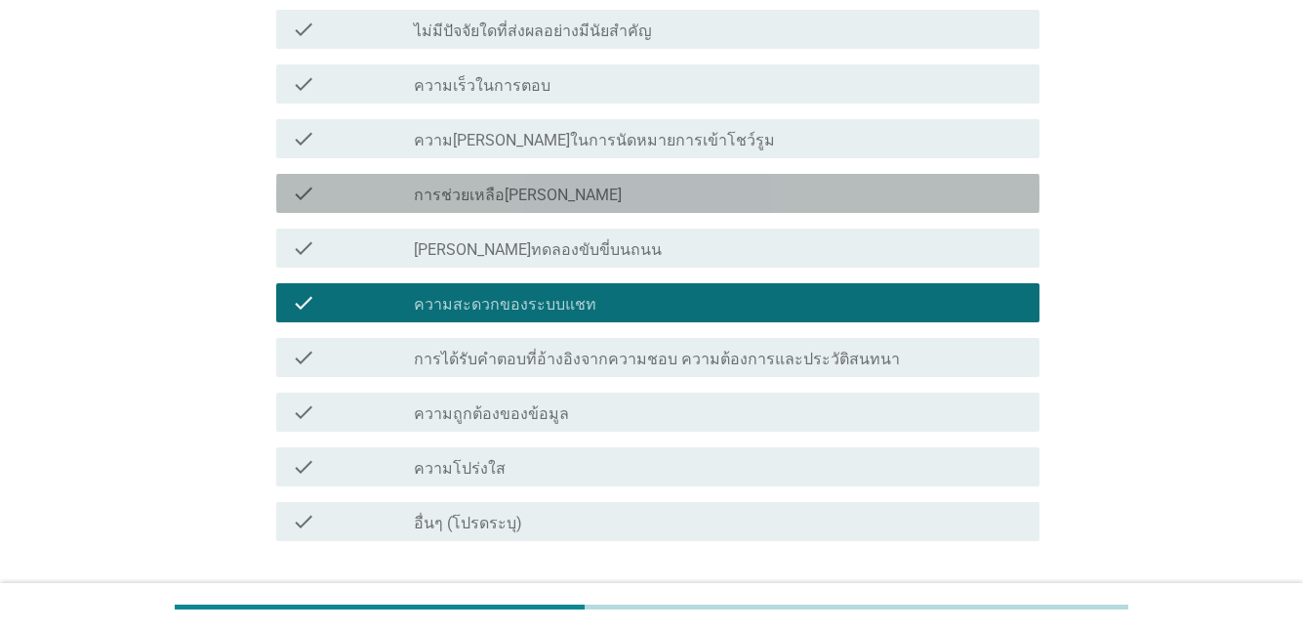
click at [505, 200] on label "การช่วยเหลือ[PERSON_NAME]" at bounding box center [518, 196] width 208 height 20
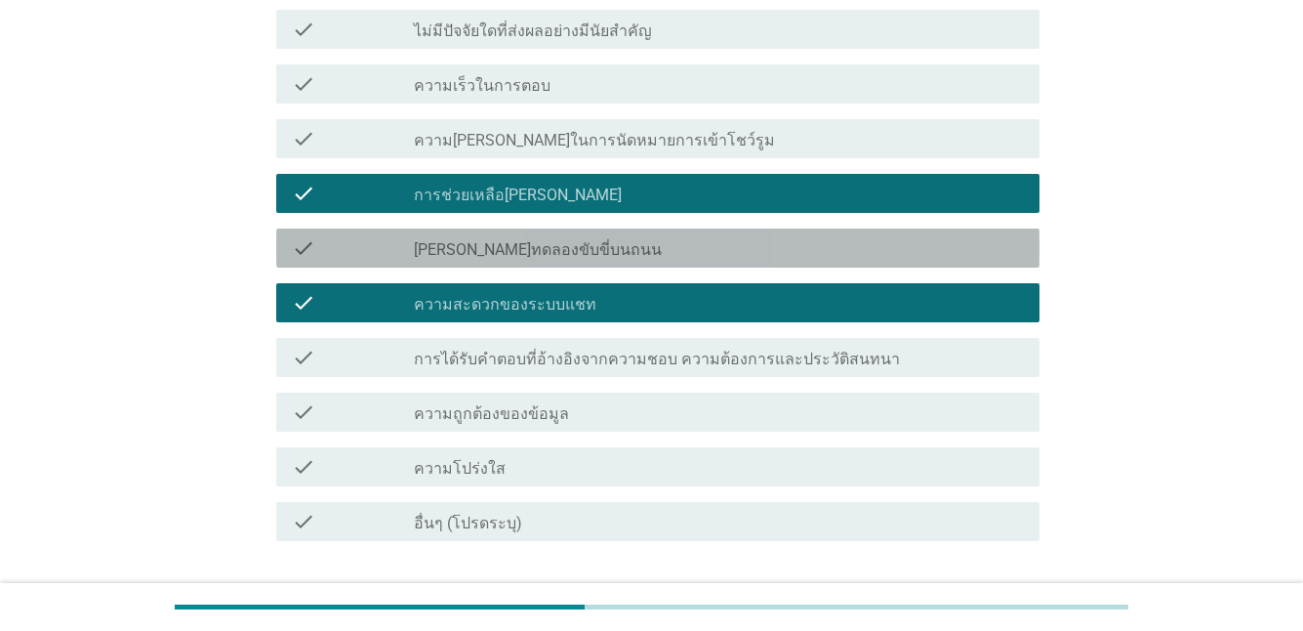
click at [515, 259] on label "[PERSON_NAME]ทดลองขับขี่บนถนน" at bounding box center [538, 250] width 248 height 20
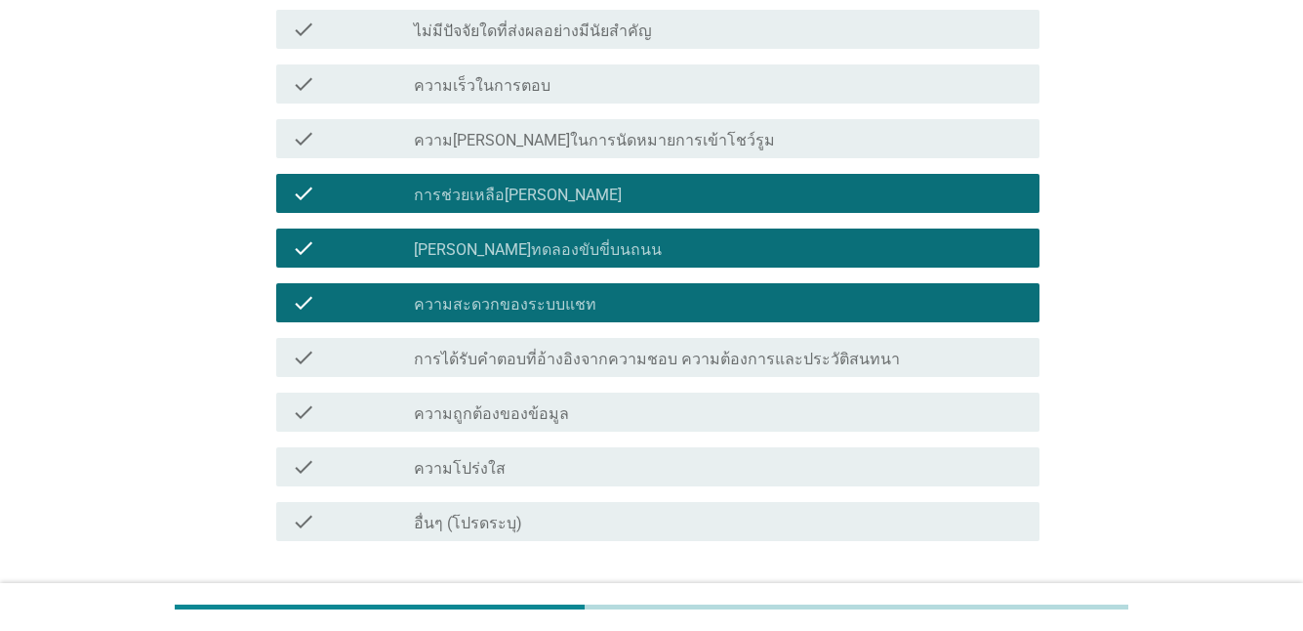
drag, startPoint x: 518, startPoint y: 283, endPoint x: 531, endPoint y: 314, distance: 33.7
click at [518, 284] on div "check check_box ความสะดวกของระบบแชท" at bounding box center [657, 302] width 763 height 39
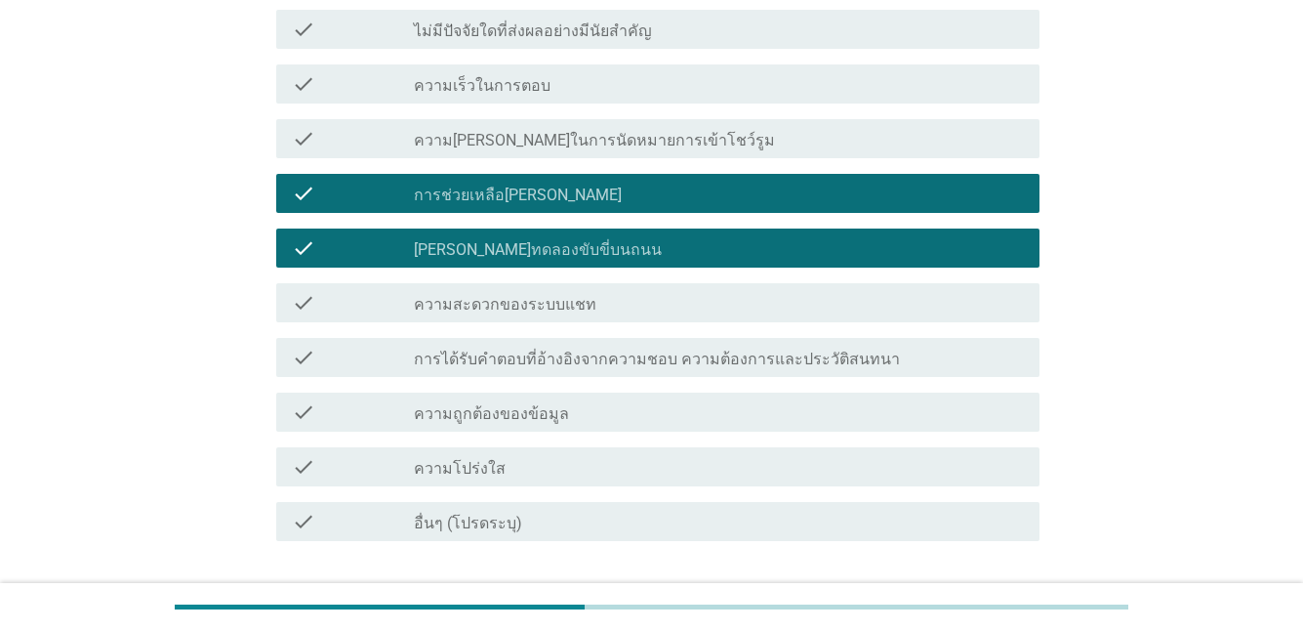
click at [536, 347] on div "check_box_outline_blank การได้รับคำตอบที่อ้างอิงจากความชอบ ความต้องการและประวัต…" at bounding box center [719, 357] width 610 height 23
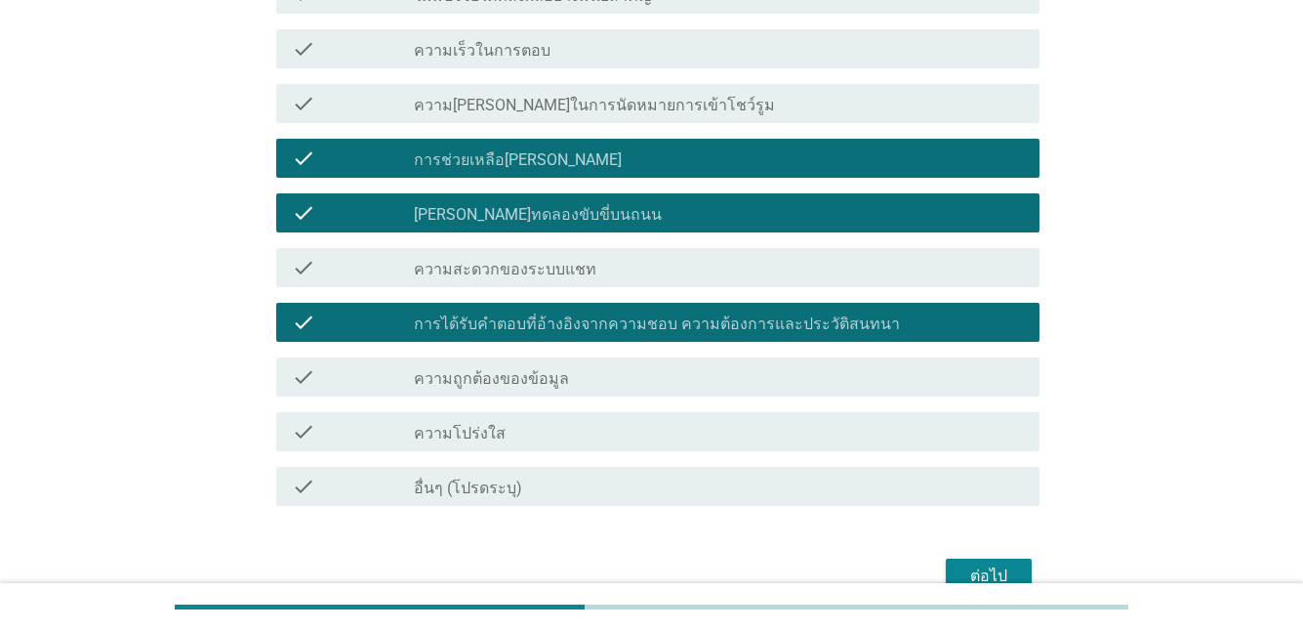
scroll to position [391, 0]
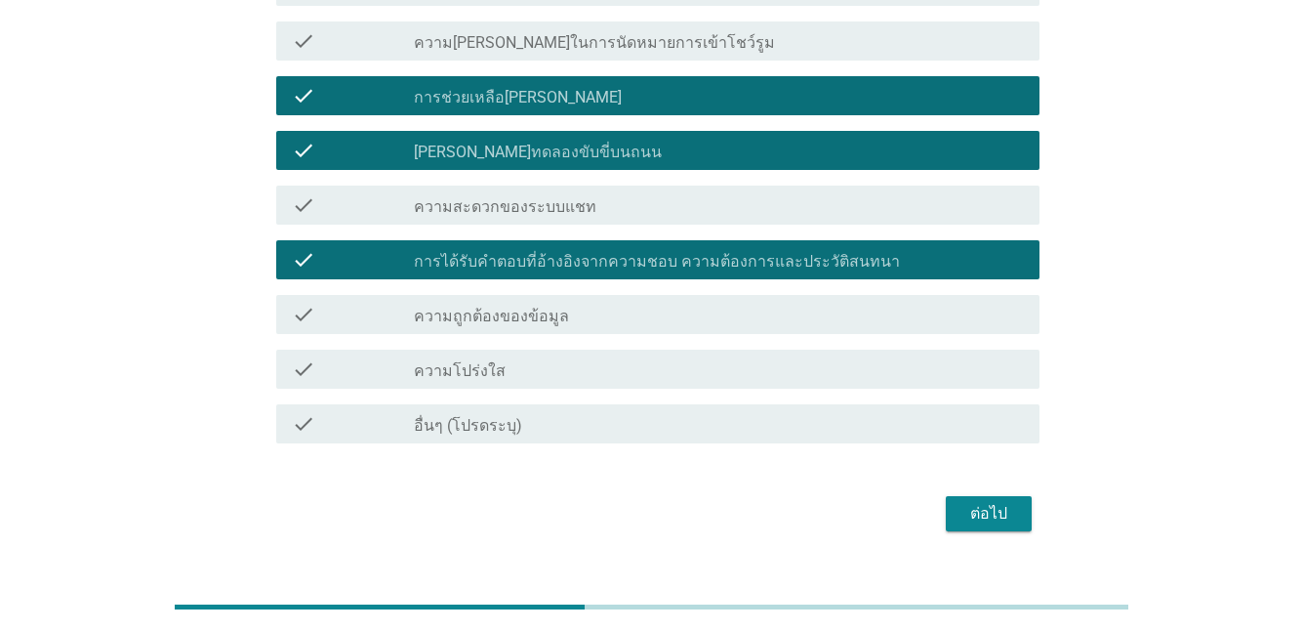
click at [508, 358] on div "check_box_outline_blank ความโปร่งใส" at bounding box center [719, 368] width 610 height 23
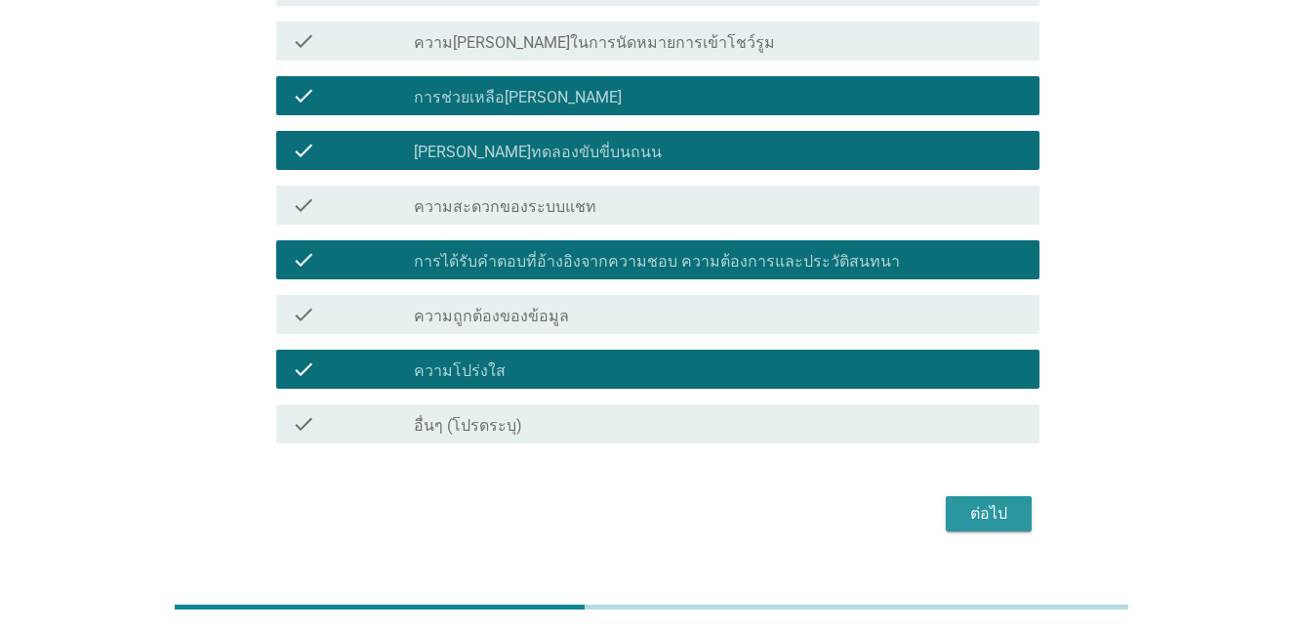
click at [969, 525] on button "ต่อไป" at bounding box center [989, 513] width 86 height 35
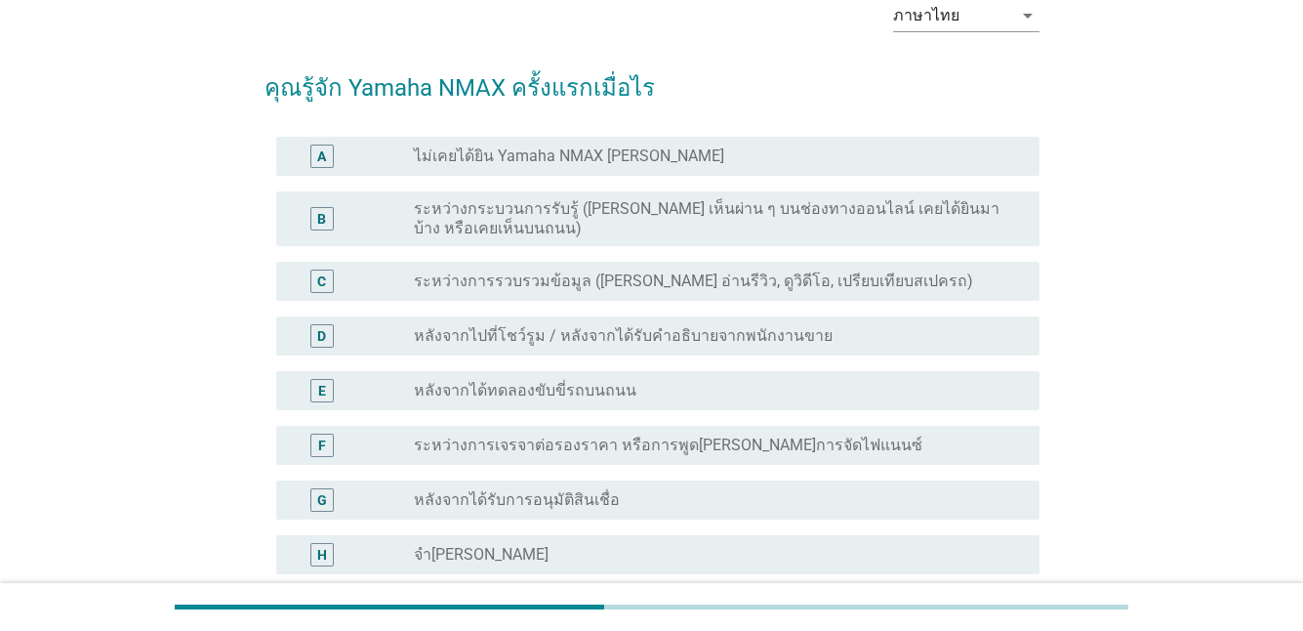
scroll to position [98, 0]
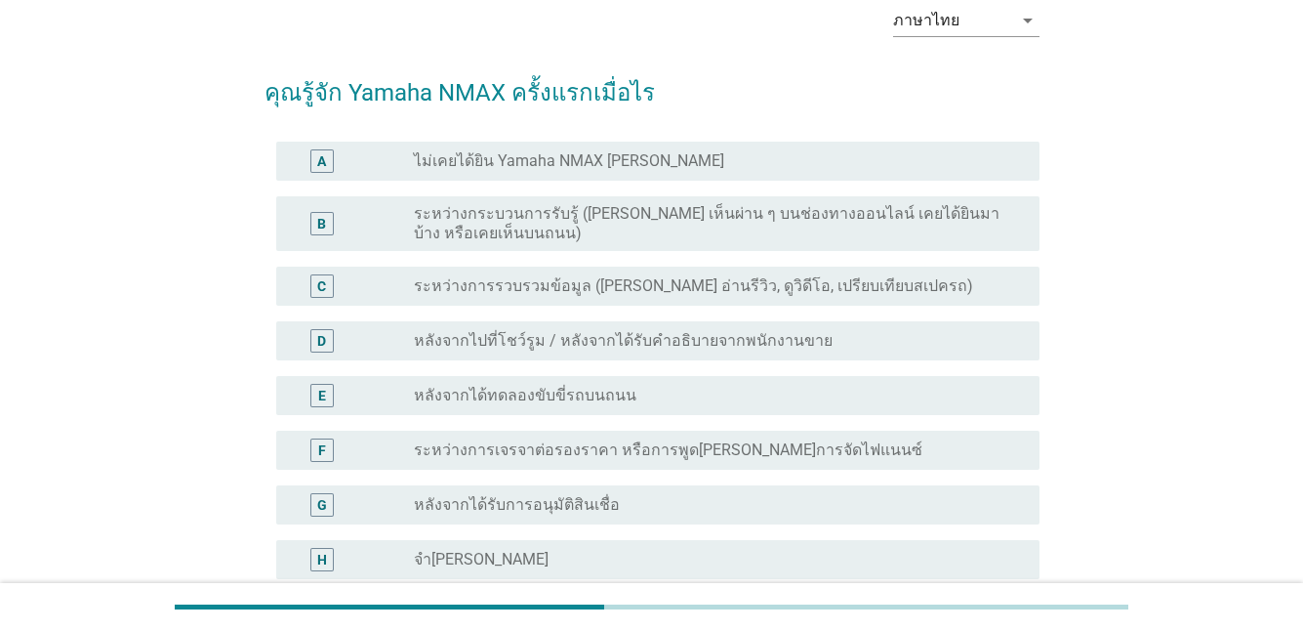
click at [494, 297] on div "radio_button_unchecked ระหว่างการรวบรวมข้อมูล ([PERSON_NAME] อ่านรีวิว, ดูวิดีโ…" at bounding box center [719, 285] width 610 height 23
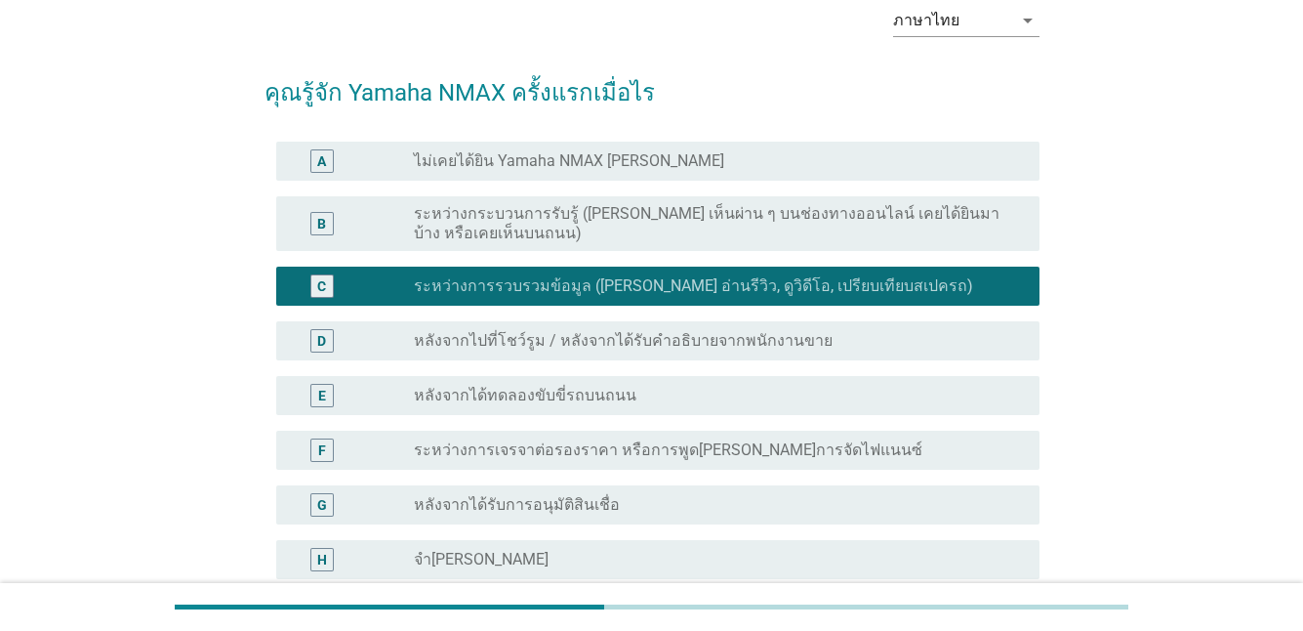
click at [717, 350] on div "radio_button_unchecked หลังจากไปที่โชว์รูม / หลังจากได้รับคำอธิบายจากพนักงานขาย" at bounding box center [719, 340] width 610 height 23
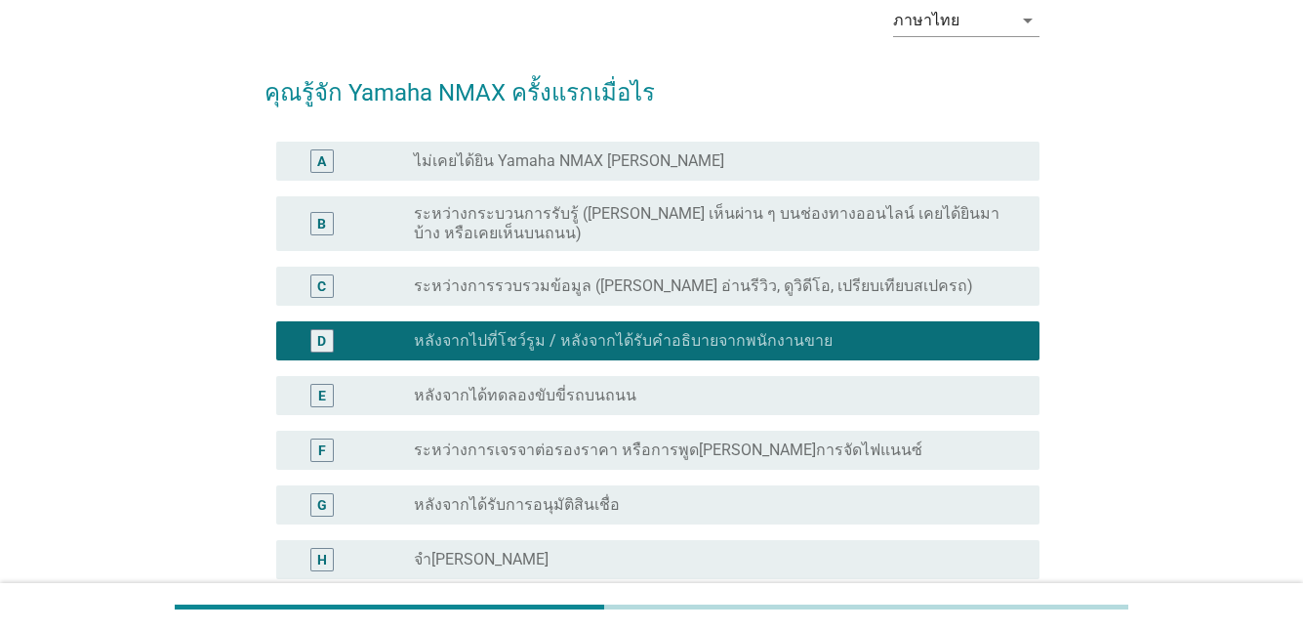
scroll to position [293, 0]
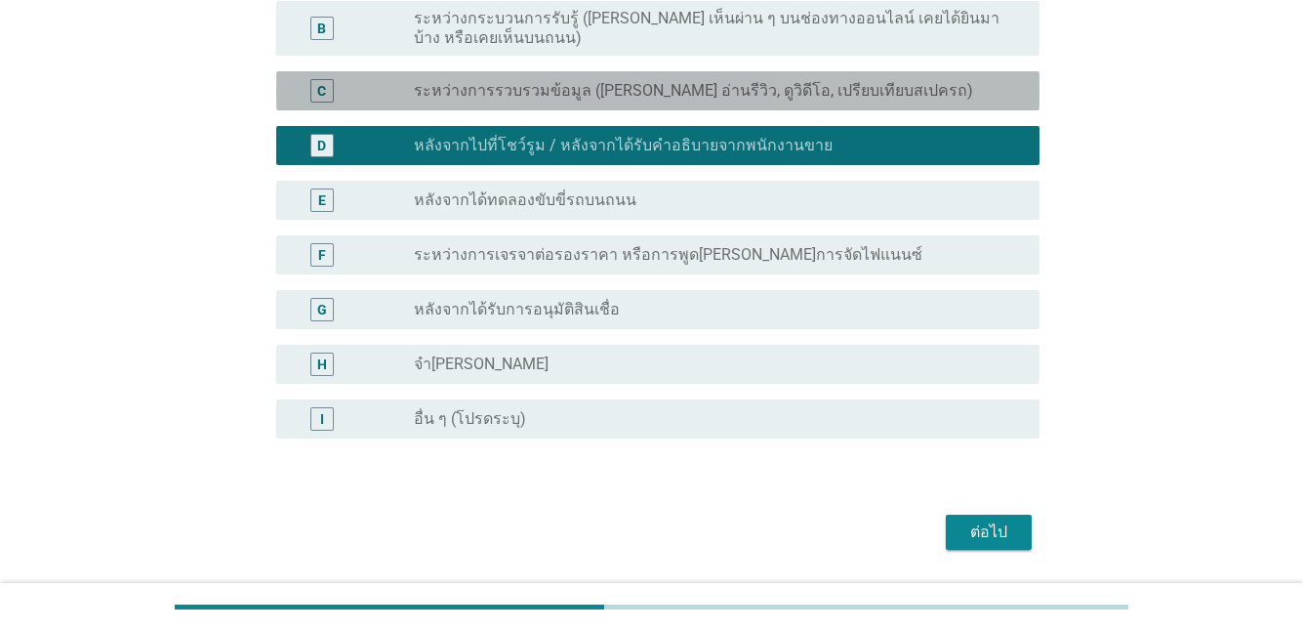
click at [694, 101] on div "radio_button_unchecked ระหว่างการรวบรวมข้อมูล ([PERSON_NAME] อ่านรีวิว, ดูวิดีโ…" at bounding box center [719, 90] width 610 height 23
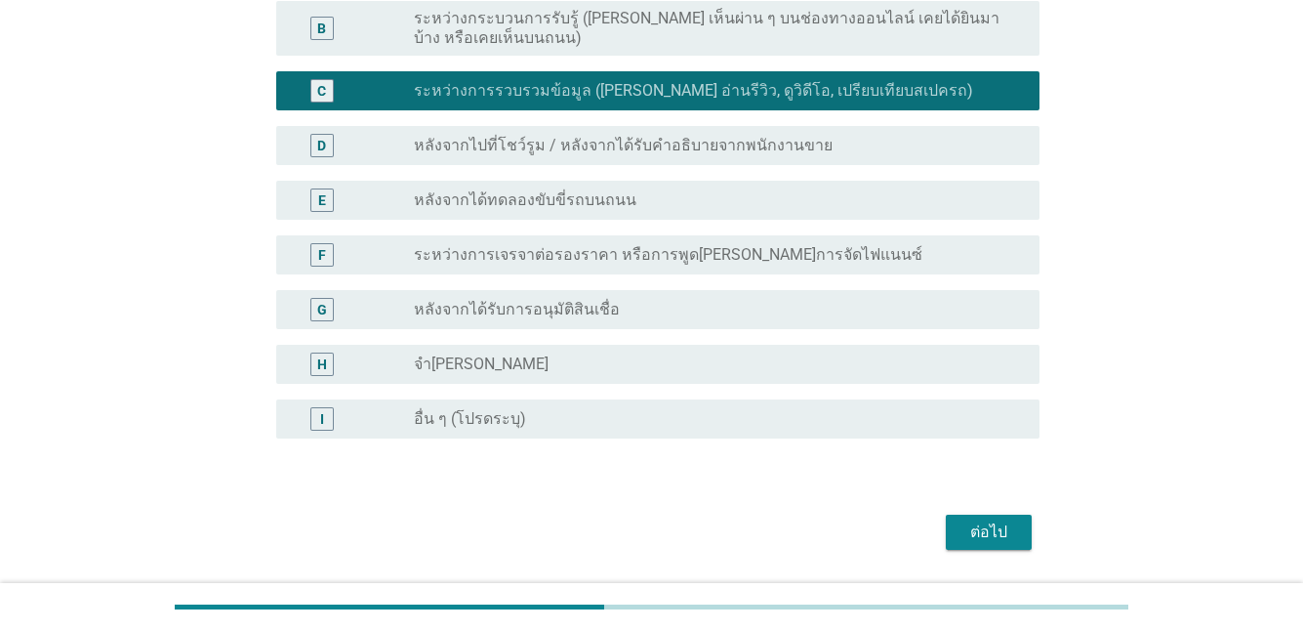
click at [1006, 526] on div "ต่อไป" at bounding box center [989, 531] width 55 height 23
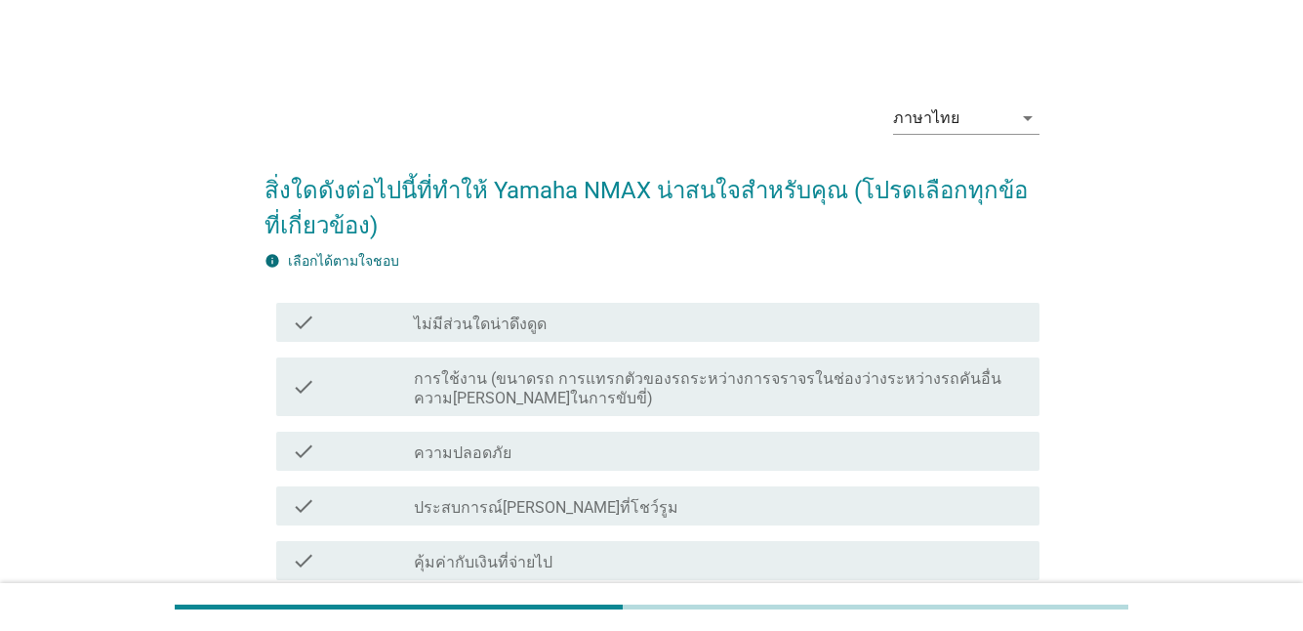
click at [482, 450] on label "ความปลอดภัย" at bounding box center [463, 453] width 98 height 20
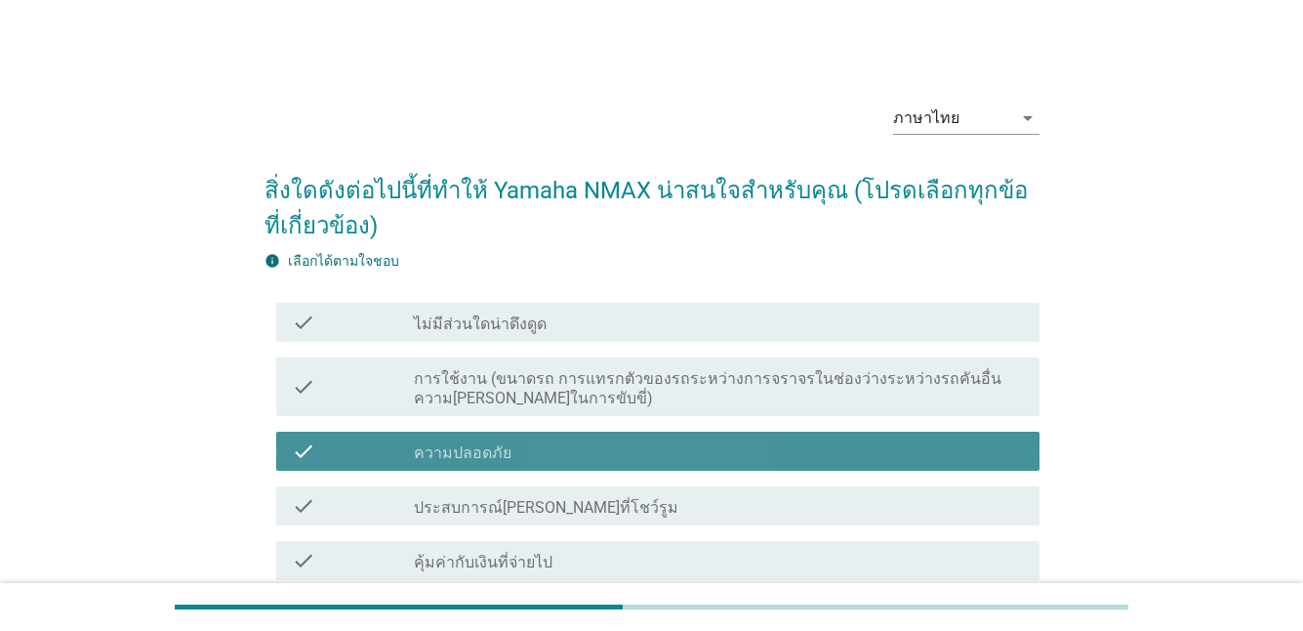
scroll to position [391, 0]
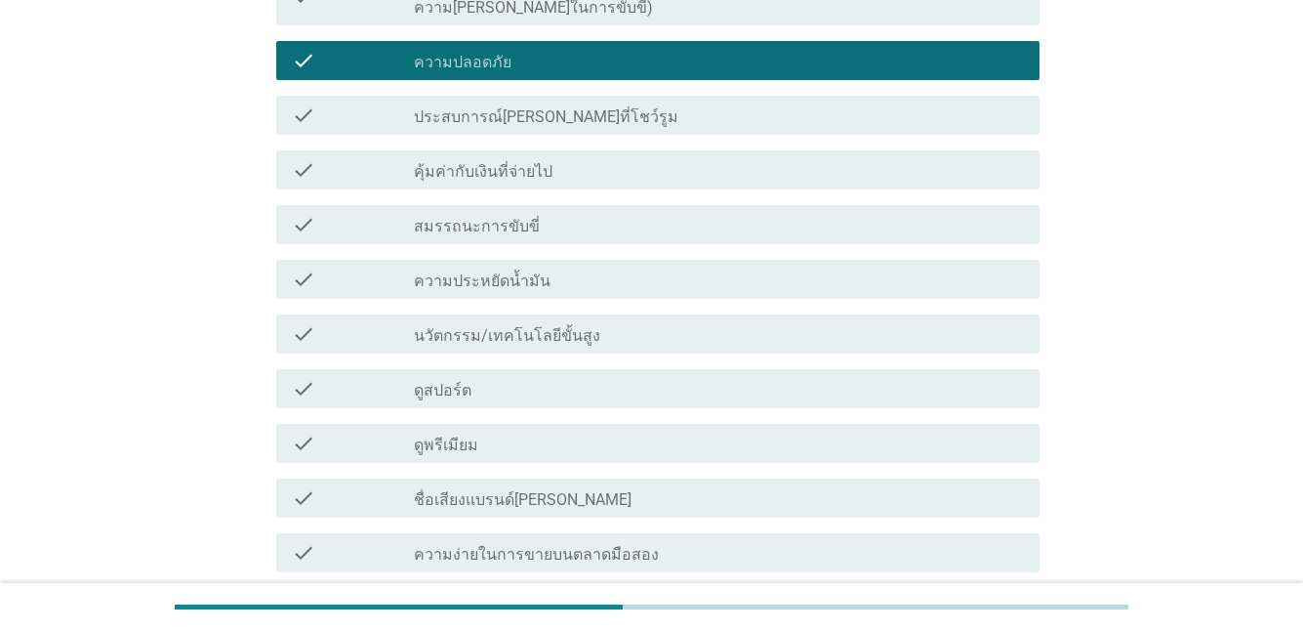
click at [467, 290] on label "ความประหยัดน้ำมัน" at bounding box center [482, 281] width 137 height 20
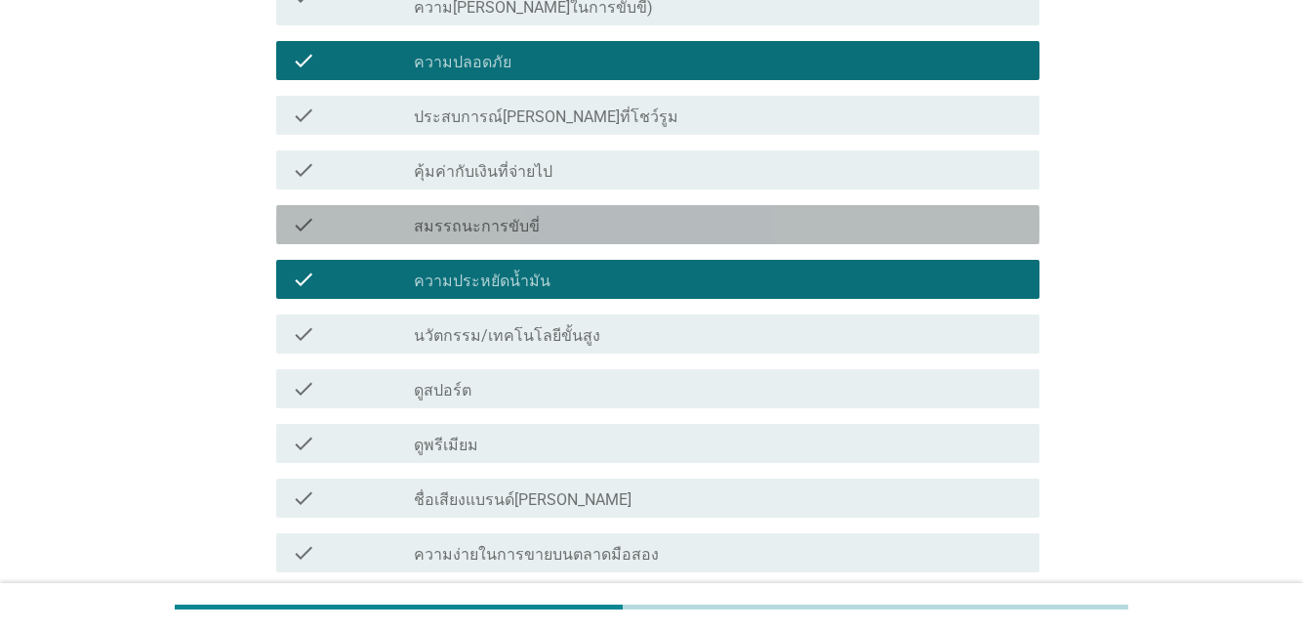
click at [481, 207] on div "check check_box_outline_blank สมรรถนะการขับขี่" at bounding box center [657, 224] width 763 height 39
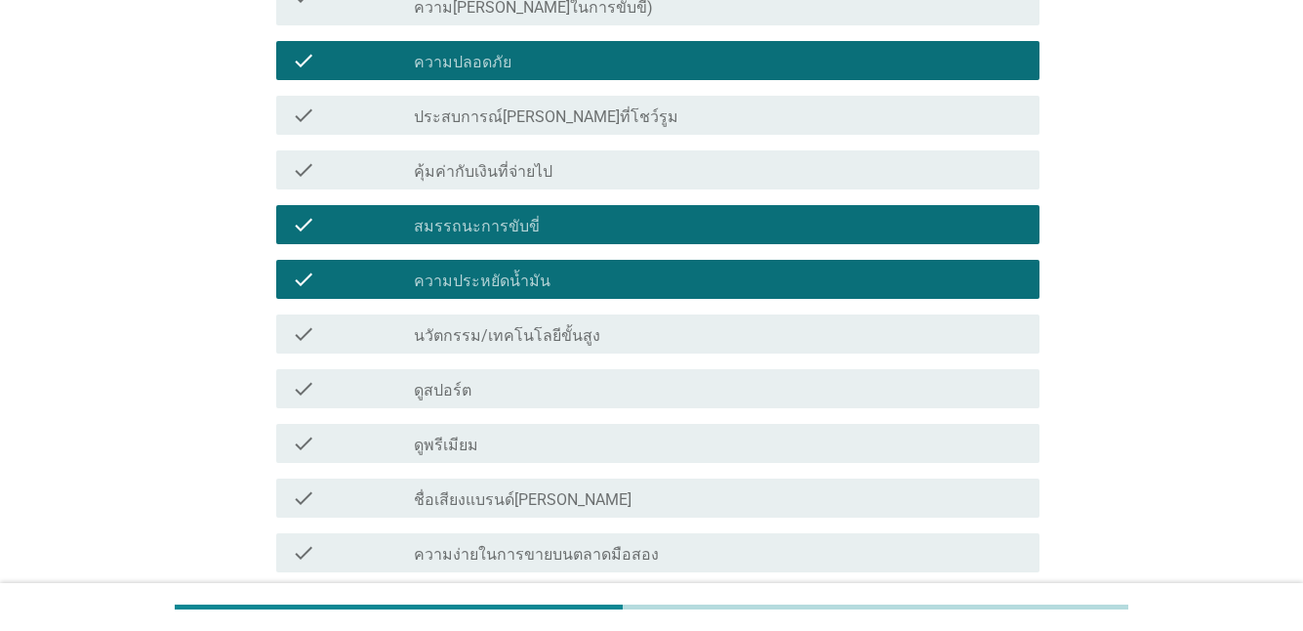
click at [481, 217] on label "สมรรถนะการขับขี่" at bounding box center [477, 227] width 126 height 20
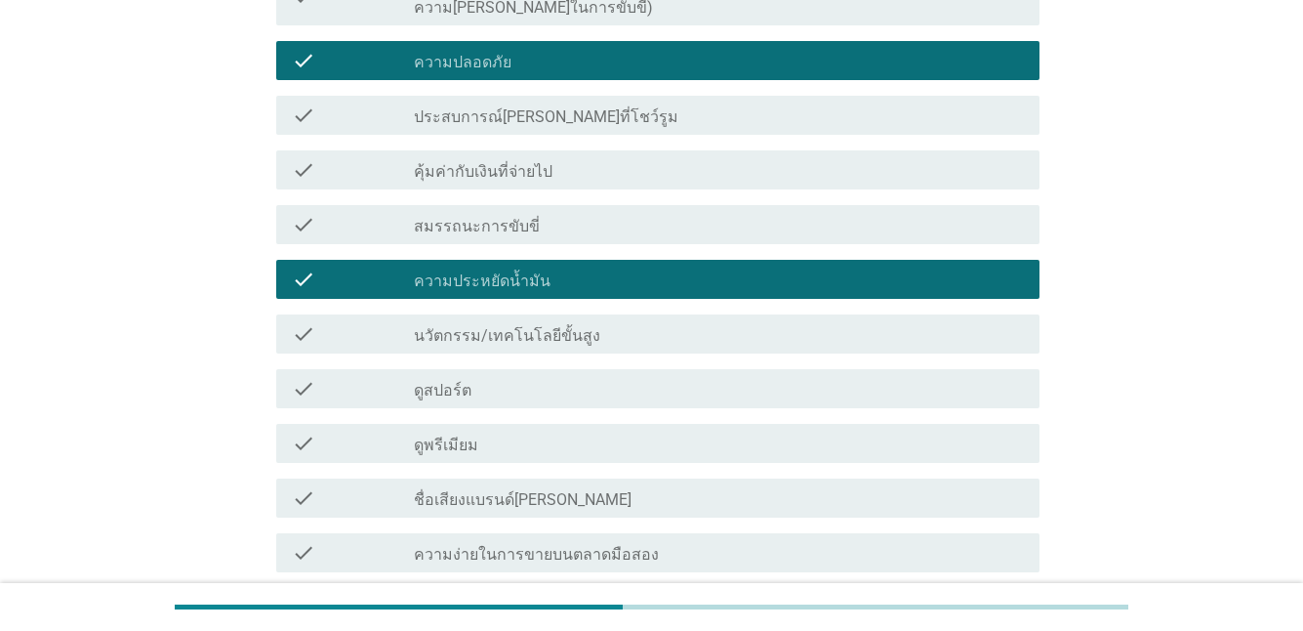
click at [474, 505] on label "ชื่อเสียงแบรนด์[PERSON_NAME]" at bounding box center [523, 500] width 218 height 20
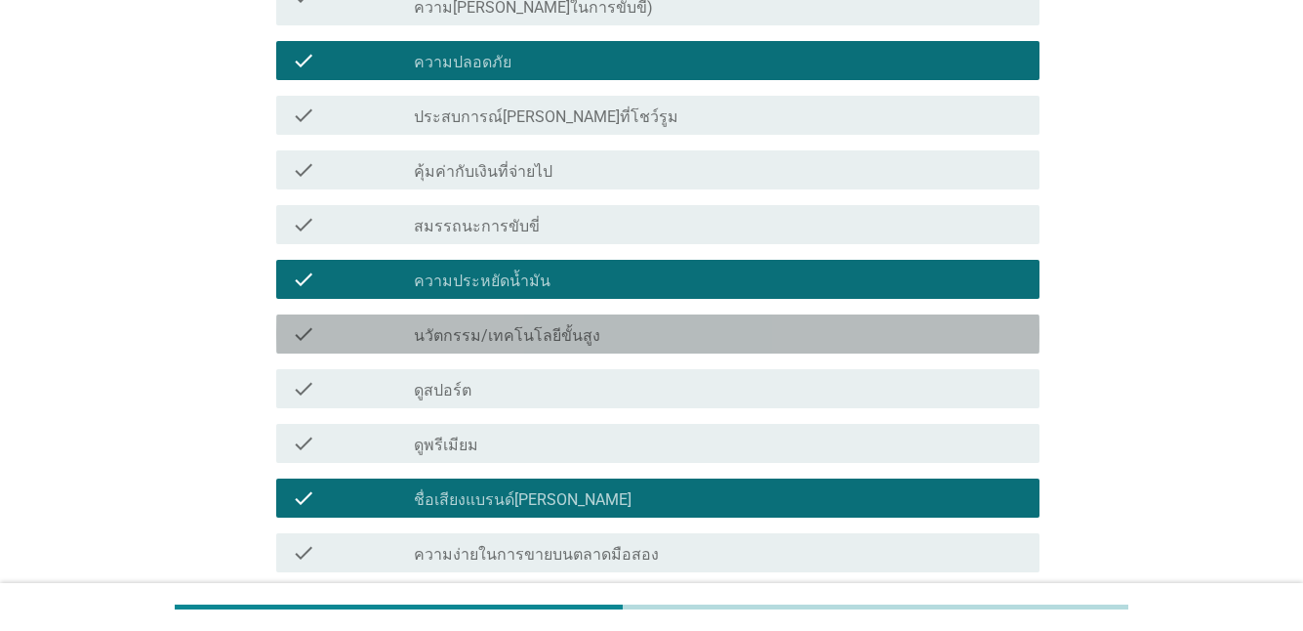
click at [495, 337] on label "นวัตกรรม/เทคโนโลยีขั้นสูง" at bounding box center [507, 336] width 186 height 20
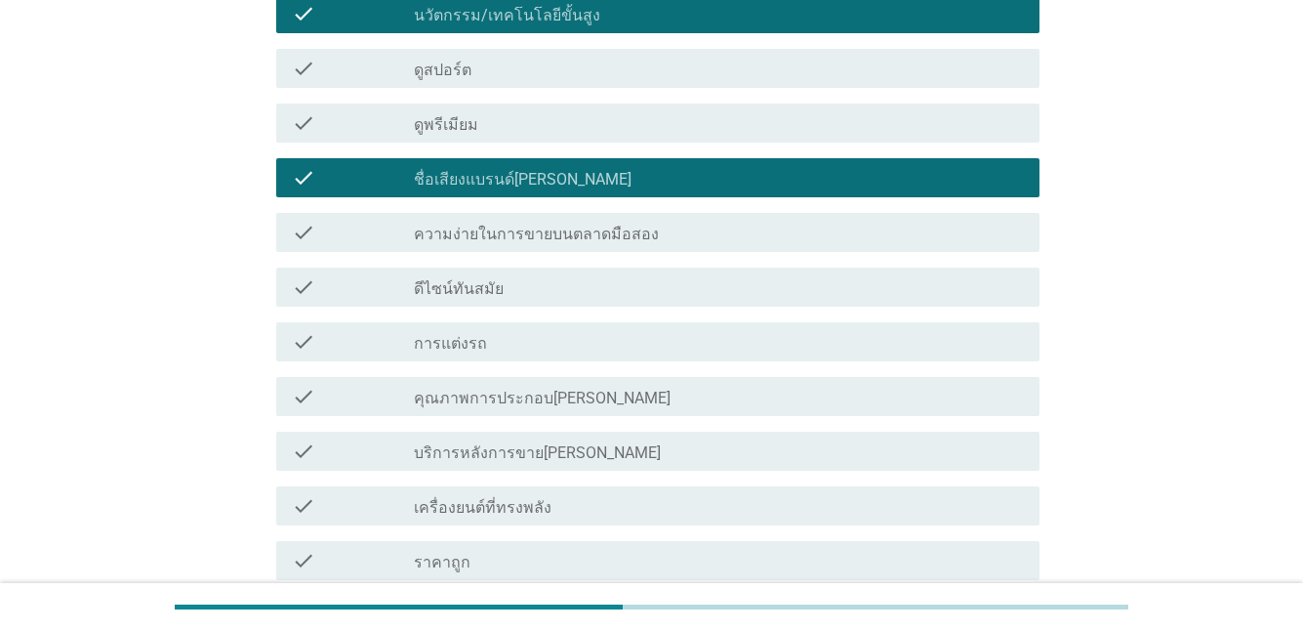
scroll to position [879, 0]
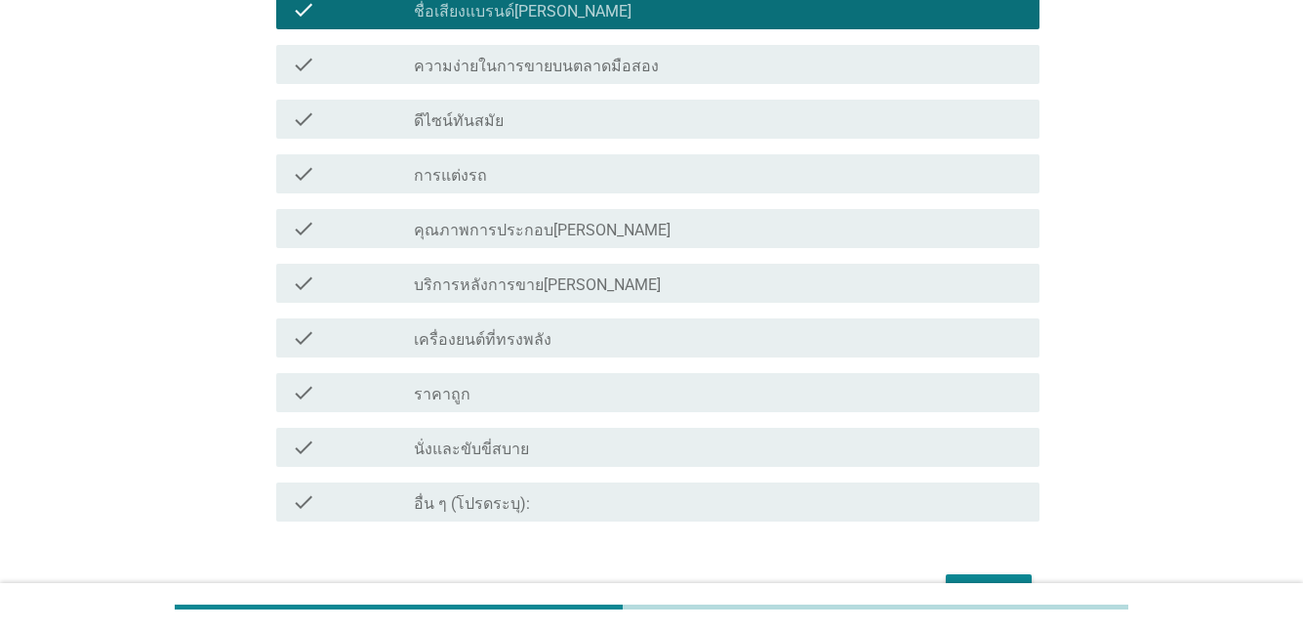
click at [515, 241] on div "check check_box_outline_blank คุณภาพการประกอบ[PERSON_NAME]" at bounding box center [657, 228] width 763 height 39
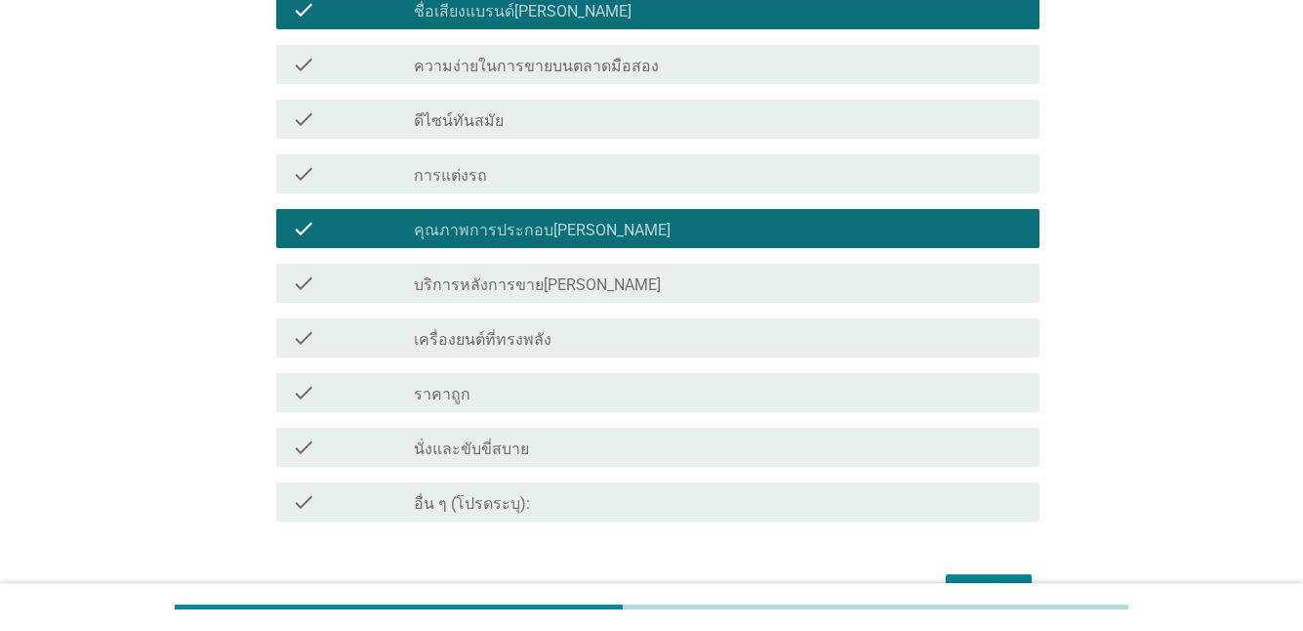
click at [515, 282] on label "บริการหลังการขาย[PERSON_NAME]" at bounding box center [537, 285] width 247 height 20
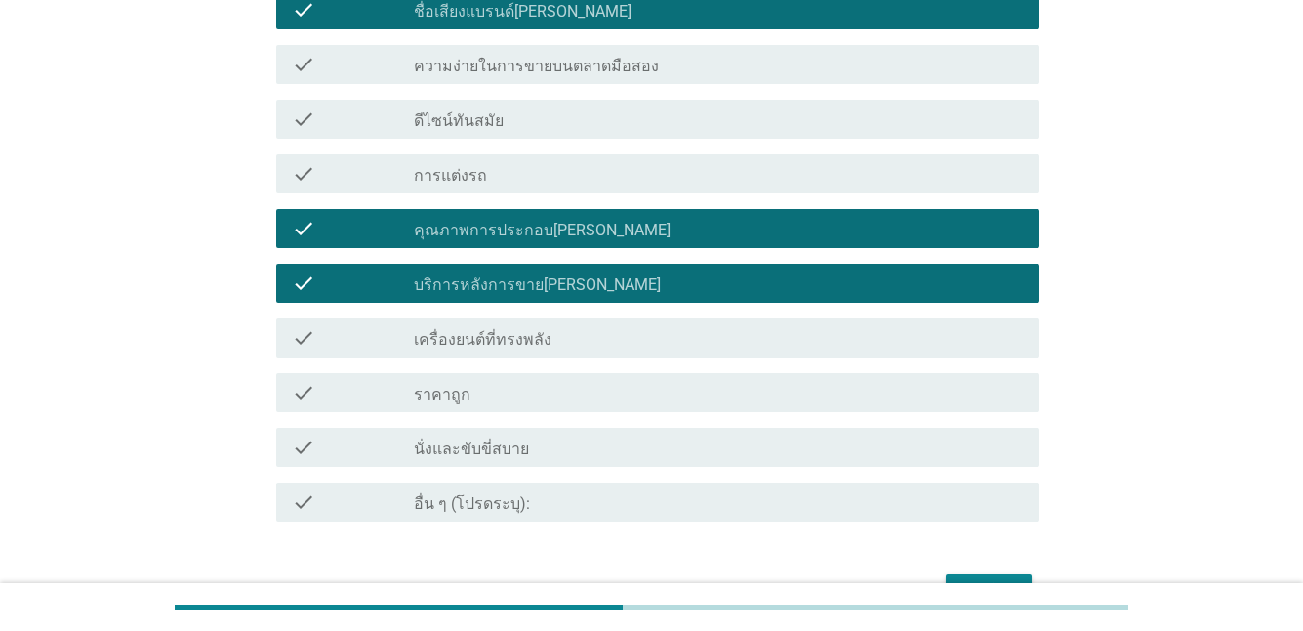
drag, startPoint x: 698, startPoint y: 459, endPoint x: 750, endPoint y: 480, distance: 56.0
click at [699, 460] on div "check check_box_outline_blank นั่งและขับขี่สบาย" at bounding box center [657, 447] width 763 height 39
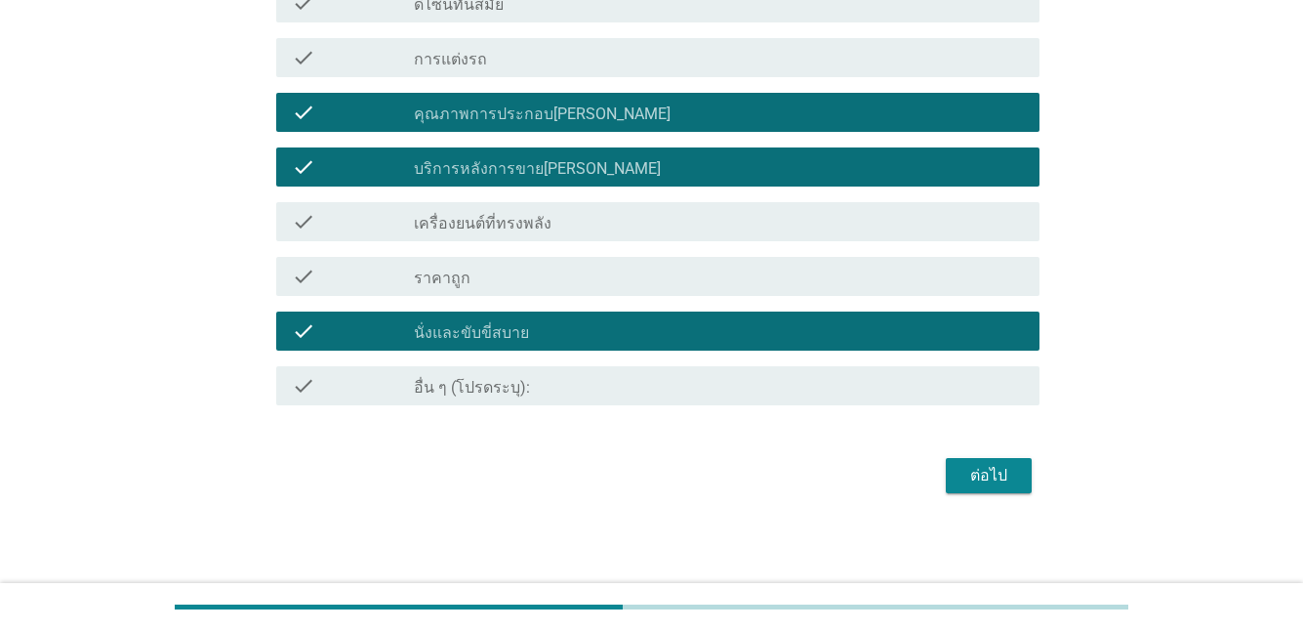
scroll to position [997, 0]
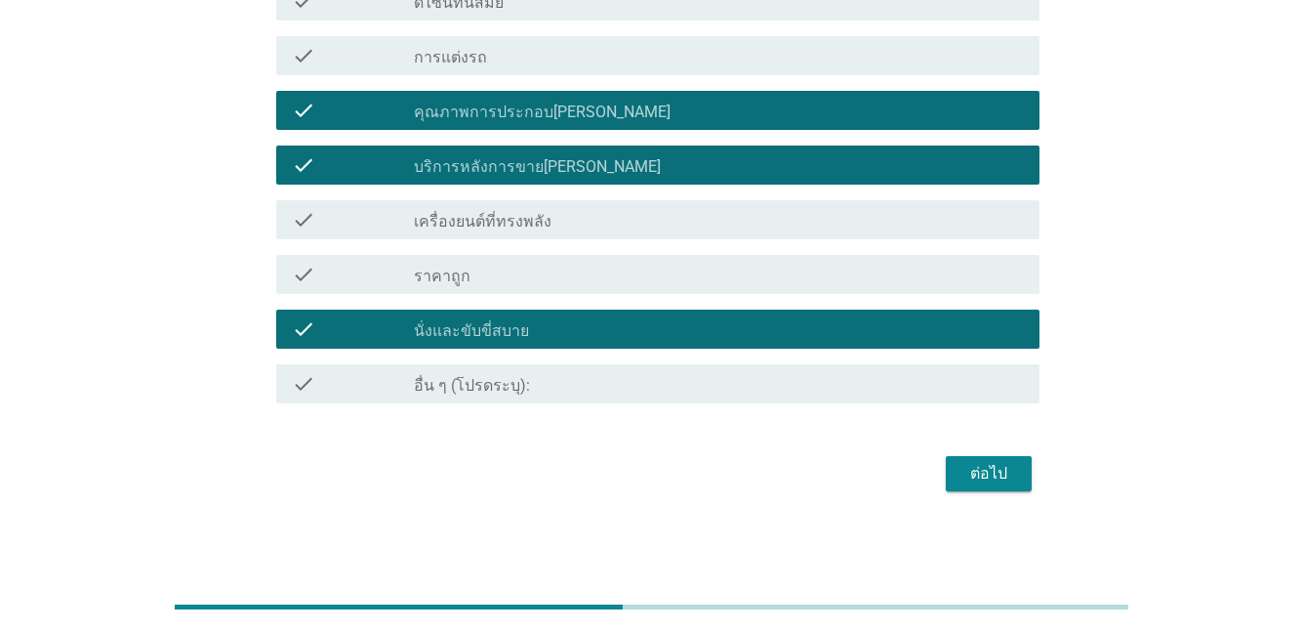
click at [977, 474] on div "ต่อไป" at bounding box center [989, 473] width 55 height 23
click at [977, 474] on div "ต่อไป" at bounding box center [652, 473] width 775 height 47
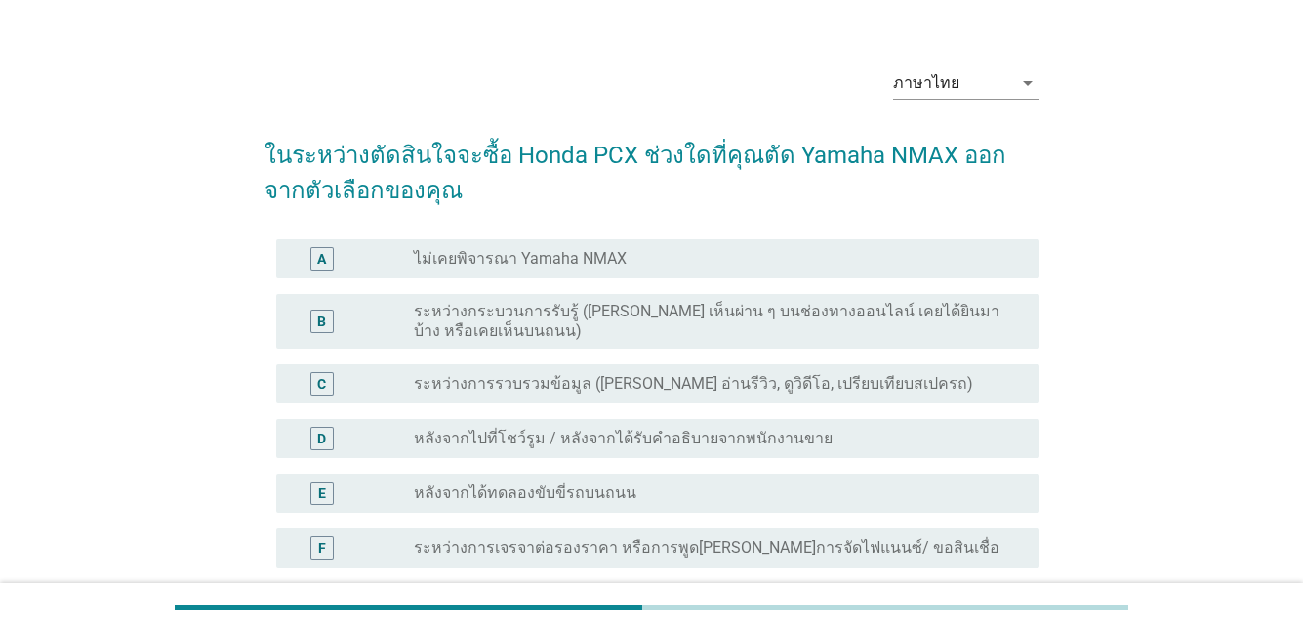
scroll to position [98, 0]
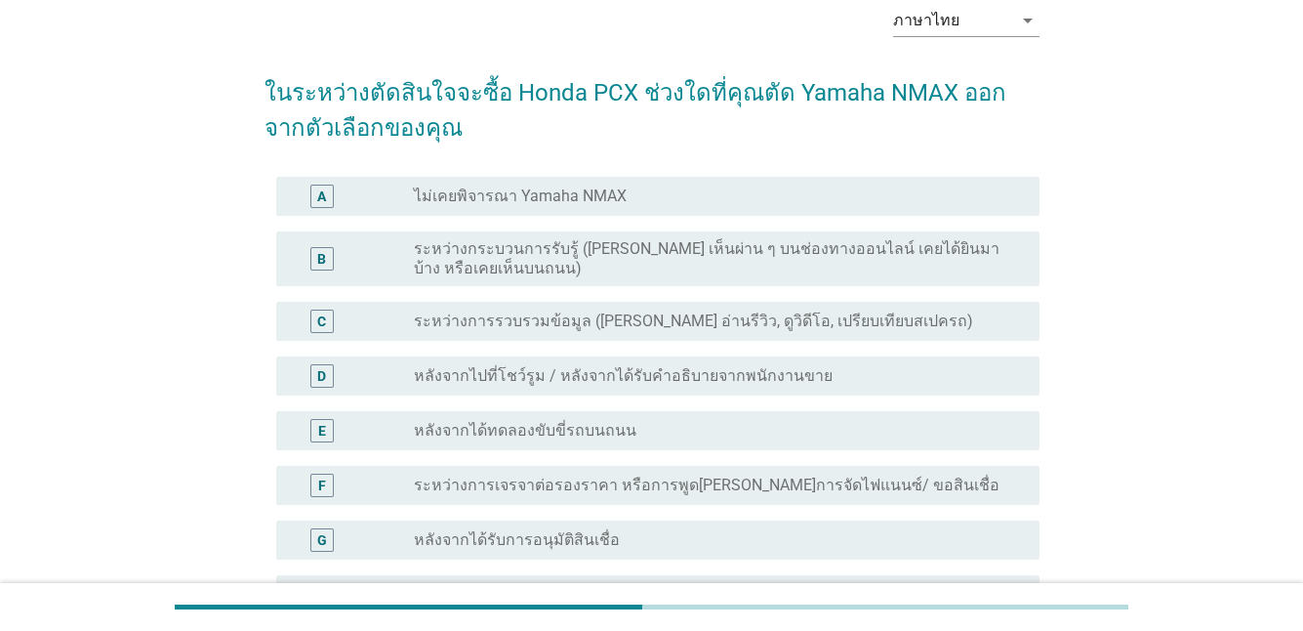
click at [494, 330] on label "ระหว่างการรวบรวมข้อมูล ([PERSON_NAME] อ่านรีวิว, ดูวิดีโอ, เปรียบเทียบสเปครถ)" at bounding box center [693, 321] width 559 height 20
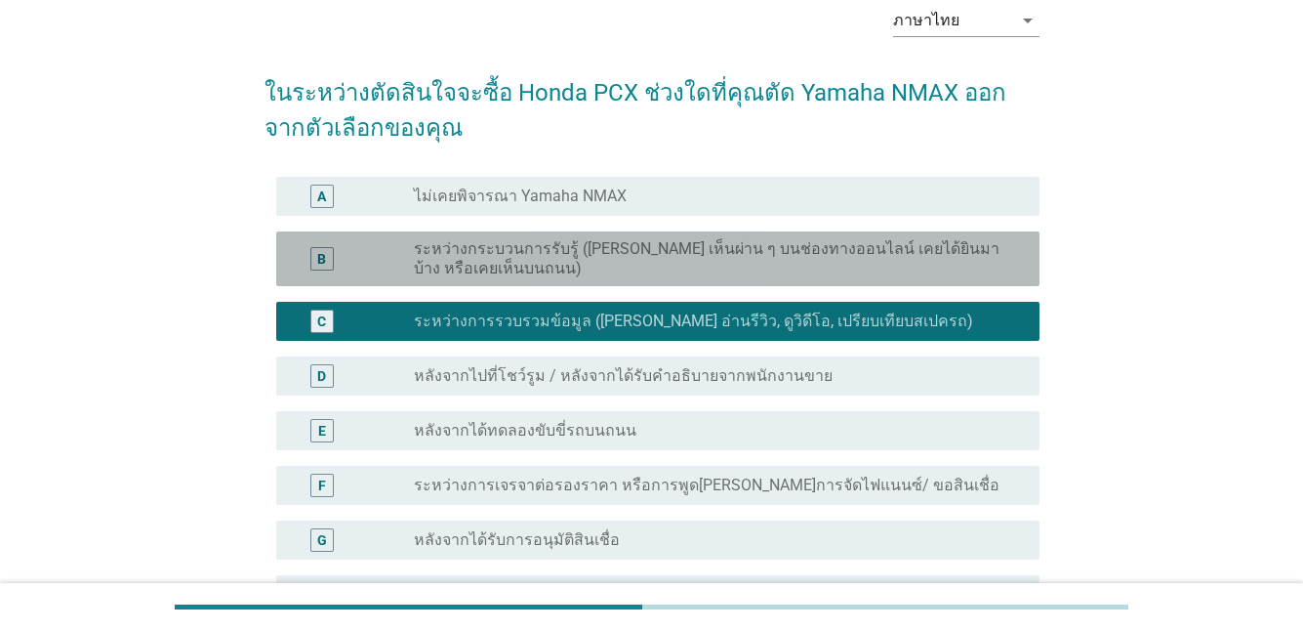
click at [497, 260] on label "ระหว่างกระบวนการรับรู้ ([PERSON_NAME] เห็นผ่าน ๆ บนช่องทางออนไลน์ เคยได้ยินมาบ้…" at bounding box center [711, 258] width 595 height 39
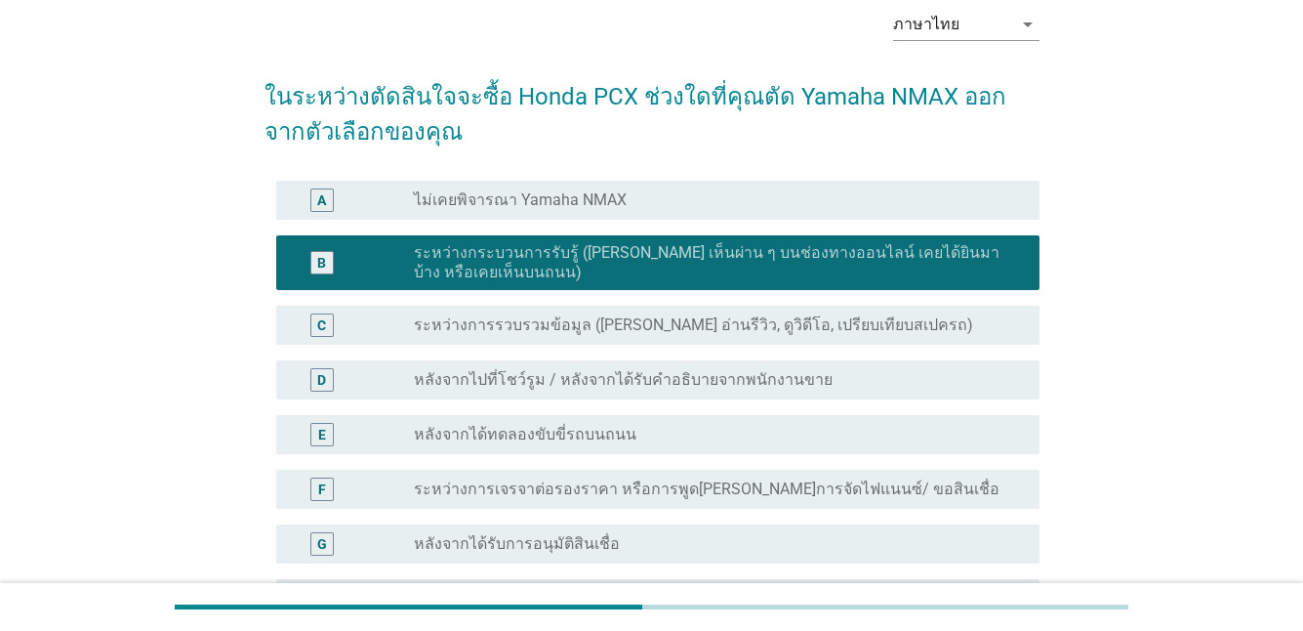
click at [515, 315] on label "ระหว่างการรวบรวมข้อมูล ([PERSON_NAME] อ่านรีวิว, ดูวิดีโอ, เปรียบเทียบสเปครถ)" at bounding box center [693, 325] width 559 height 20
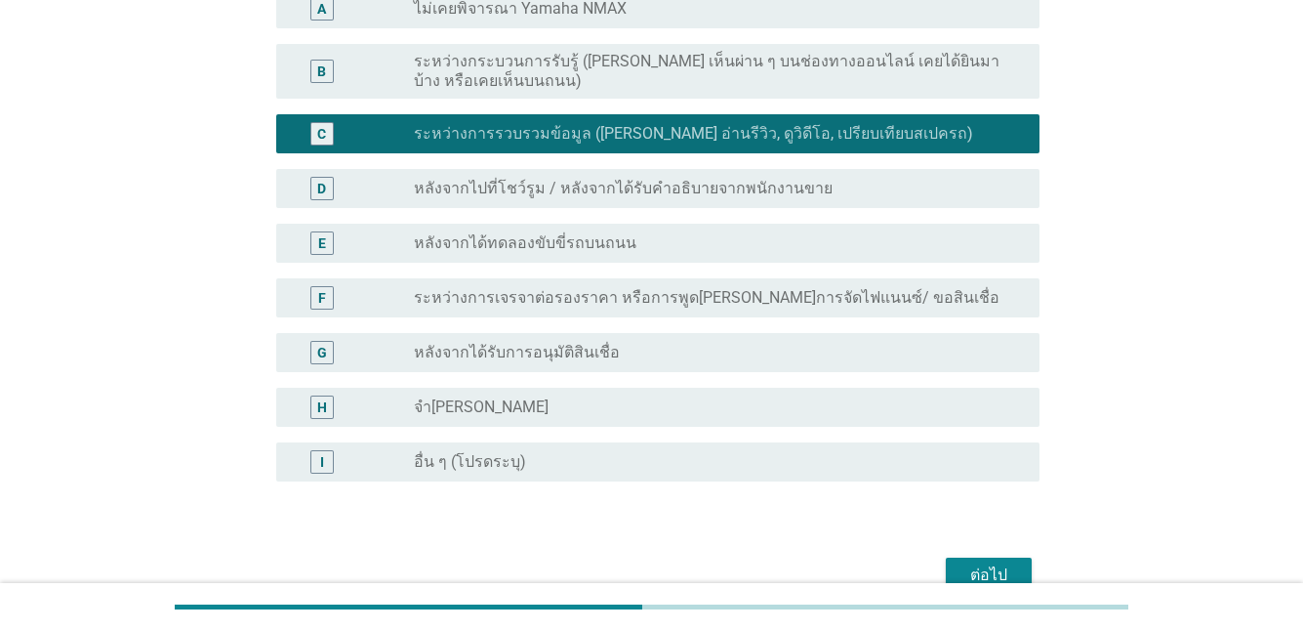
scroll to position [387, 0]
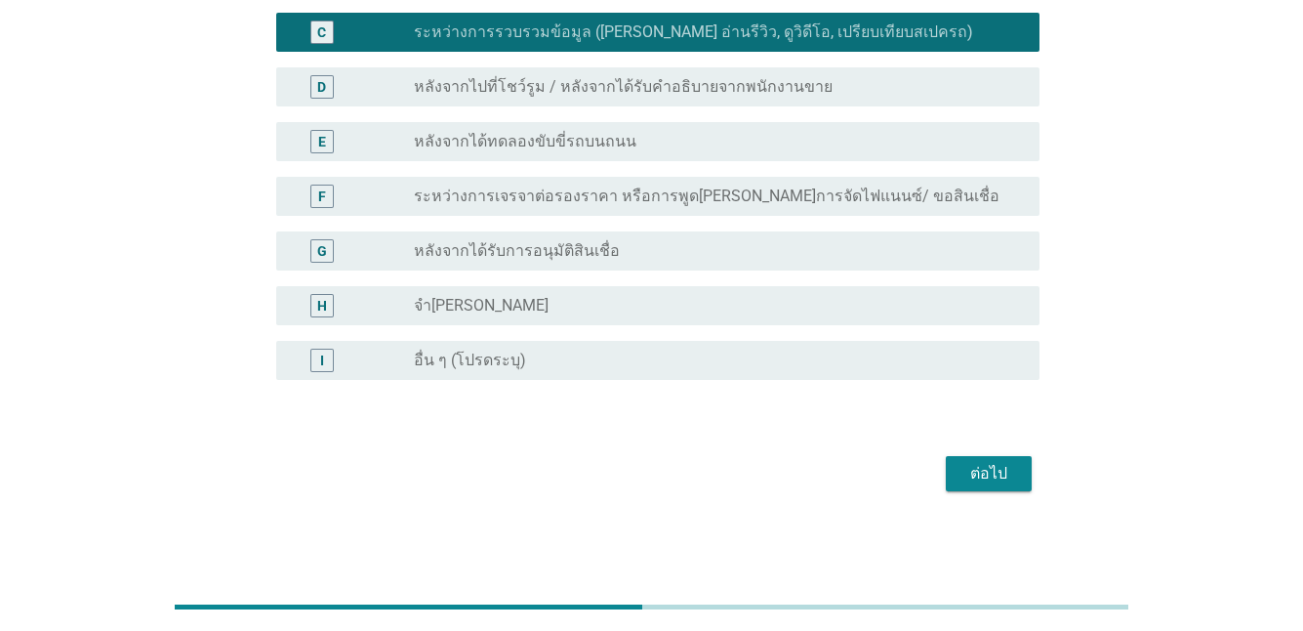
click at [975, 478] on div "ต่อไป" at bounding box center [989, 473] width 55 height 23
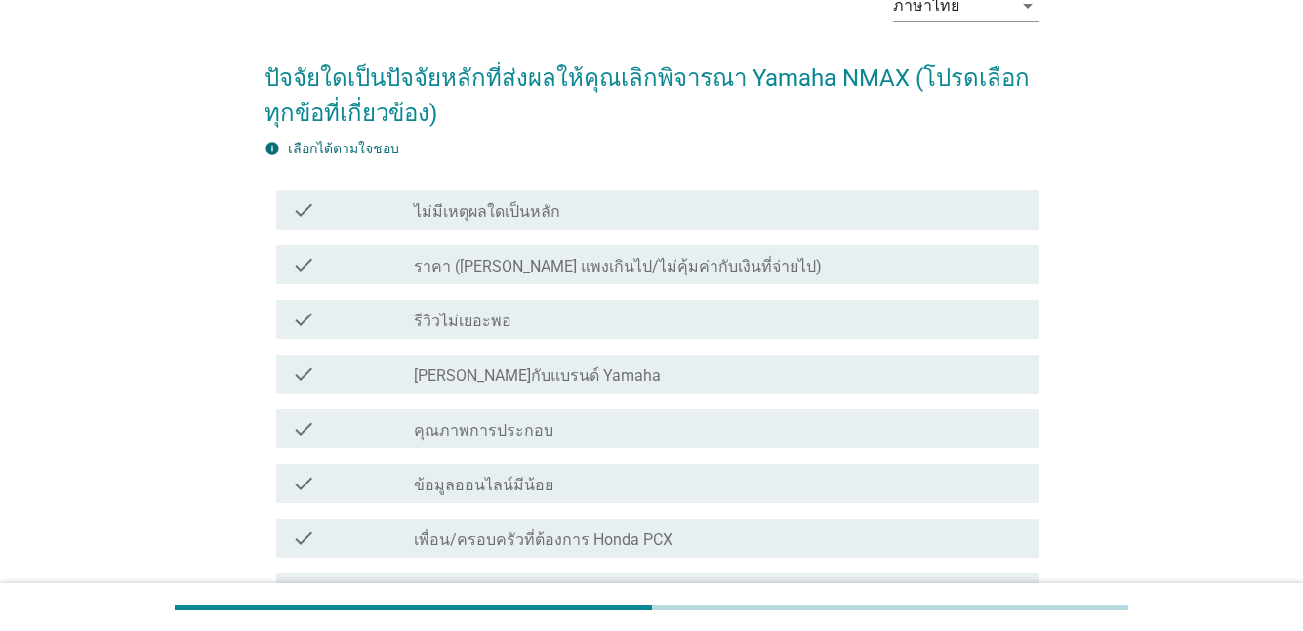
scroll to position [195, 0]
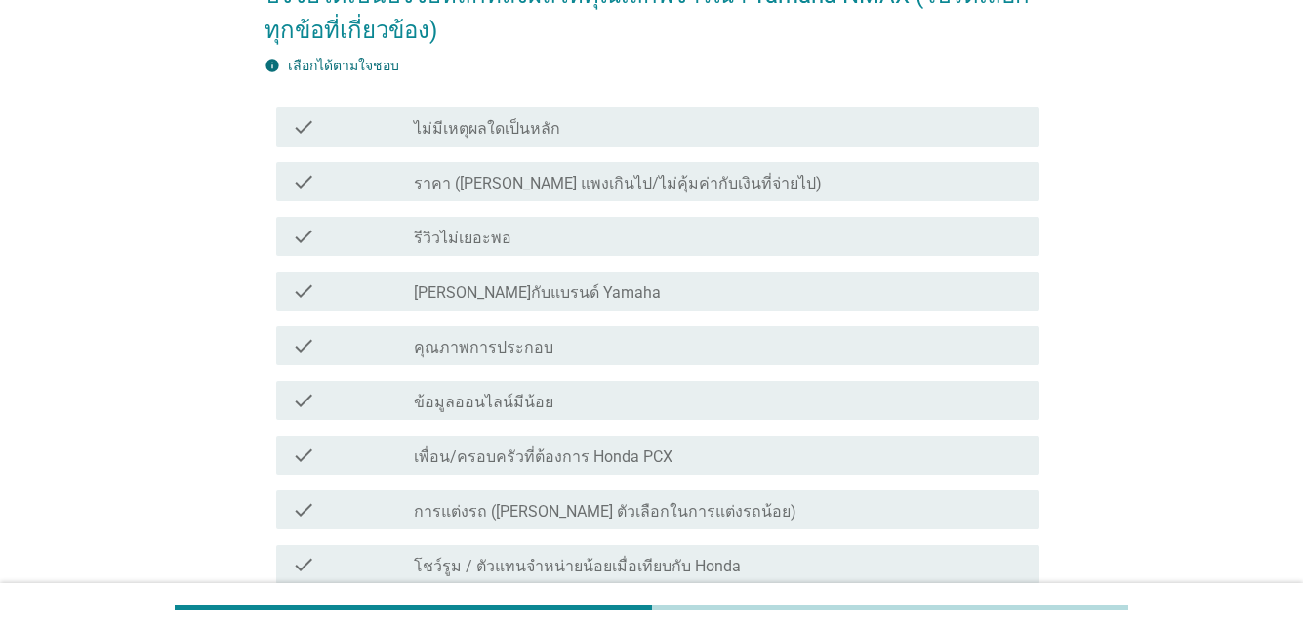
click at [423, 402] on label "ข้อมูลออนไลน์มีน้อย" at bounding box center [484, 402] width 140 height 20
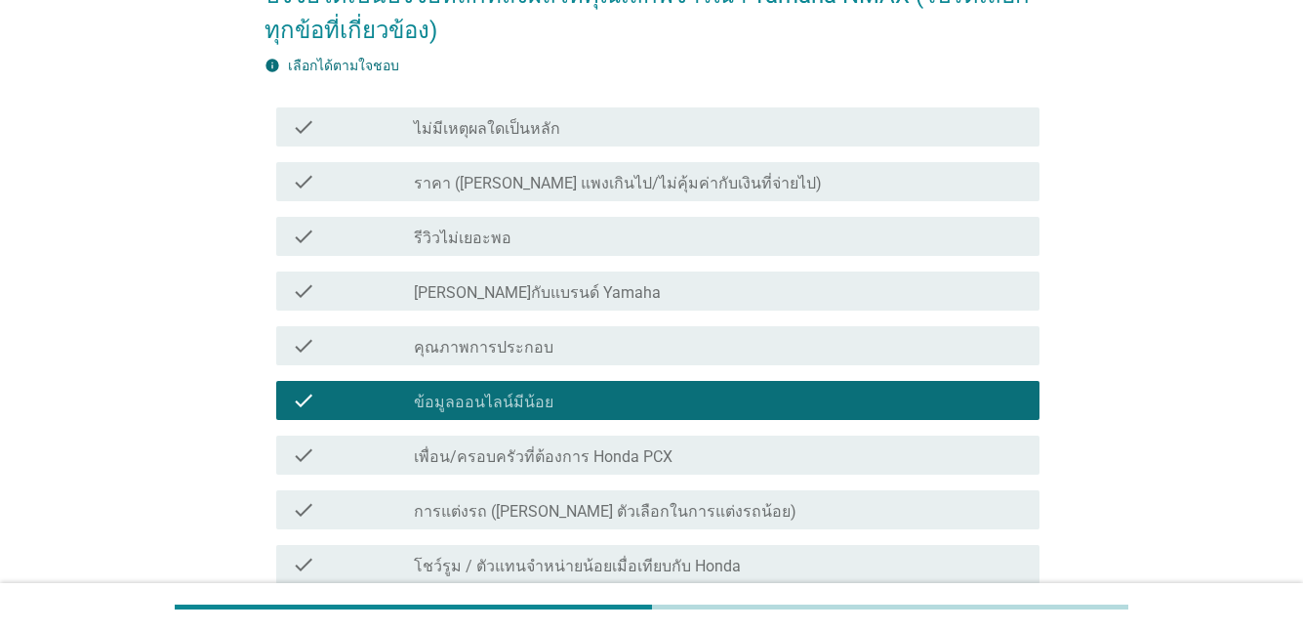
click at [423, 402] on label "ข้อมูลออนไลน์มีน้อย" at bounding box center [484, 402] width 140 height 20
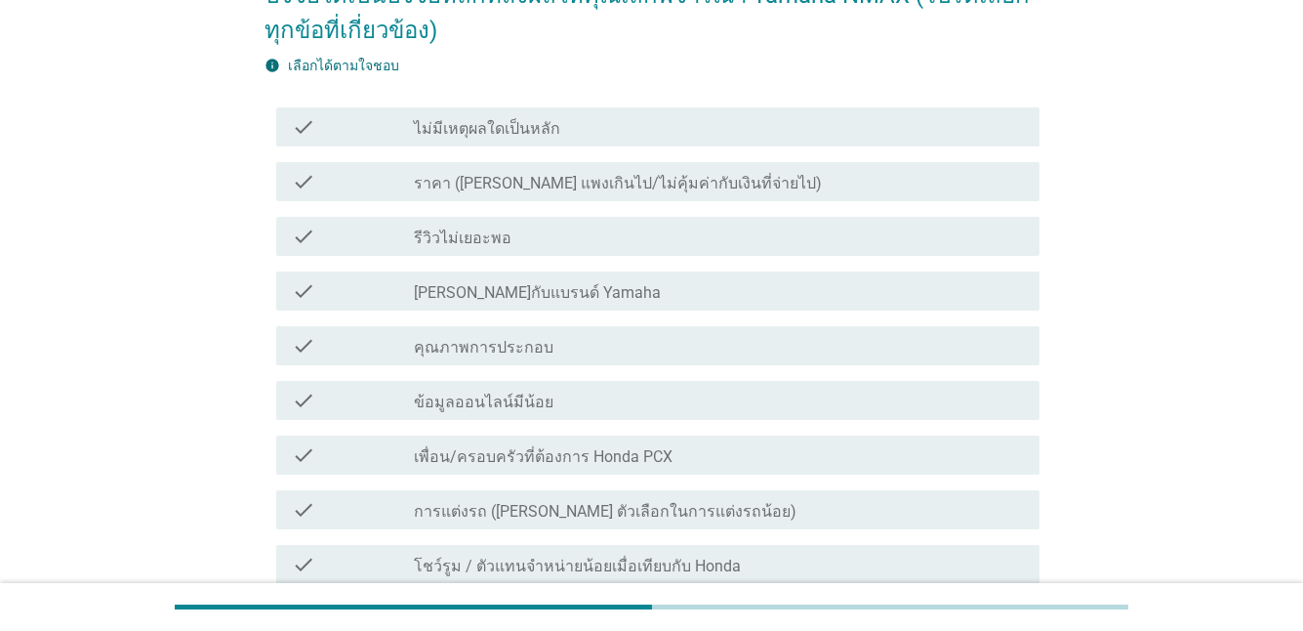
click at [469, 568] on label "โชว์รูม / ตัวแทนจำหน่ายน้อยเมื่อเทียบกับ Honda" at bounding box center [577, 567] width 327 height 20
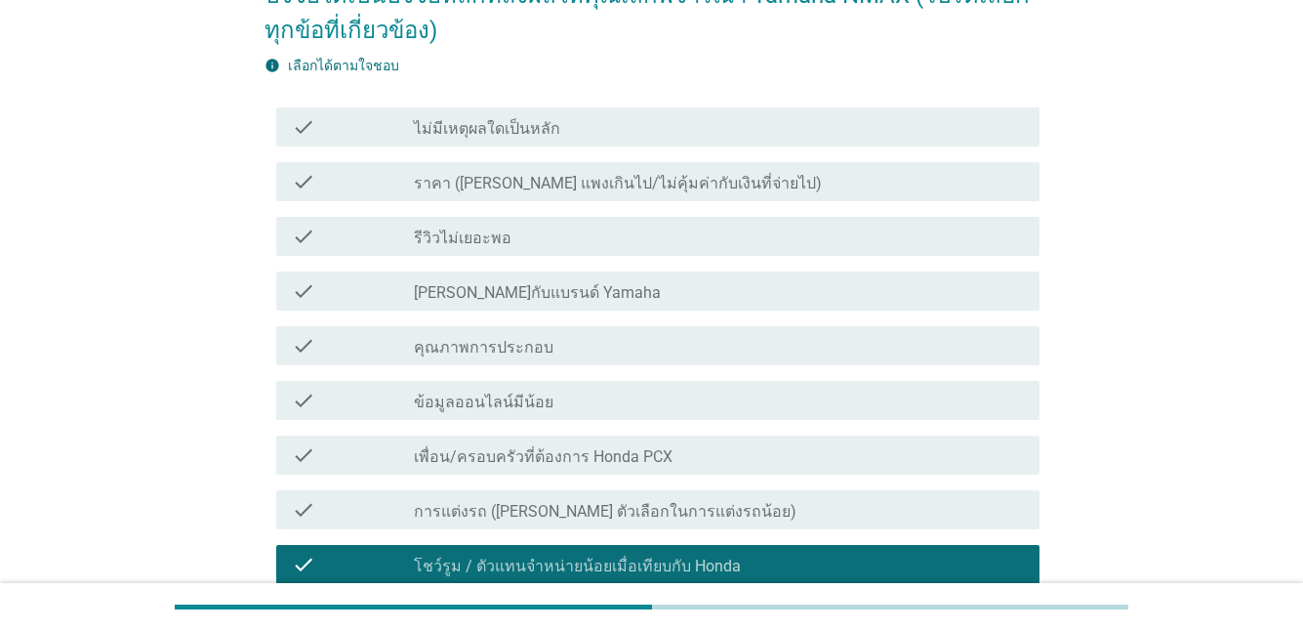
click at [501, 209] on div "check check_box_outline_blank รีวิวไม่เยอะพอ" at bounding box center [652, 236] width 775 height 55
click at [517, 230] on div "check_box_outline_blank รีวิวไม่เยอะพอ" at bounding box center [719, 236] width 610 height 23
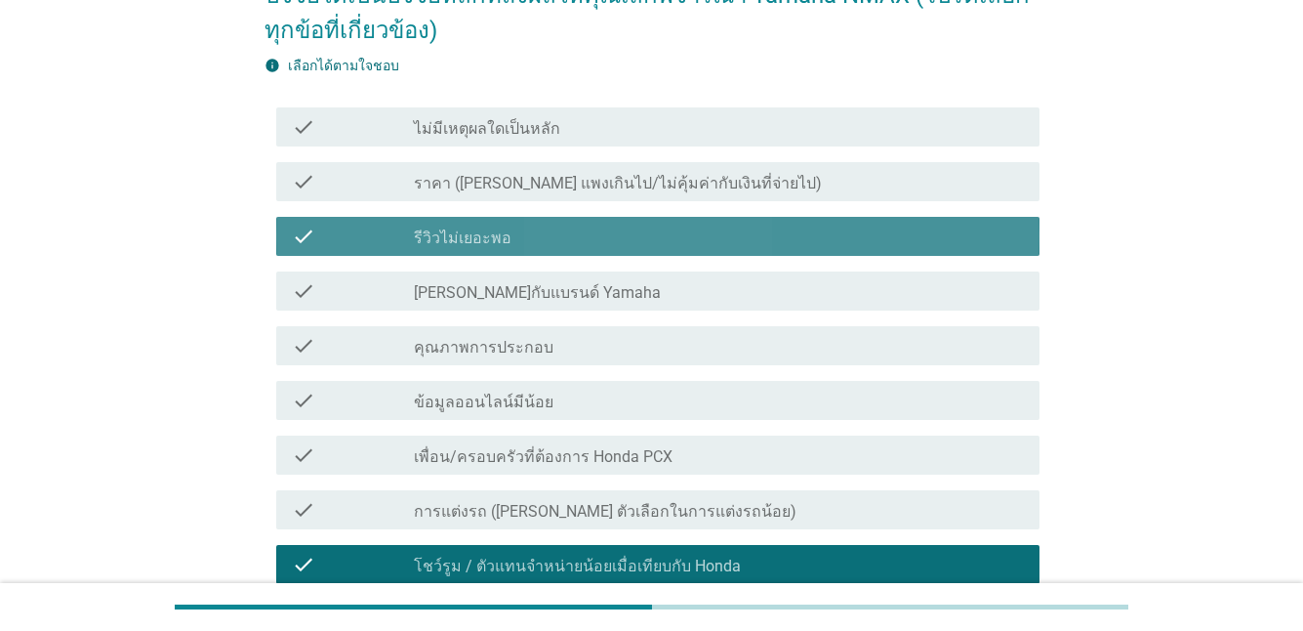
click at [522, 200] on div "check check_box_outline_blank ราคา ([PERSON_NAME] แพงเกินไป/ไม่คุ้มค่ากับเงินที…" at bounding box center [657, 181] width 763 height 39
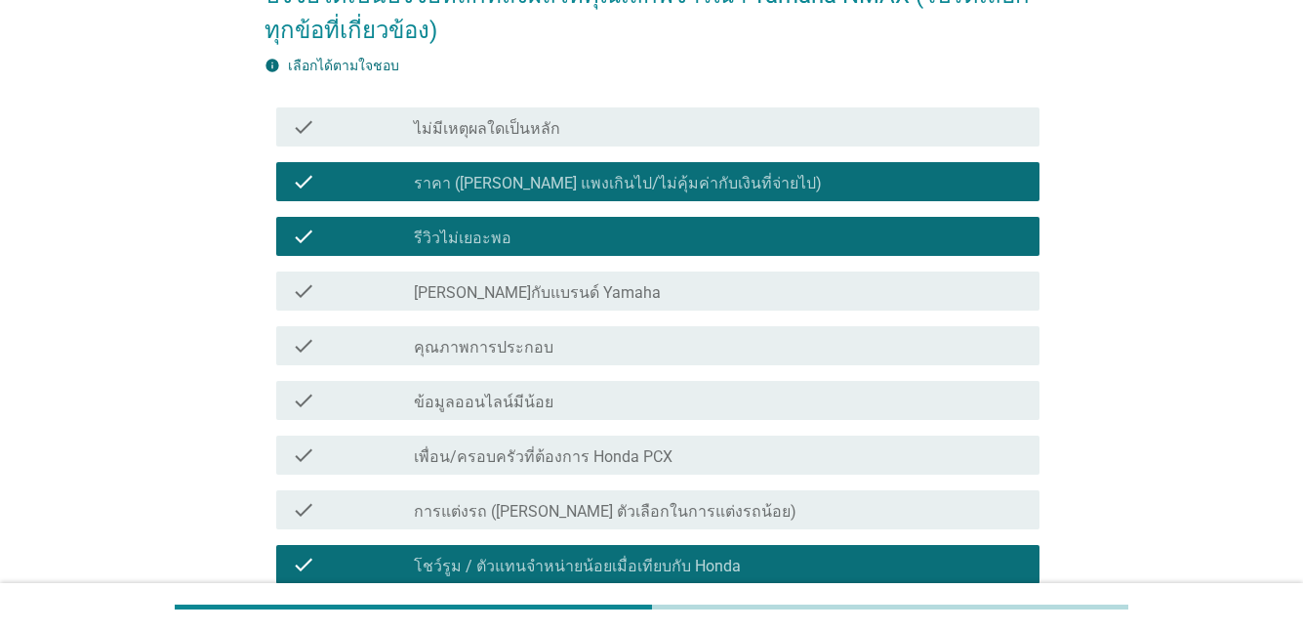
scroll to position [683, 0]
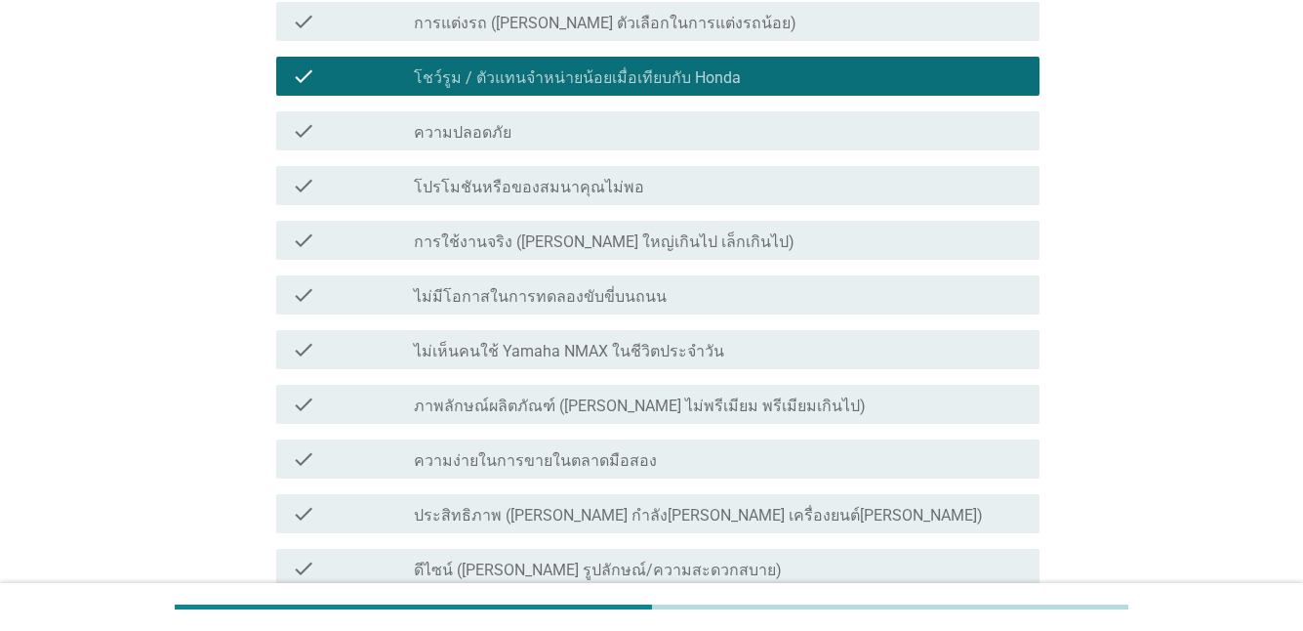
click at [648, 499] on div "check check_box_outline_blank ประสิทธิภาพ ([PERSON_NAME] กําลัง[PERSON_NAME] เค…" at bounding box center [657, 513] width 763 height 39
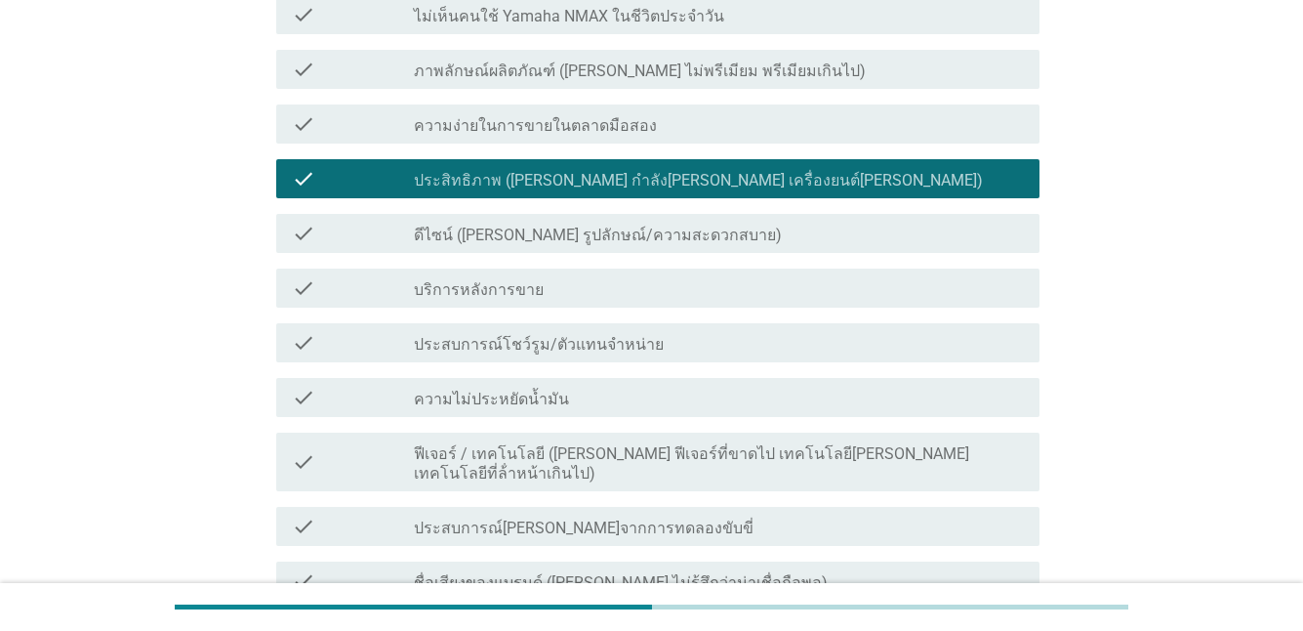
scroll to position [1172, 0]
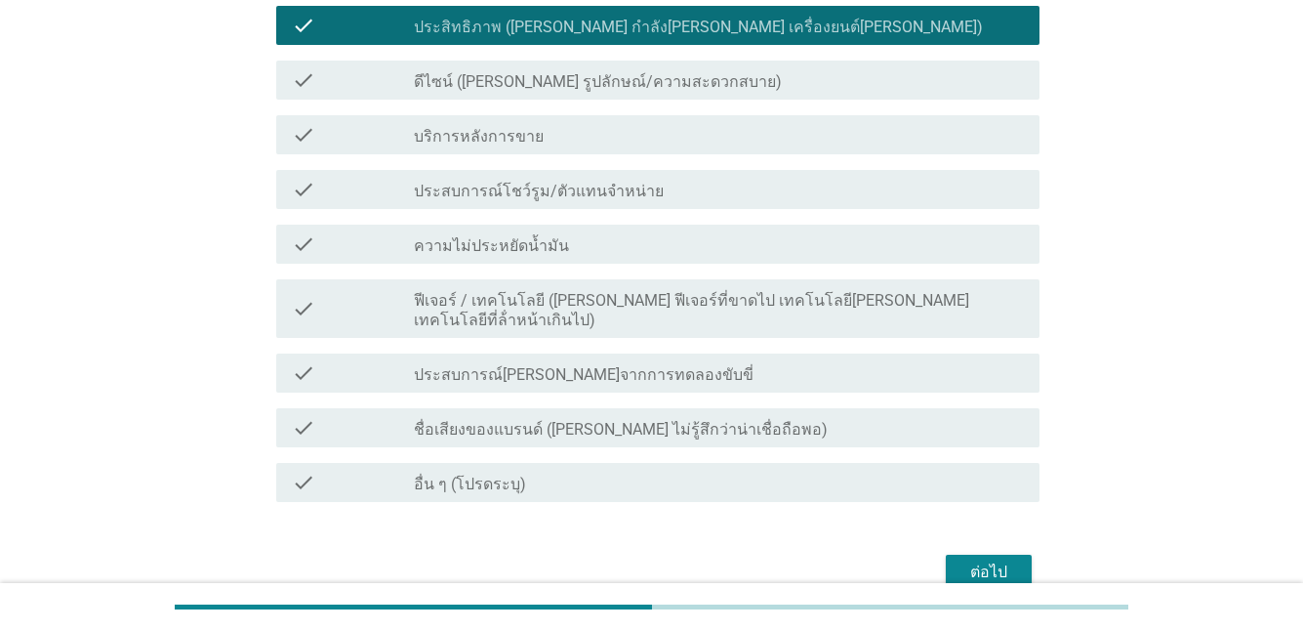
click at [553, 24] on label "ประสิทธิภาพ ([PERSON_NAME] กําลัง[PERSON_NAME] เครื่องยนต์[PERSON_NAME])" at bounding box center [698, 28] width 569 height 20
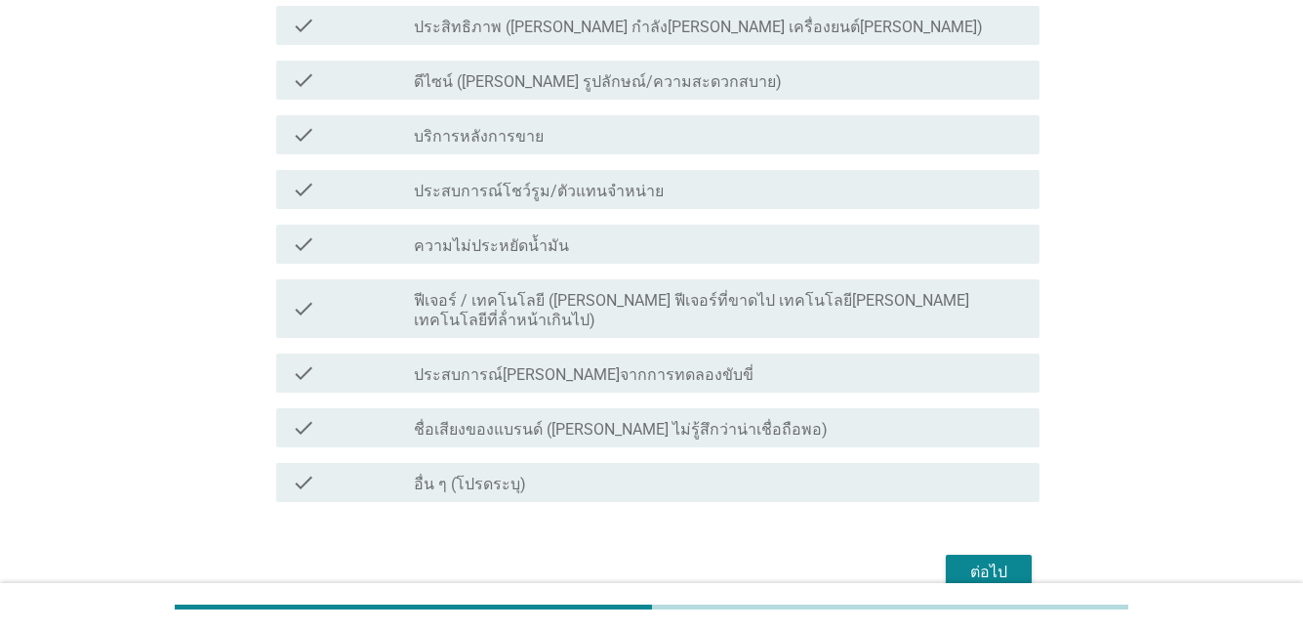
click at [525, 94] on div "check check_box_outline_blank ดีไซน์ ([PERSON_NAME] รูปลักษณ์/ความสะดวกสบาย)" at bounding box center [657, 80] width 763 height 39
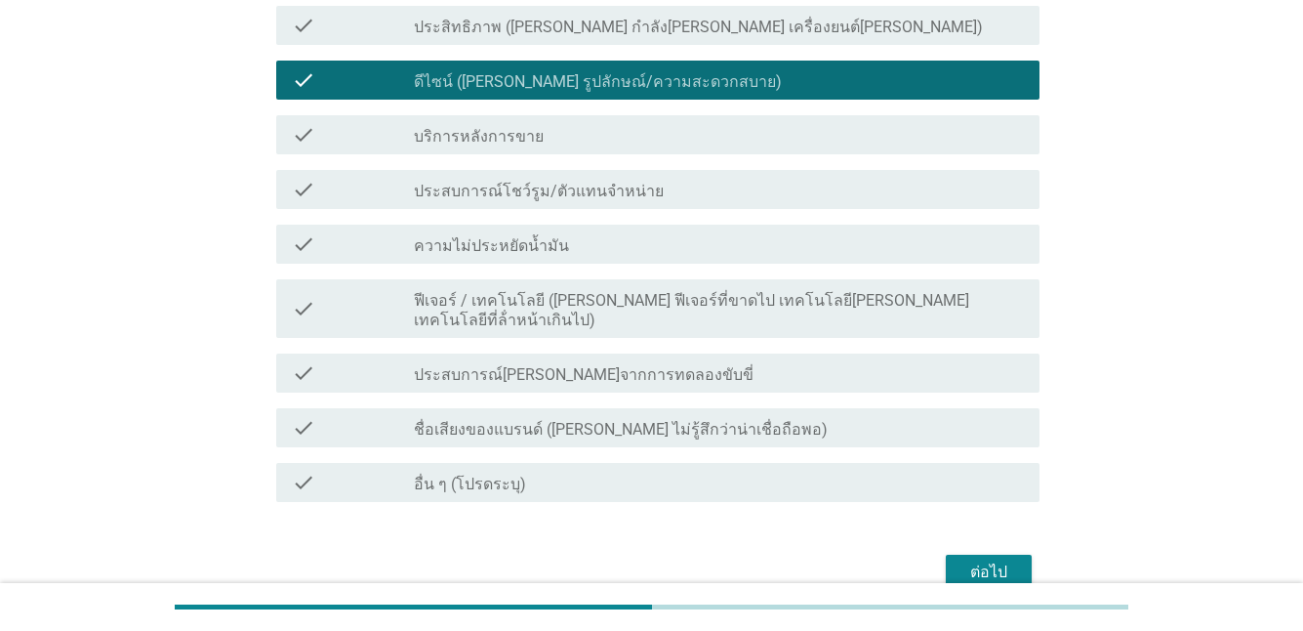
click at [974, 560] on div "ต่อไป" at bounding box center [989, 571] width 55 height 23
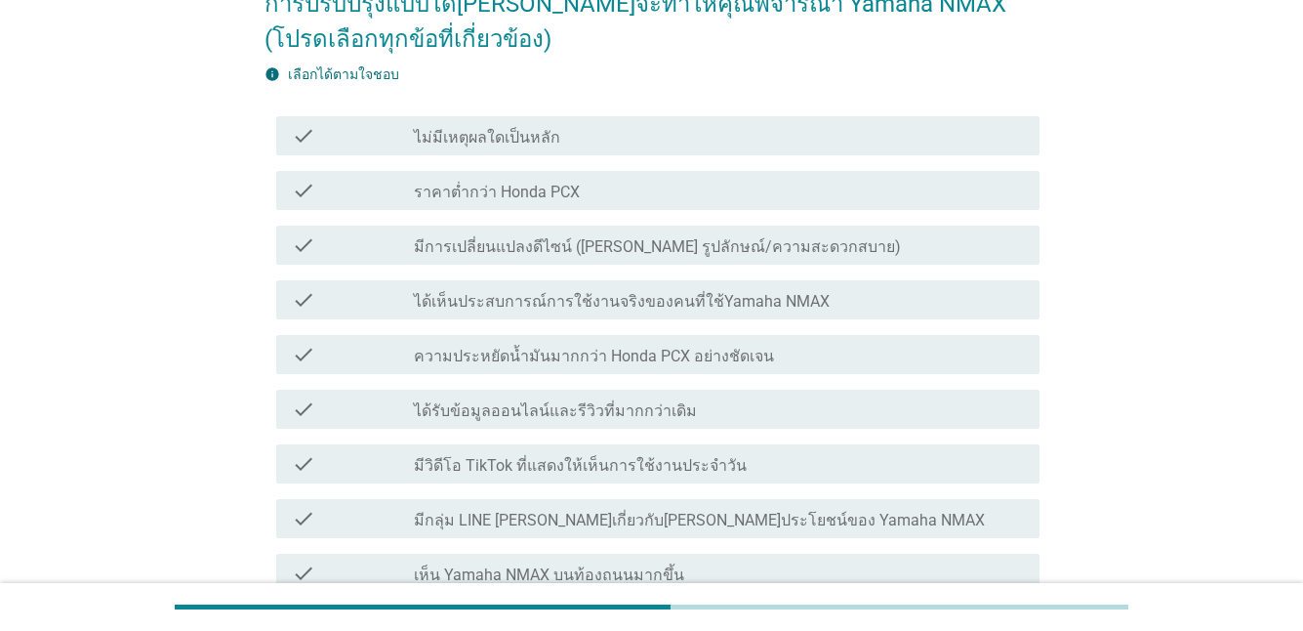
scroll to position [195, 0]
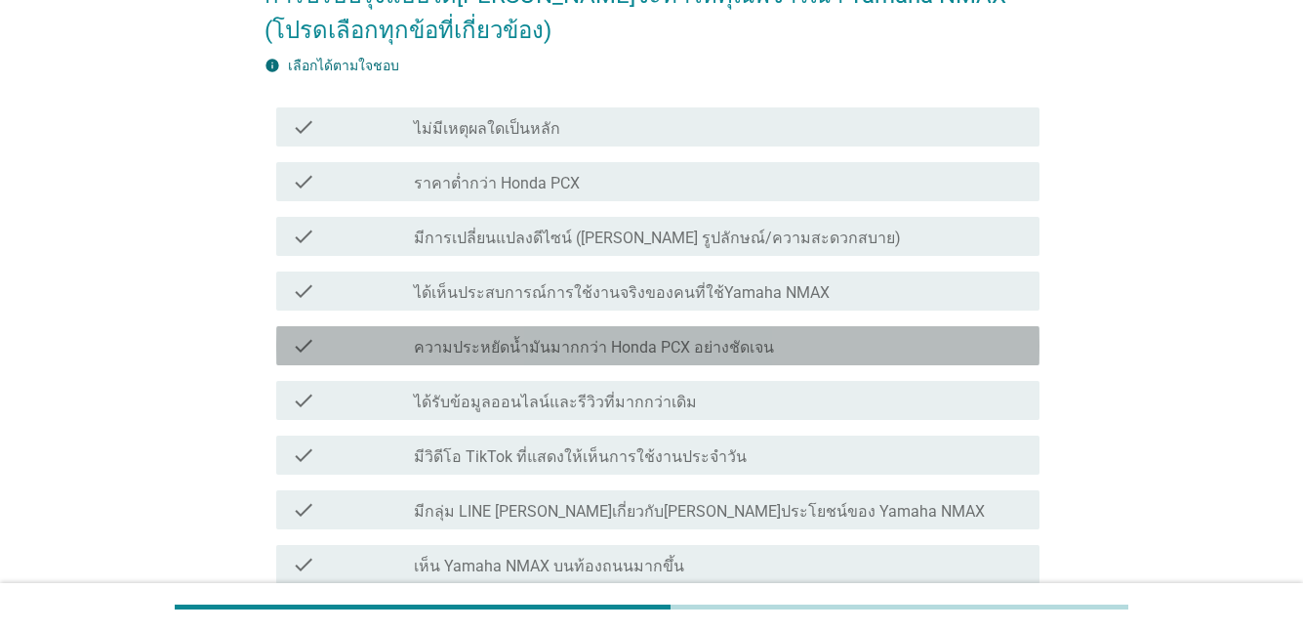
click at [557, 350] on label "ความประหยัดน้ำมันมากกว่า Honda PCX อย่างชัดเจน" at bounding box center [594, 348] width 360 height 20
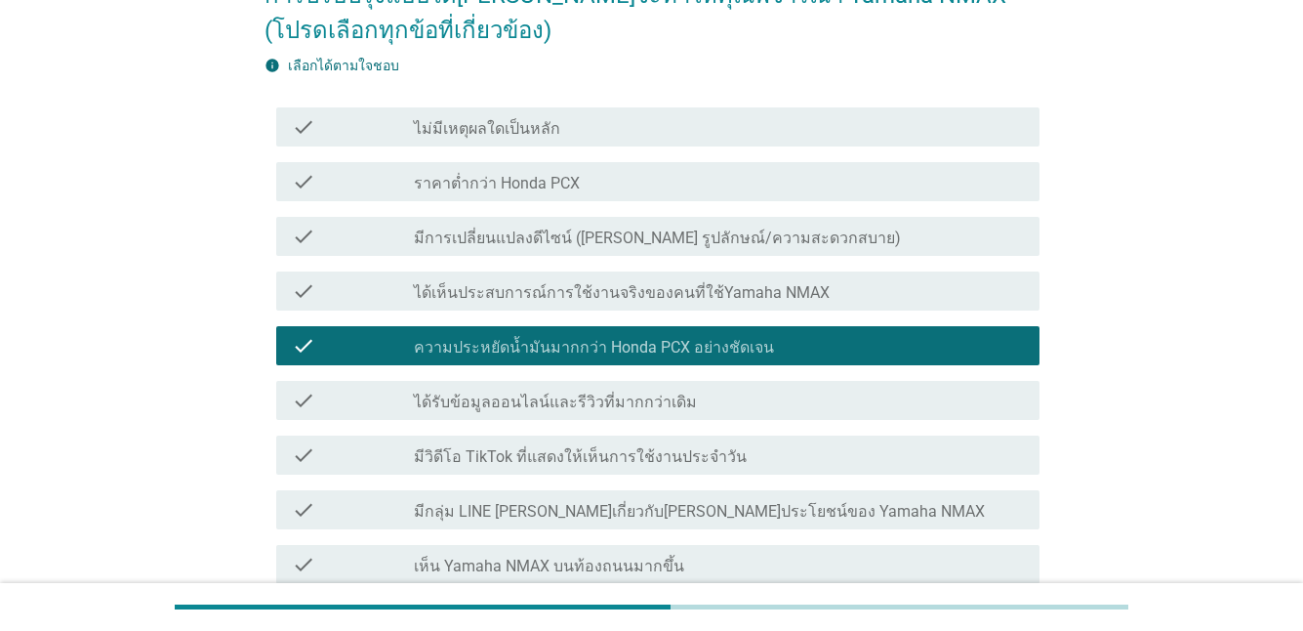
click at [501, 228] on label "มีการเปลี่ยนแปลงดีไซน์ ([PERSON_NAME] รูปลักษณ์/ความสะดวกสบาย)" at bounding box center [657, 238] width 487 height 20
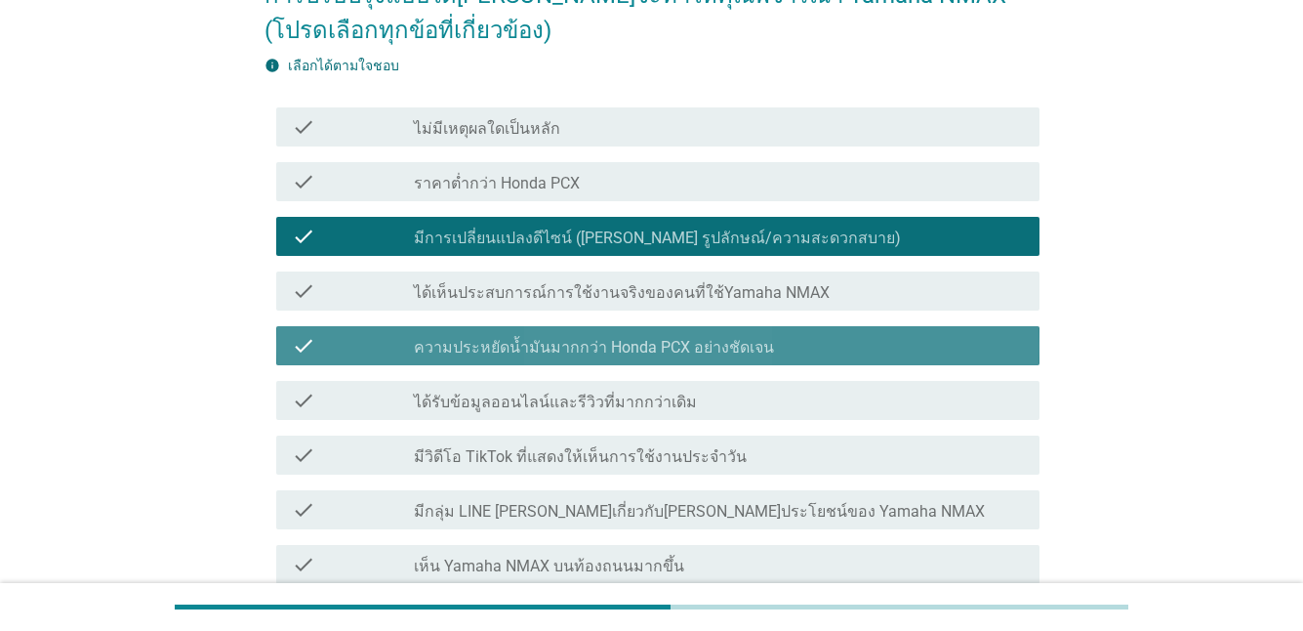
click at [521, 355] on label "ความประหยัดน้ำมันมากกว่า Honda PCX อย่างชัดเจน" at bounding box center [594, 348] width 360 height 20
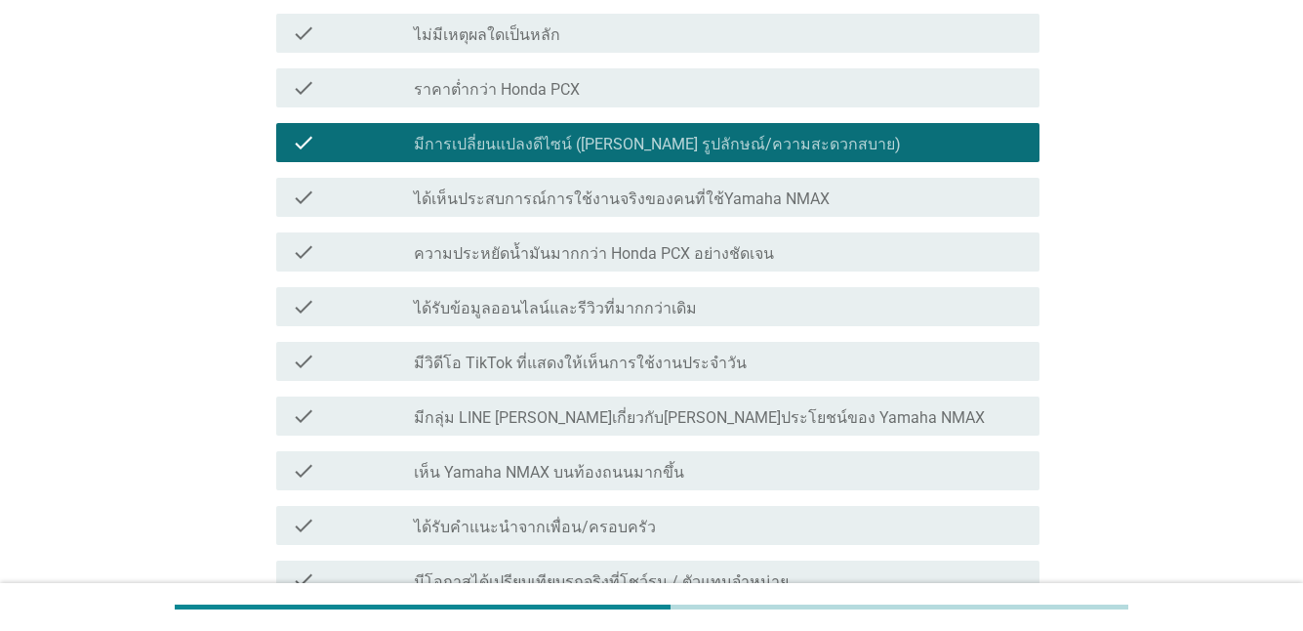
scroll to position [293, 0]
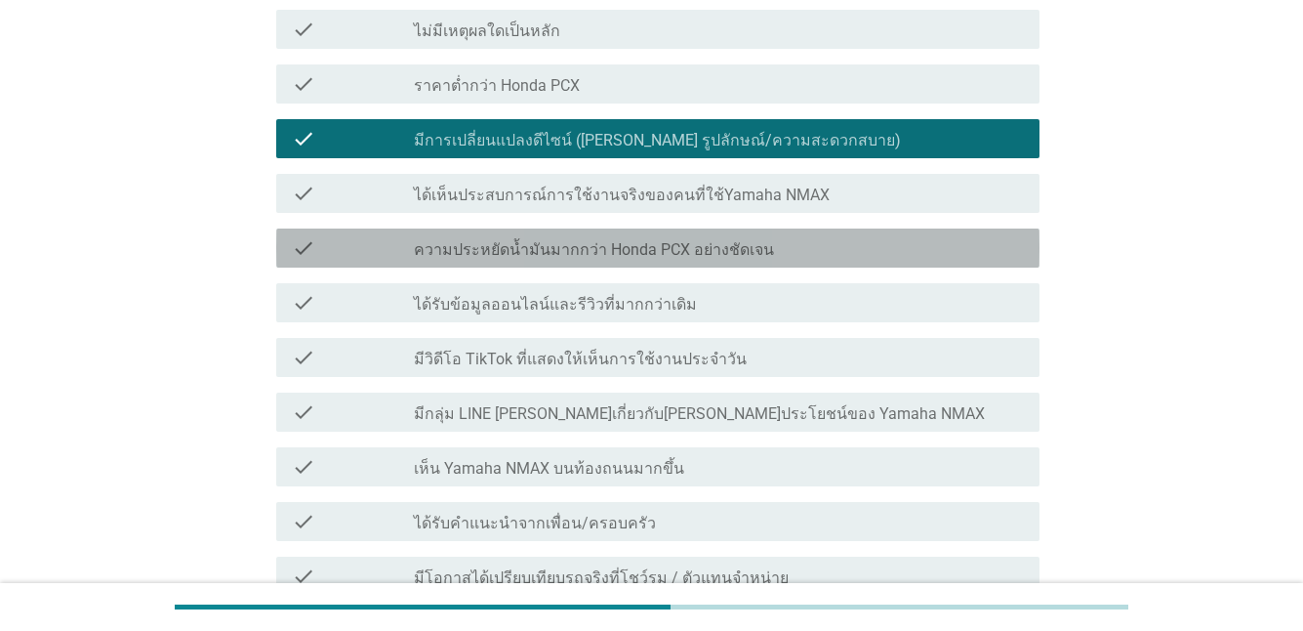
click at [526, 249] on label "ความประหยัดน้ำมันมากกว่า Honda PCX อย่างชัดเจน" at bounding box center [594, 250] width 360 height 20
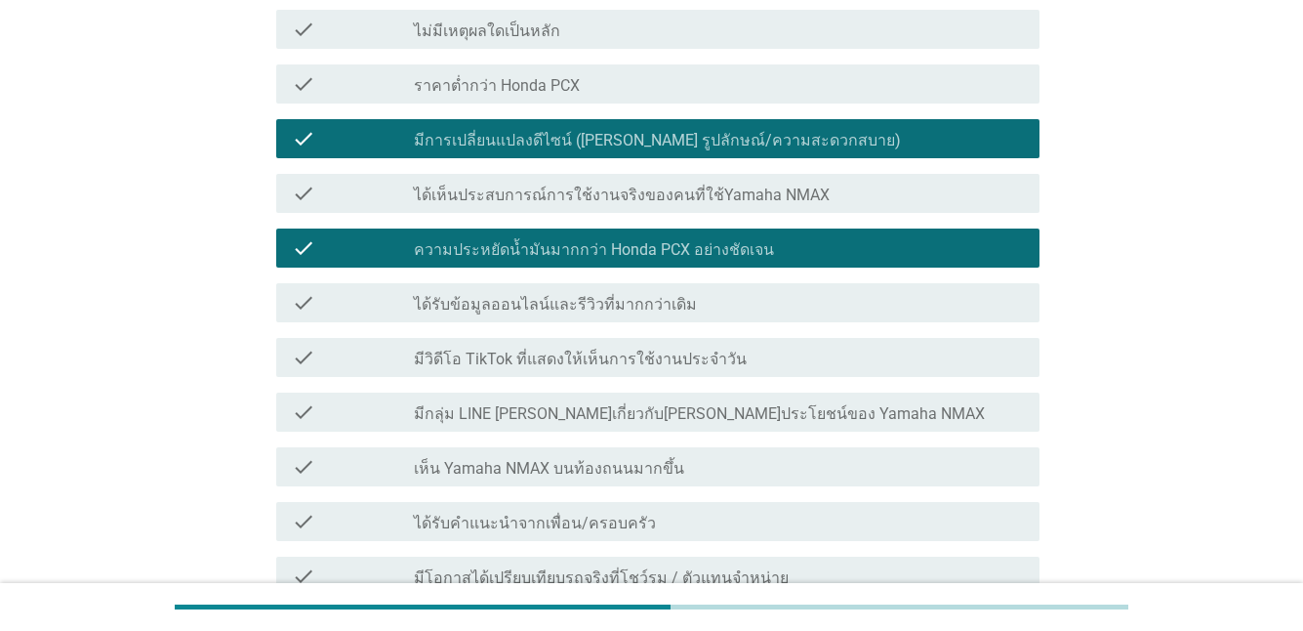
click at [521, 305] on label "ได้รับข้อมูลออนไลน์และรีวิวที่มากกว่าเดิม" at bounding box center [555, 305] width 283 height 20
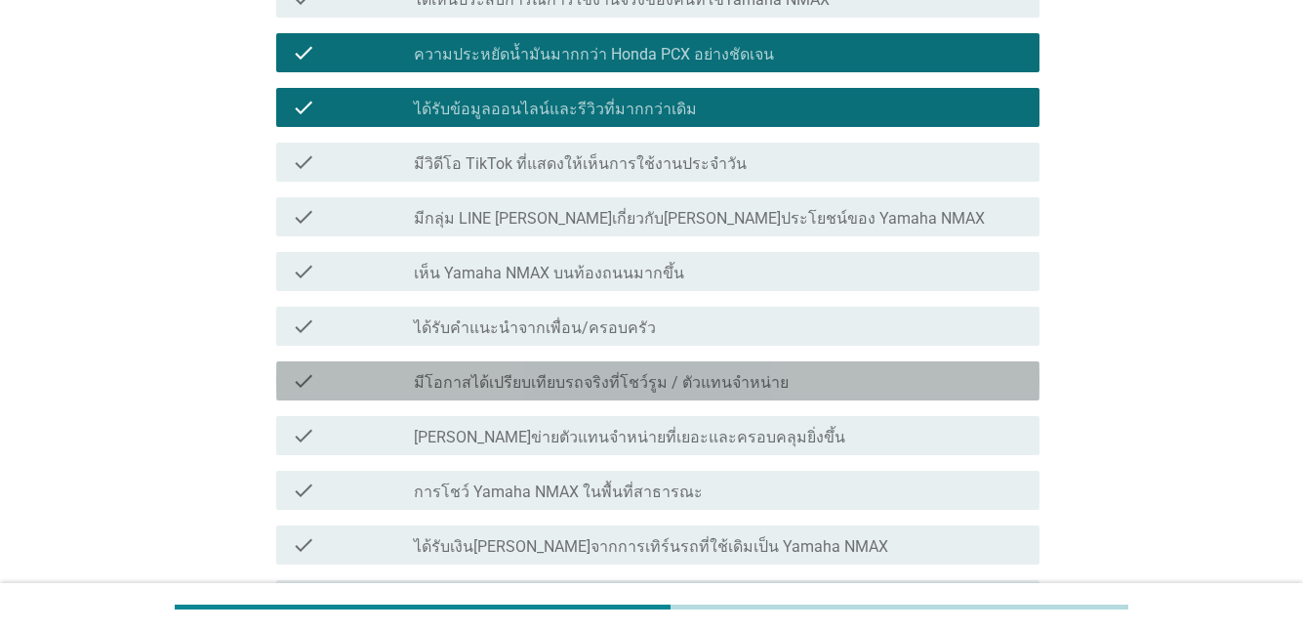
click at [556, 385] on label "มีโอกาสได้เปรียบเทียบรถจริงที่โชว์รูม / ตัวแทนจำหน่าย" at bounding box center [601, 383] width 375 height 20
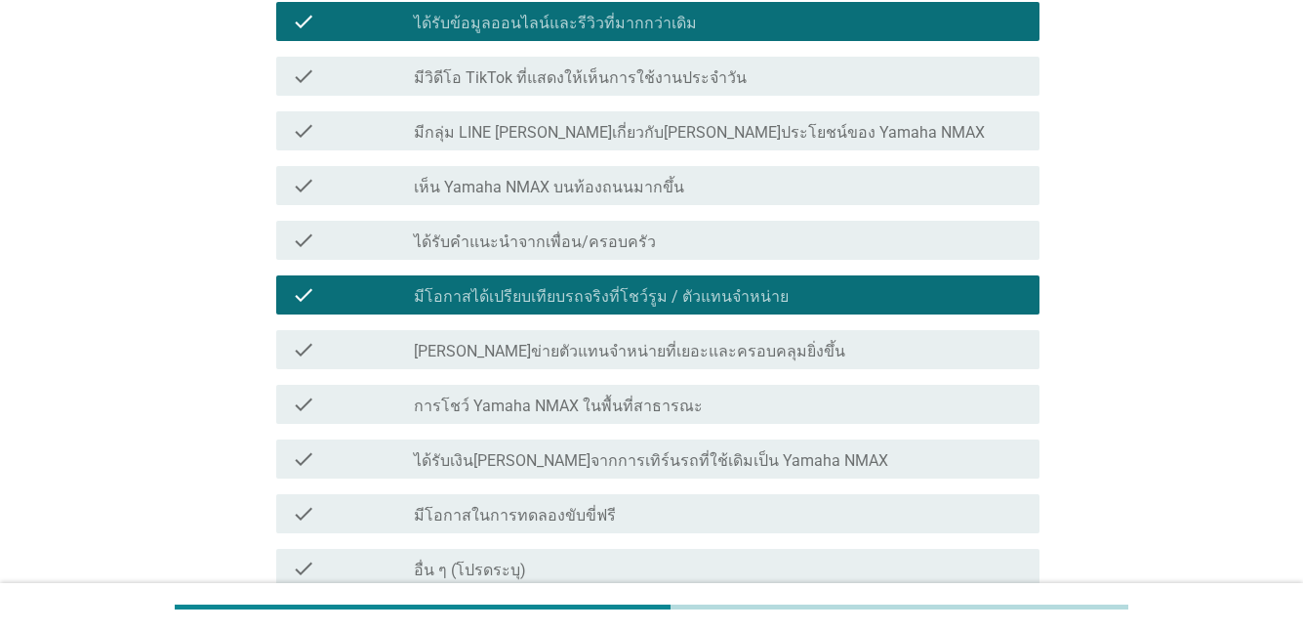
scroll to position [683, 0]
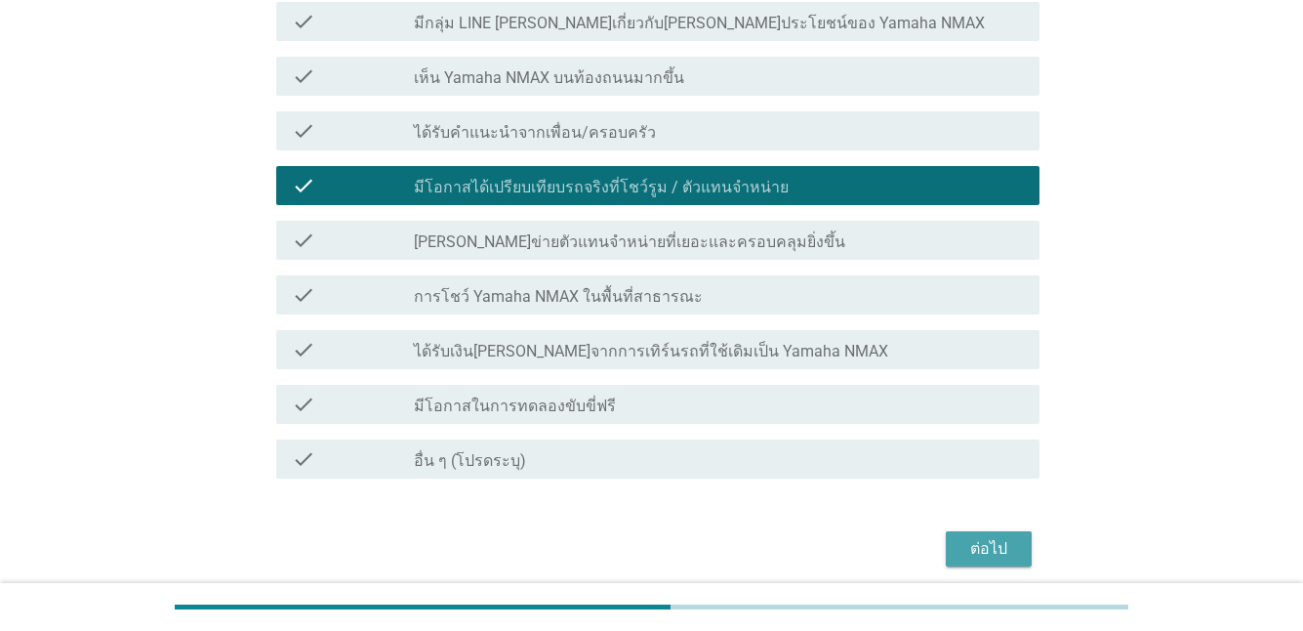
click at [975, 546] on div "ต่อไป" at bounding box center [989, 548] width 55 height 23
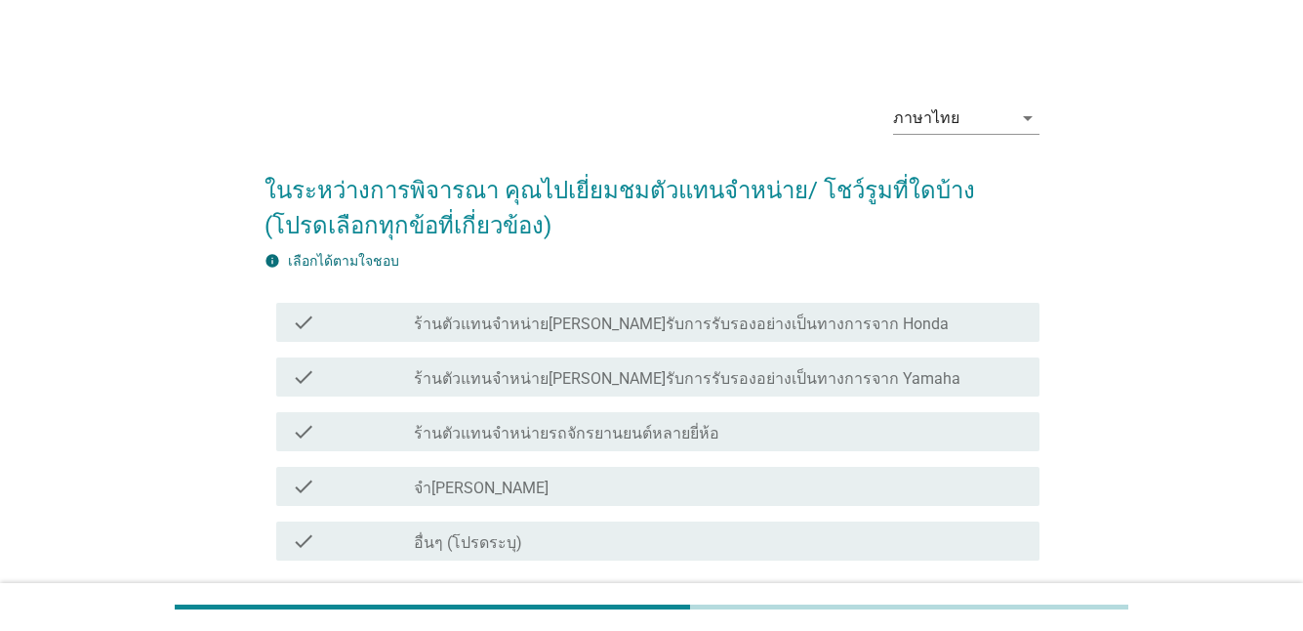
scroll to position [98, 0]
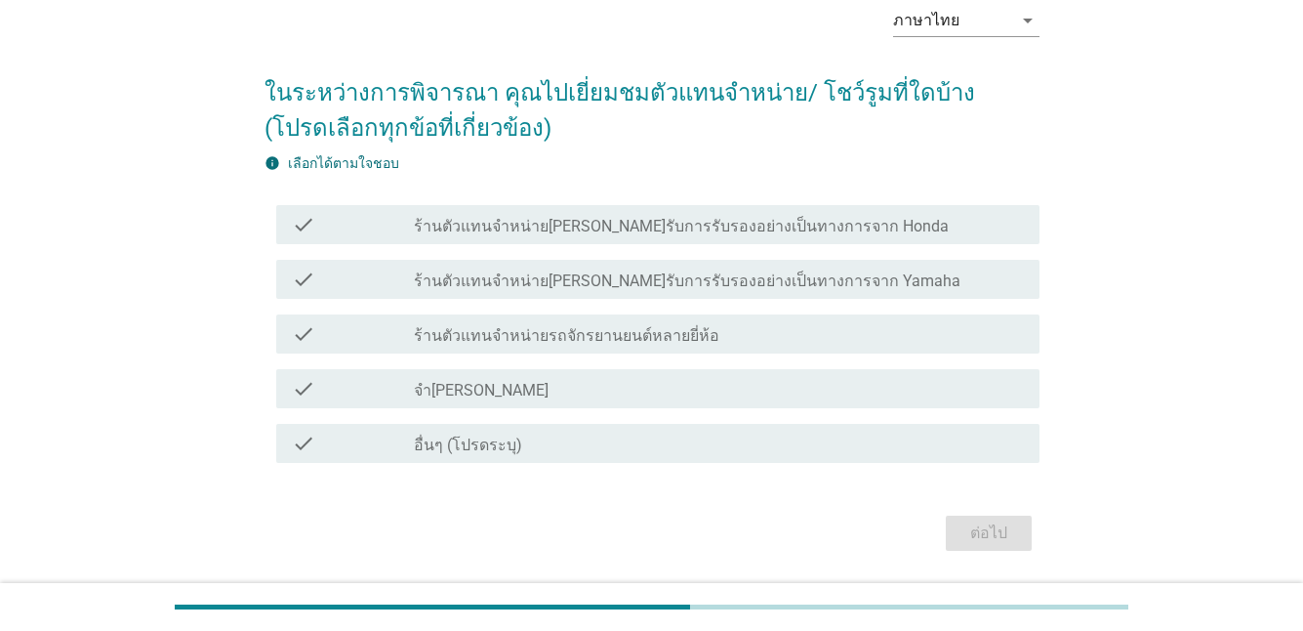
click at [584, 227] on label "ร้านตัวแทนจำหน่าย[PERSON_NAME]รับการรับรองอย่างเป็นทางการจาก Honda" at bounding box center [681, 227] width 535 height 20
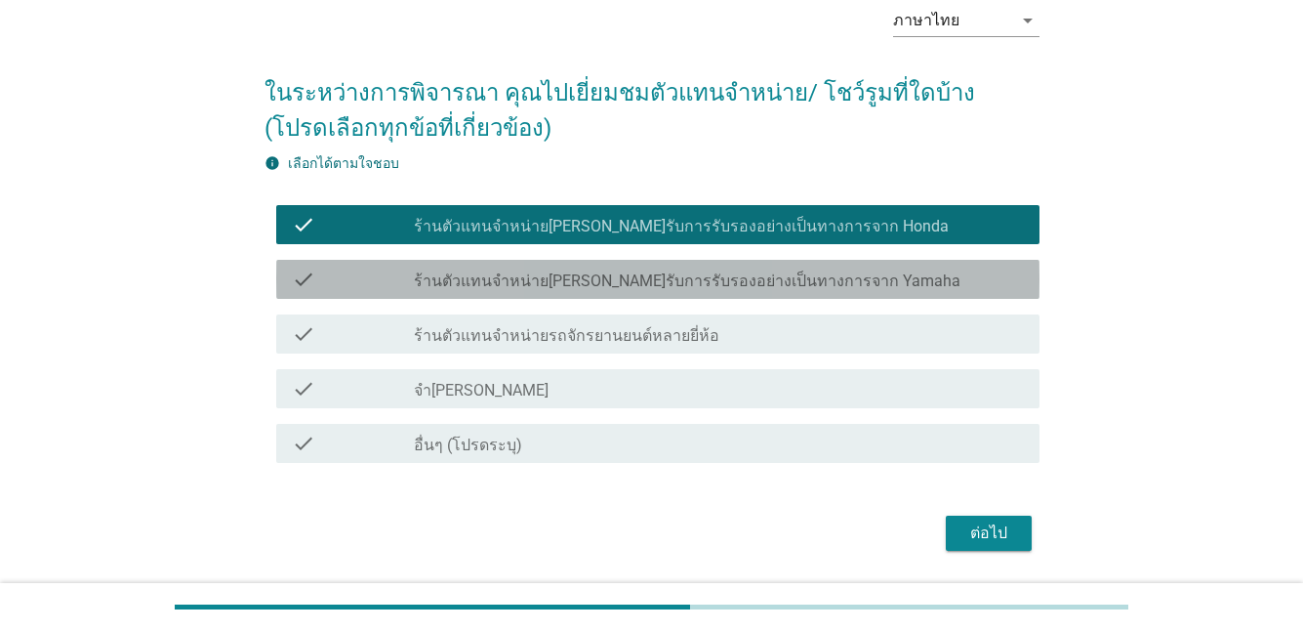
click at [784, 290] on label "ร้านตัวแทนจำหน่าย[PERSON_NAME]รับการรับรองอย่างเป็นทางการจาก Yamaha" at bounding box center [687, 281] width 547 height 20
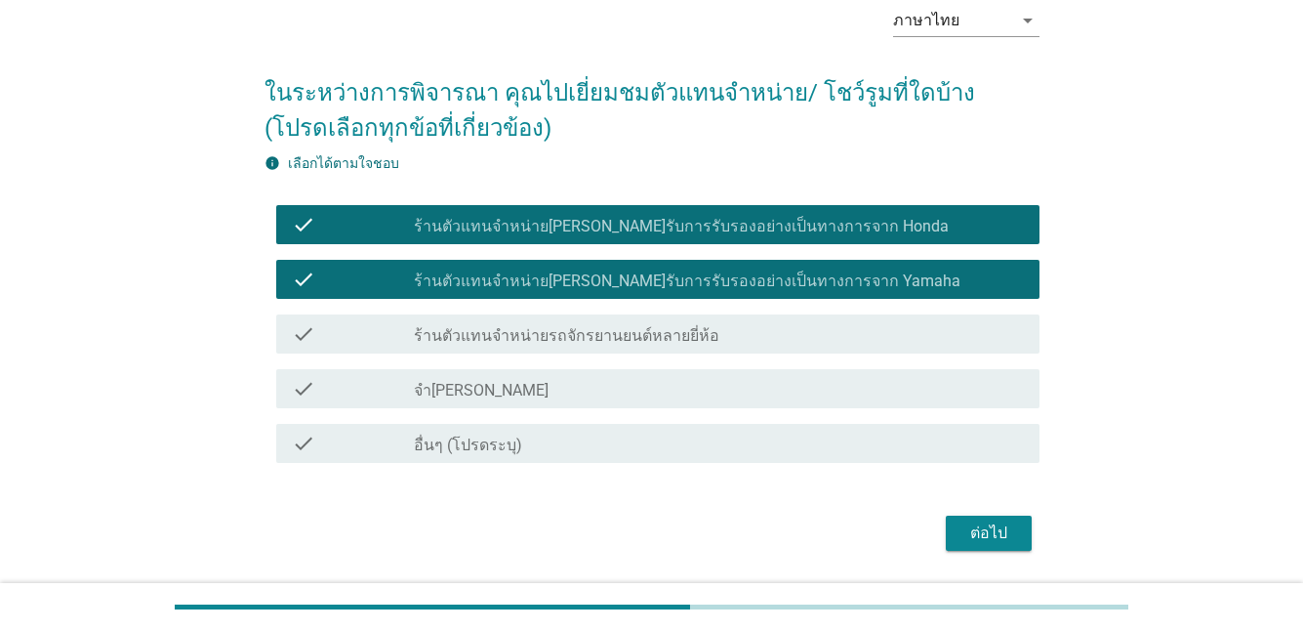
click at [823, 287] on label "ร้านตัวแทนจำหน่าย[PERSON_NAME]รับการรับรองอย่างเป็นทางการจาก Yamaha" at bounding box center [687, 281] width 547 height 20
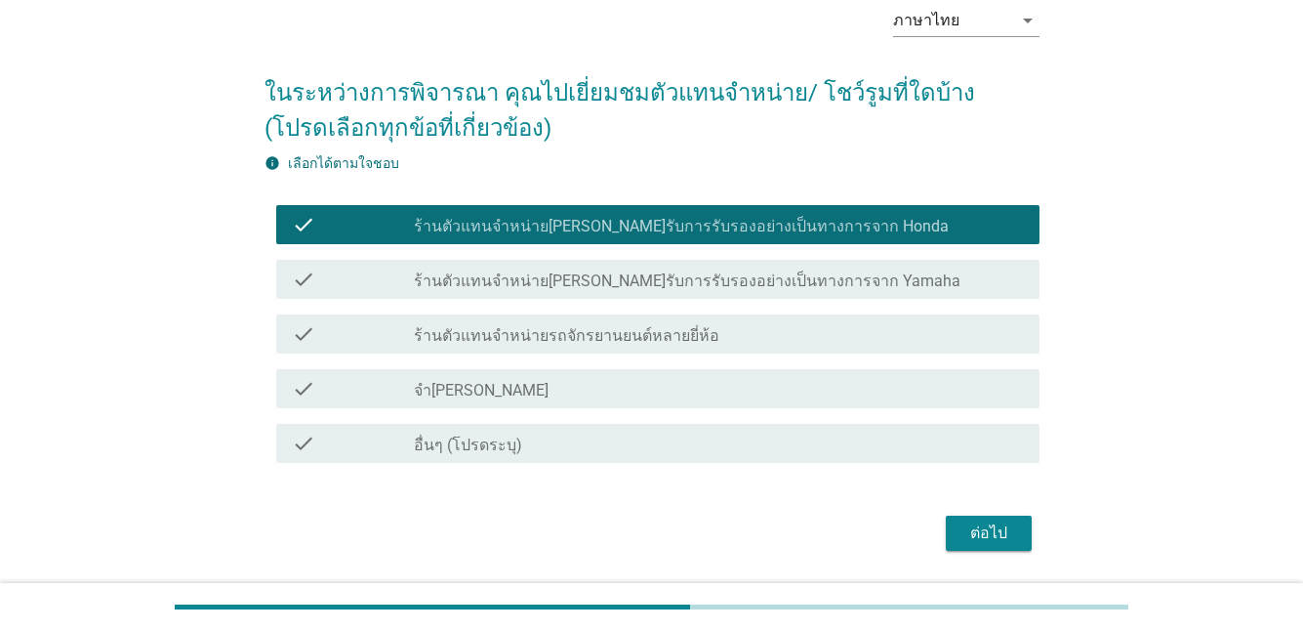
click at [768, 289] on label "ร้านตัวแทนจำหน่าย[PERSON_NAME]รับการรับรองอย่างเป็นทางการจาก Yamaha" at bounding box center [687, 281] width 547 height 20
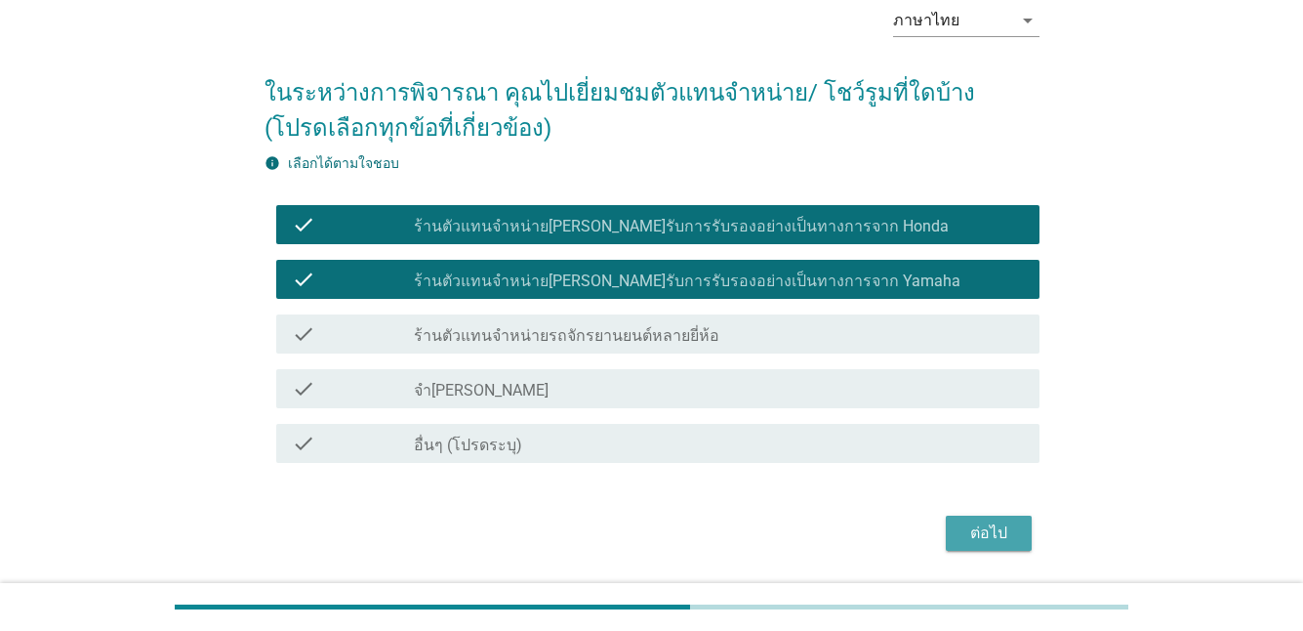
click at [977, 524] on div "ต่อไป" at bounding box center [989, 532] width 55 height 23
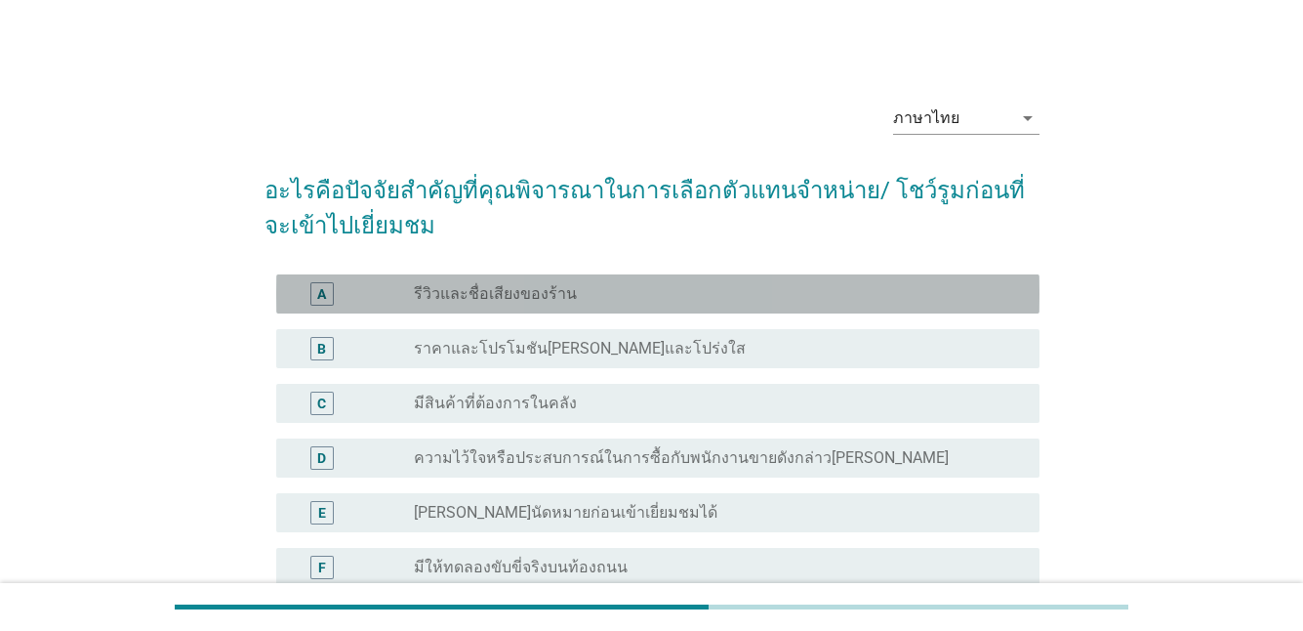
click at [573, 295] on div "radio_button_unchecked รีวิวและชื่อเสียงของร้าน" at bounding box center [711, 294] width 595 height 20
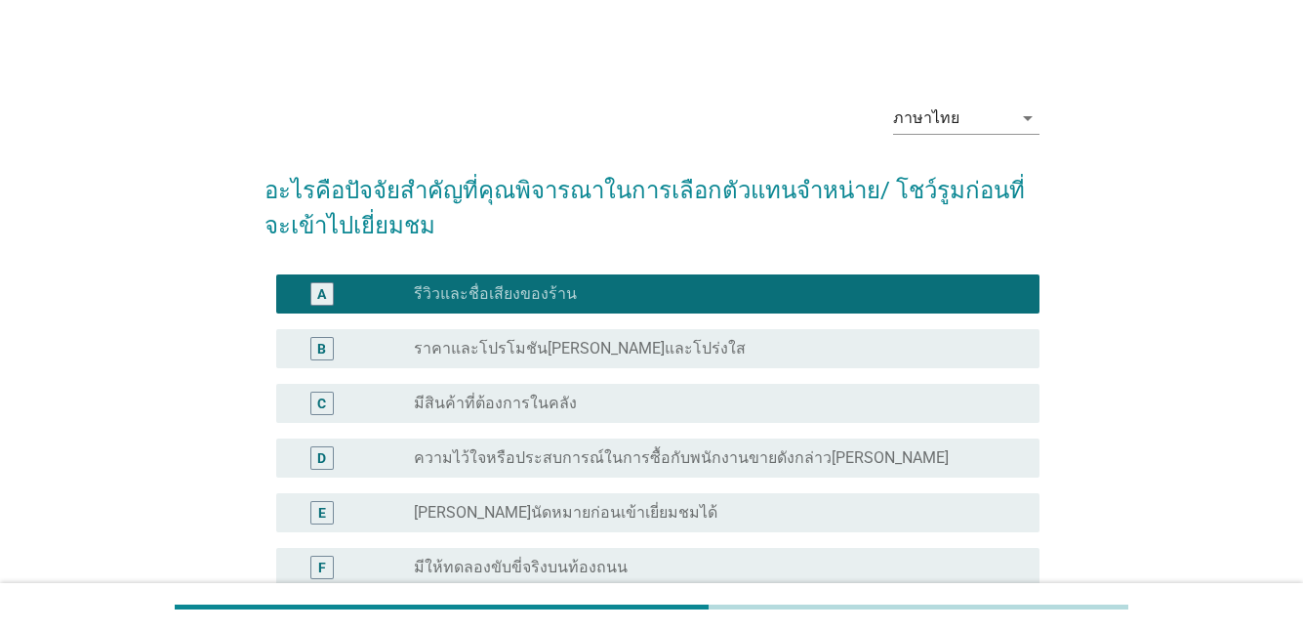
click at [542, 462] on label "ความไว้ใจหรือประสบการณ์ในการซื้อกับพนักงานขายดังกล่าว[PERSON_NAME]" at bounding box center [681, 458] width 535 height 20
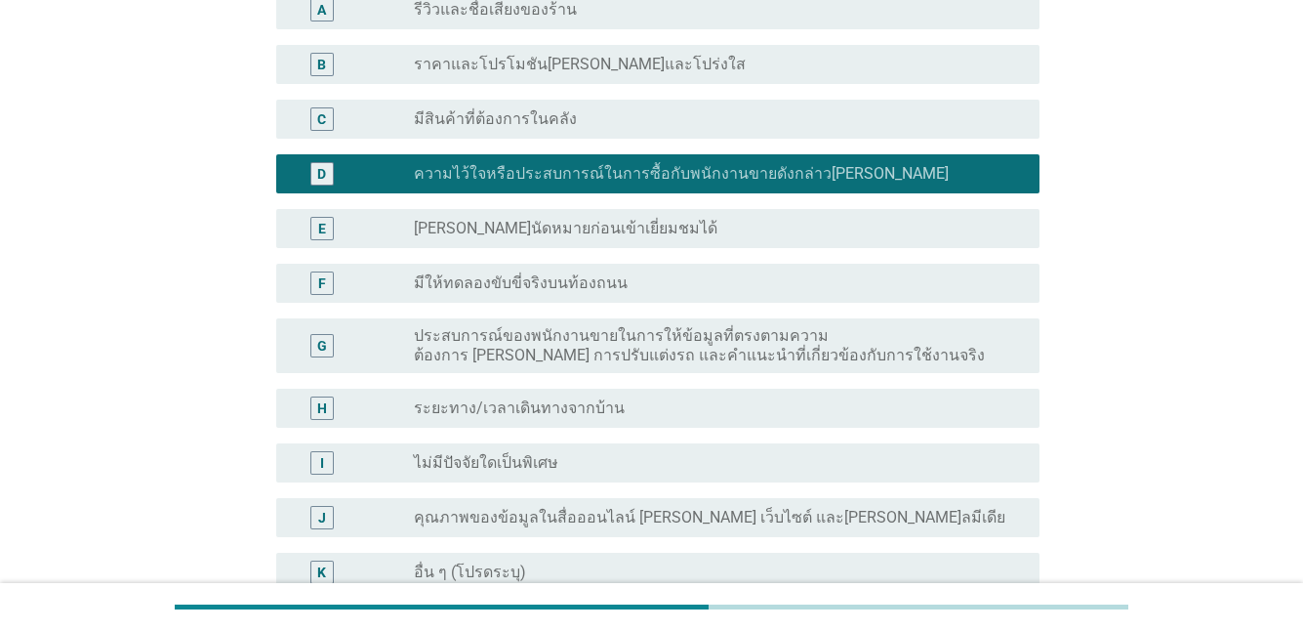
scroll to position [293, 0]
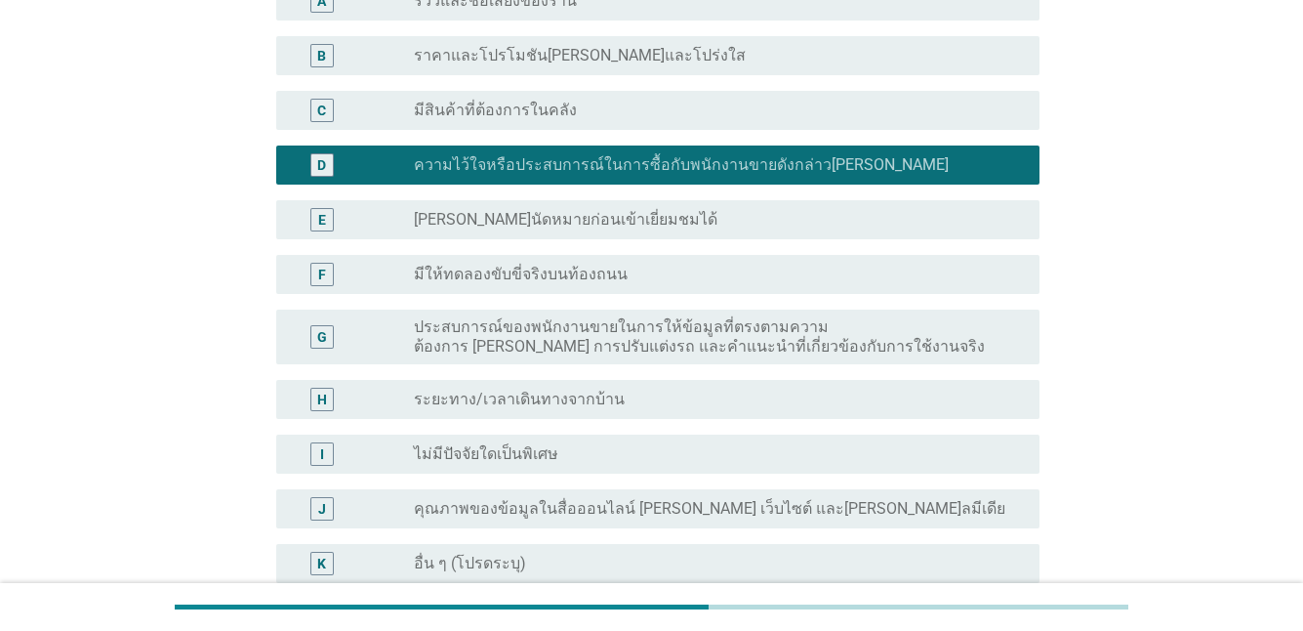
click at [548, 330] on label "ประสบการณ์ของพนักงานขายในการให้ข้อมูลที่ตรงตามความต้องการ [PERSON_NAME] การปรับ…" at bounding box center [711, 336] width 595 height 39
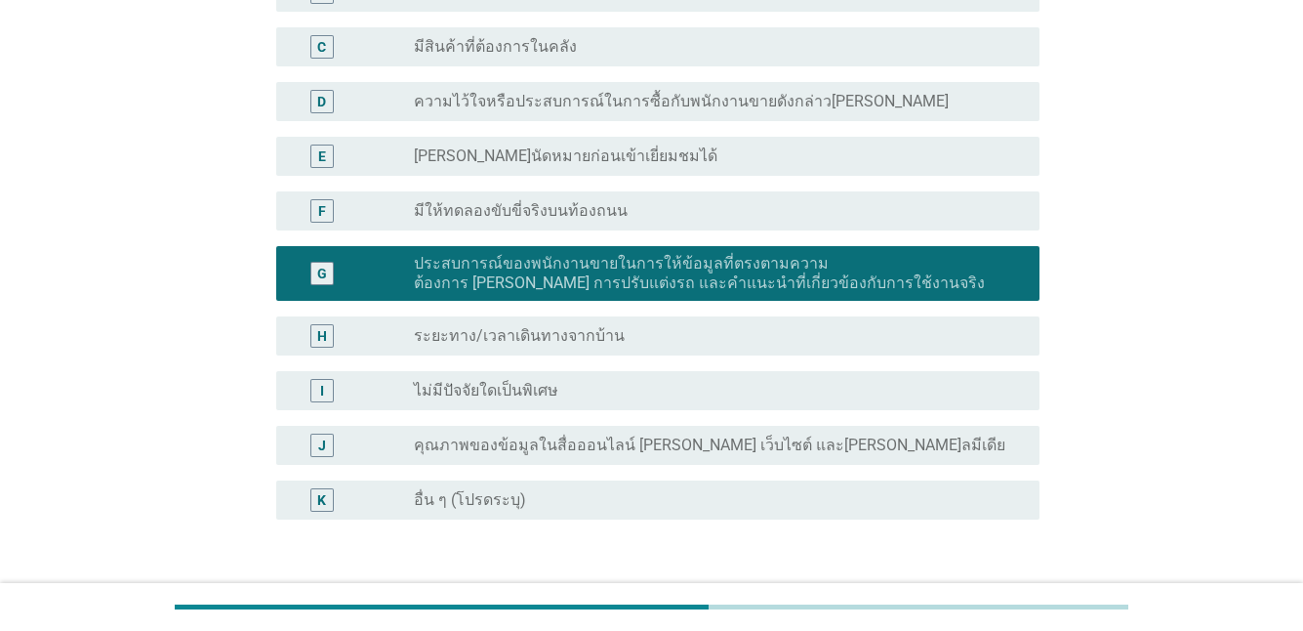
scroll to position [391, 0]
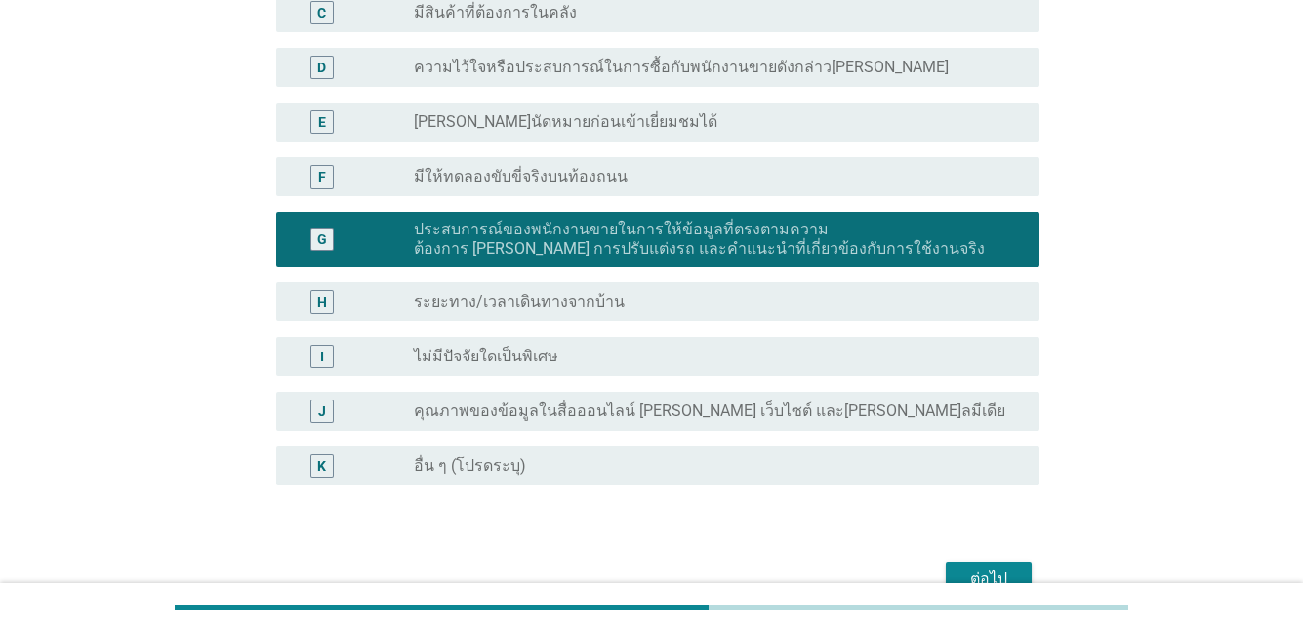
click at [697, 295] on div "radio_button_unchecked ระยะทาง/เวลาเดินทางจากบ้าน" at bounding box center [711, 302] width 595 height 20
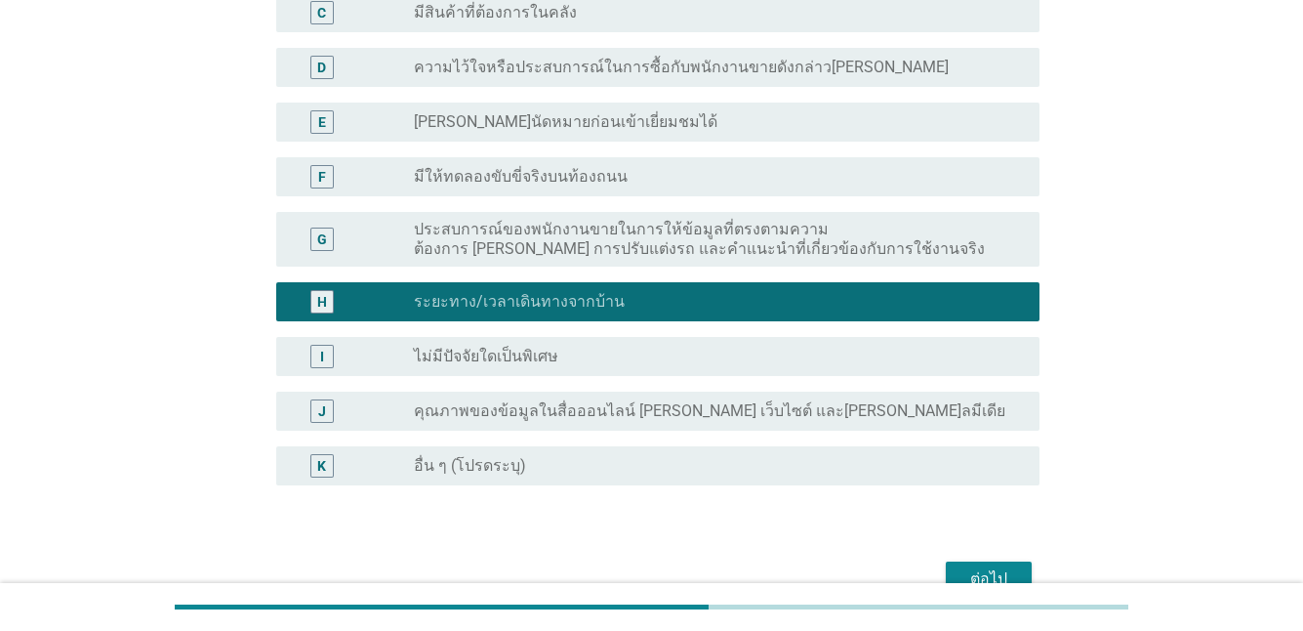
click at [747, 420] on label "คุณภาพของข้อมูลในสื่อออนไลน์ [PERSON_NAME] เว็บไซต์ และ[PERSON_NAME]ลมีเดีย" at bounding box center [710, 411] width 592 height 20
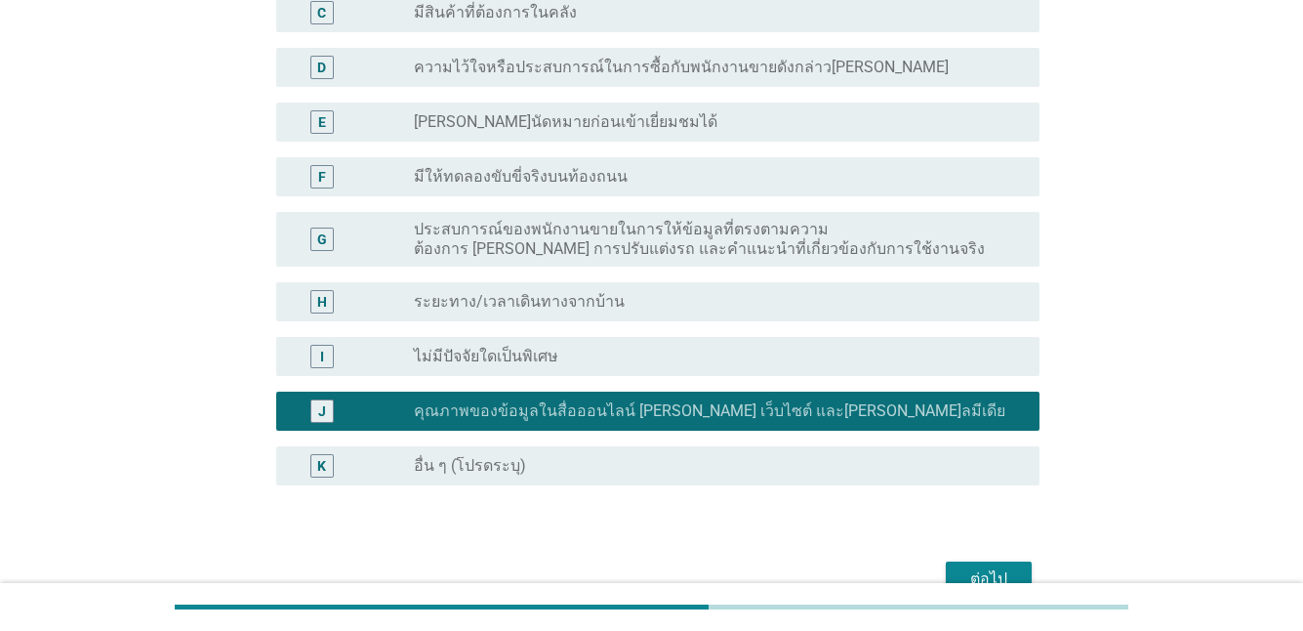
click at [998, 573] on div "ต่อไป" at bounding box center [989, 578] width 55 height 23
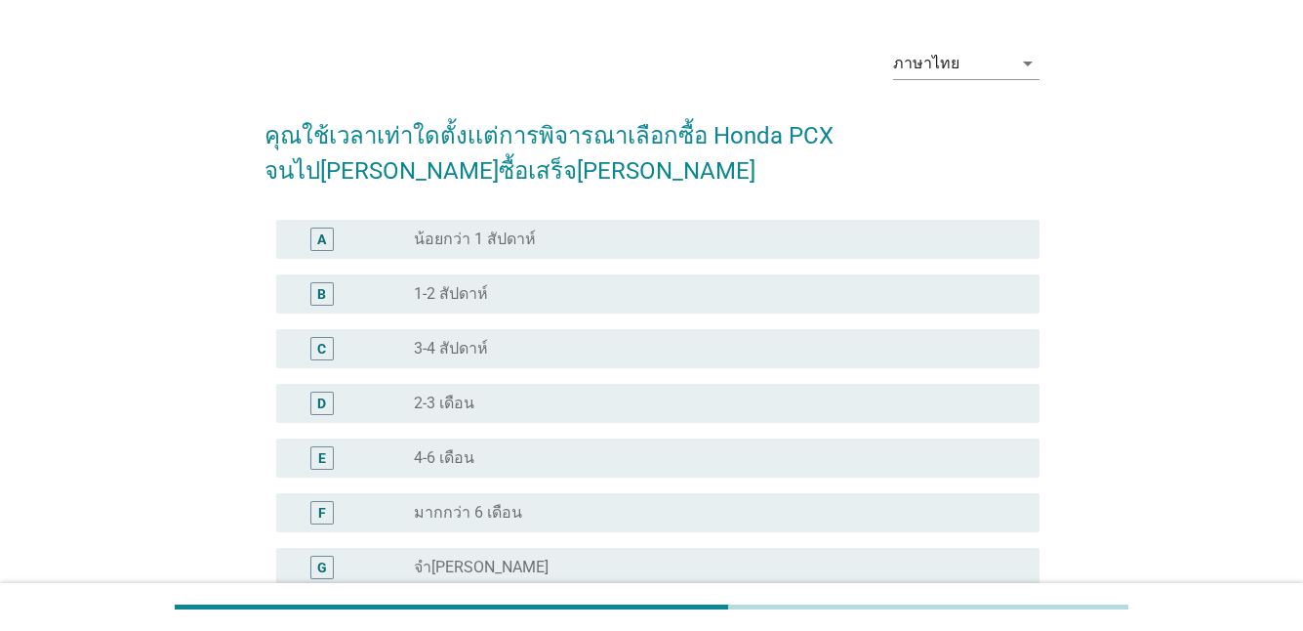
scroll to position [98, 0]
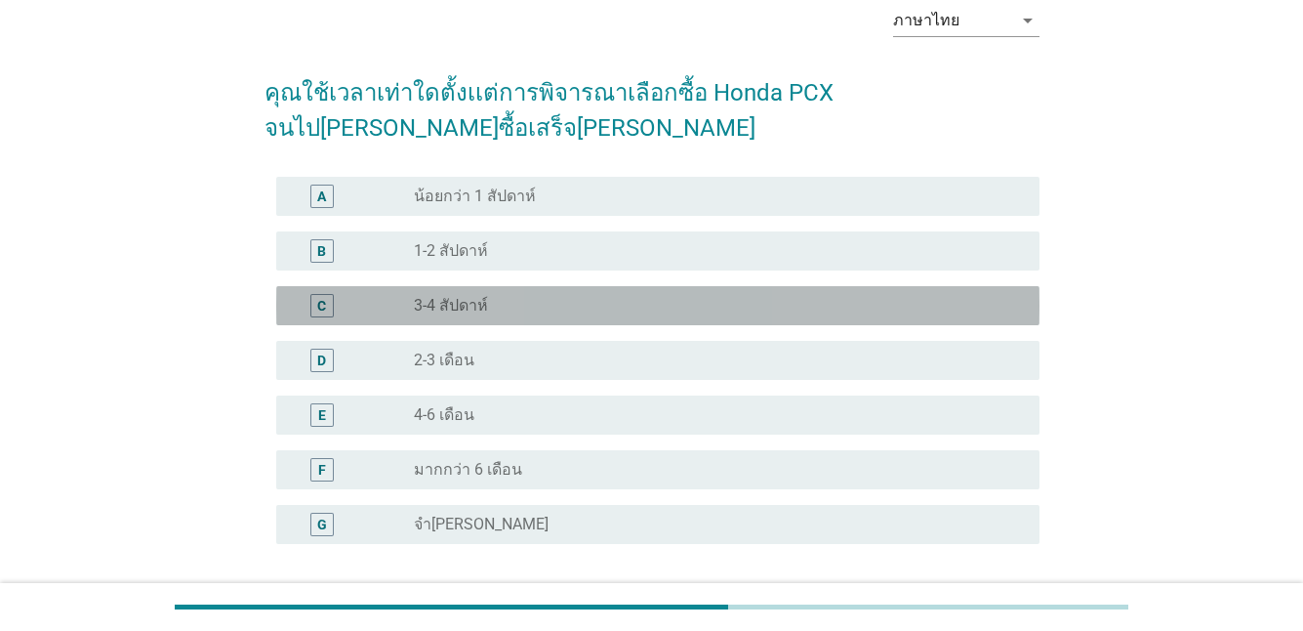
click at [472, 297] on label "3-4 สัปดาห์" at bounding box center [451, 306] width 74 height 20
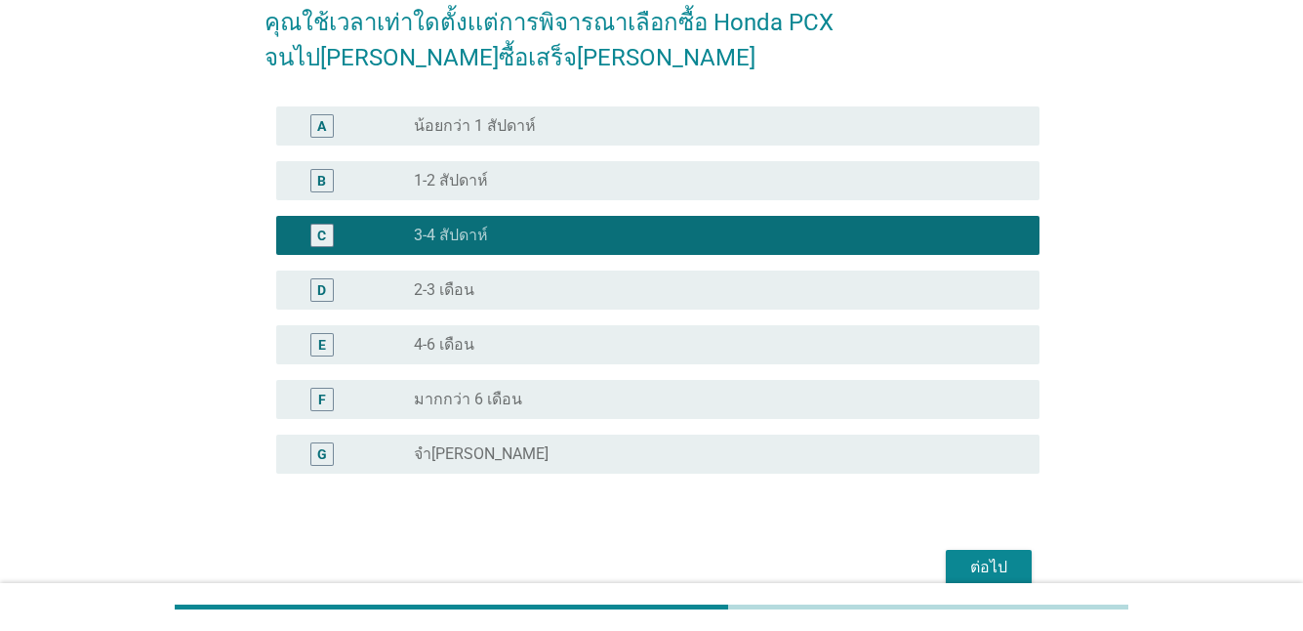
scroll to position [262, 0]
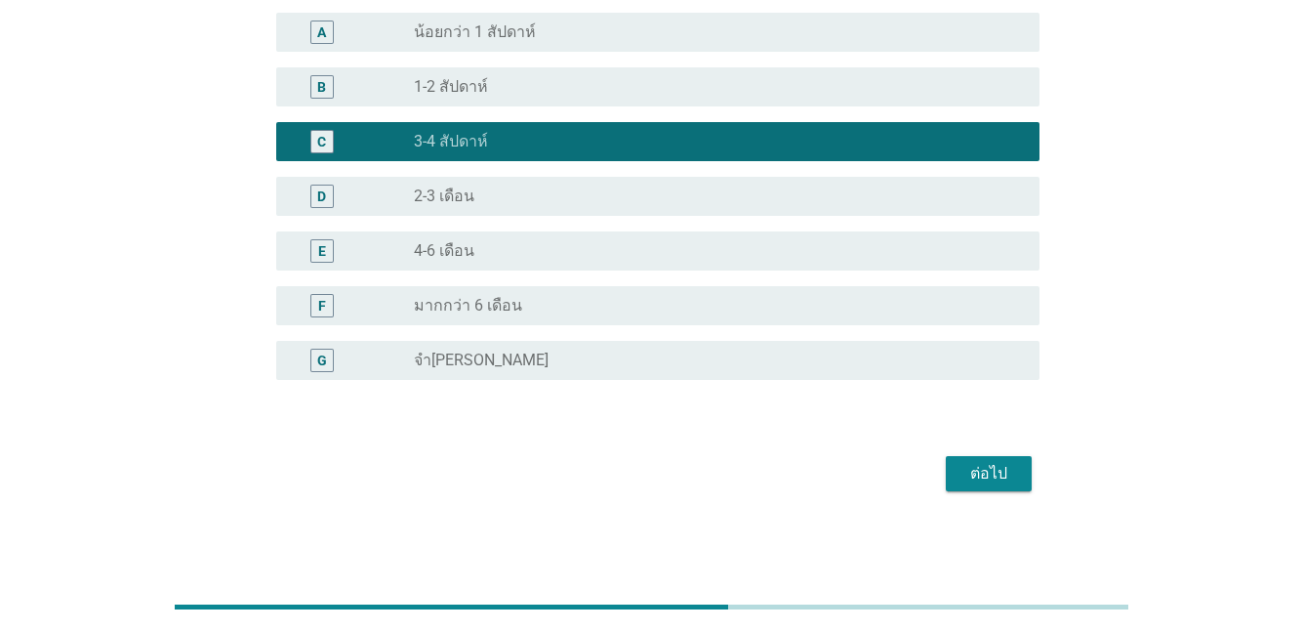
click at [987, 474] on div "ต่อไป" at bounding box center [989, 473] width 55 height 23
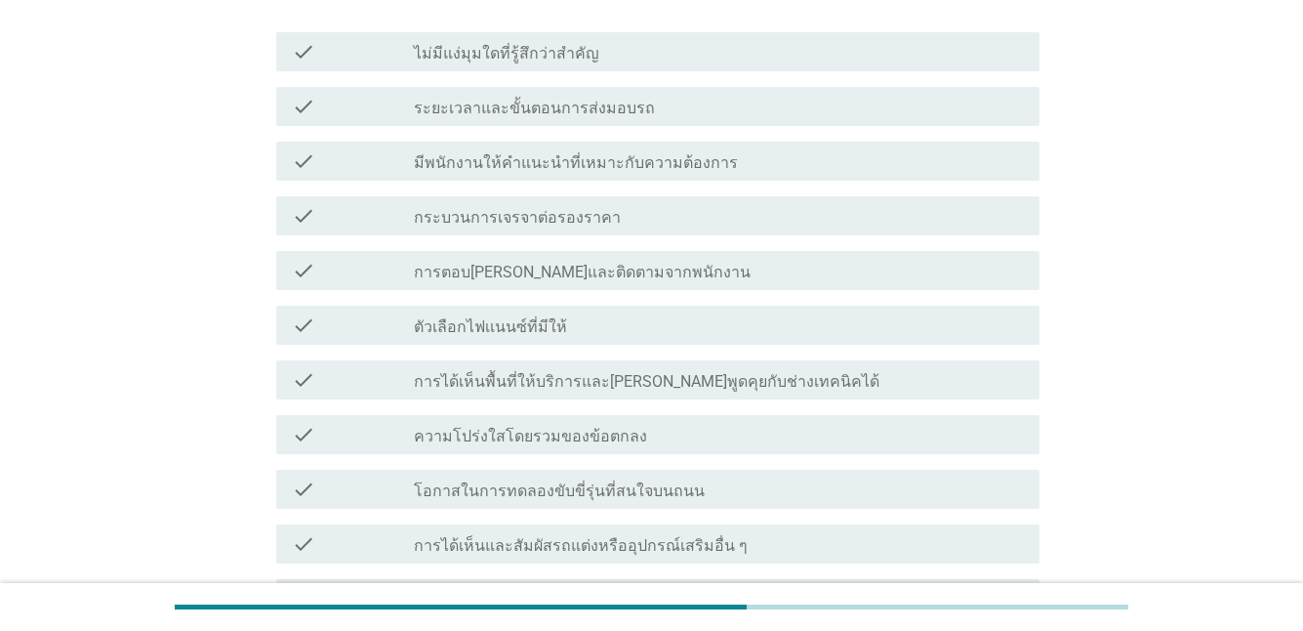
scroll to position [293, 0]
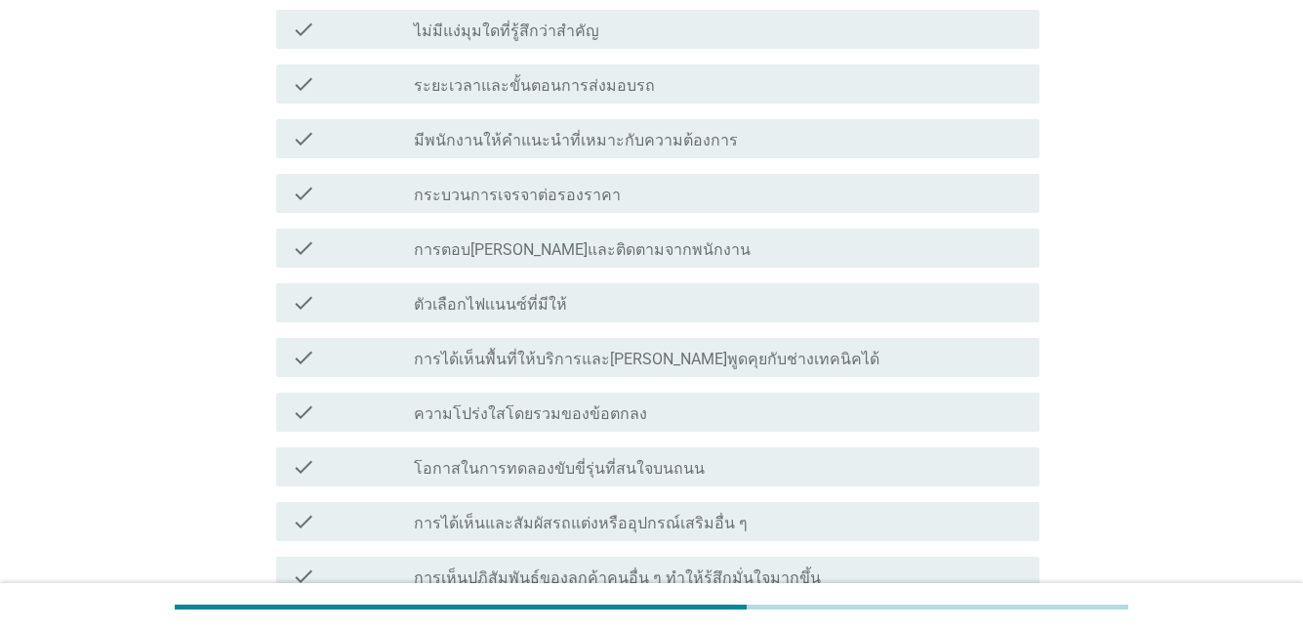
click at [446, 260] on div "check check_box_outline_blank การตอบ[PERSON_NAME]และติดตามจากพนักงาน" at bounding box center [657, 247] width 763 height 39
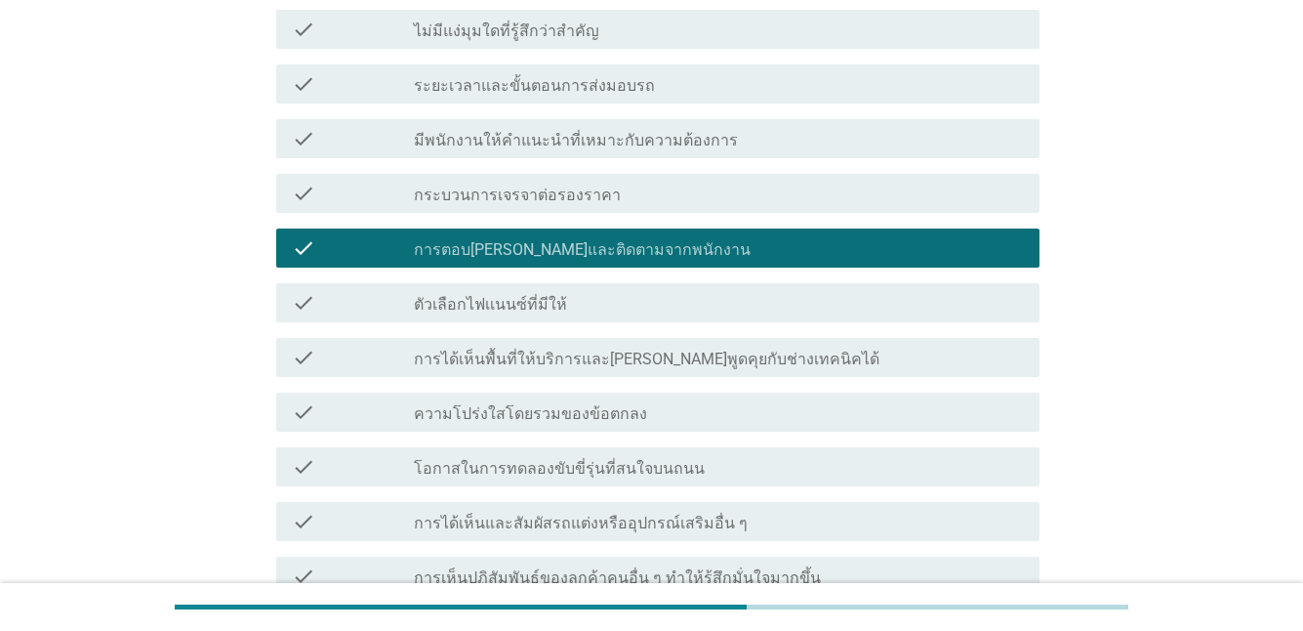
click at [480, 455] on div "check_box_outline_blank โอกาสในการทดลองขับขี่รุ่นที่สนใจบนถนน" at bounding box center [719, 466] width 610 height 23
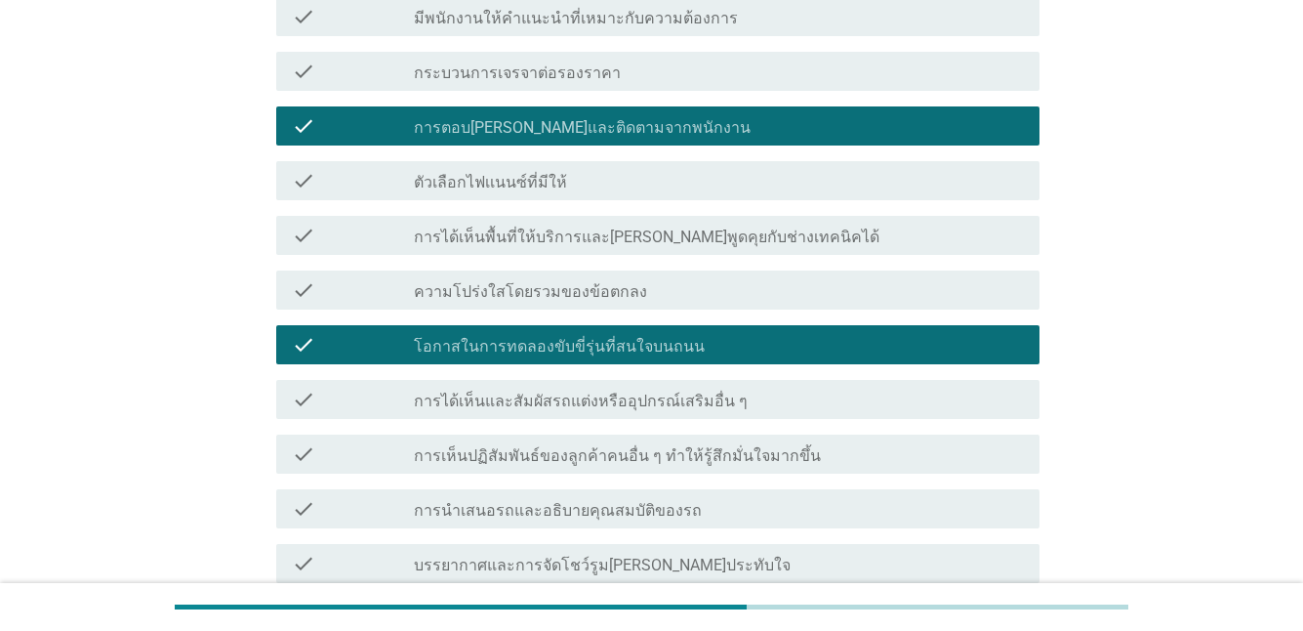
scroll to position [586, 0]
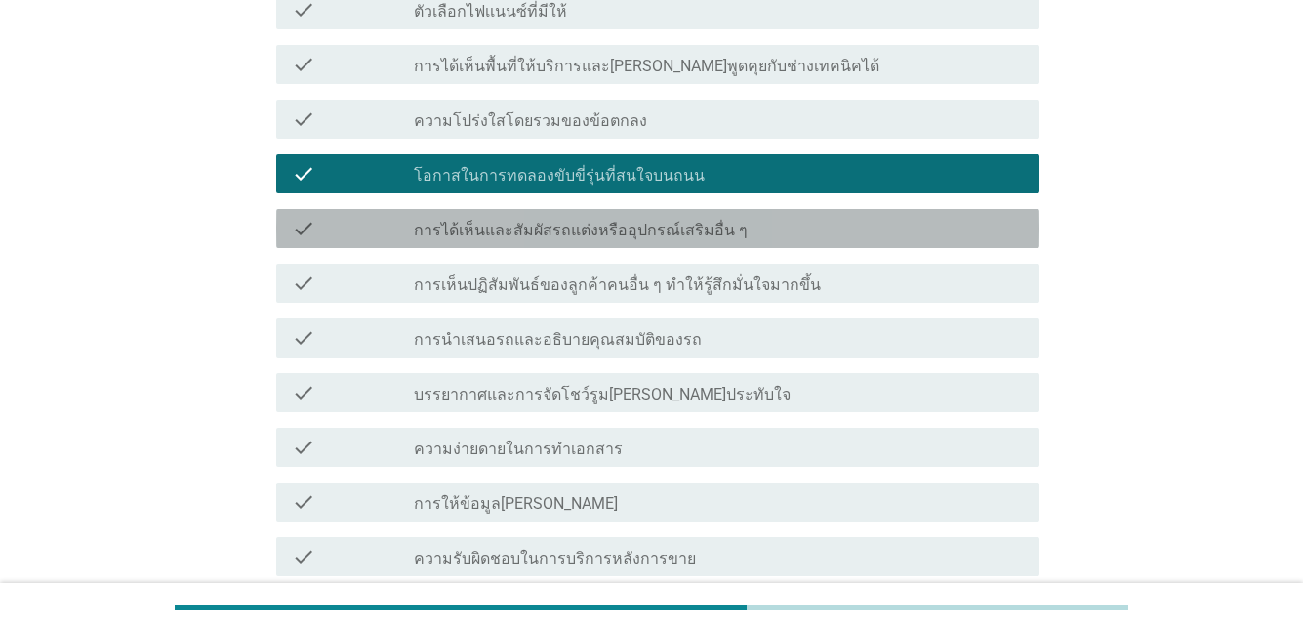
click at [492, 218] on div "check_box_outline_blank การได้เห็นและสัมผัสรถแต่งหรืออุปกรณ์เสริมอื่น ๆ" at bounding box center [719, 228] width 610 height 23
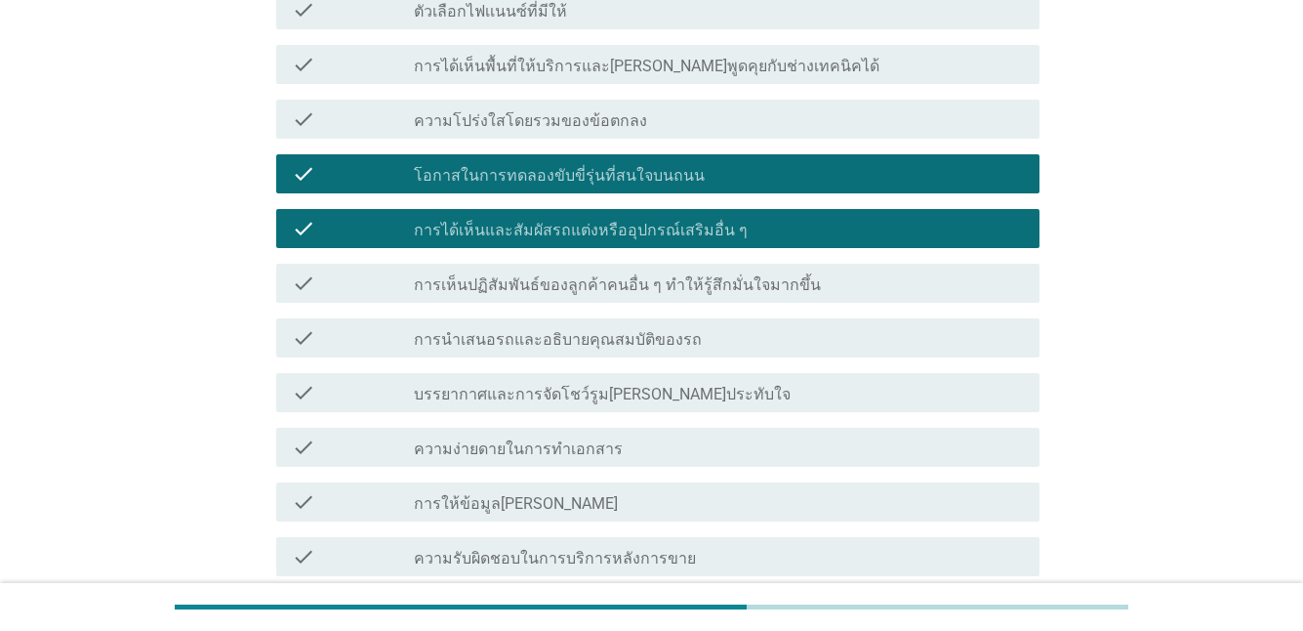
click at [497, 182] on label "โอกาสในการทดลองขับขี่รุ่นที่สนใจบนถนน" at bounding box center [559, 176] width 291 height 20
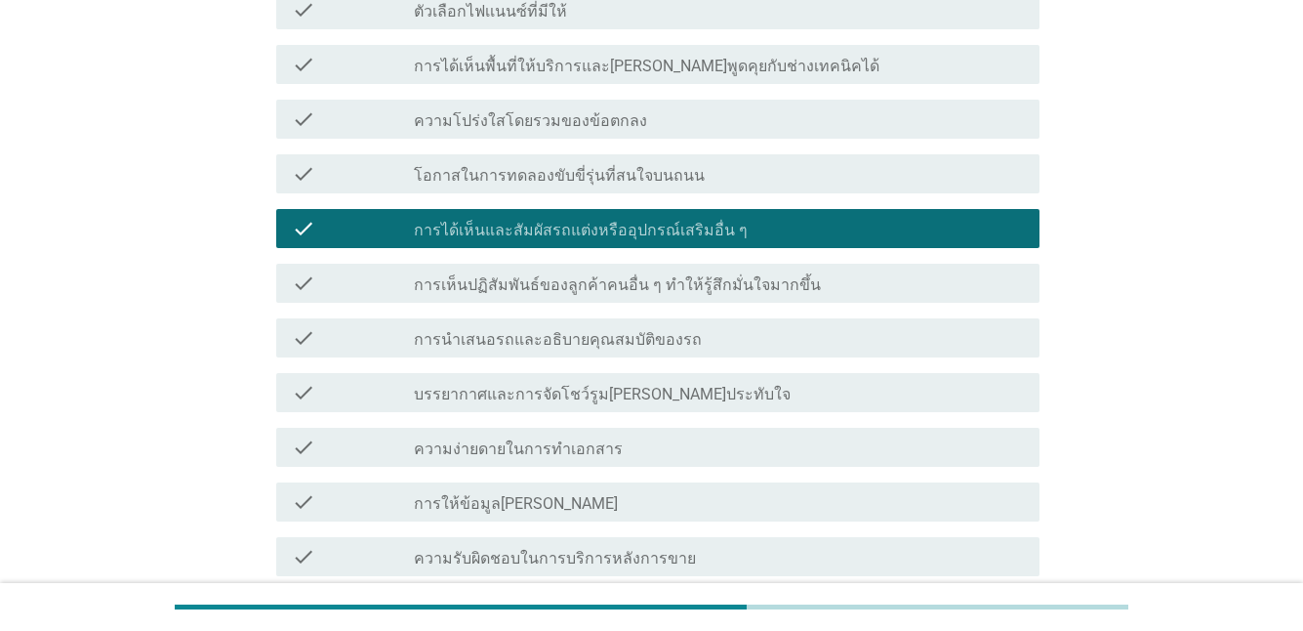
click at [492, 224] on label "การได้เห็นและสัมผัสรถแต่งหรืออุปกรณ์เสริมอื่น ๆ" at bounding box center [581, 231] width 334 height 20
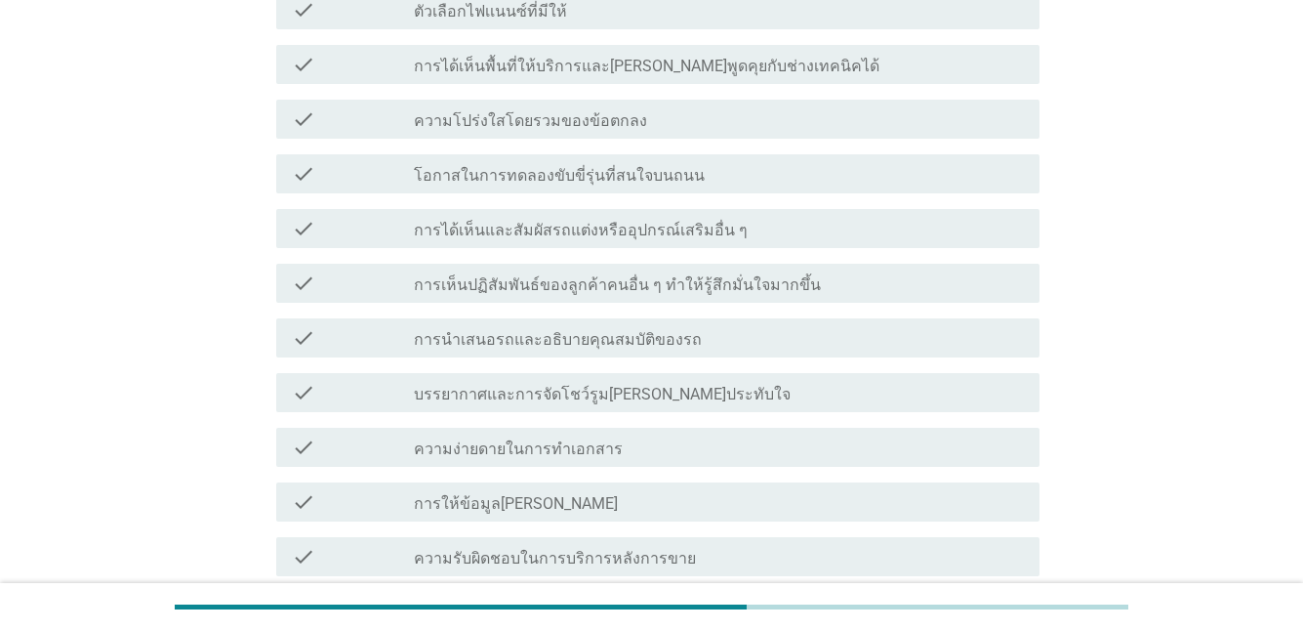
click at [490, 397] on label "บรรยากาศและการจัดโชว์รูม[PERSON_NAME]ประทับใจ" at bounding box center [602, 395] width 377 height 20
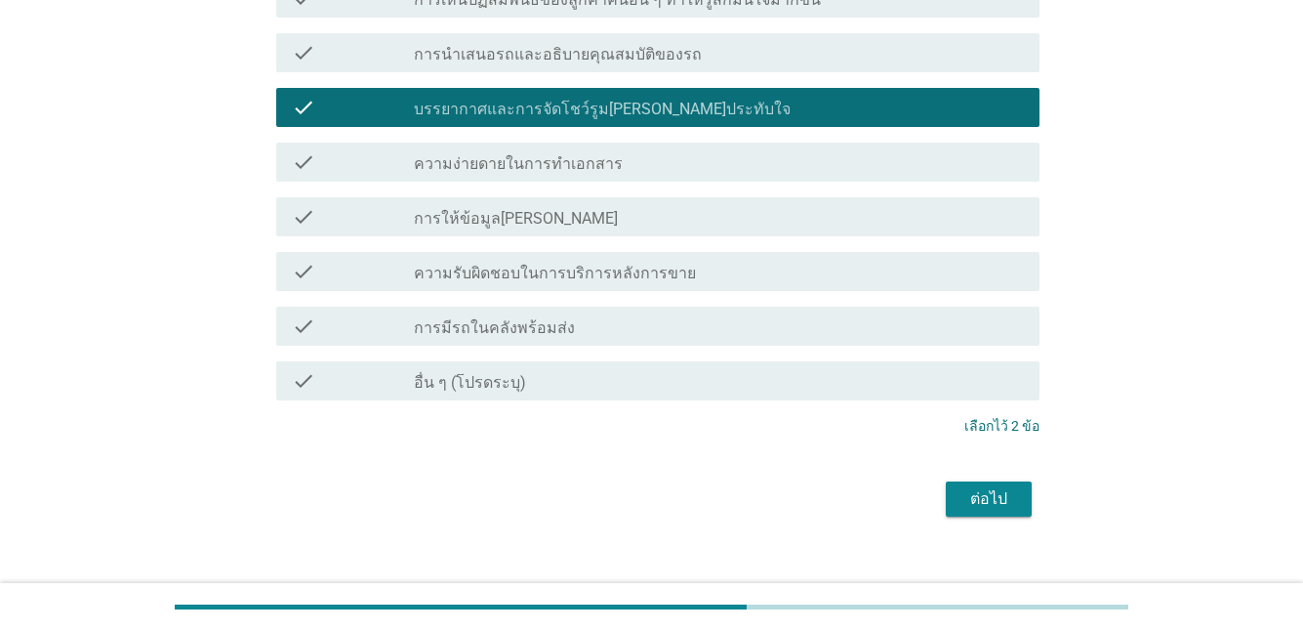
scroll to position [879, 0]
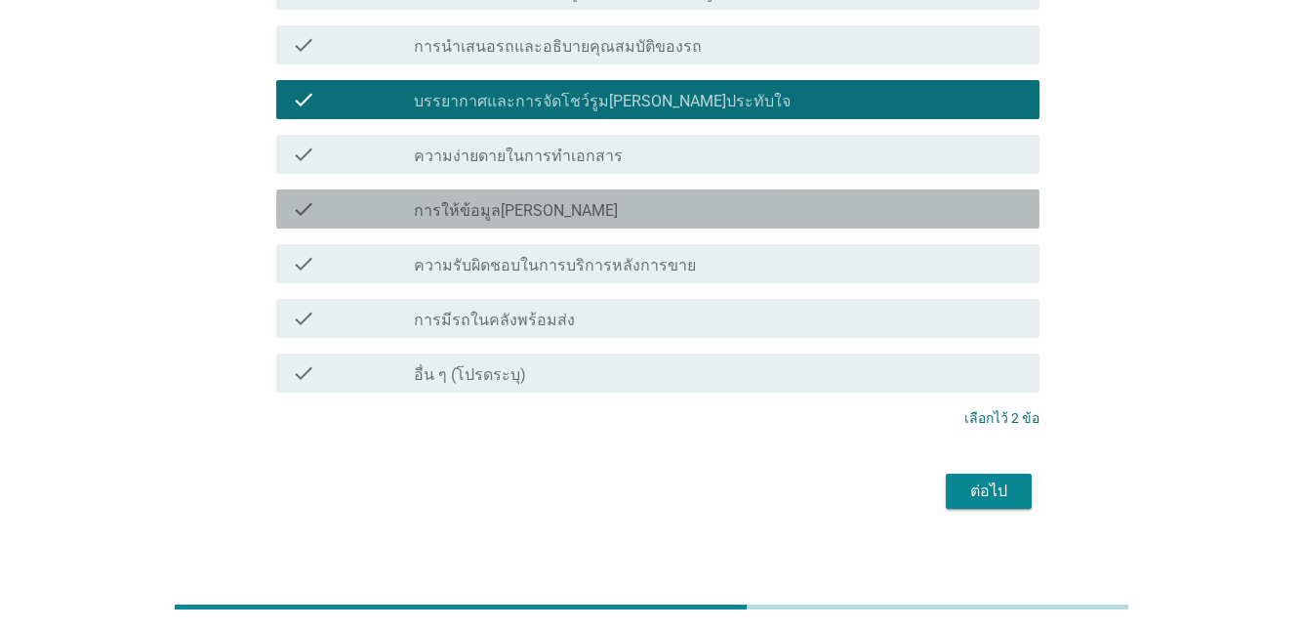
click at [491, 189] on div "check check_box_outline_blank การให้ข้อมูล[PERSON_NAME]" at bounding box center [657, 208] width 763 height 39
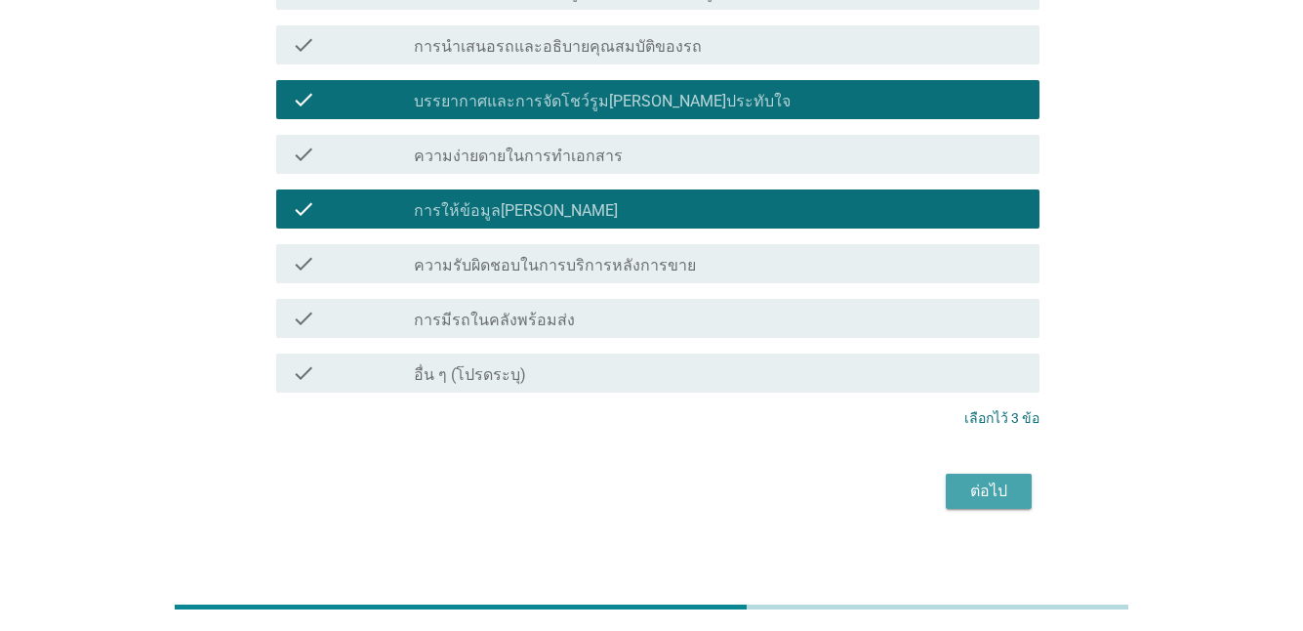
click at [971, 490] on div "ต่อไป" at bounding box center [989, 490] width 55 height 23
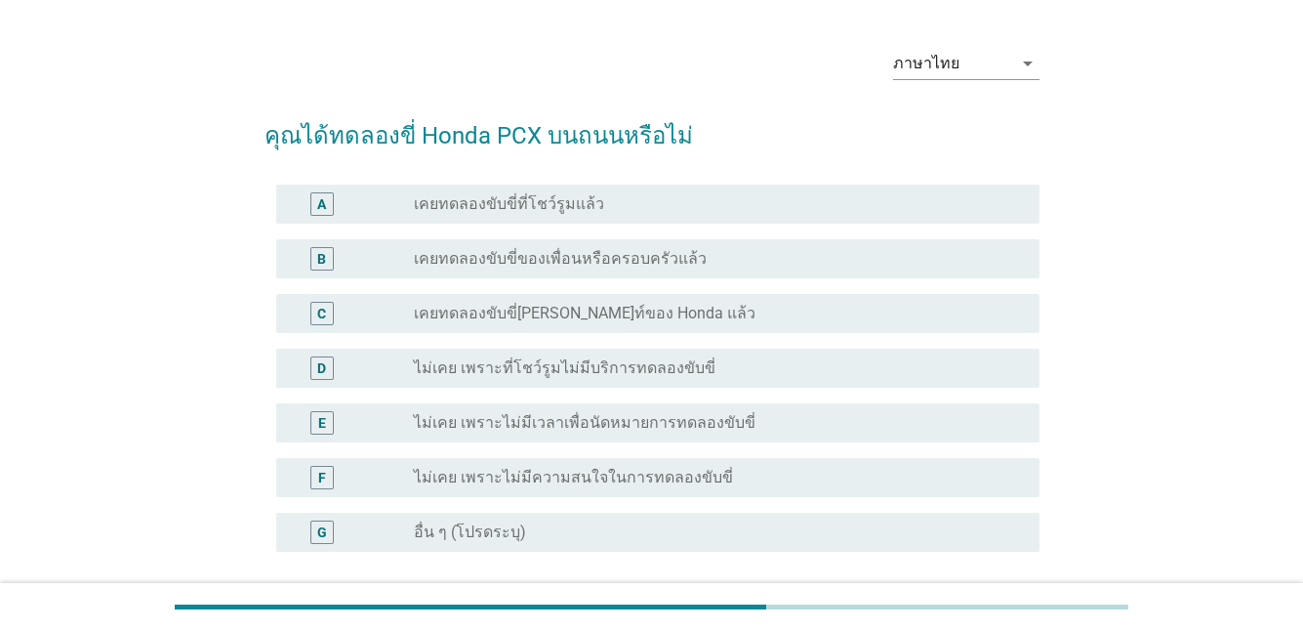
scroll to position [98, 0]
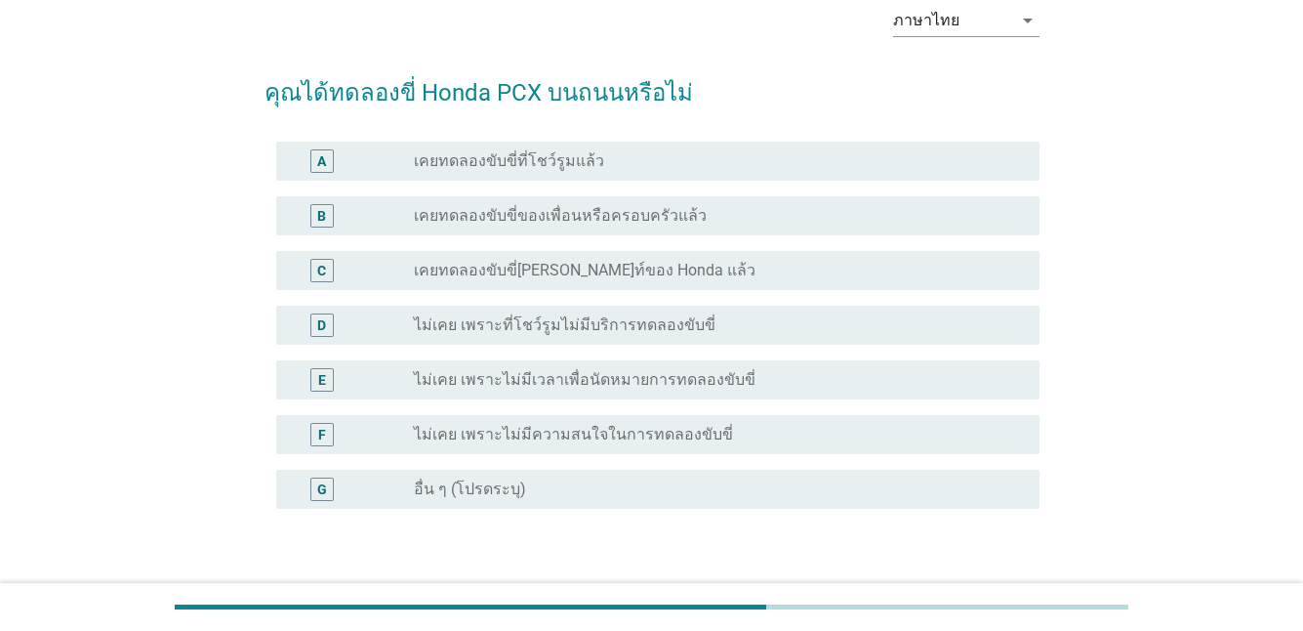
click at [483, 165] on label "เคยทดลองขับขี่ที่โชว์รูมแล้ว" at bounding box center [509, 161] width 190 height 20
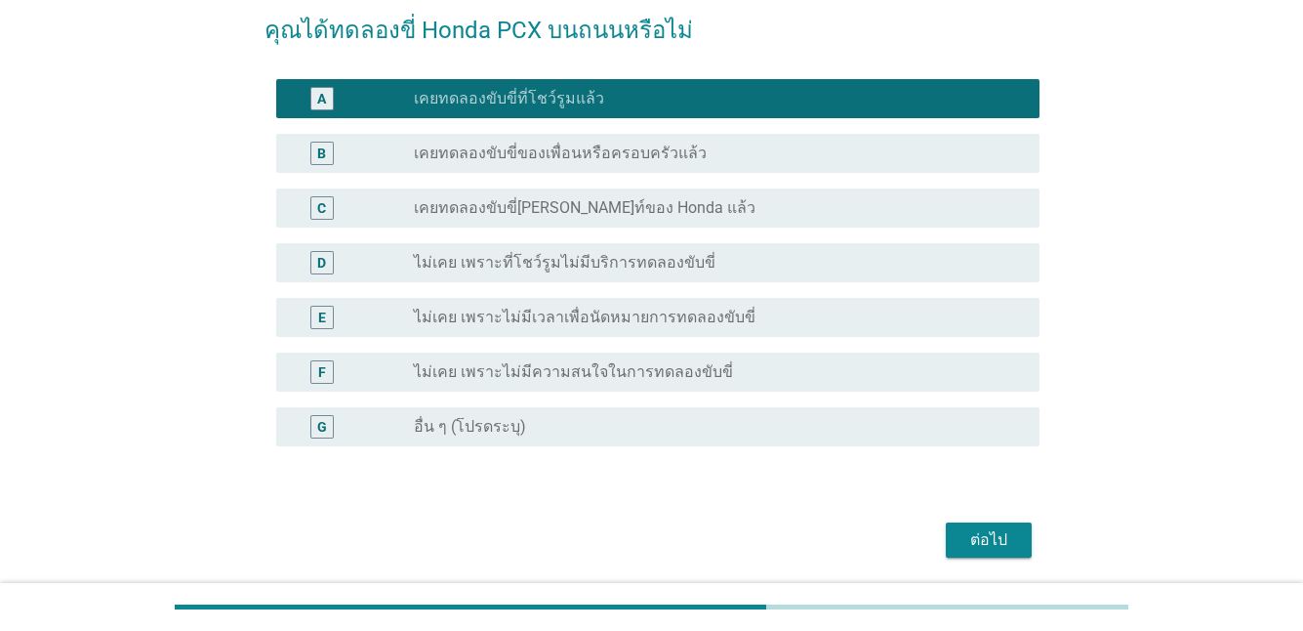
scroll to position [195, 0]
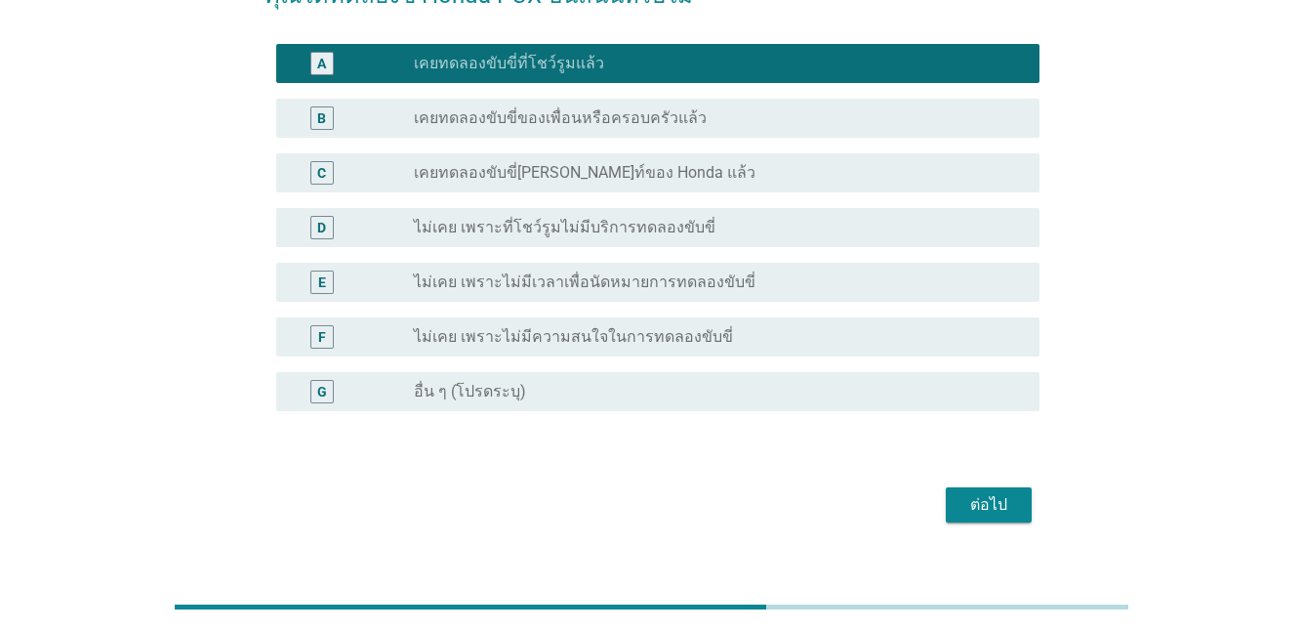
click at [993, 497] on div "ต่อไป" at bounding box center [989, 504] width 55 height 23
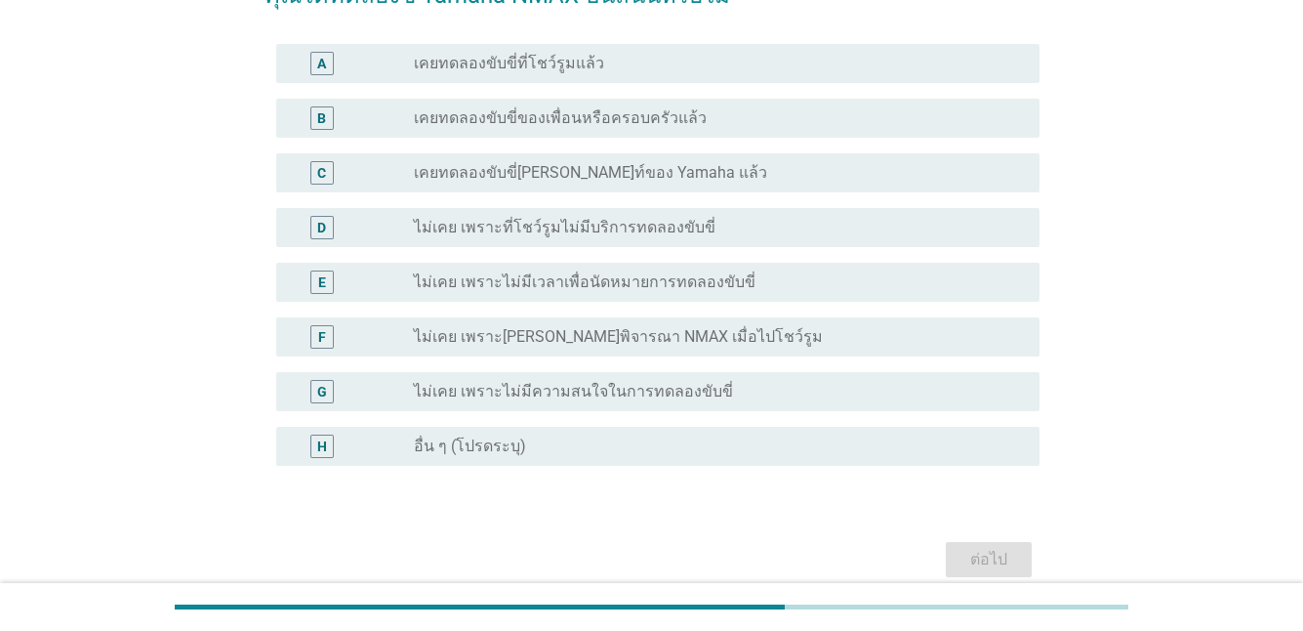
scroll to position [0, 0]
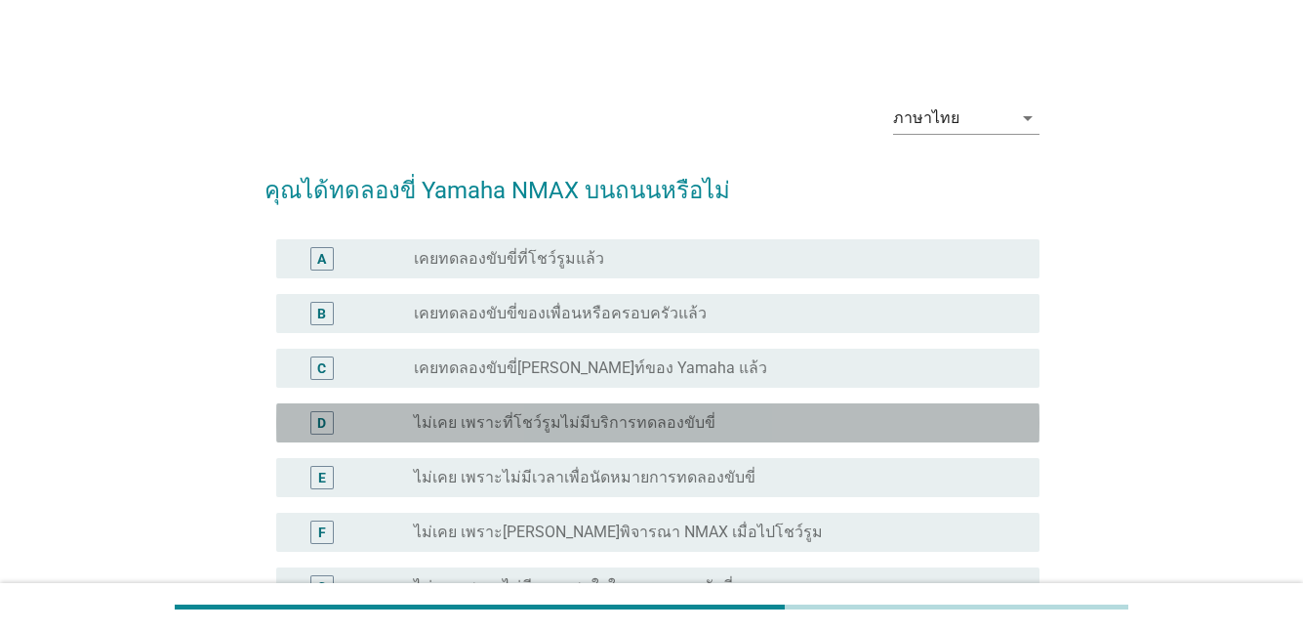
click at [551, 434] on div "D radio_button_unchecked ไม่เคย เพราะที่โชว์รูมไม่มีบริการทดลองขับขี่" at bounding box center [657, 422] width 763 height 39
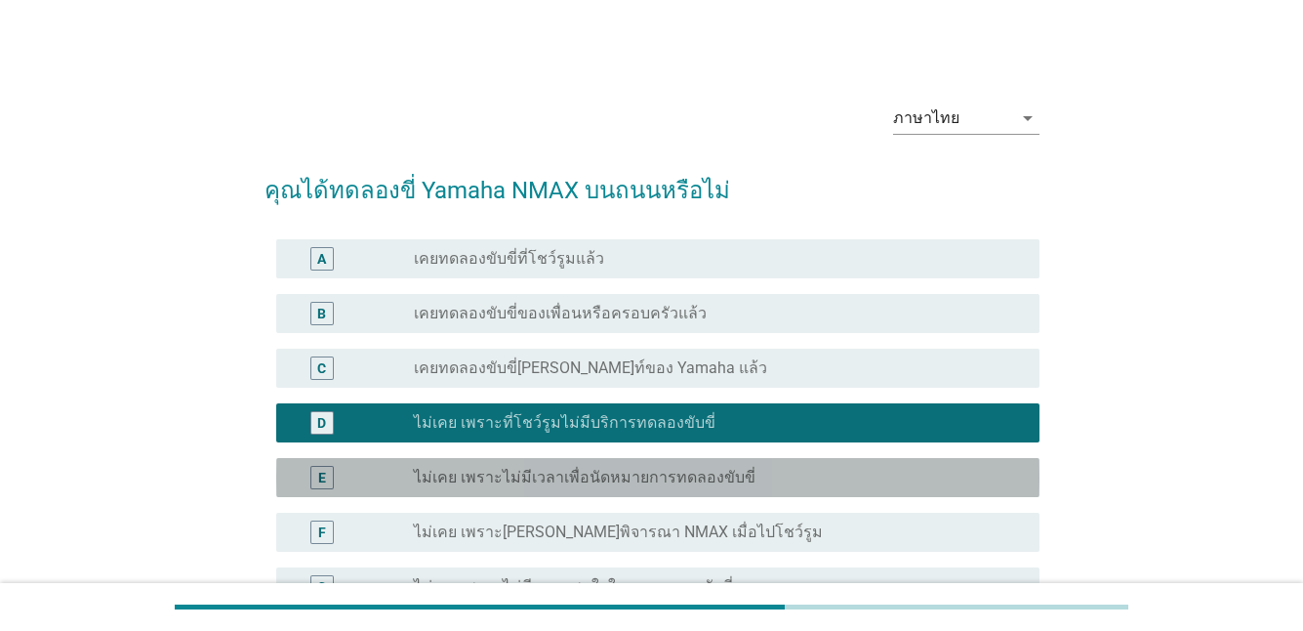
click at [679, 480] on label "ไม่เคย เพราะไม่มีเวลาเพื่อนัดหมายการทดลองขับขี่" at bounding box center [585, 478] width 342 height 20
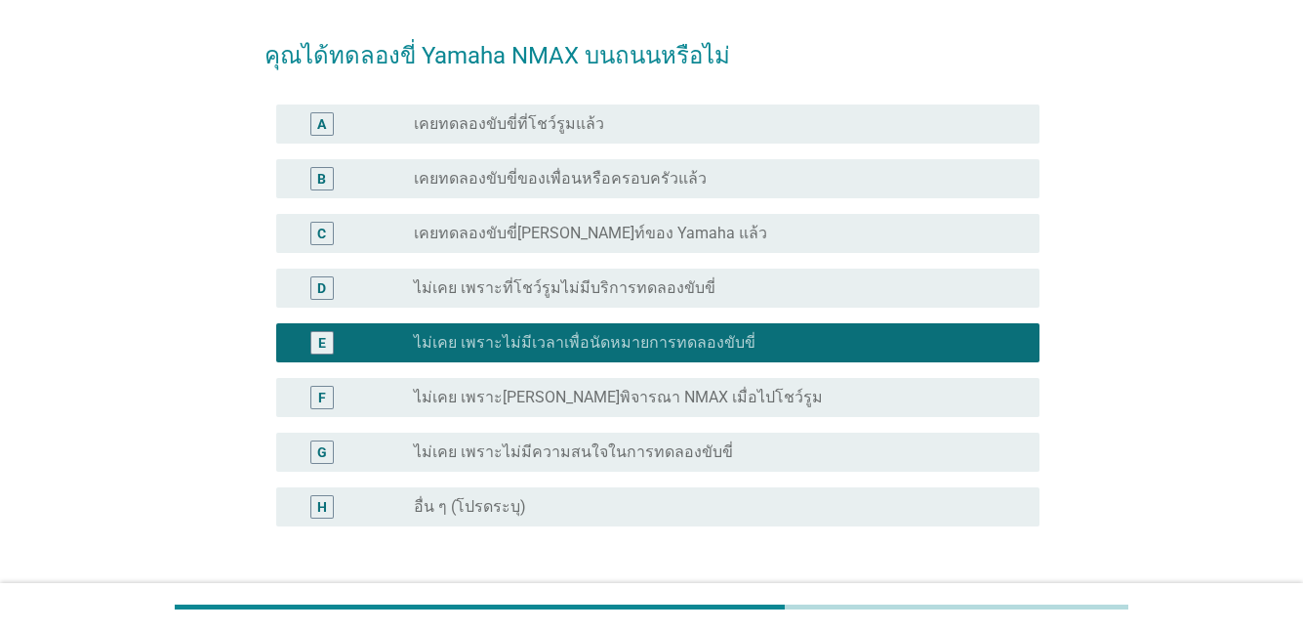
scroll to position [281, 0]
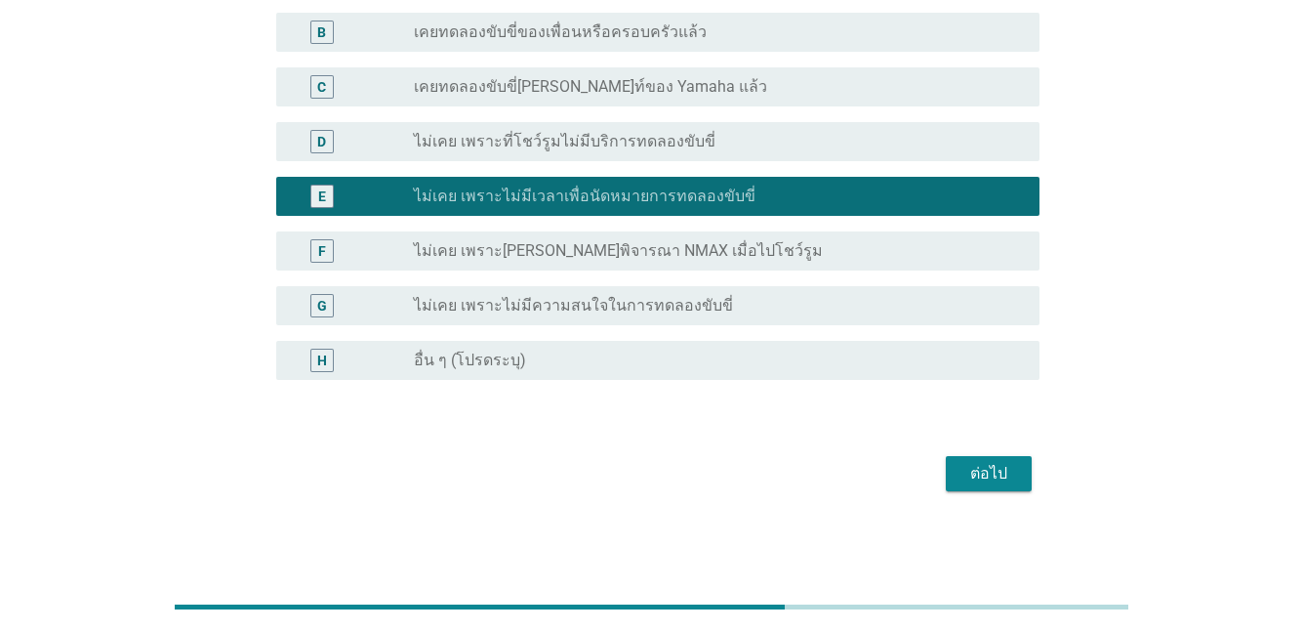
click at [984, 476] on div "ต่อไป" at bounding box center [989, 473] width 55 height 23
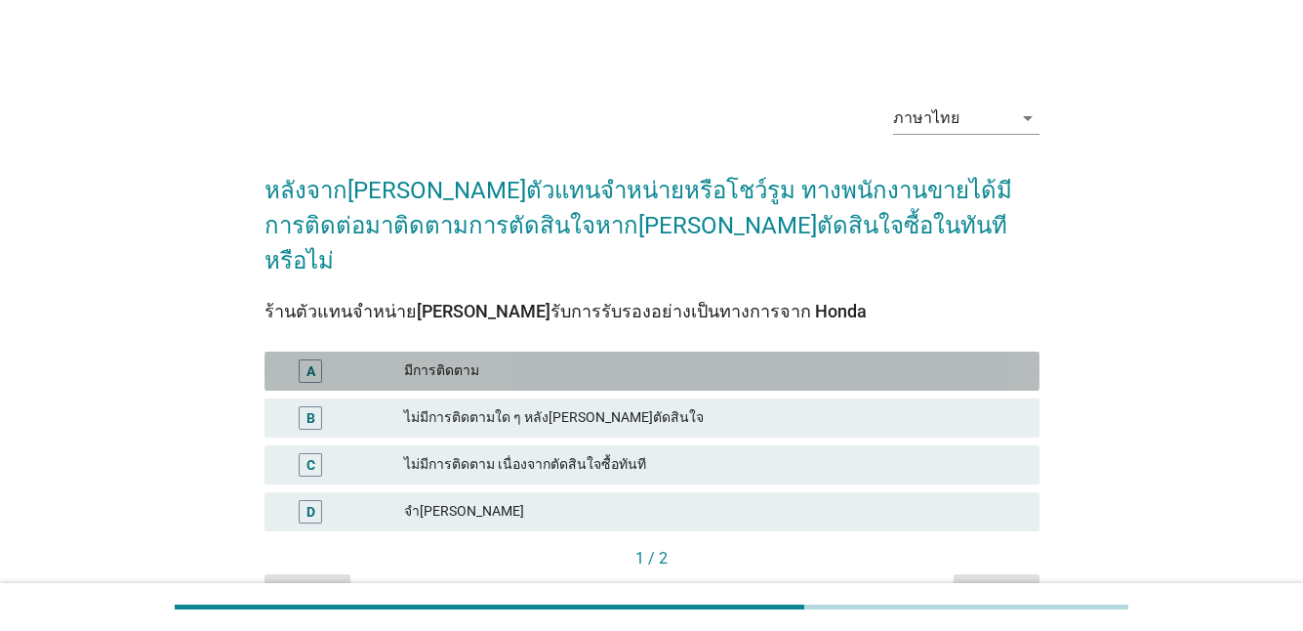
click at [405, 359] on div "มีการติดตาม" at bounding box center [714, 370] width 620 height 23
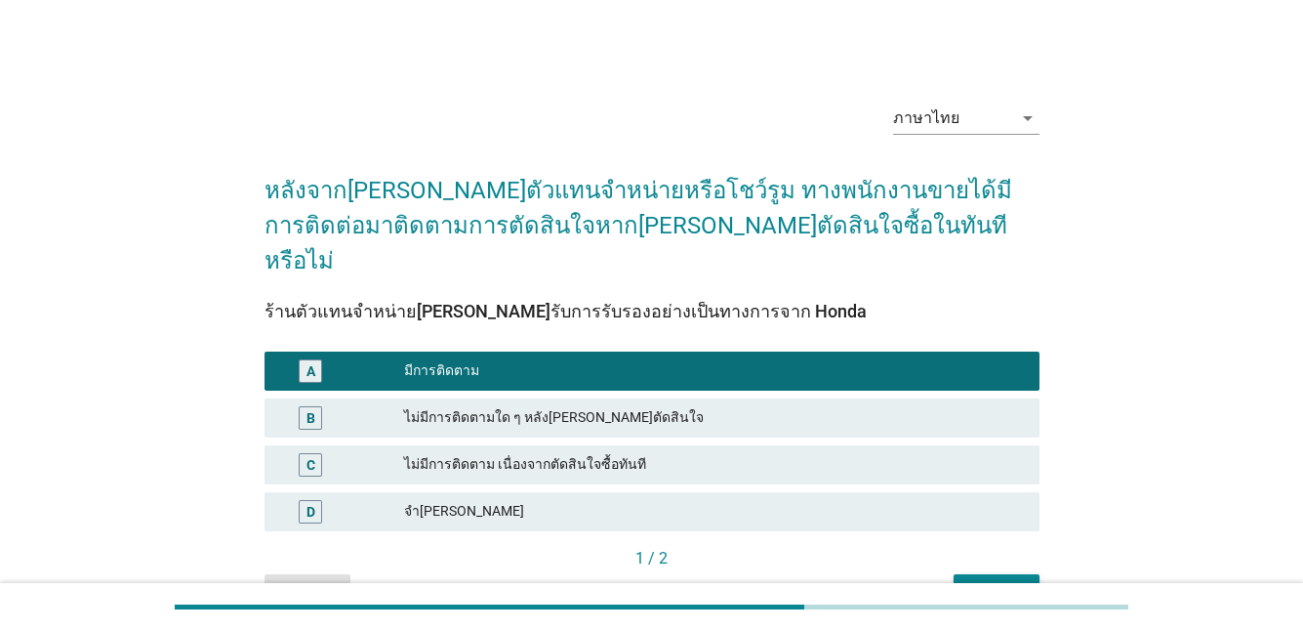
click at [970, 581] on div "ต่อไป" at bounding box center [996, 591] width 55 height 21
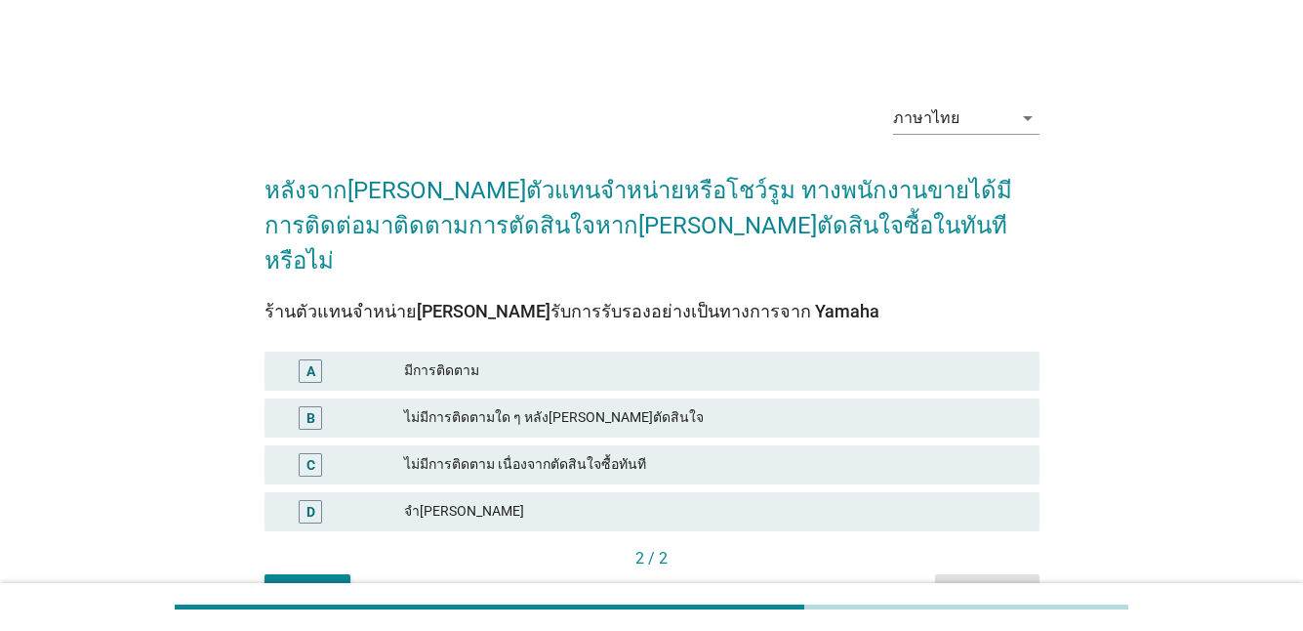
click at [484, 359] on div "มีการติดตาม" at bounding box center [714, 370] width 620 height 23
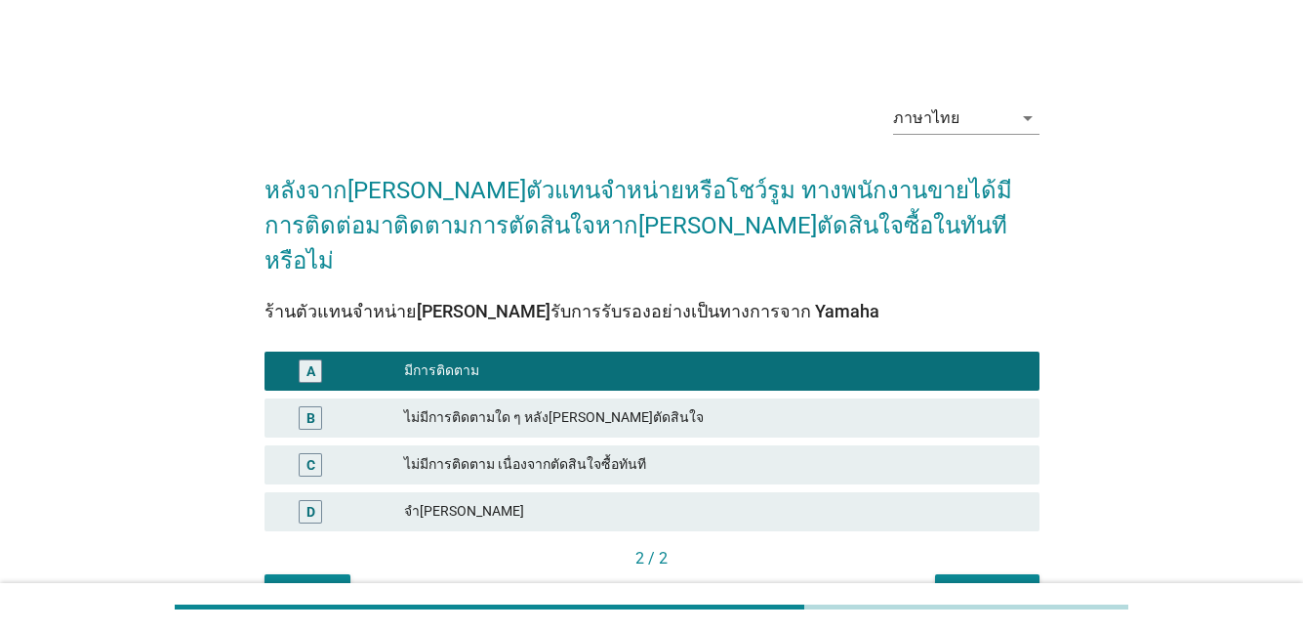
click at [614, 406] on div "ไม่มีการติดตามใด ๆ หลัง[PERSON_NAME]ตัดสินใจ" at bounding box center [714, 417] width 620 height 23
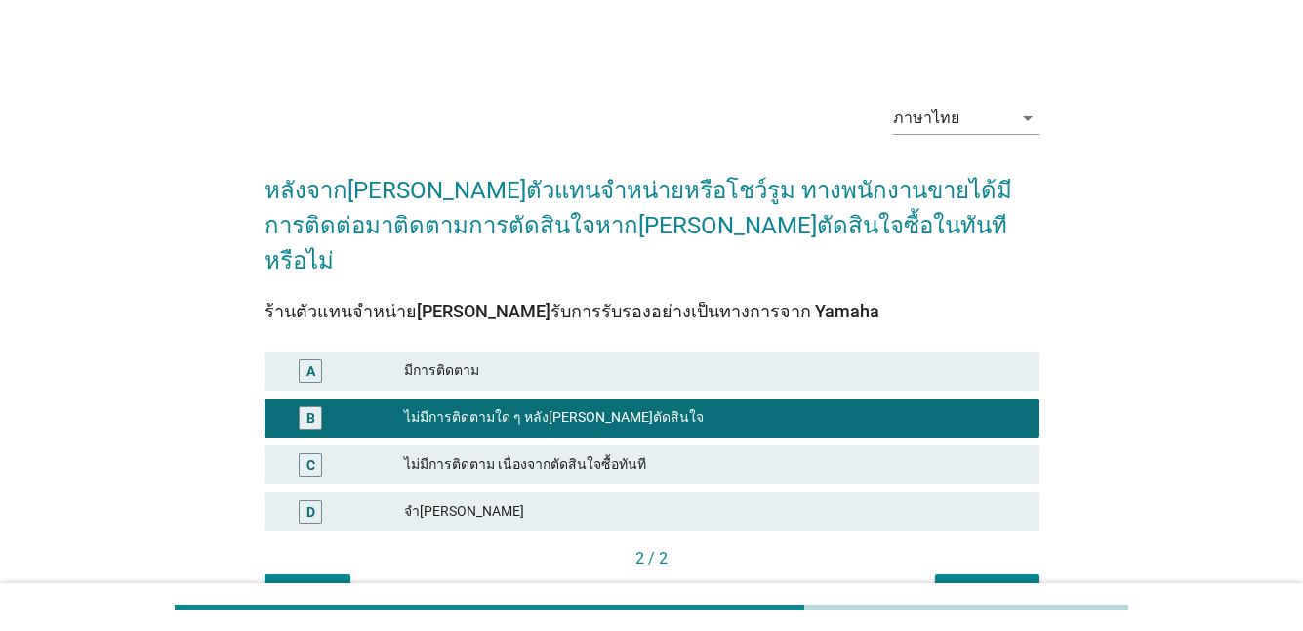
click at [979, 581] on div "คำถามต่อไป" at bounding box center [987, 591] width 73 height 21
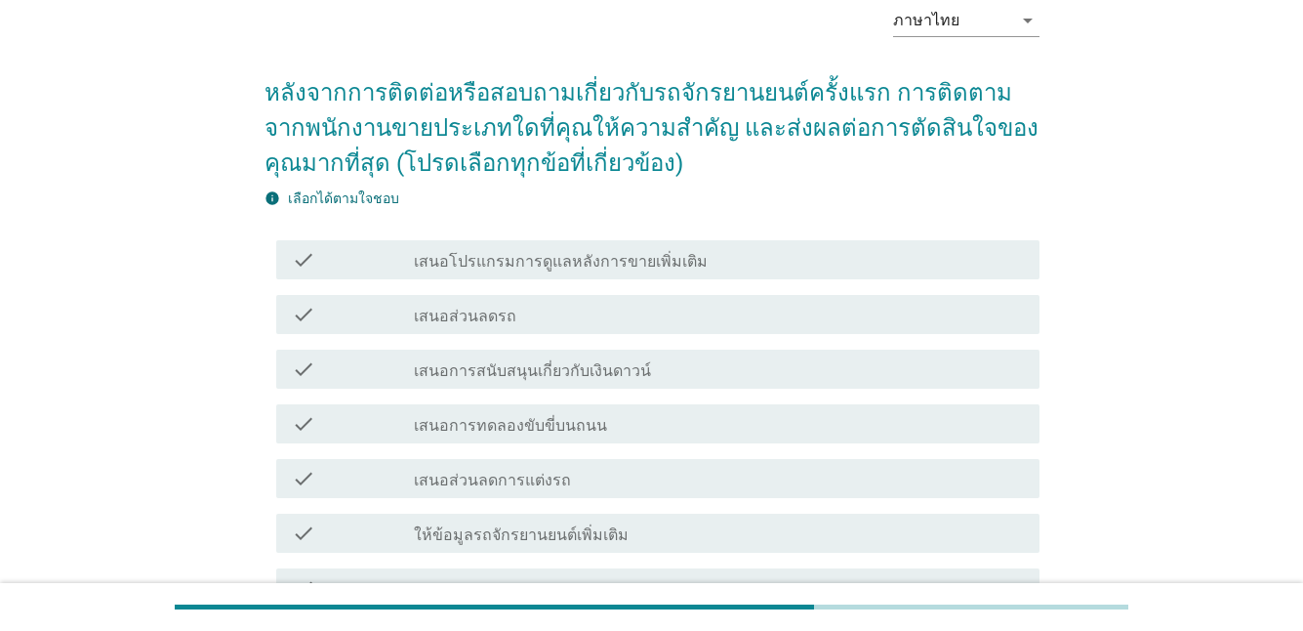
scroll to position [195, 0]
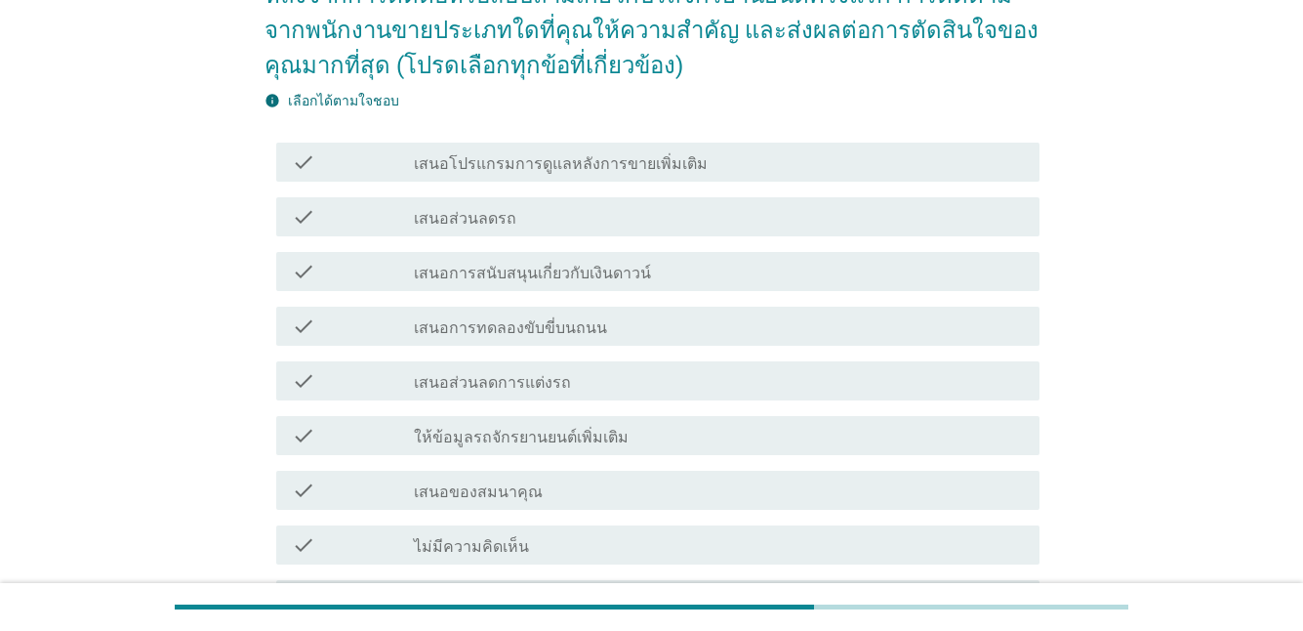
click at [478, 424] on div "check_box_outline_blank ให้ข้อมูลรถจักรยานยนต์เพิ่มเติม" at bounding box center [719, 435] width 610 height 23
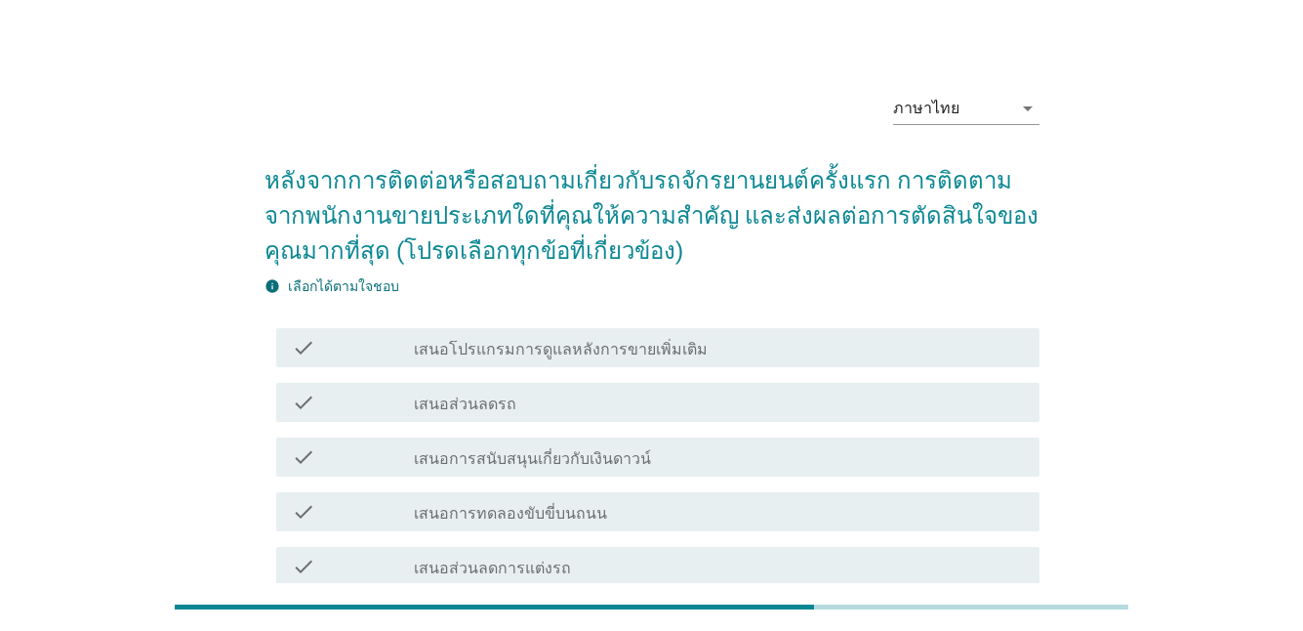
scroll to position [0, 0]
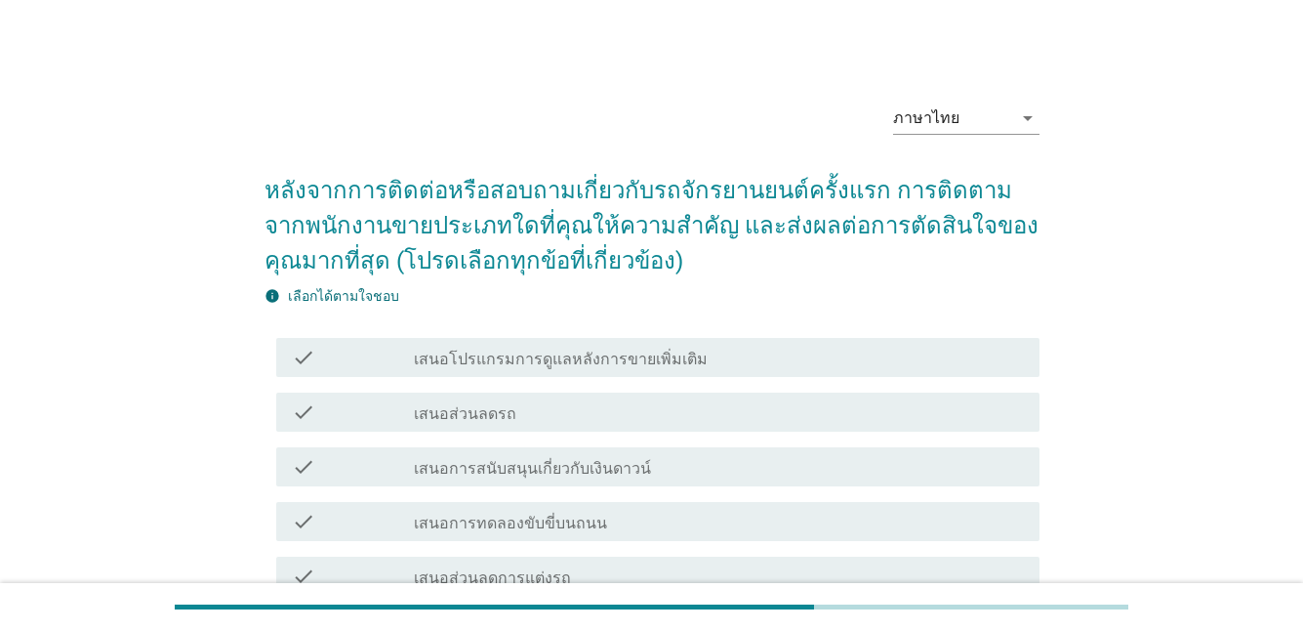
click at [496, 361] on label "เสนอโปรแกรมการดูแลหลังการขายเพิ่มเติม" at bounding box center [561, 360] width 294 height 20
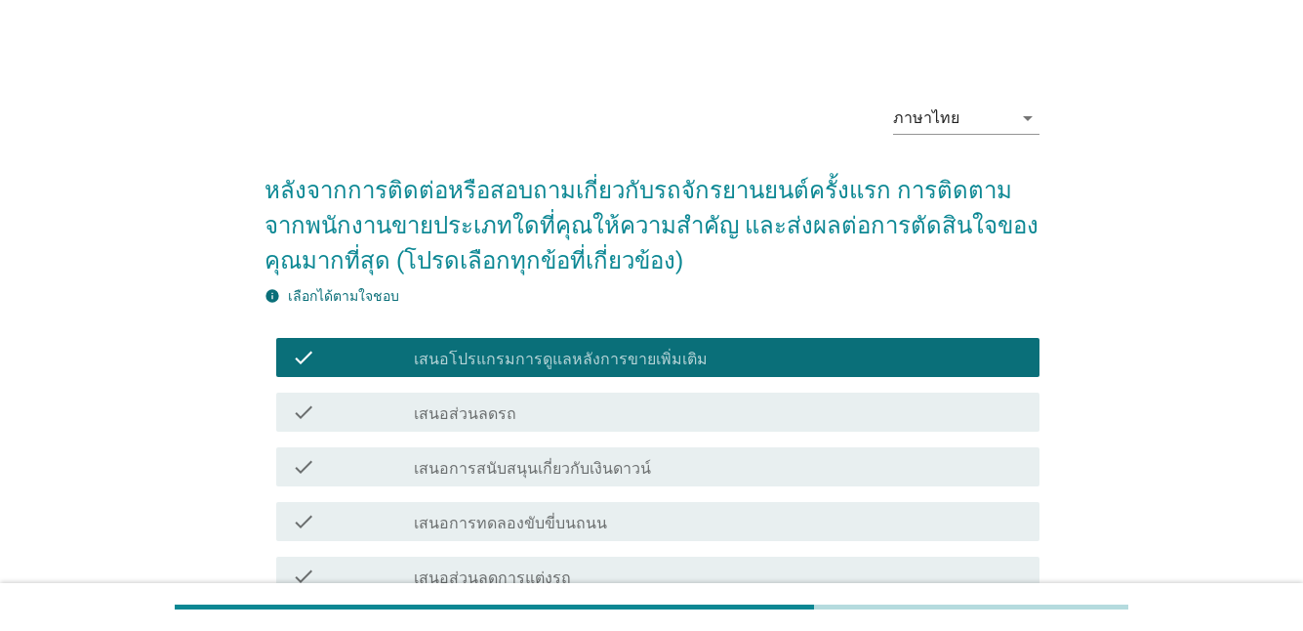
click at [505, 418] on label "เสนอส่วนลดรถ" at bounding box center [465, 414] width 103 height 20
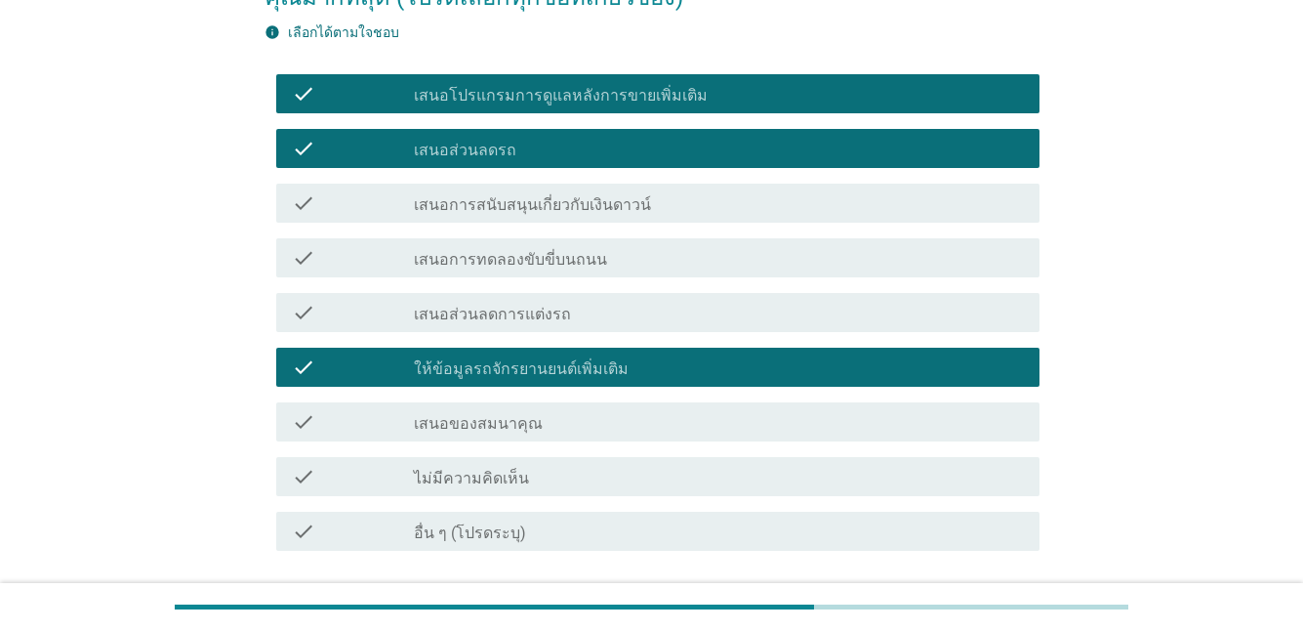
scroll to position [293, 0]
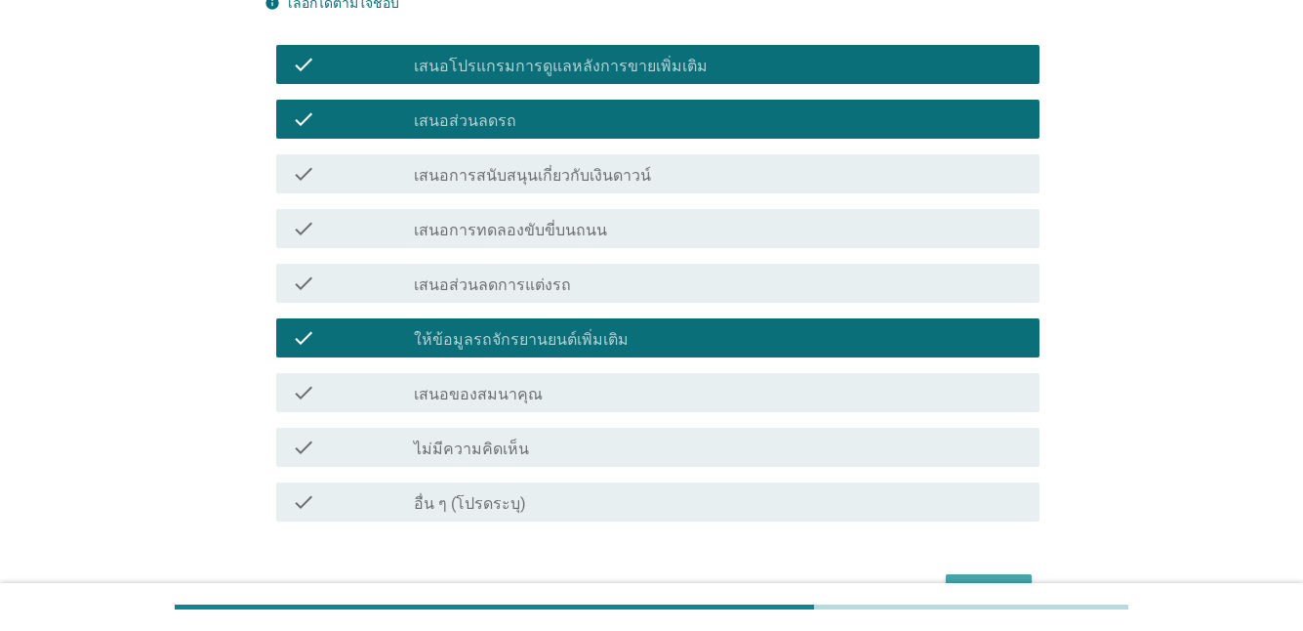
click at [961, 579] on button "ต่อไป" at bounding box center [989, 591] width 86 height 35
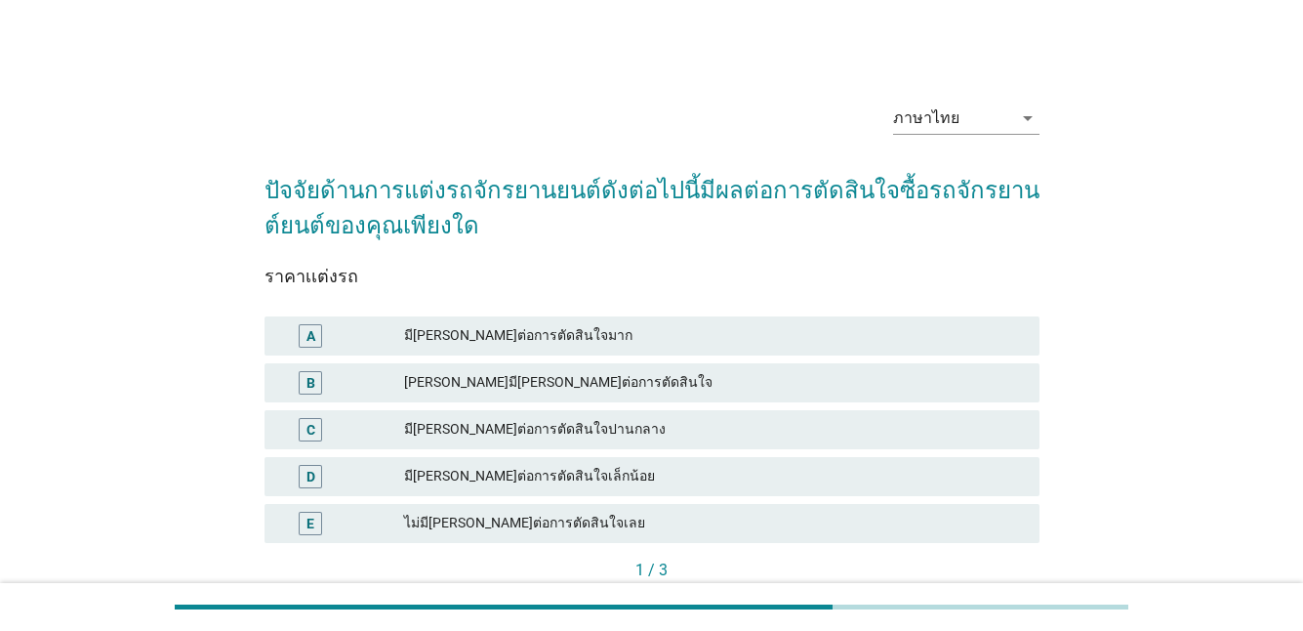
click at [474, 346] on div "มี[PERSON_NAME]ต่อการตัดสินใจมาก" at bounding box center [714, 335] width 620 height 23
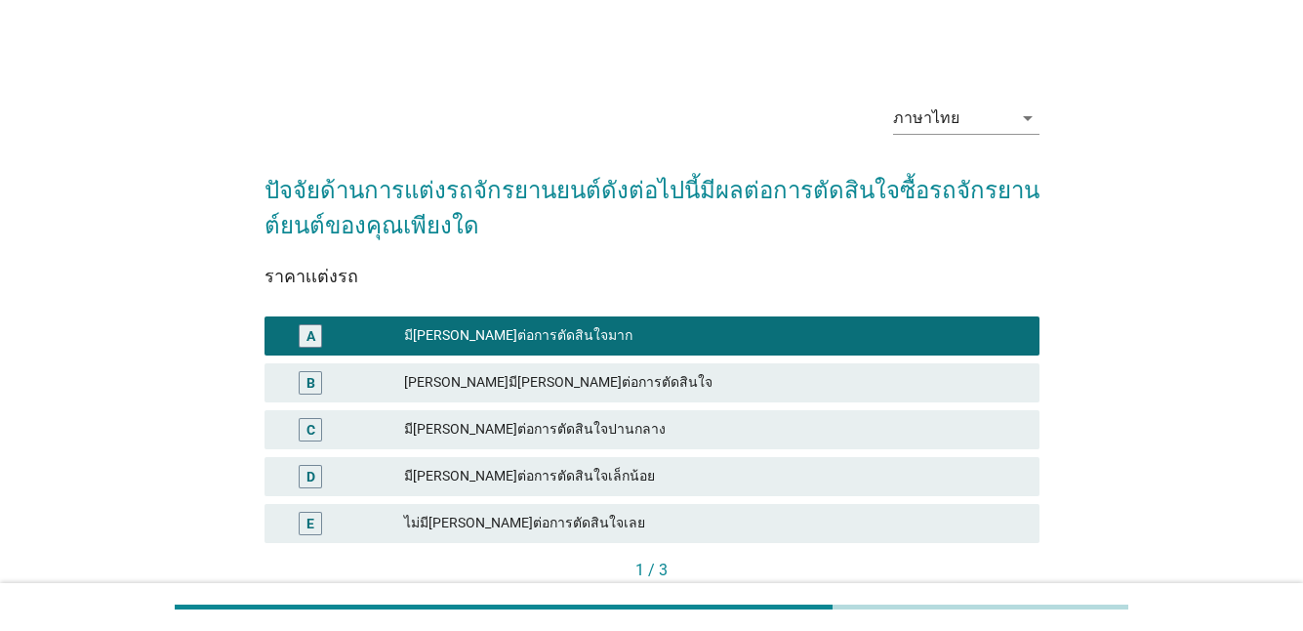
click at [495, 382] on div "[PERSON_NAME]มี[PERSON_NAME]ต่อการตัดสินใจ" at bounding box center [714, 382] width 620 height 23
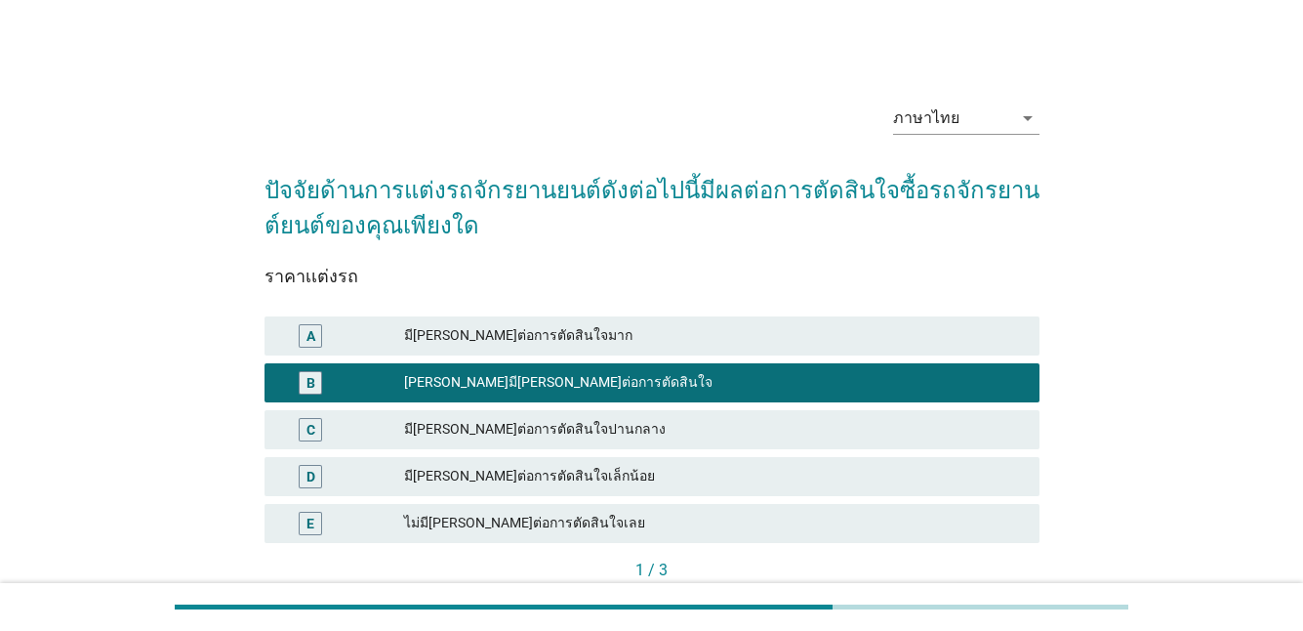
click at [507, 424] on div "มี[PERSON_NAME]ต่อการตัดสินใจปานกลาง" at bounding box center [714, 429] width 620 height 23
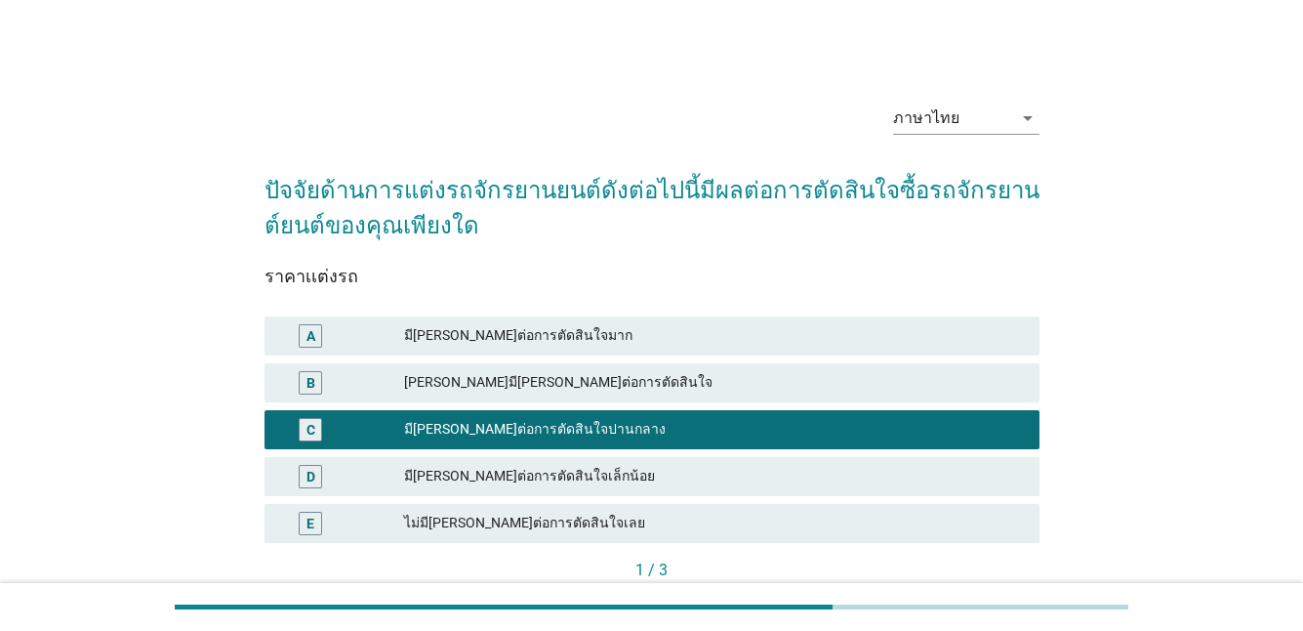
click at [518, 462] on div "D มี[PERSON_NAME]ต่อการตัดสินใจเล็กน้อย" at bounding box center [652, 476] width 775 height 39
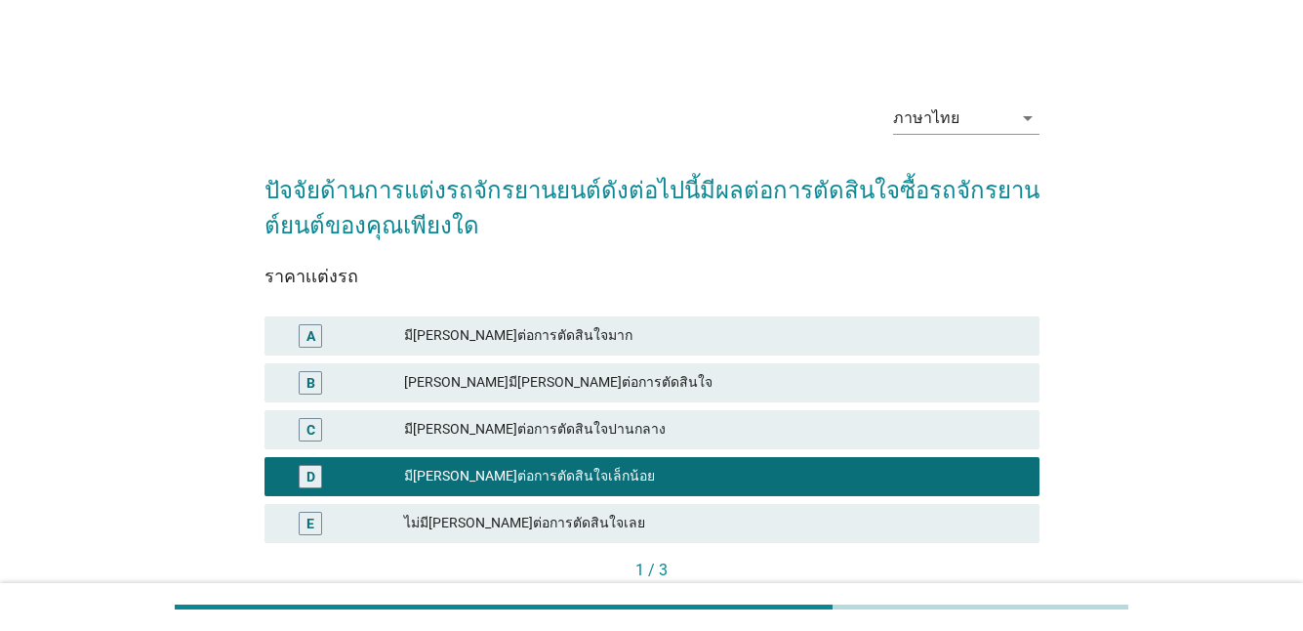
scroll to position [124, 0]
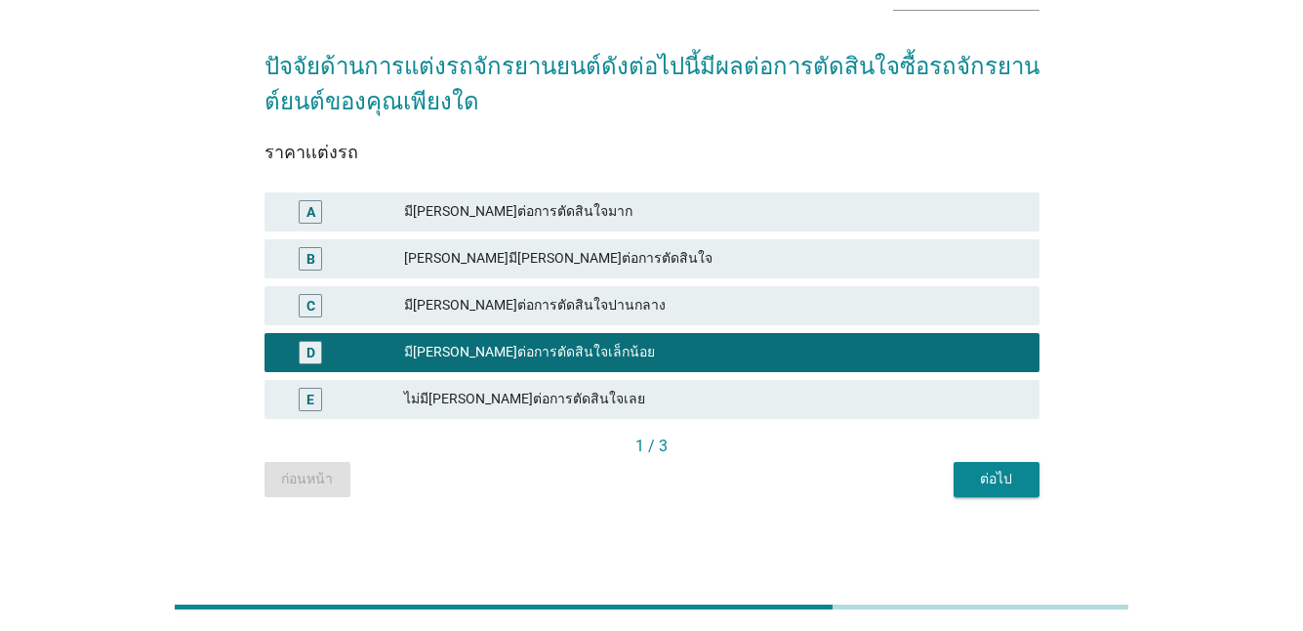
click at [546, 247] on div "[PERSON_NAME]มี[PERSON_NAME]ต่อการตัดสินใจ" at bounding box center [714, 258] width 620 height 23
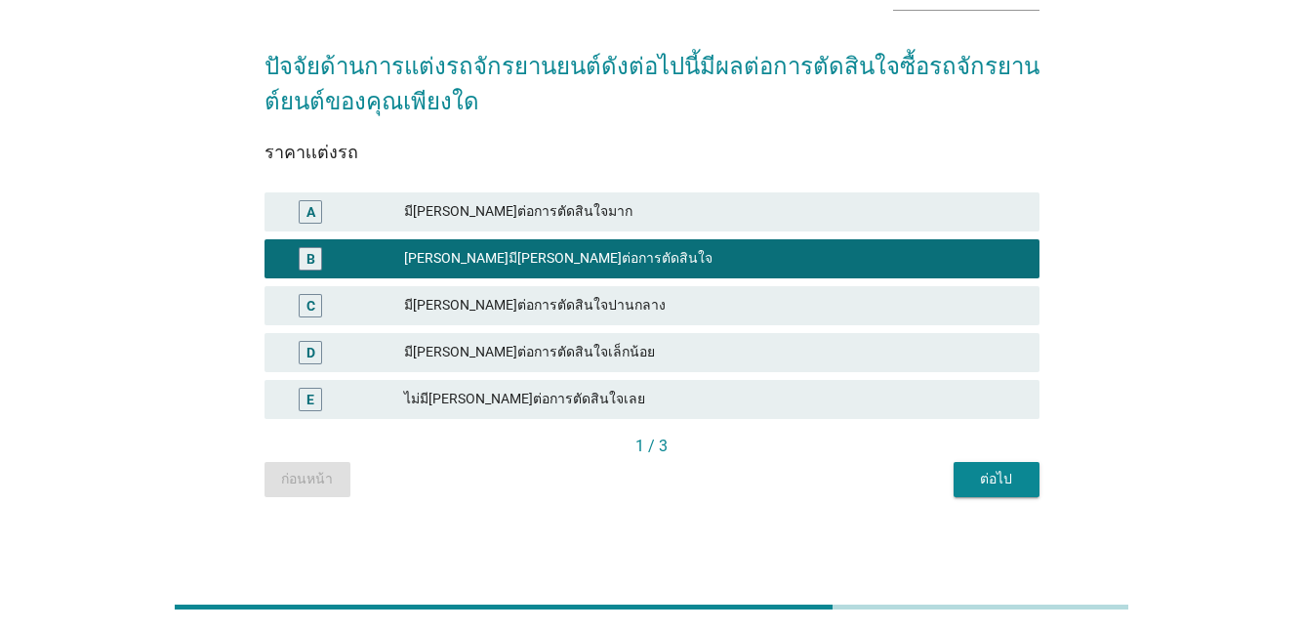
click at [585, 309] on div "มี[PERSON_NAME]ต่อการตัดสินใจปานกลาง" at bounding box center [714, 305] width 620 height 23
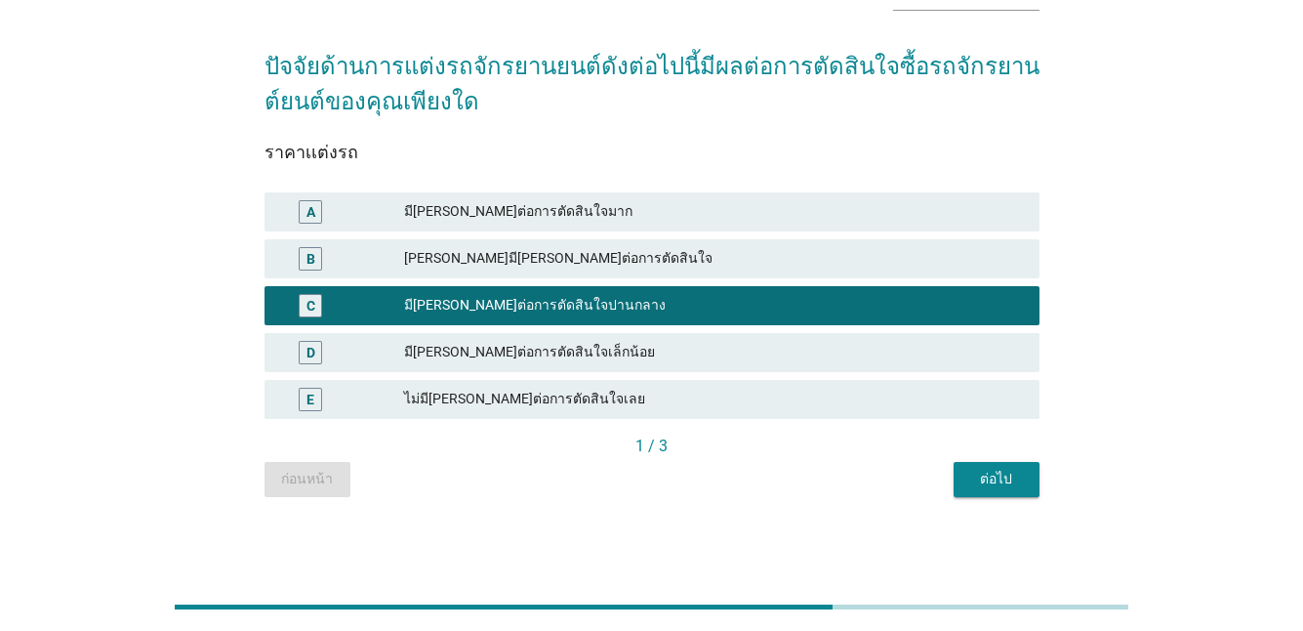
click at [1011, 477] on div "ต่อไป" at bounding box center [996, 479] width 55 height 21
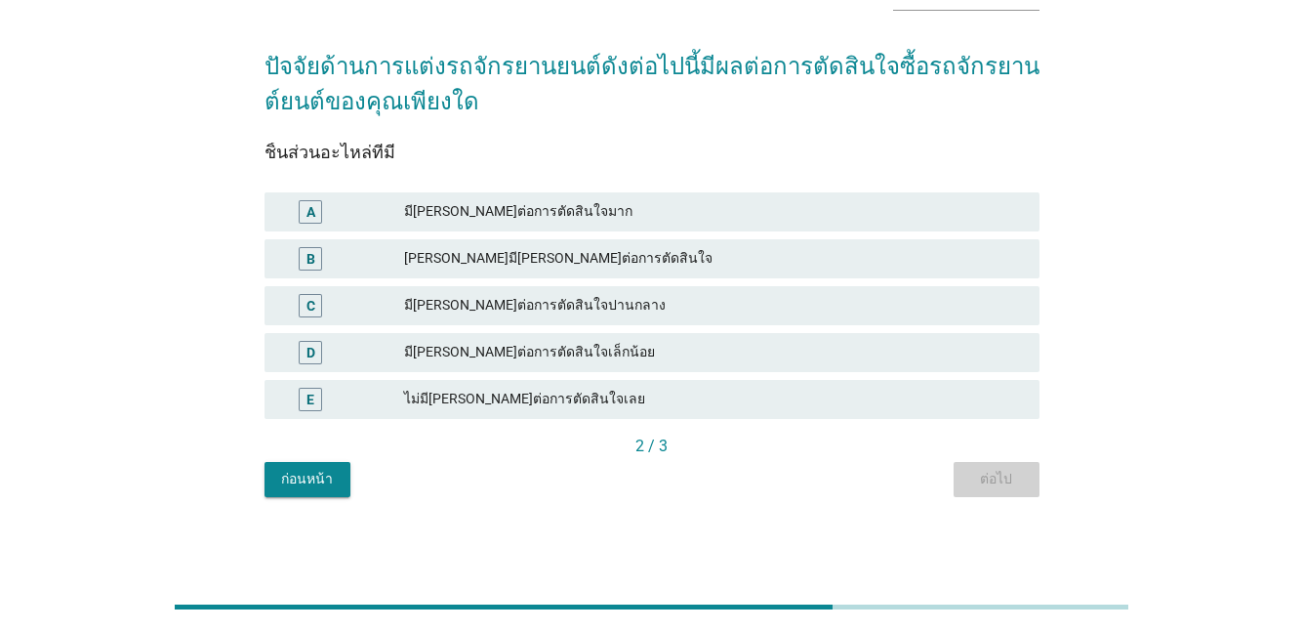
scroll to position [0, 0]
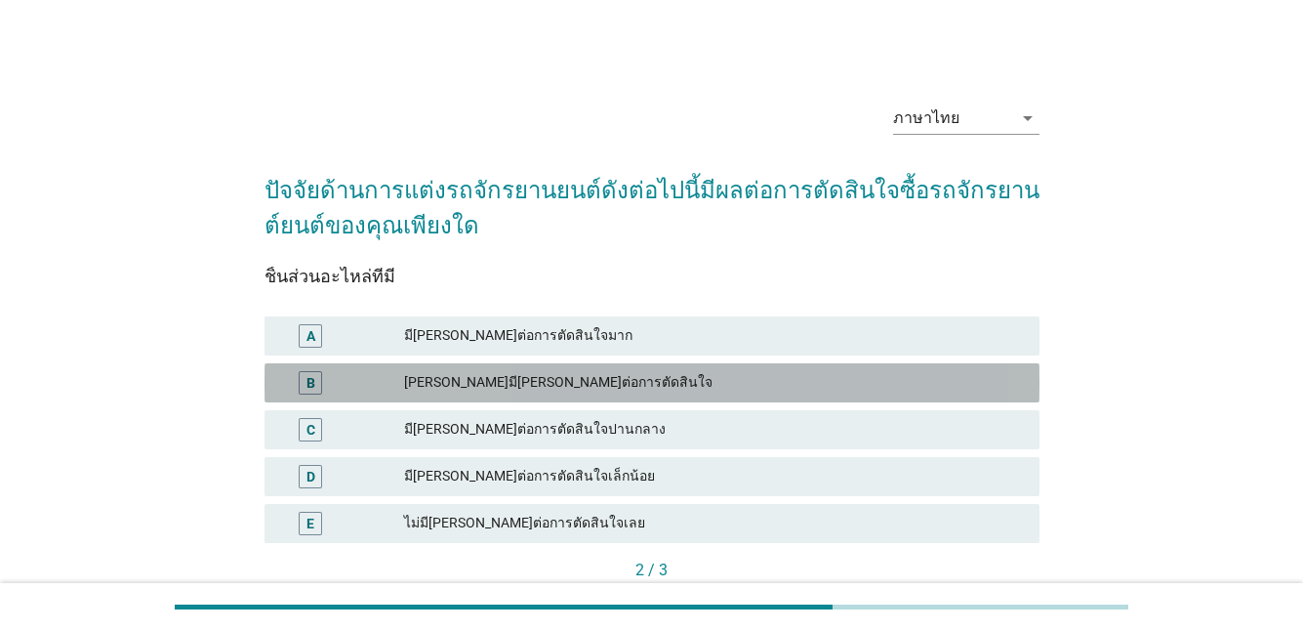
click at [492, 378] on div "[PERSON_NAME]มี[PERSON_NAME]ต่อการตัดสินใจ" at bounding box center [714, 382] width 620 height 23
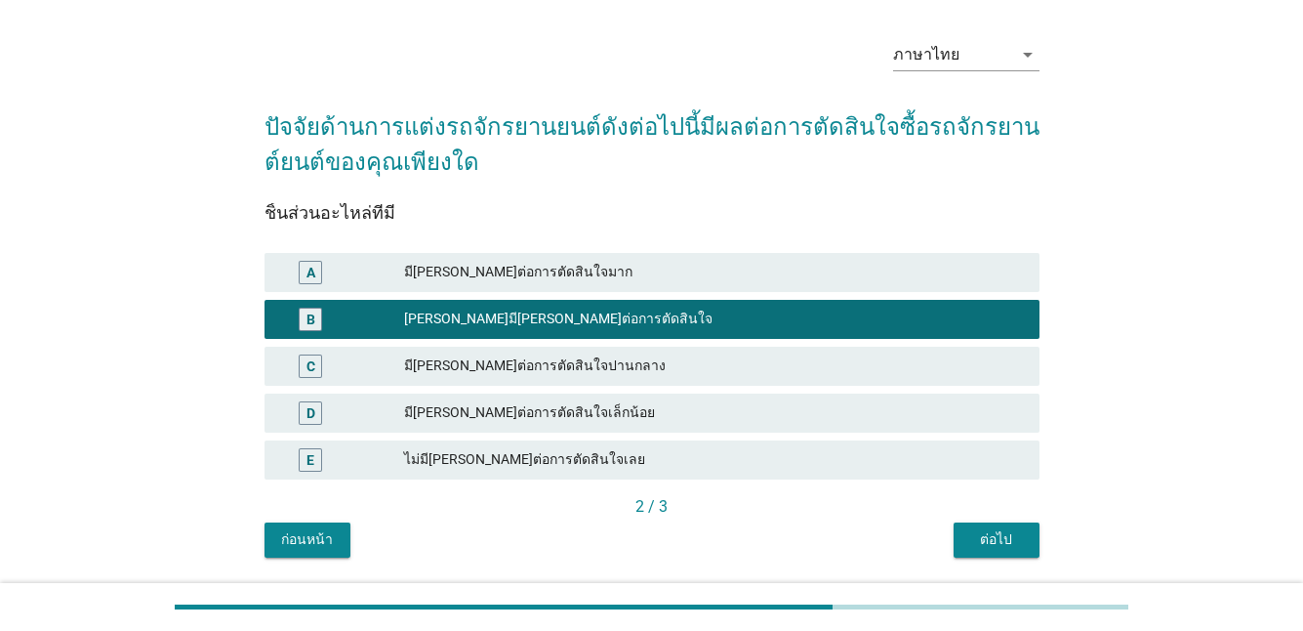
scroll to position [98, 0]
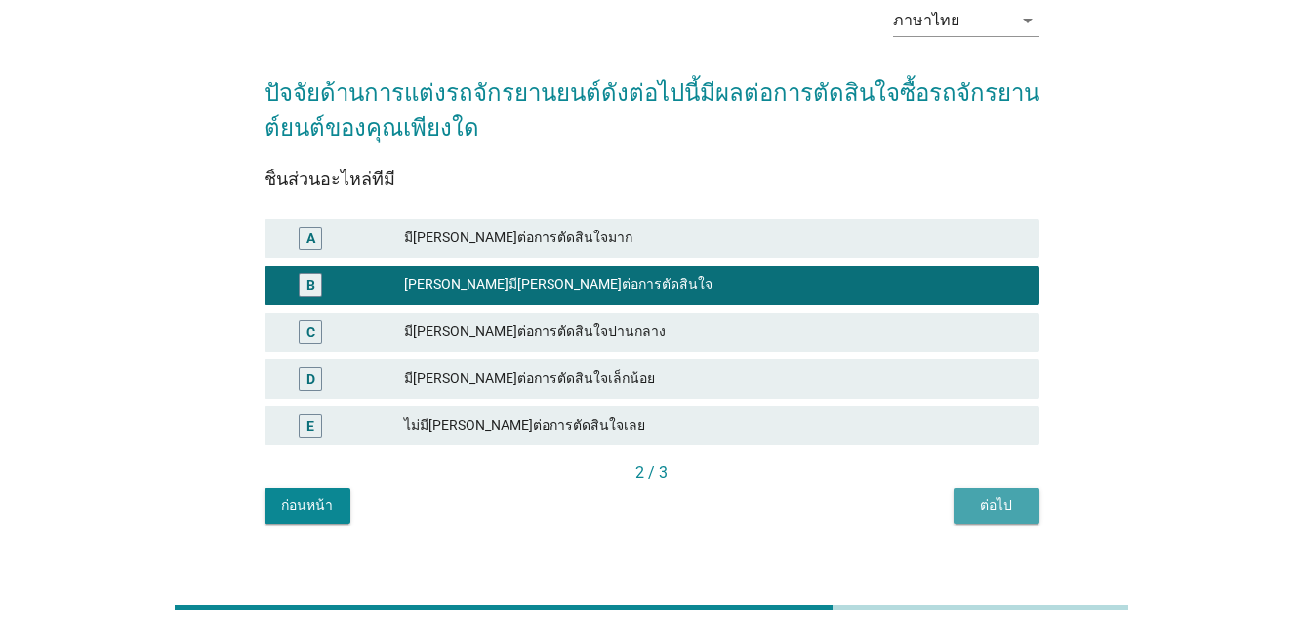
click at [981, 501] on div "ต่อไป" at bounding box center [996, 505] width 55 height 21
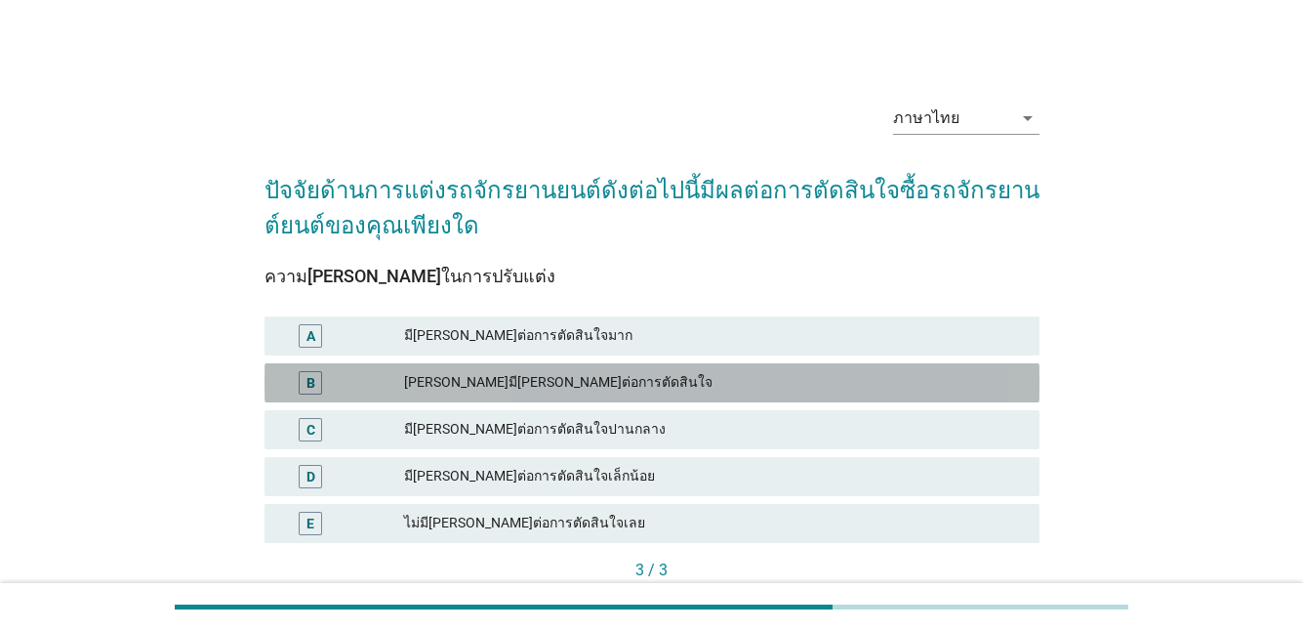
click at [495, 378] on div "[PERSON_NAME]มี[PERSON_NAME]ต่อการตัดสินใจ" at bounding box center [714, 382] width 620 height 23
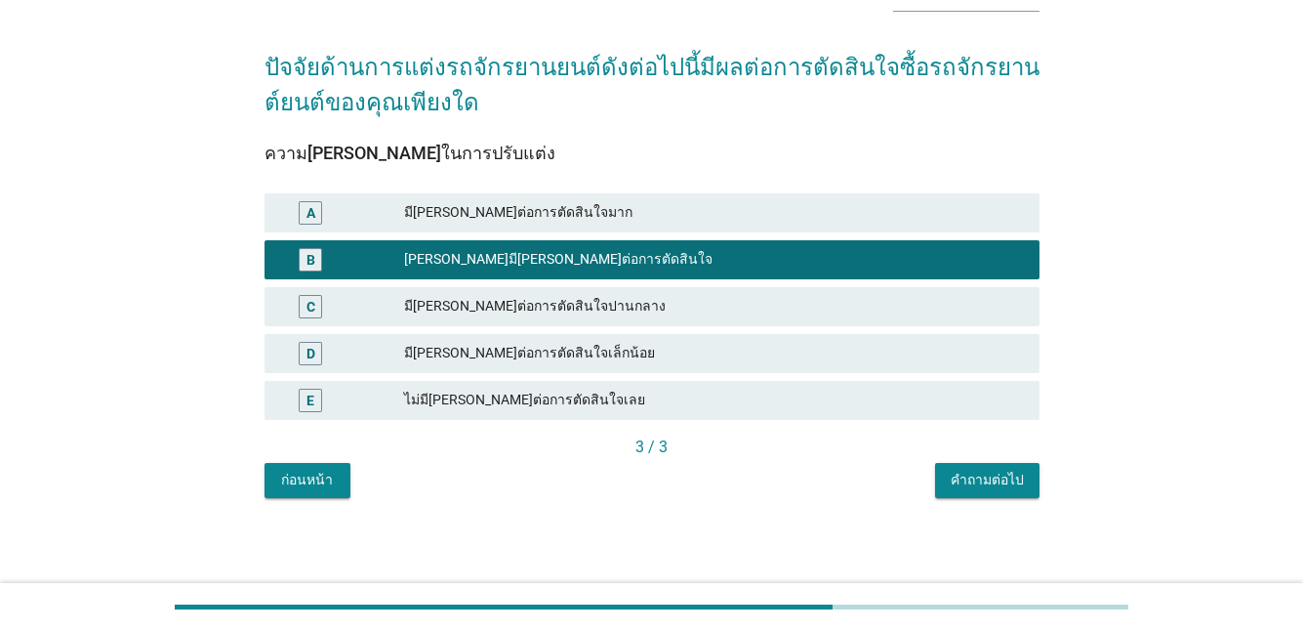
scroll to position [124, 0]
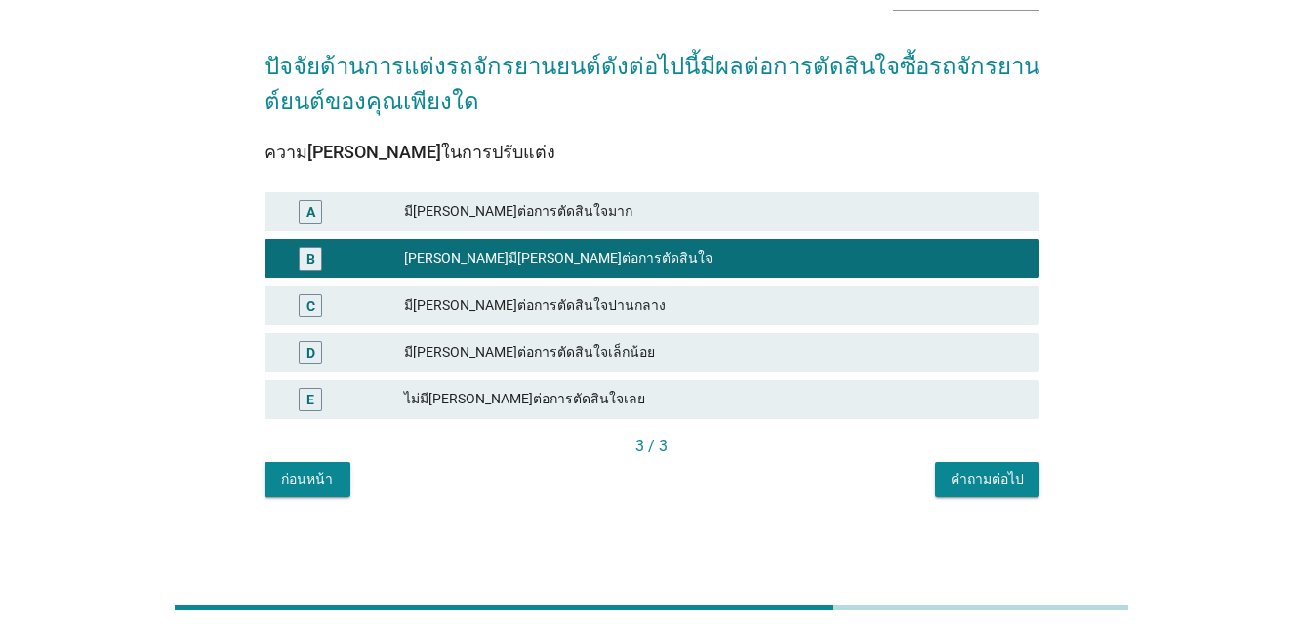
click at [962, 484] on div "คำถามต่อไป" at bounding box center [987, 479] width 73 height 21
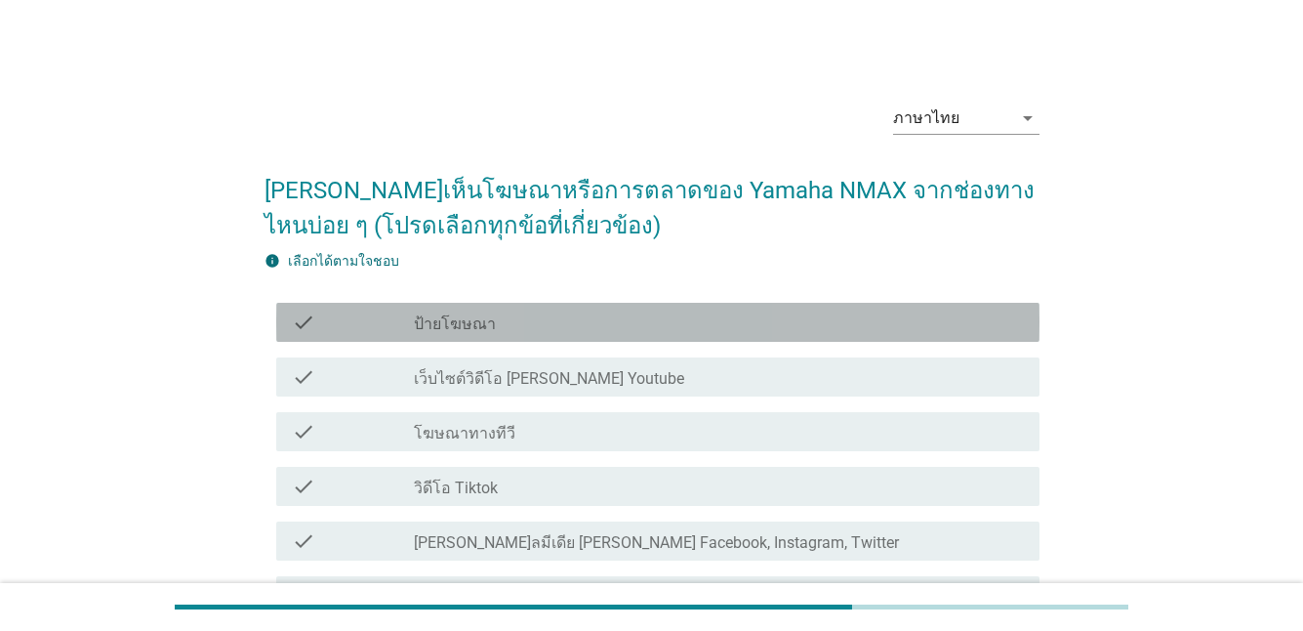
click at [523, 323] on div "check_box_outline_blank ป้ายโฆษณา" at bounding box center [719, 321] width 610 height 23
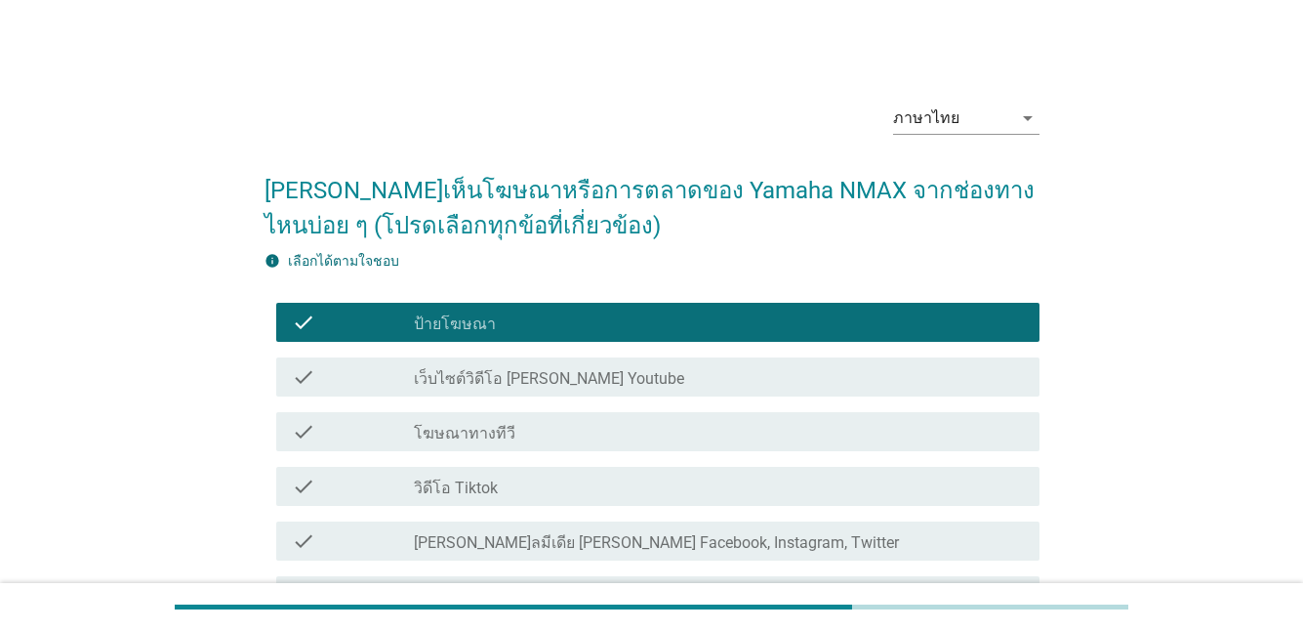
click at [512, 452] on div "check check_box_outline_blank โฆษณาทางทีวี" at bounding box center [652, 431] width 775 height 55
click at [539, 546] on label "[PERSON_NAME]ลมีเดีย [PERSON_NAME] Facebook, Instagram, Twitter" at bounding box center [656, 543] width 485 height 20
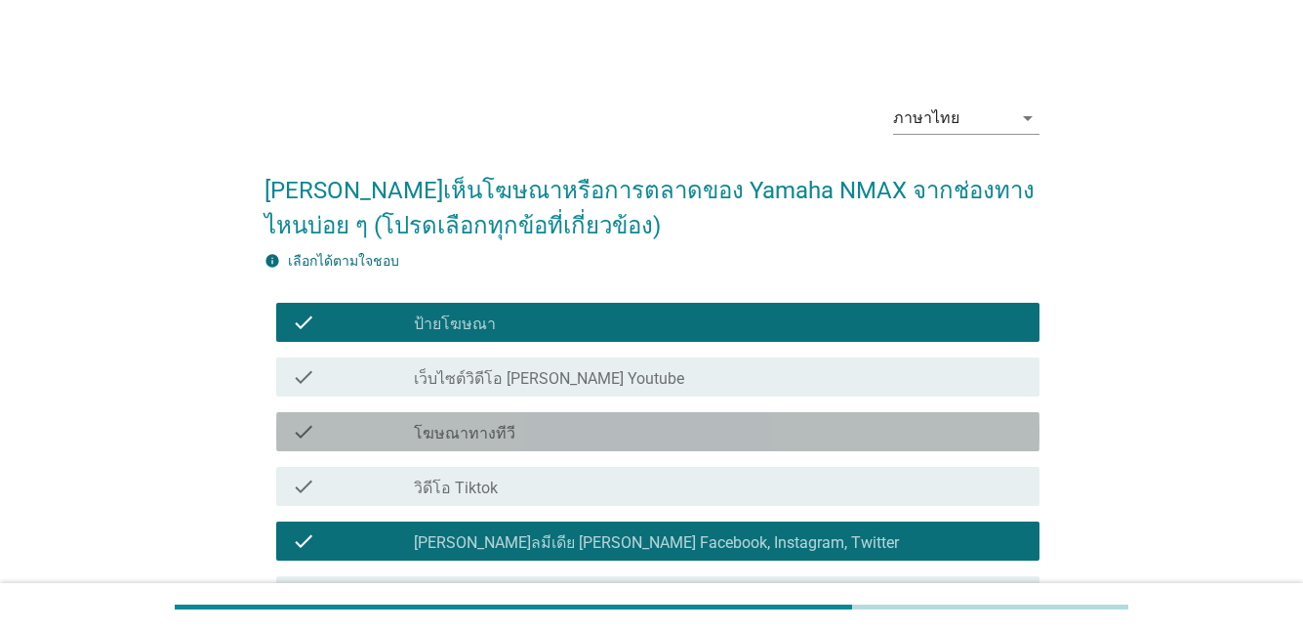
click at [507, 445] on div "check check_box_outline_blank โฆษณาทางทีวี" at bounding box center [657, 431] width 763 height 39
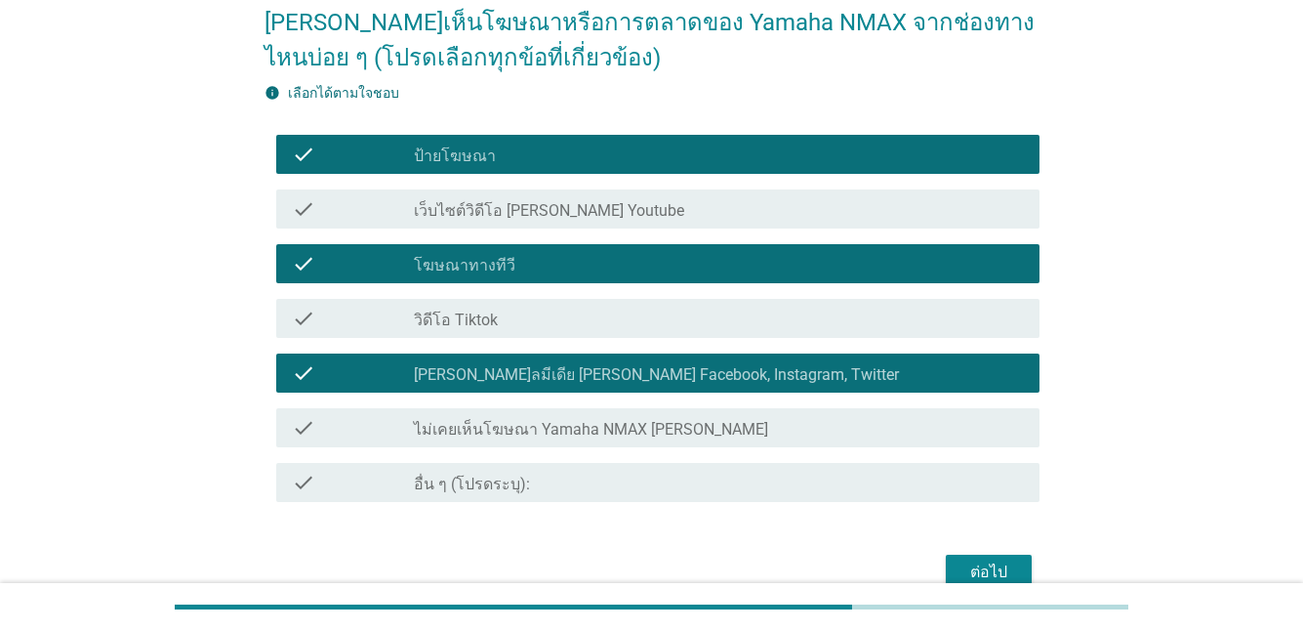
scroll to position [267, 0]
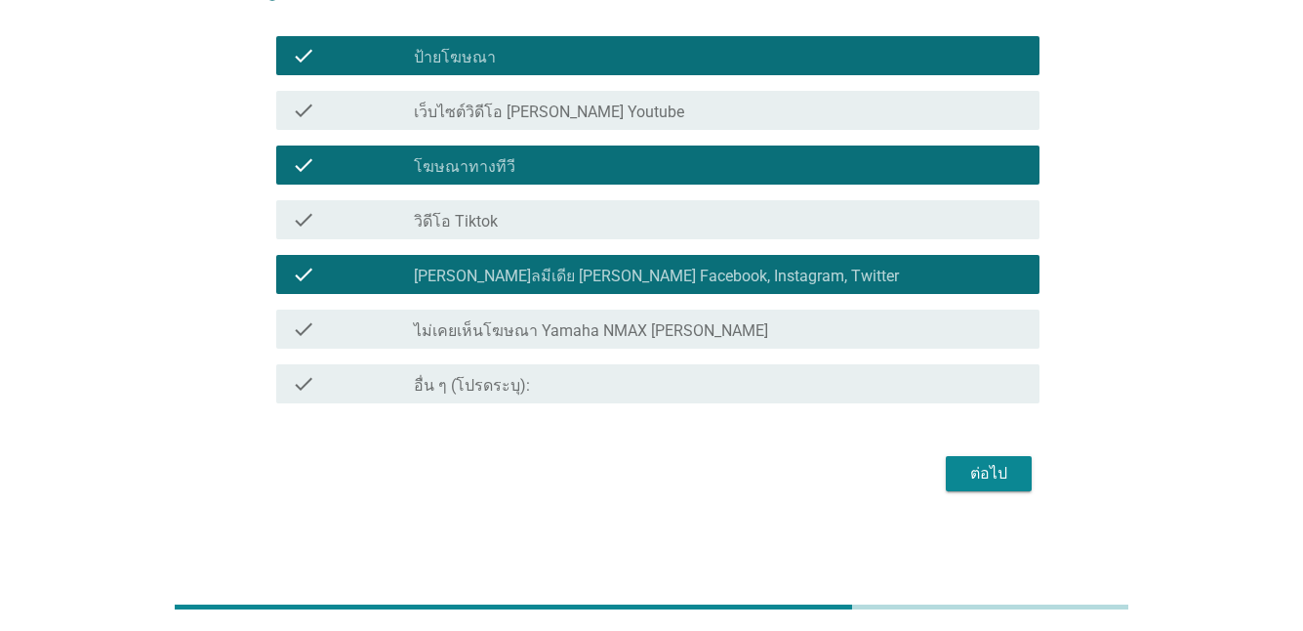
click at [989, 479] on div "ต่อไป" at bounding box center [989, 473] width 55 height 23
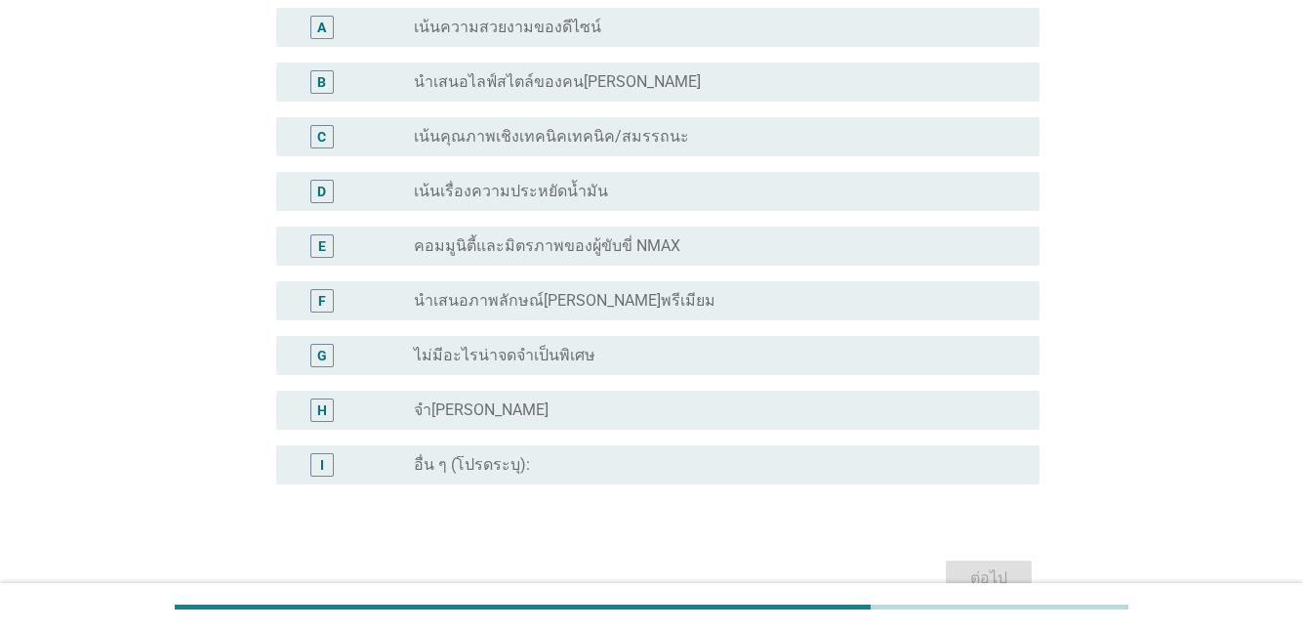
scroll to position [0, 0]
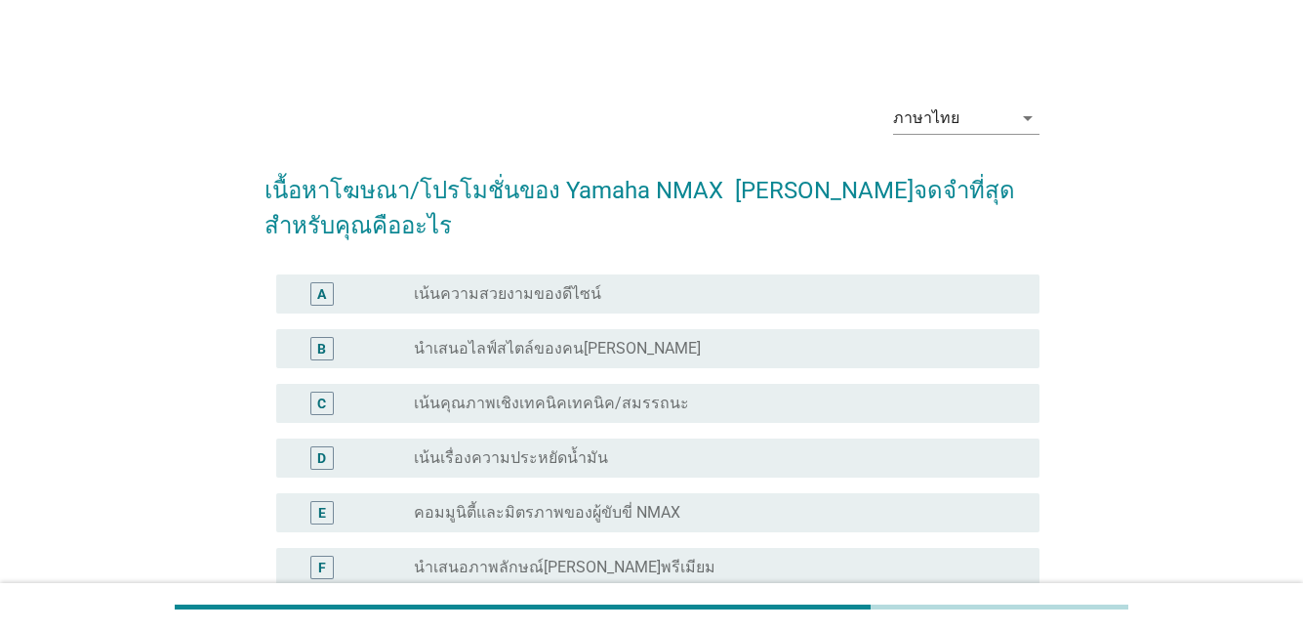
click at [489, 393] on label "เน้นคุณภาพเชิงเทคนิคเทคนิค/สมรรถนะ" at bounding box center [551, 403] width 275 height 20
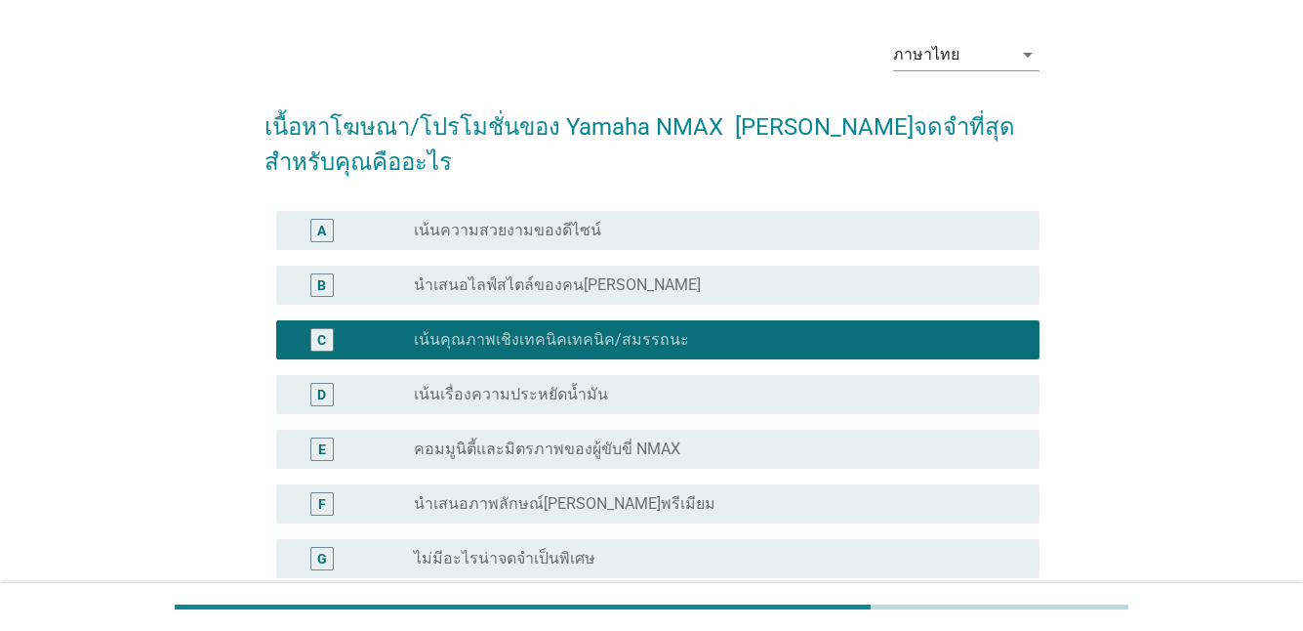
scroll to position [98, 0]
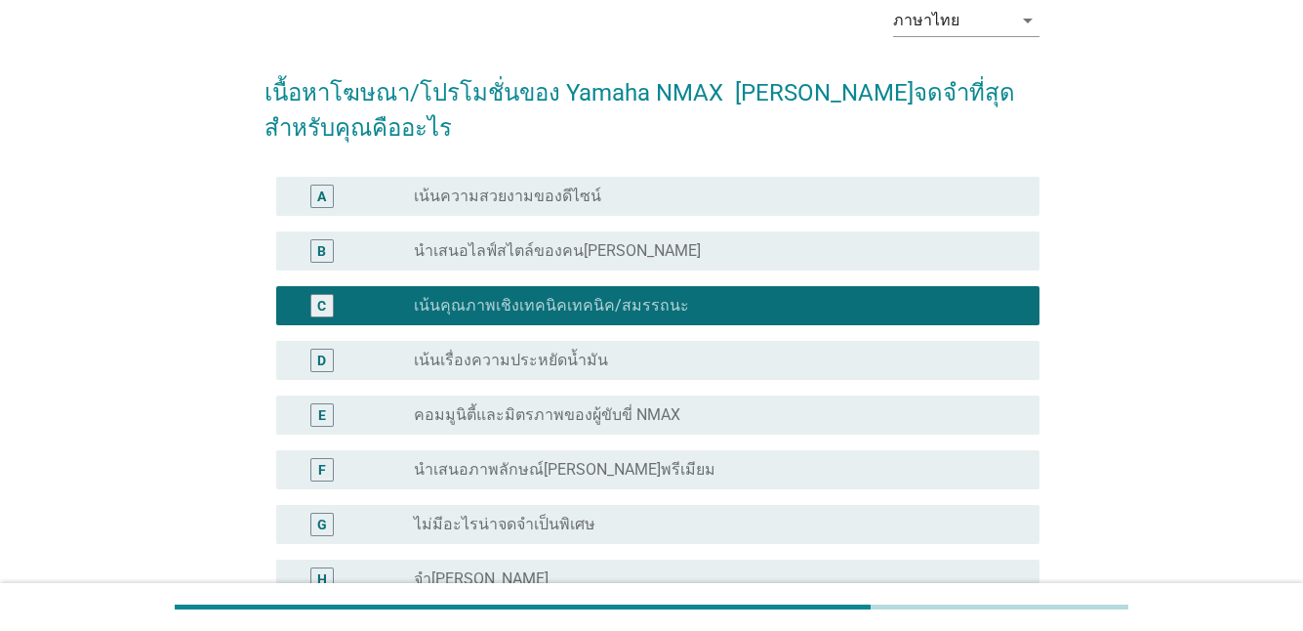
click at [511, 460] on label "นำเสนอภาพลักษณ์[PERSON_NAME]พรีเมียม" at bounding box center [565, 470] width 302 height 20
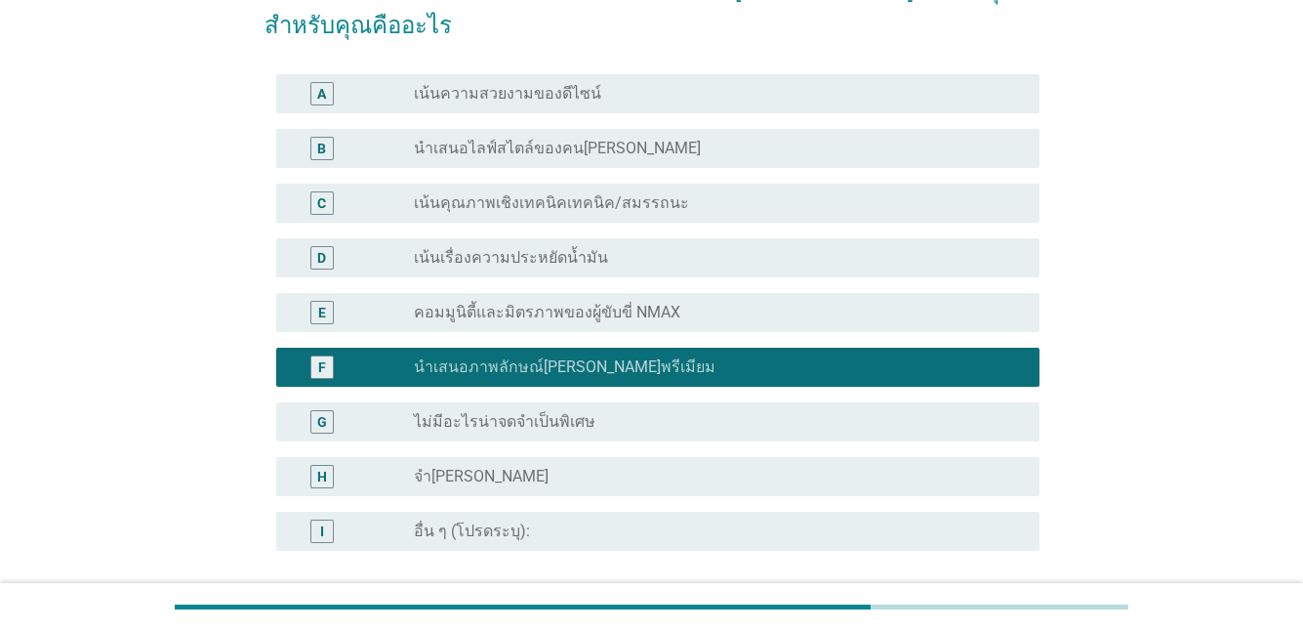
scroll to position [336, 0]
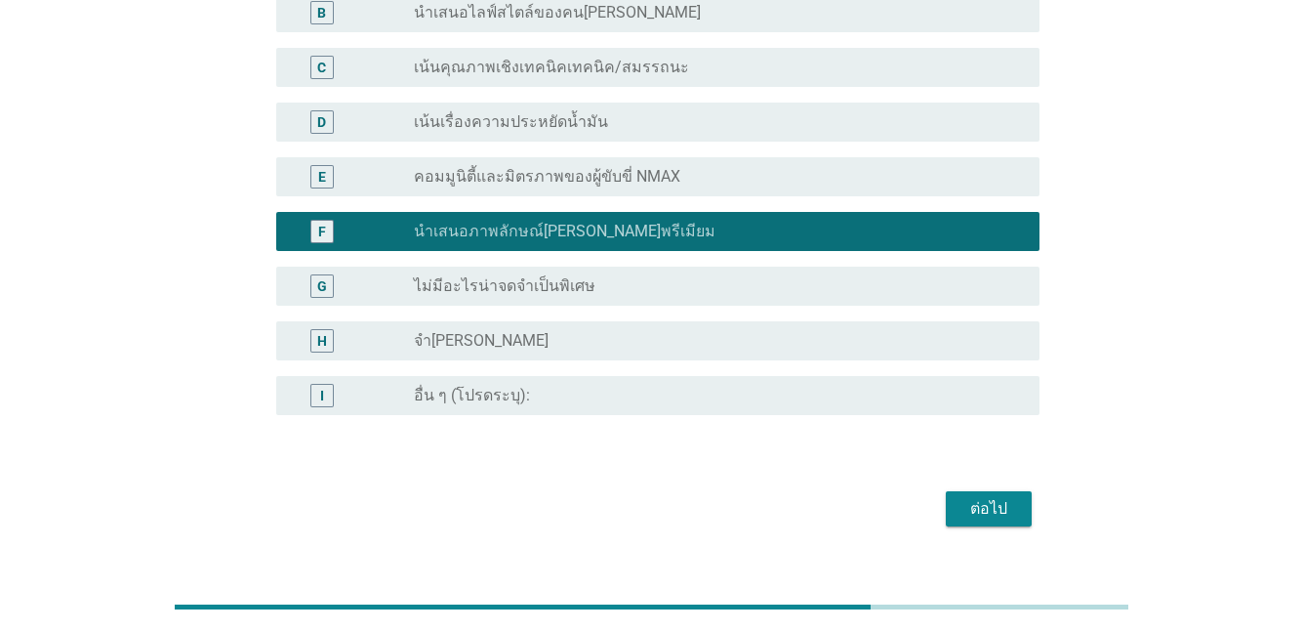
click at [977, 493] on div "ต่อไป" at bounding box center [652, 508] width 775 height 47
click at [976, 491] on button "ต่อไป" at bounding box center [989, 508] width 86 height 35
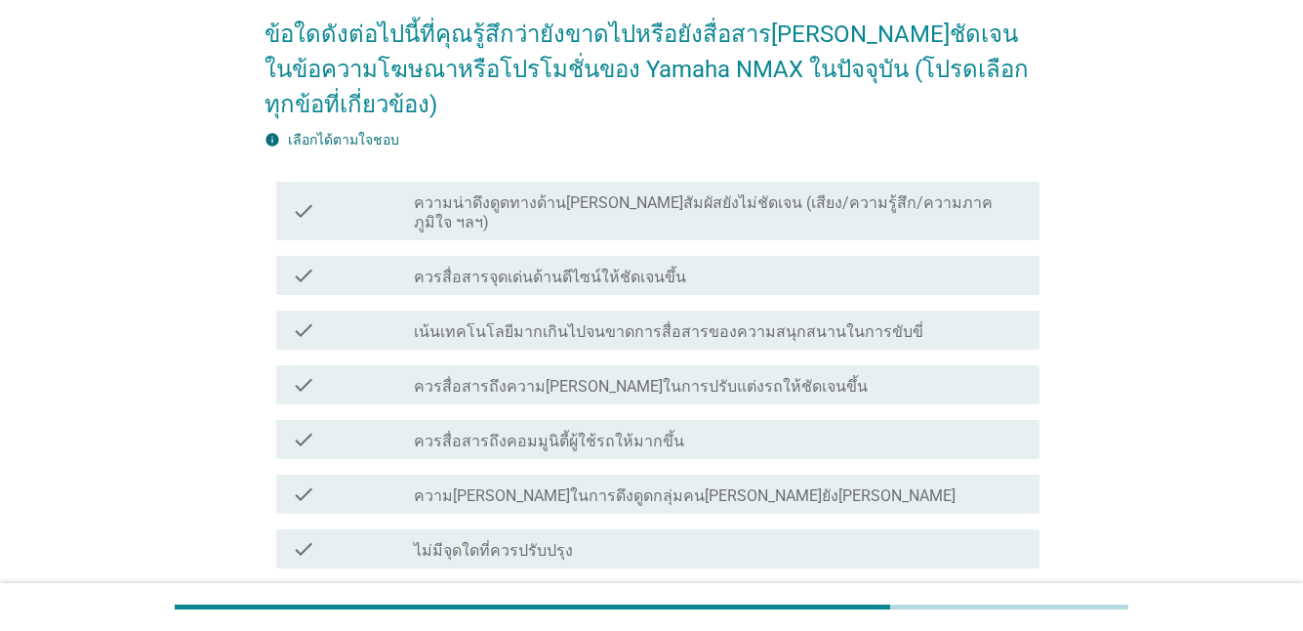
scroll to position [195, 0]
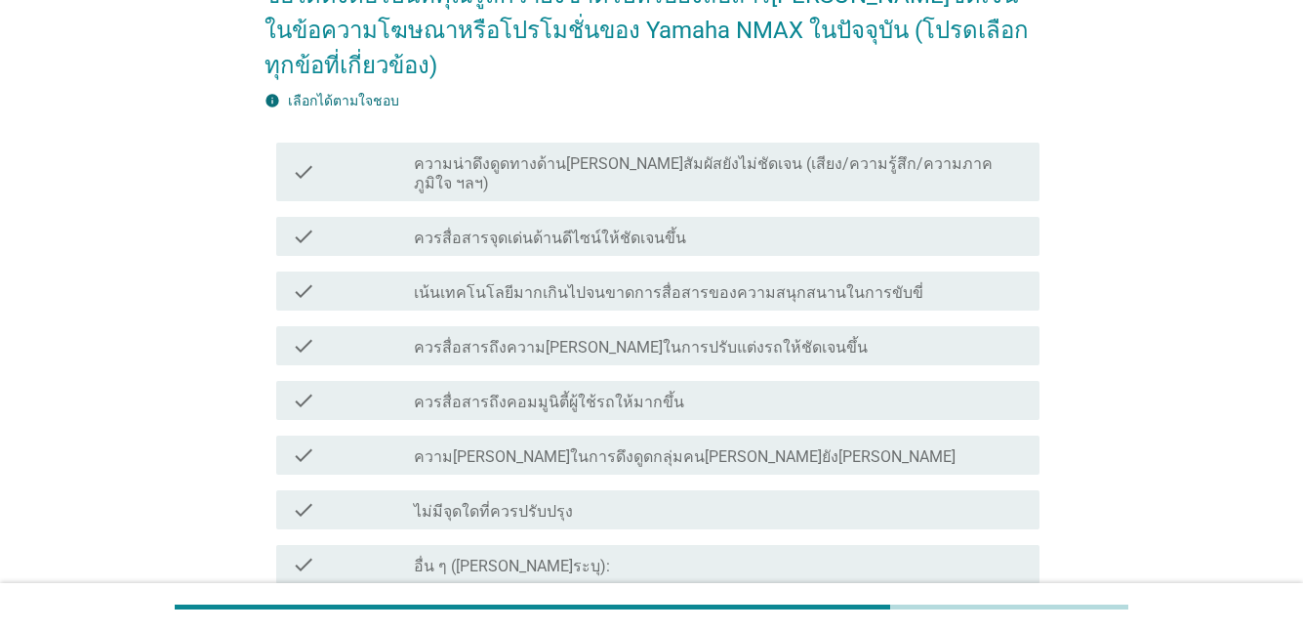
click at [571, 392] on label "ควรสื่อสารถึงคอมมูนิตี้ผู้ใช้รถให้มากขึ้น" at bounding box center [549, 402] width 270 height 20
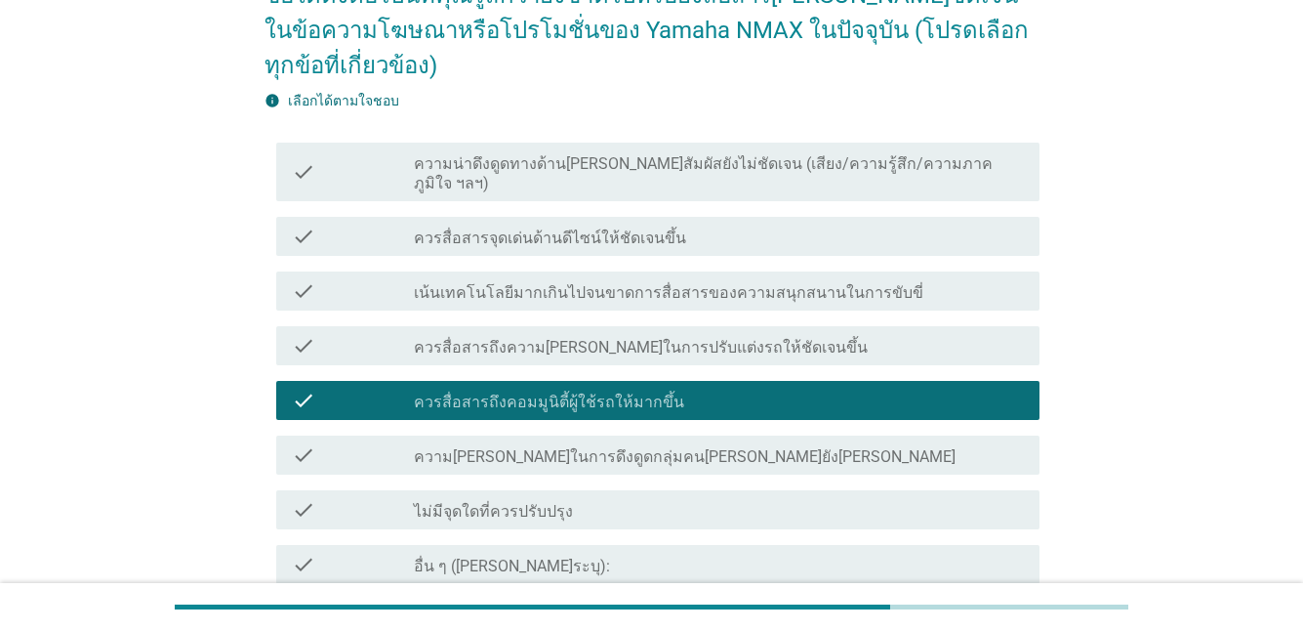
click at [584, 447] on label "ความ[PERSON_NAME]ในการดึงดูดกลุ่มคน[PERSON_NAME]ยัง[PERSON_NAME]" at bounding box center [685, 457] width 542 height 20
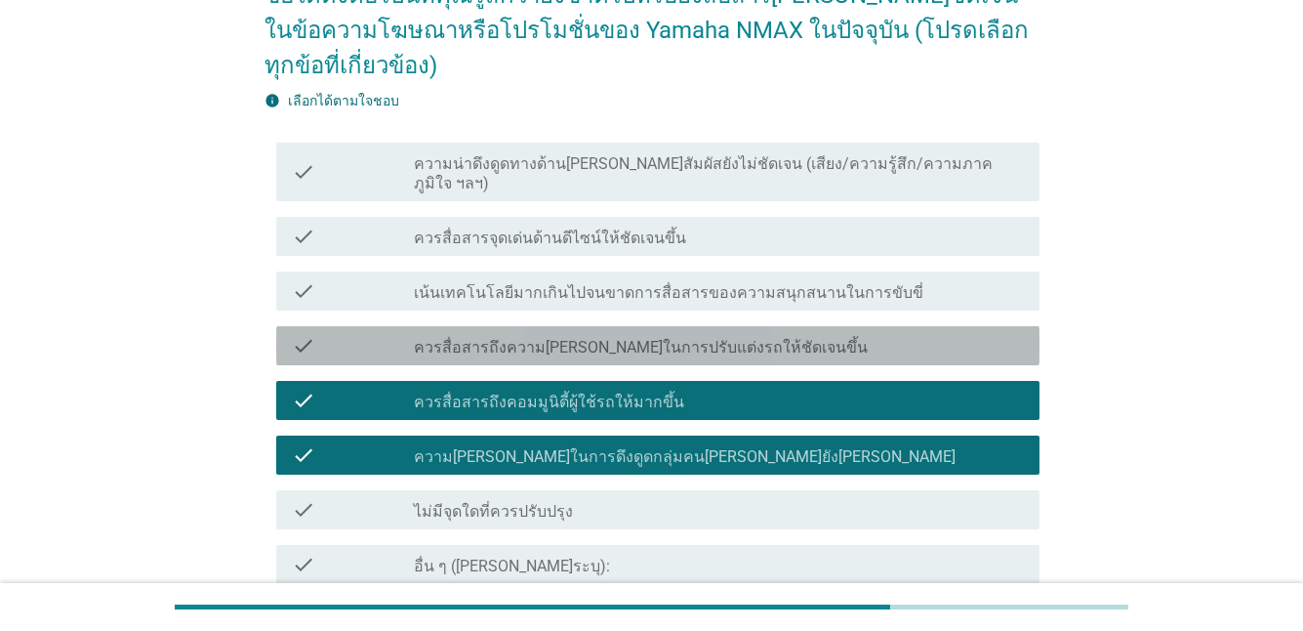
click at [652, 338] on label "ควรสื่อสารถึงความ[PERSON_NAME]ในการปรับแต่งรถให้ชัดเจนขึ้น" at bounding box center [641, 348] width 454 height 20
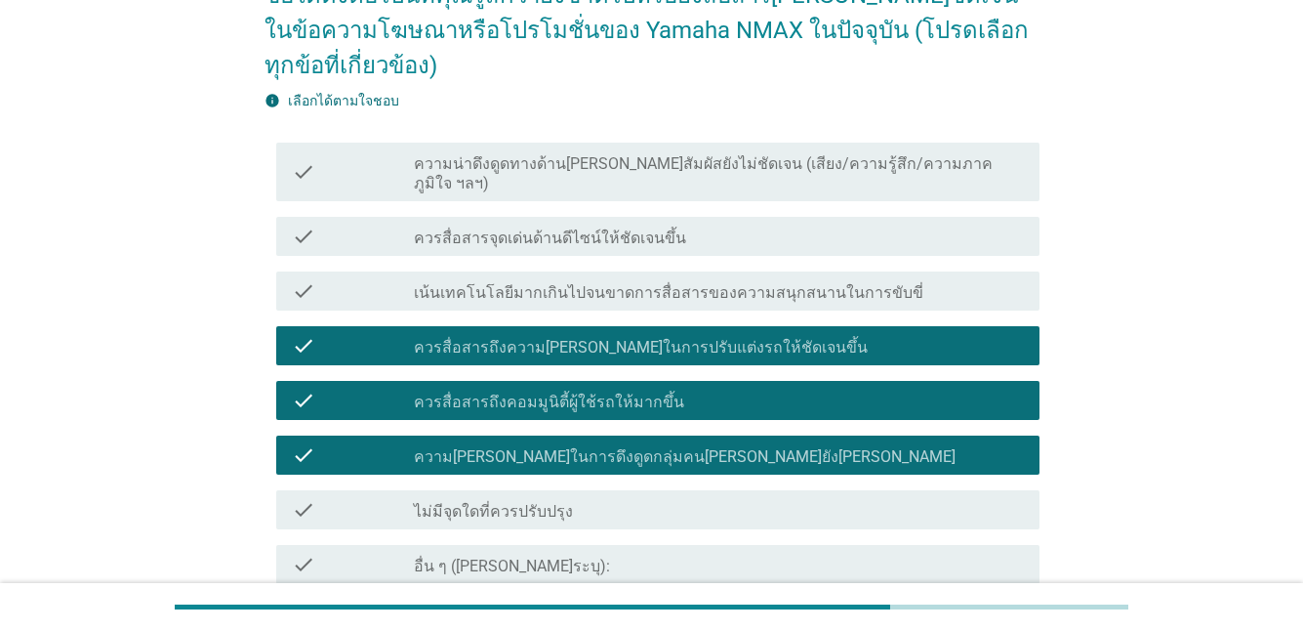
scroll to position [356, 0]
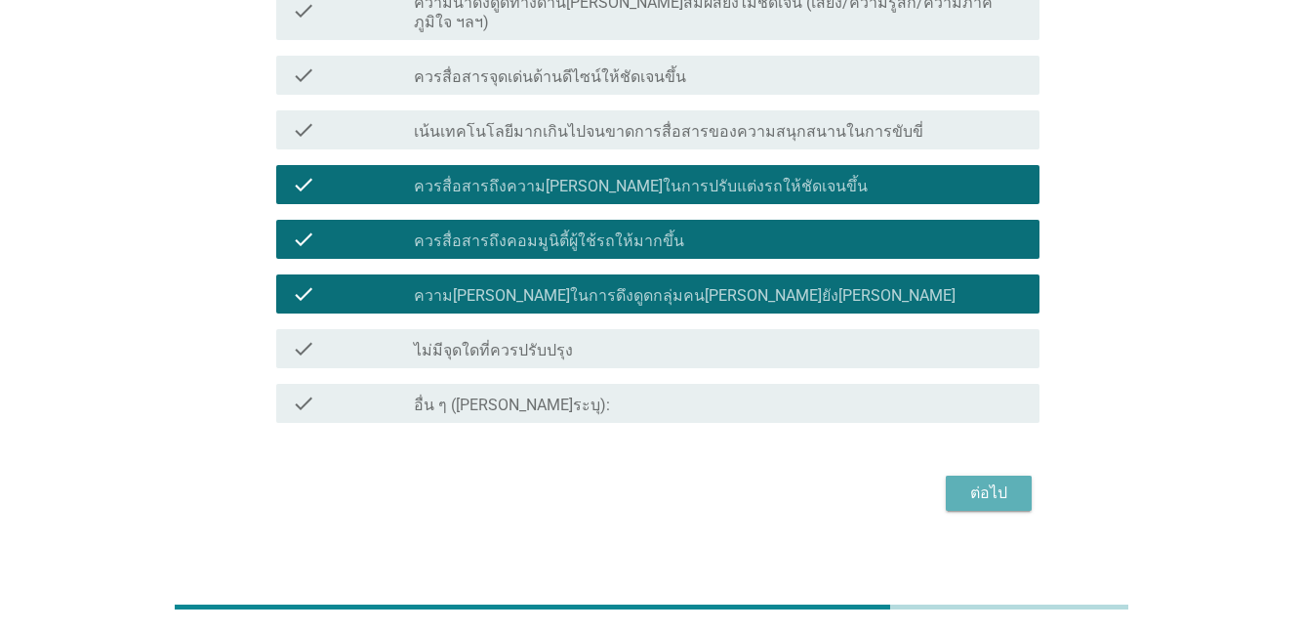
drag, startPoint x: 992, startPoint y: 464, endPoint x: 979, endPoint y: 462, distance: 12.8
click at [992, 481] on div "ต่อไป" at bounding box center [989, 492] width 55 height 23
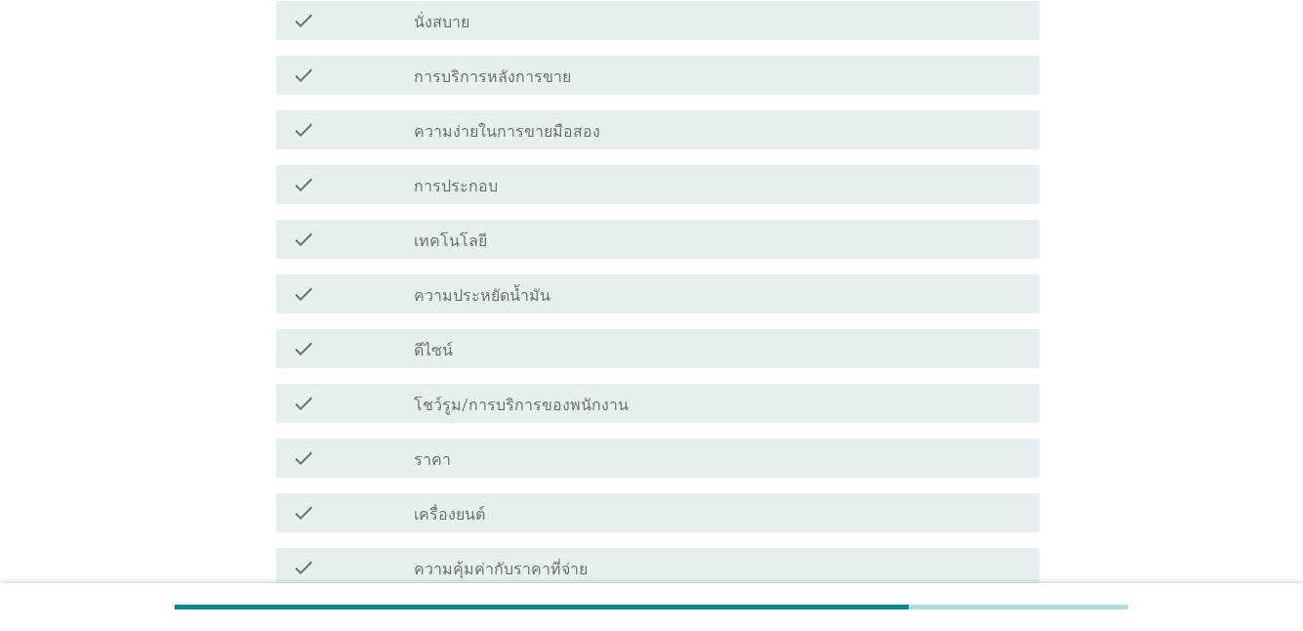
scroll to position [0, 0]
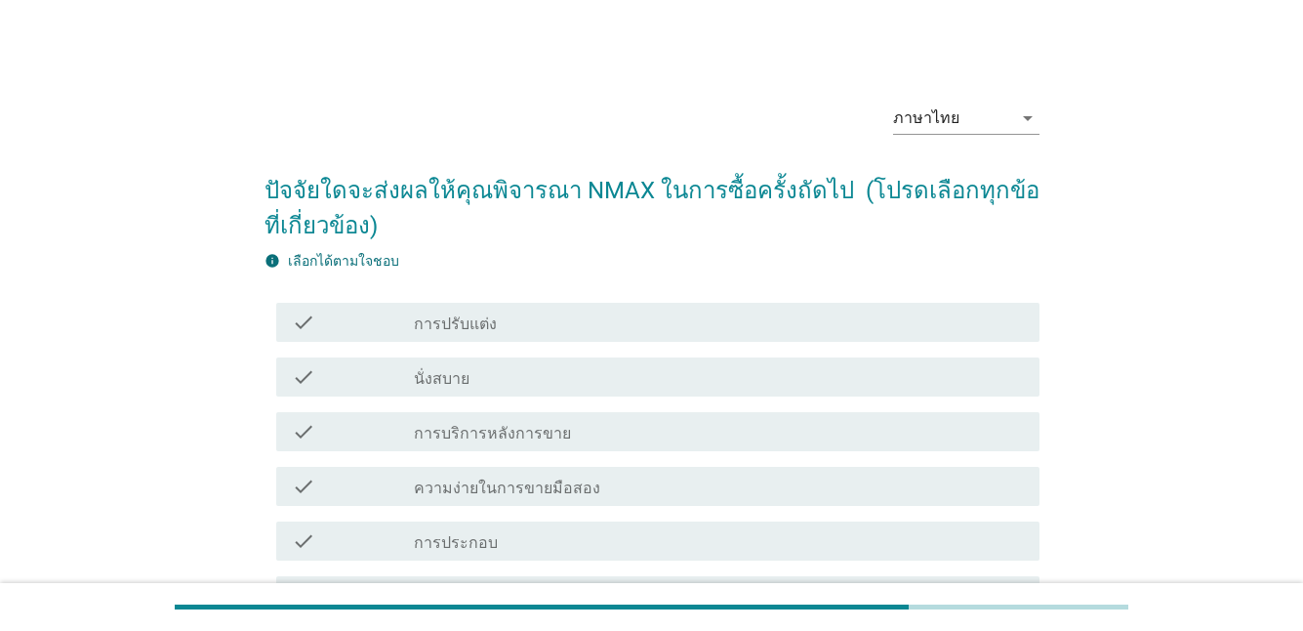
click at [570, 402] on div "check check_box_outline_blank นั่งสบาย" at bounding box center [652, 377] width 775 height 55
click at [576, 441] on div "check_box_outline_blank การบริการหลังการขาย" at bounding box center [719, 431] width 610 height 23
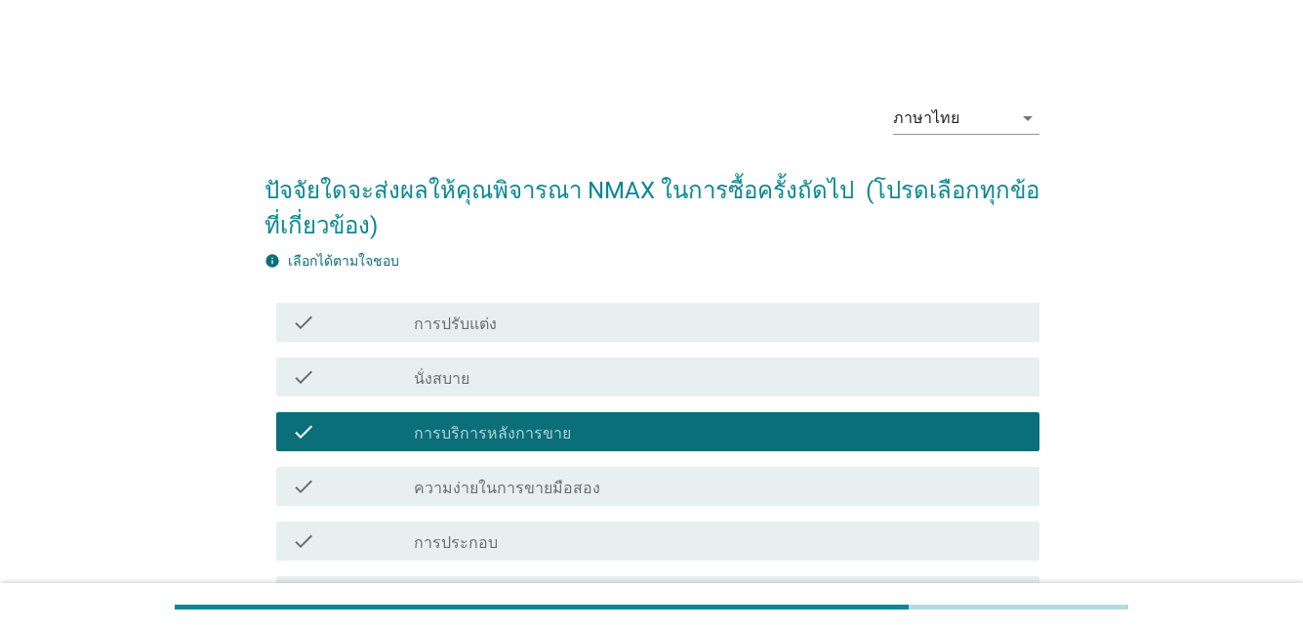
click at [547, 397] on div "check check_box_outline_blank นั่งสบาย" at bounding box center [652, 377] width 775 height 55
click at [537, 383] on div "check_box_outline_blank นั่งสบาย" at bounding box center [719, 376] width 610 height 23
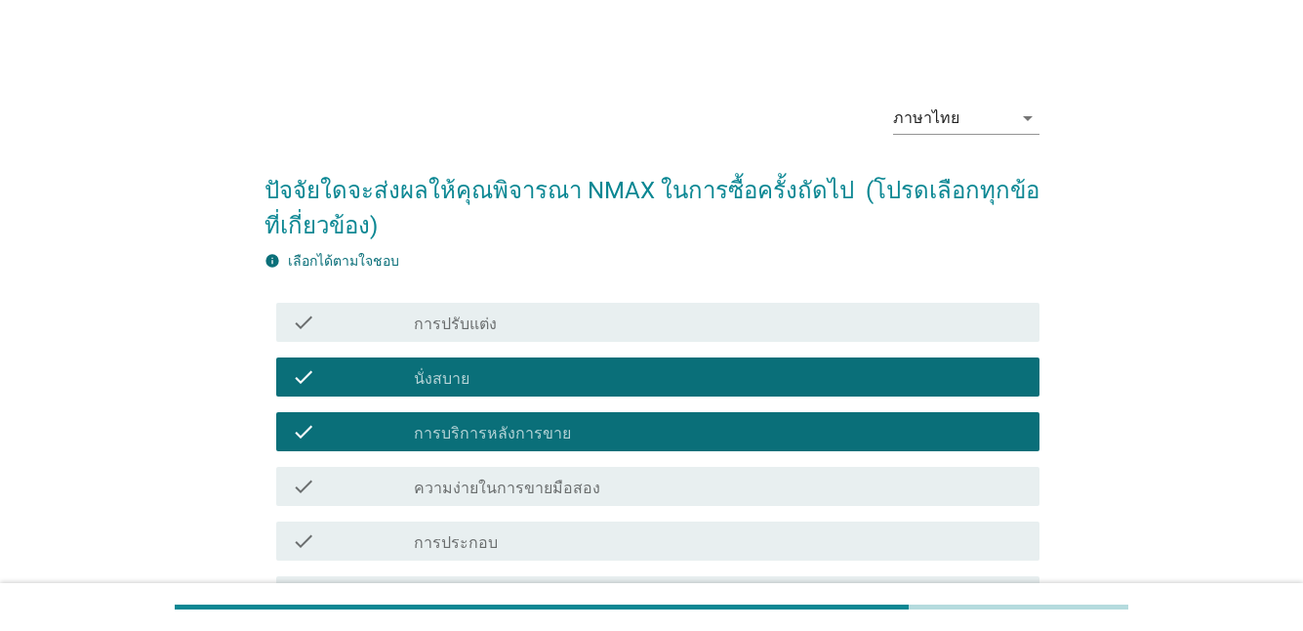
click at [528, 532] on div "check_box_outline_blank การประกอบ" at bounding box center [719, 540] width 610 height 23
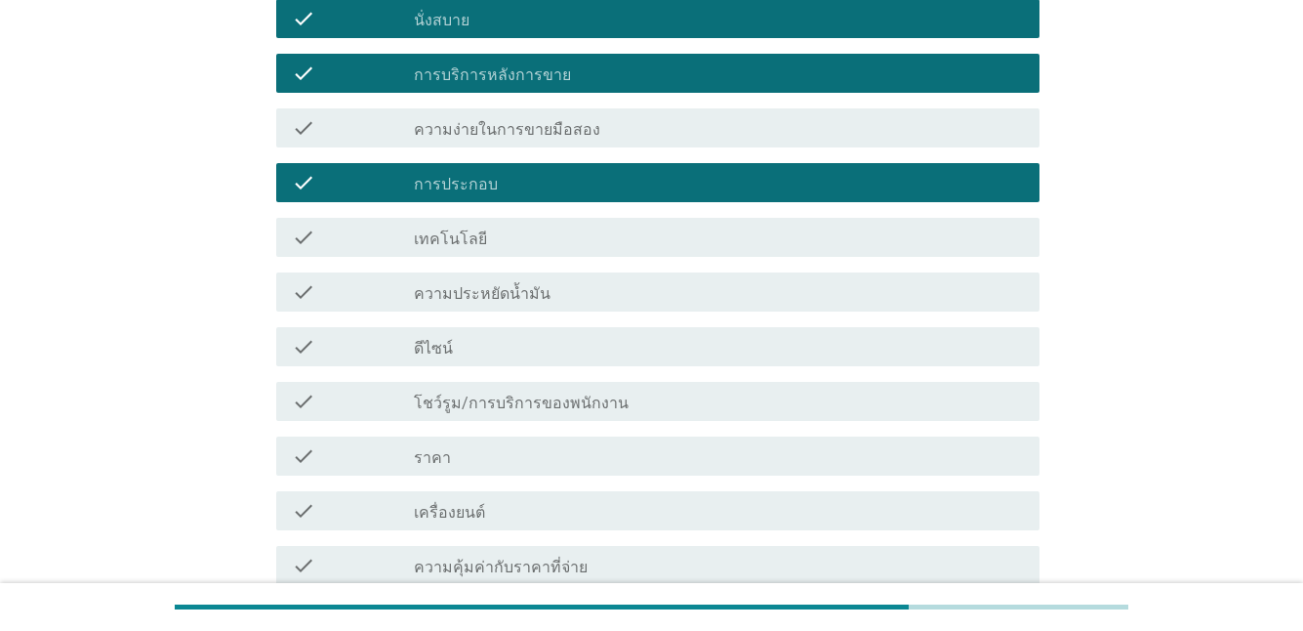
scroll to position [391, 0]
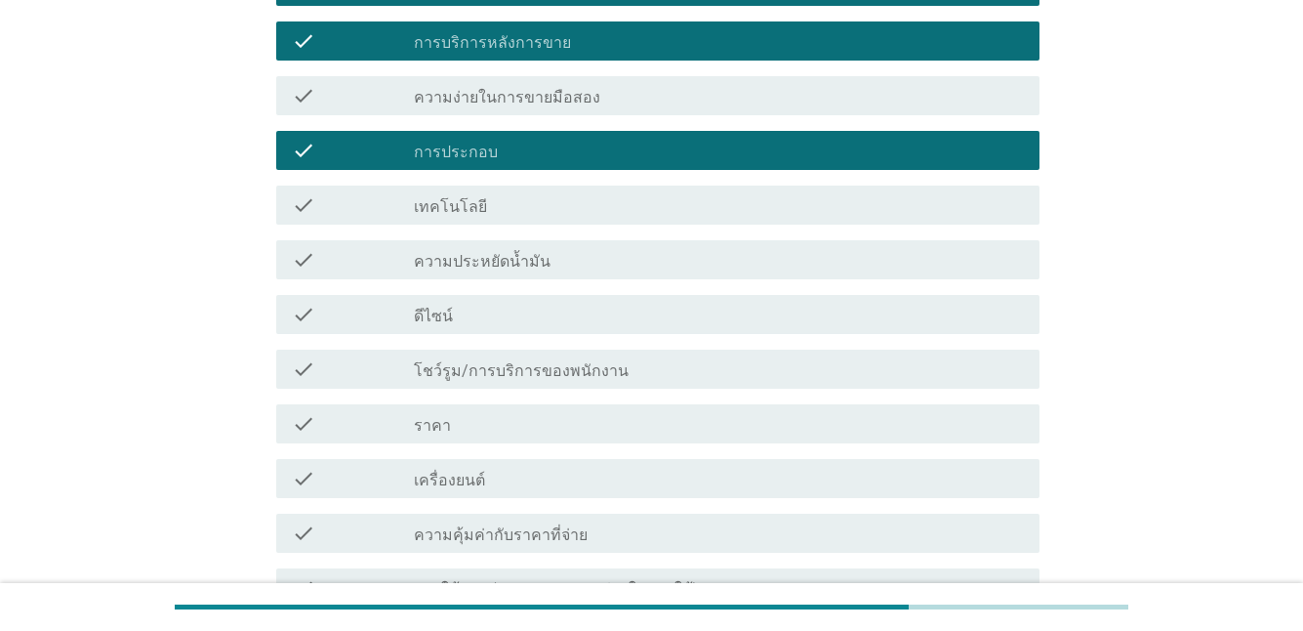
click at [501, 366] on label "โชว์รูม/การบริการของพนักงาน" at bounding box center [521, 371] width 215 height 20
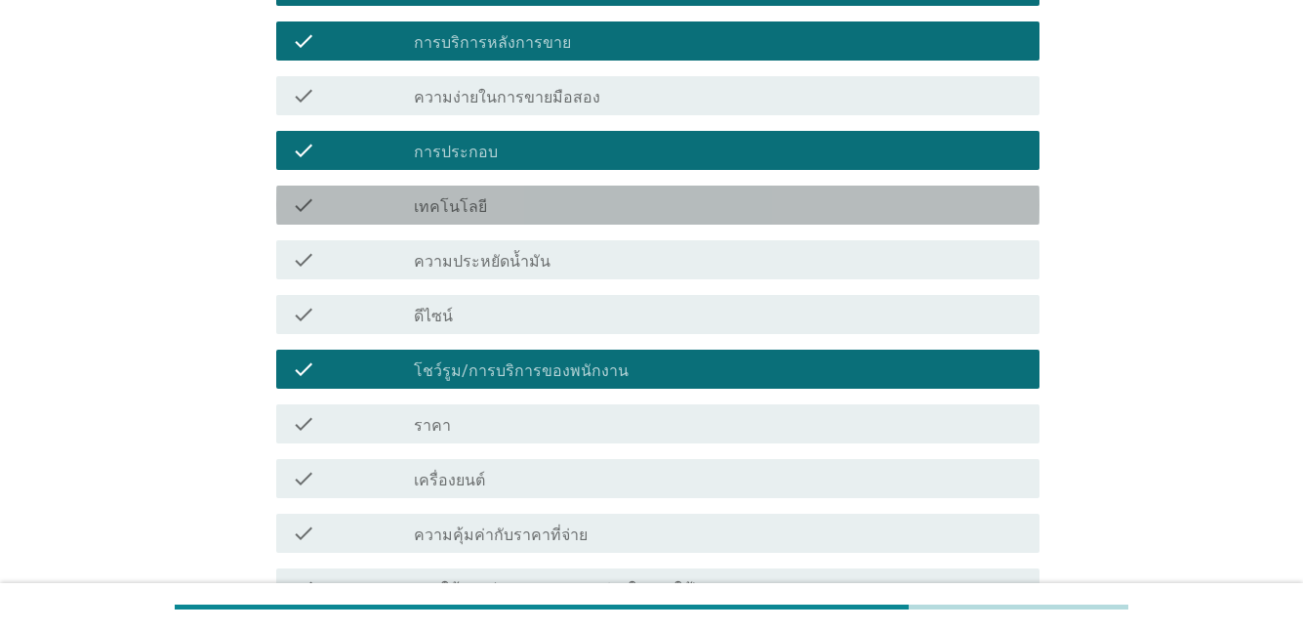
click at [499, 195] on div "check_box_outline_blank เทคโนโลยี" at bounding box center [719, 204] width 610 height 23
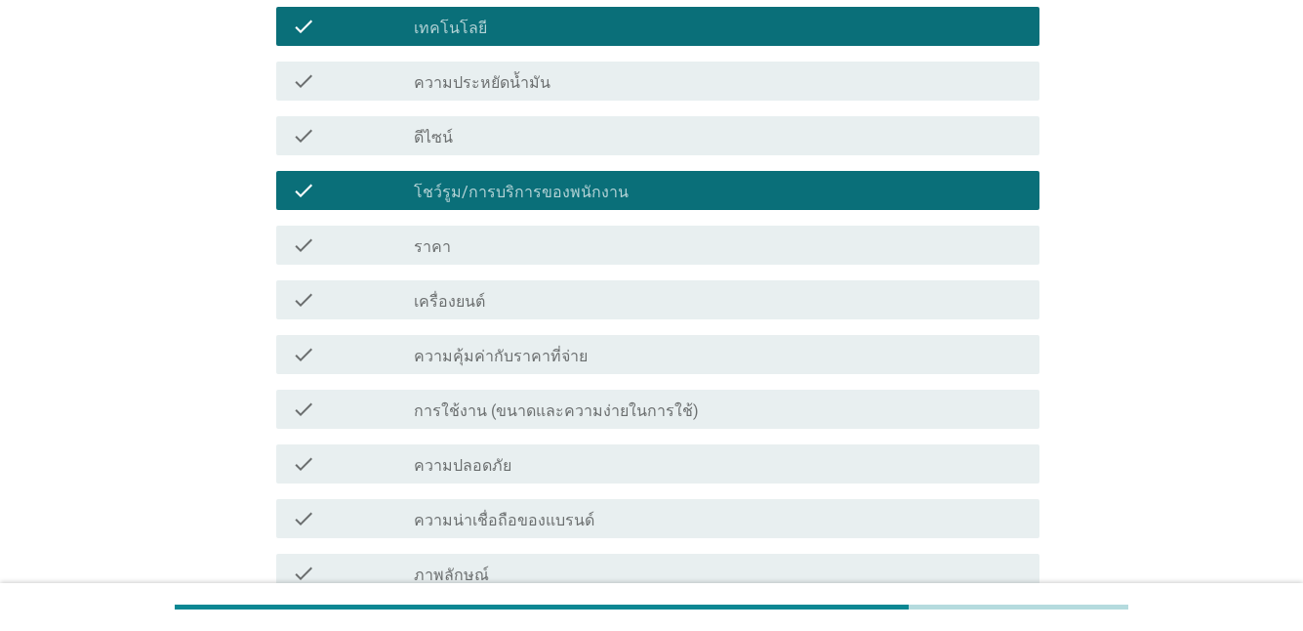
scroll to position [781, 0]
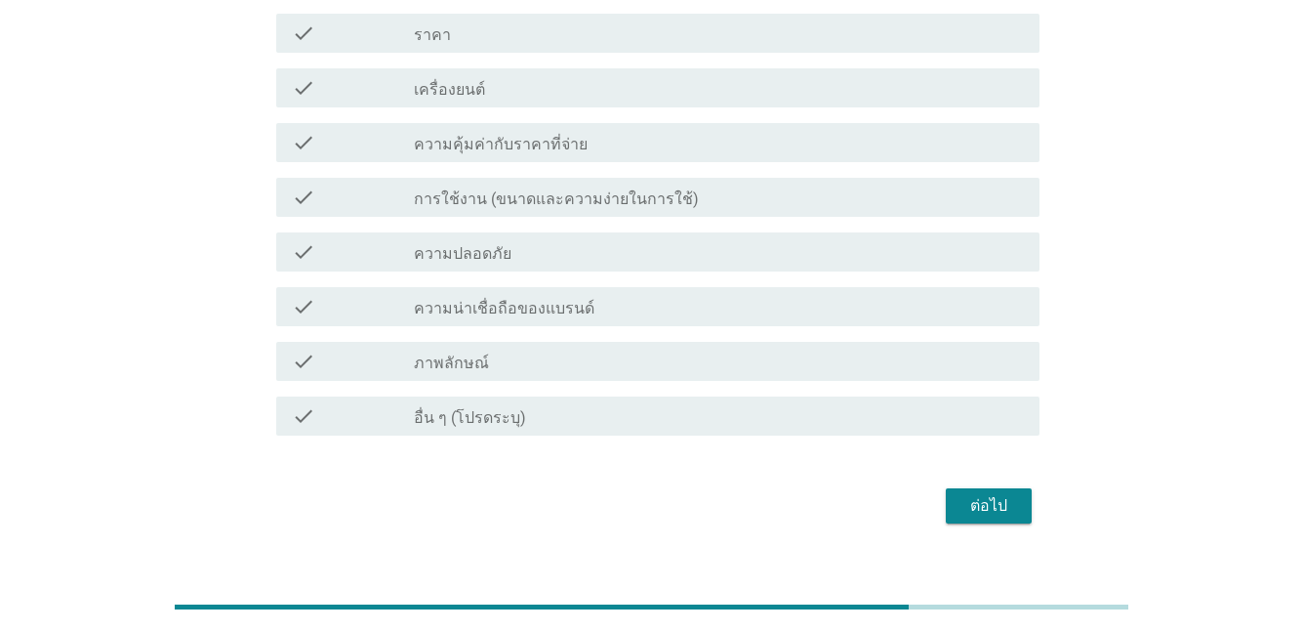
click at [761, 264] on div "check check_box_outline_blank ความปลอดภัย" at bounding box center [657, 251] width 763 height 39
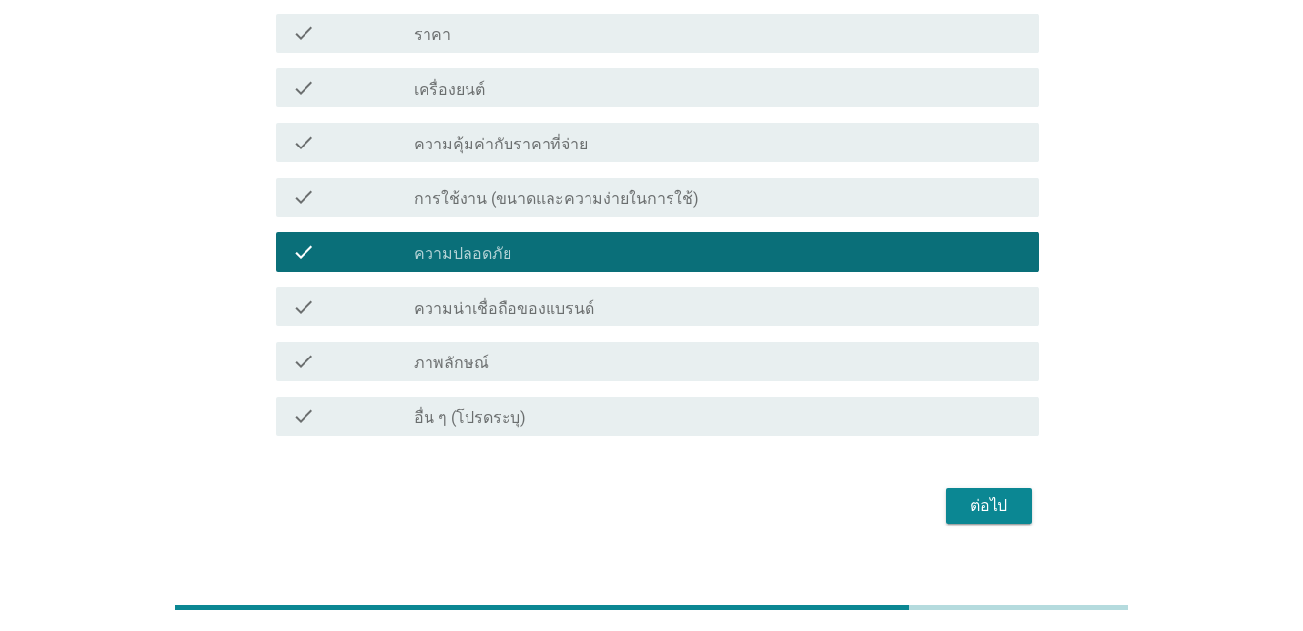
click at [974, 510] on div "ต่อไป" at bounding box center [989, 505] width 55 height 23
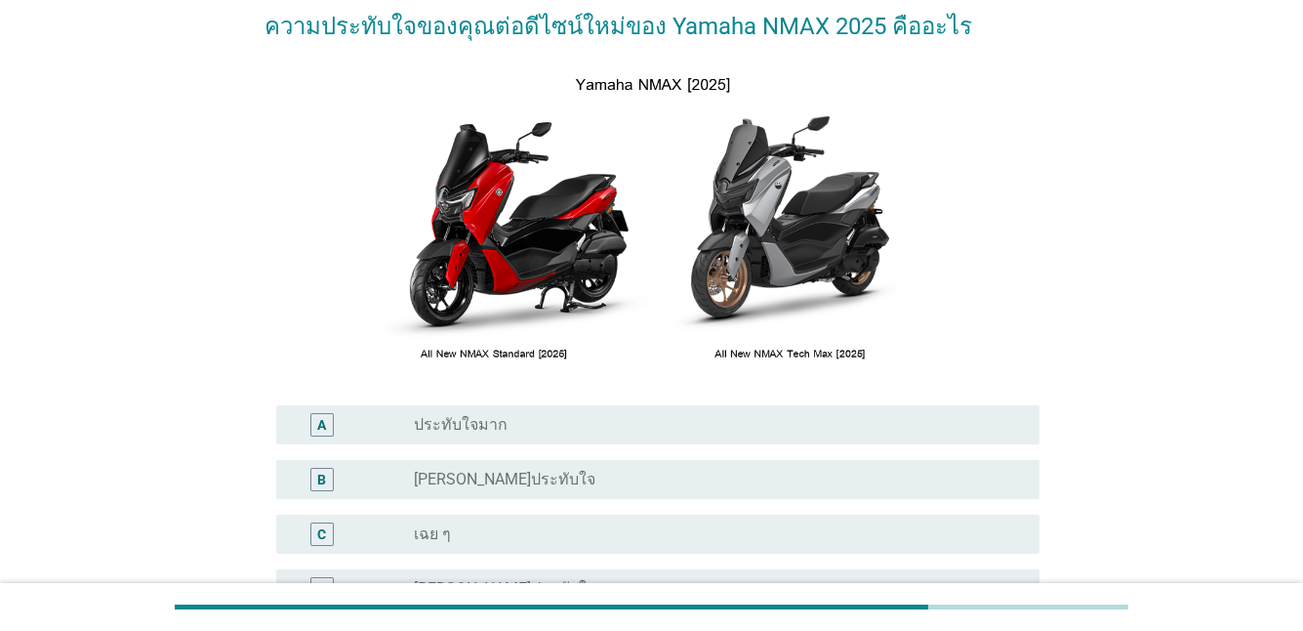
scroll to position [195, 0]
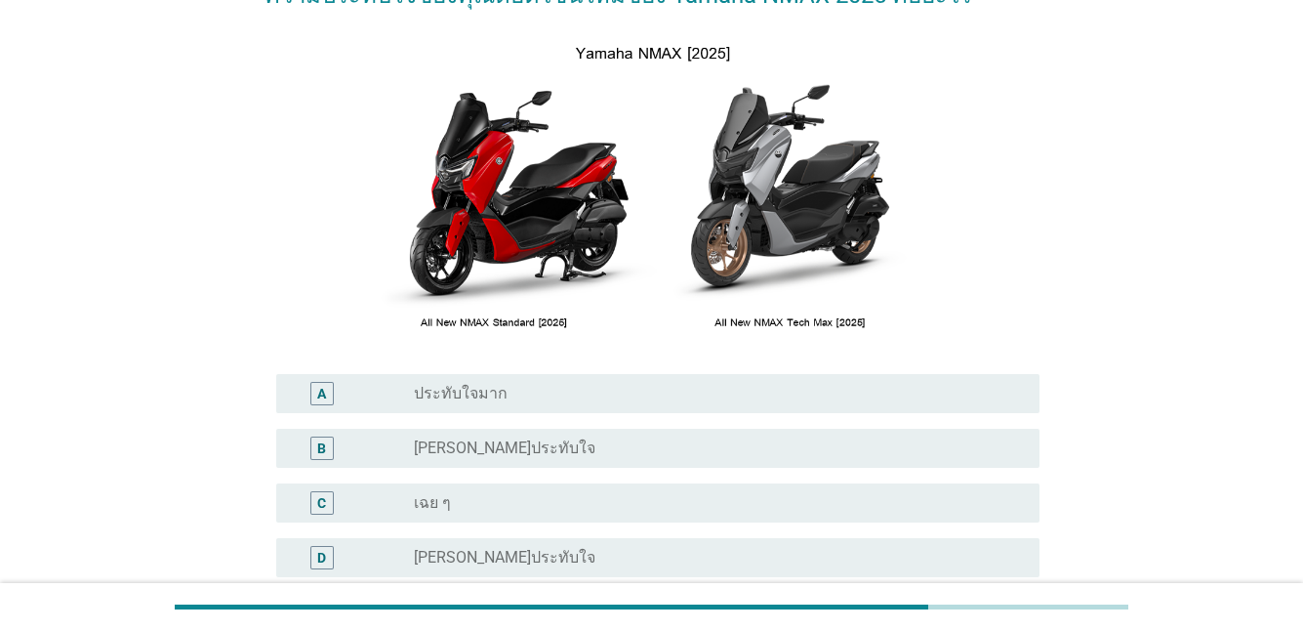
click at [557, 443] on div "radio_button_unchecked [PERSON_NAME]ประทับใจ" at bounding box center [711, 448] width 595 height 20
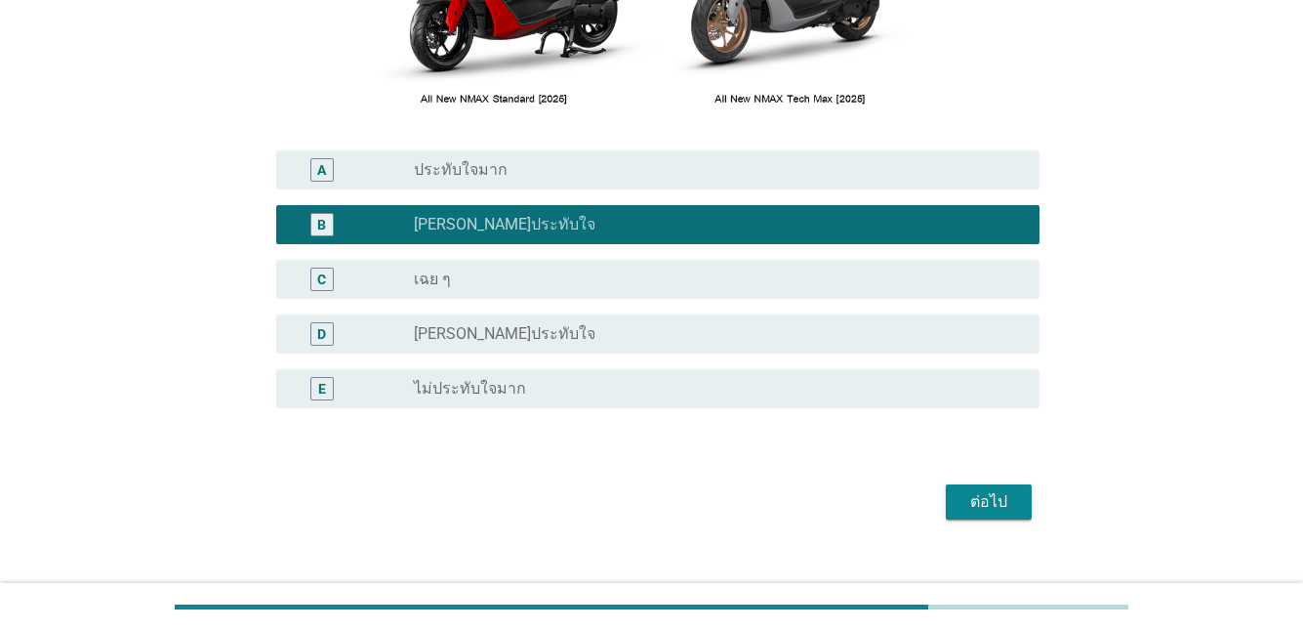
scroll to position [448, 0]
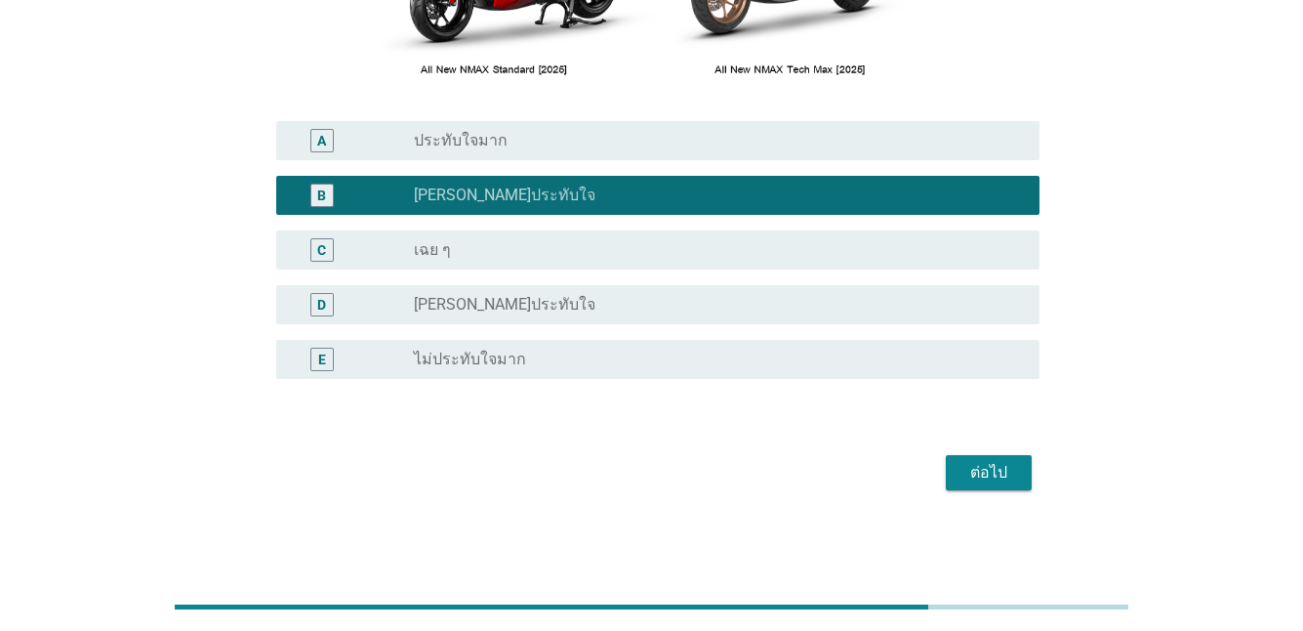
click at [968, 468] on div "ต่อไป" at bounding box center [989, 472] width 55 height 23
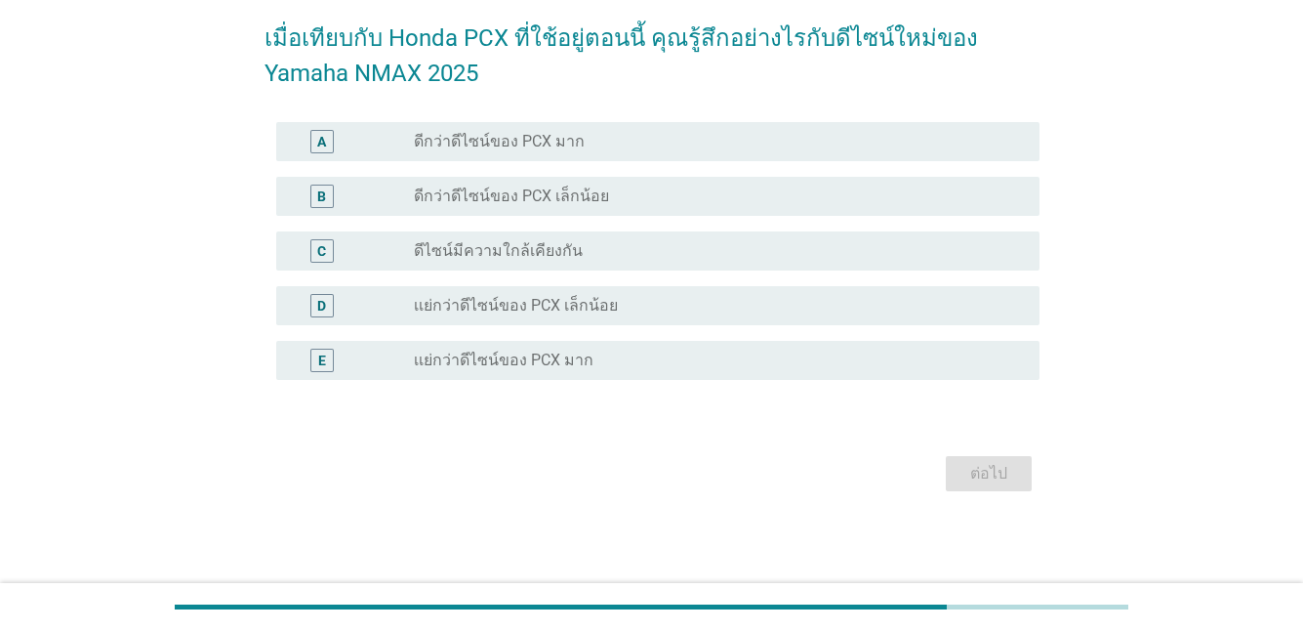
scroll to position [0, 0]
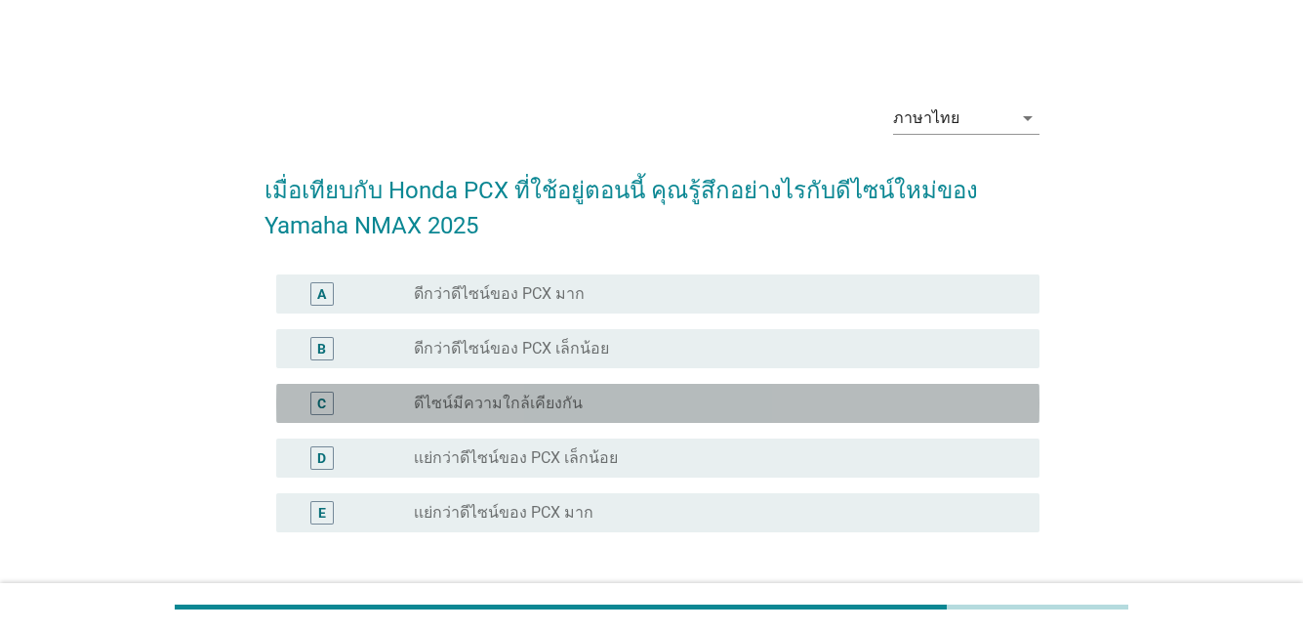
click at [450, 397] on label "ดีไซน์มีความใกล้เคียงกัน" at bounding box center [498, 403] width 169 height 20
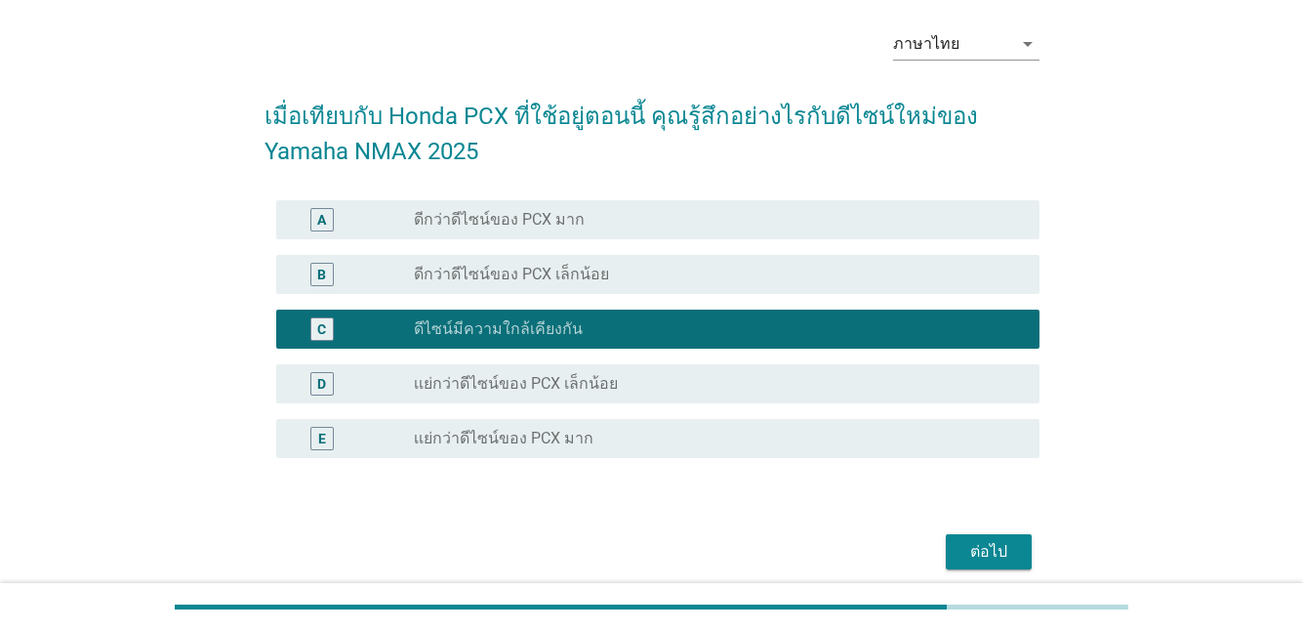
scroll to position [152, 0]
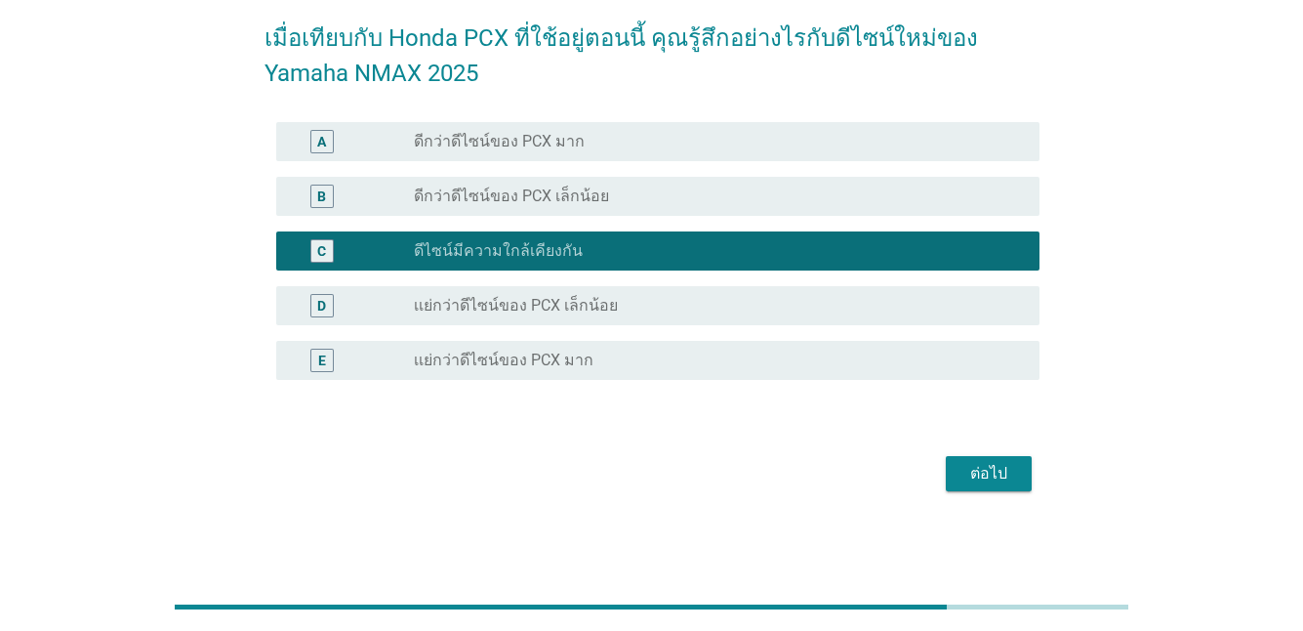
click at [992, 477] on div "ต่อไป" at bounding box center [989, 473] width 55 height 23
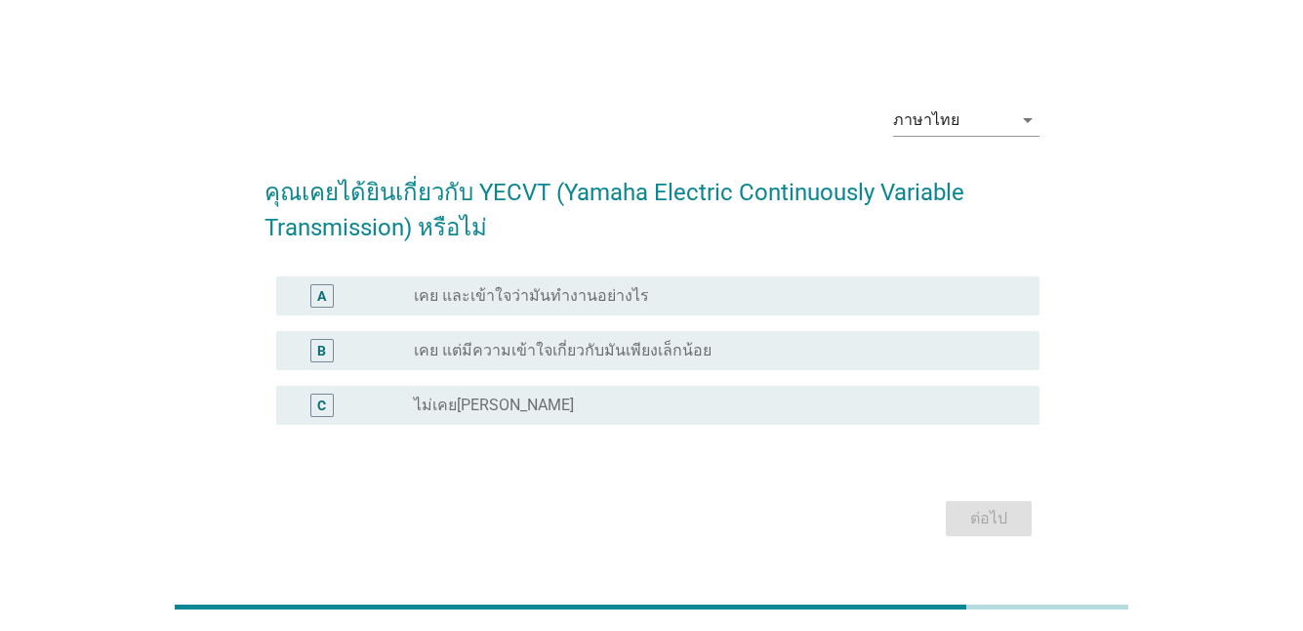
click at [461, 344] on label "เคย แต่มีความเข้าใจเกี่ยวกับมันเพียงเล็กน้อย" at bounding box center [563, 351] width 298 height 20
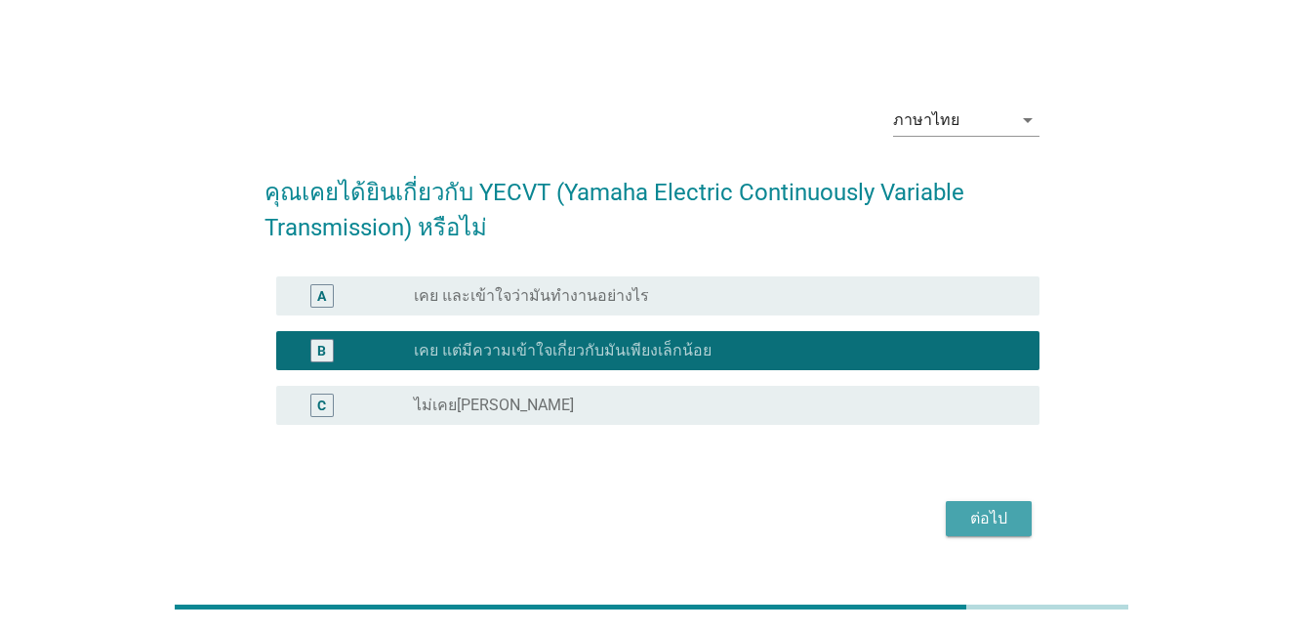
click at [1005, 524] on div "ต่อไป" at bounding box center [989, 518] width 55 height 23
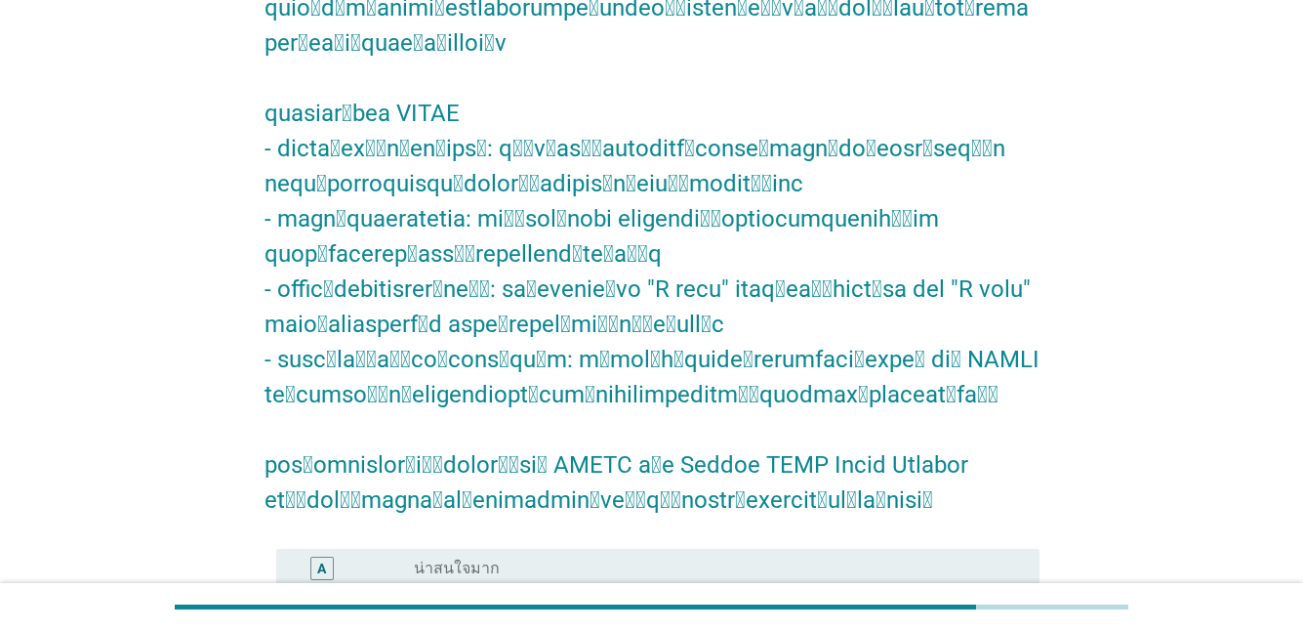
scroll to position [488, 0]
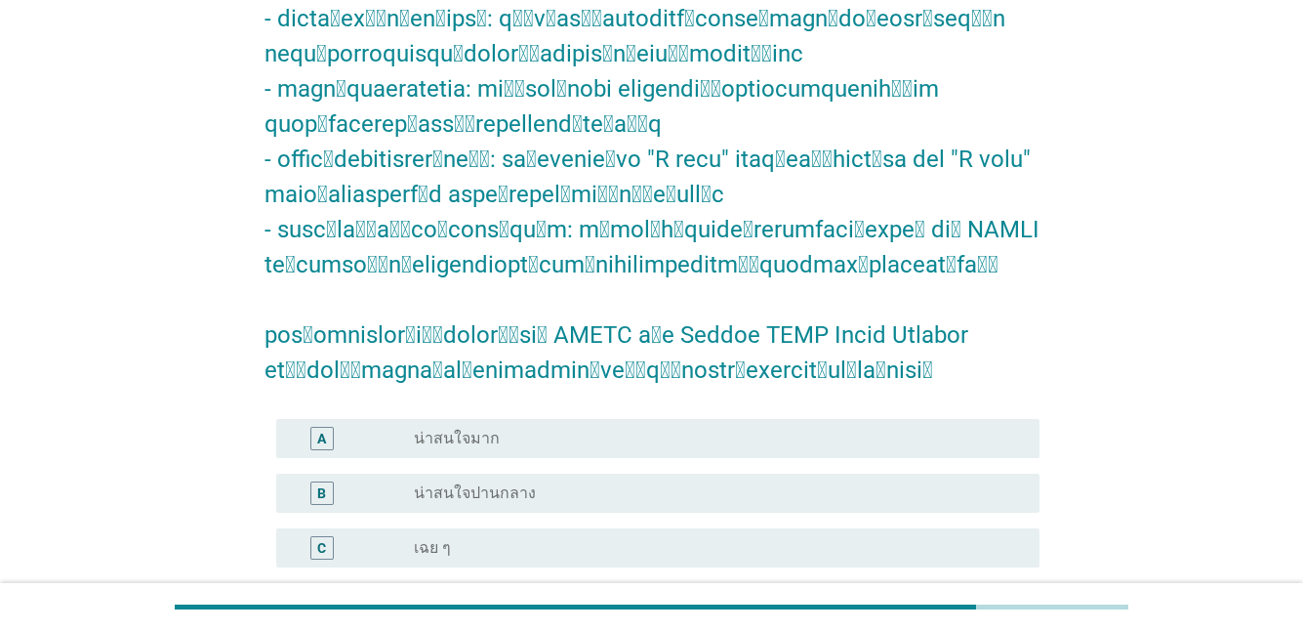
click at [435, 474] on div "B radio_button_unchecked น่าสนใจปานกลาง" at bounding box center [657, 493] width 763 height 39
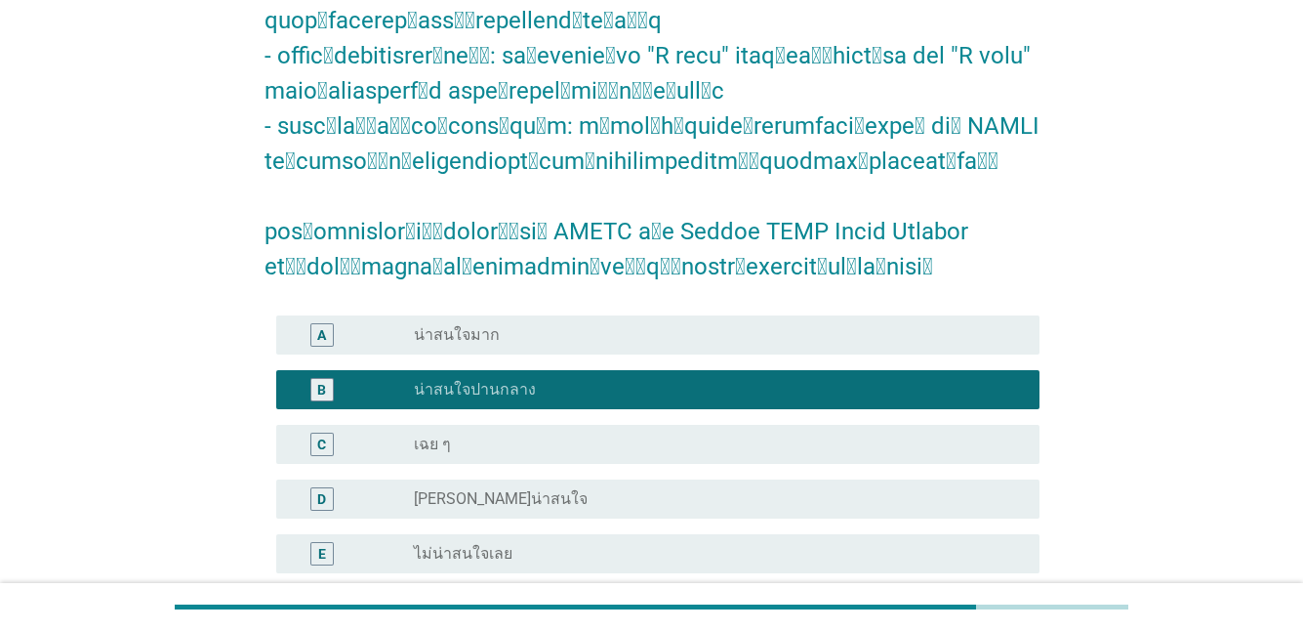
scroll to position [750, 0]
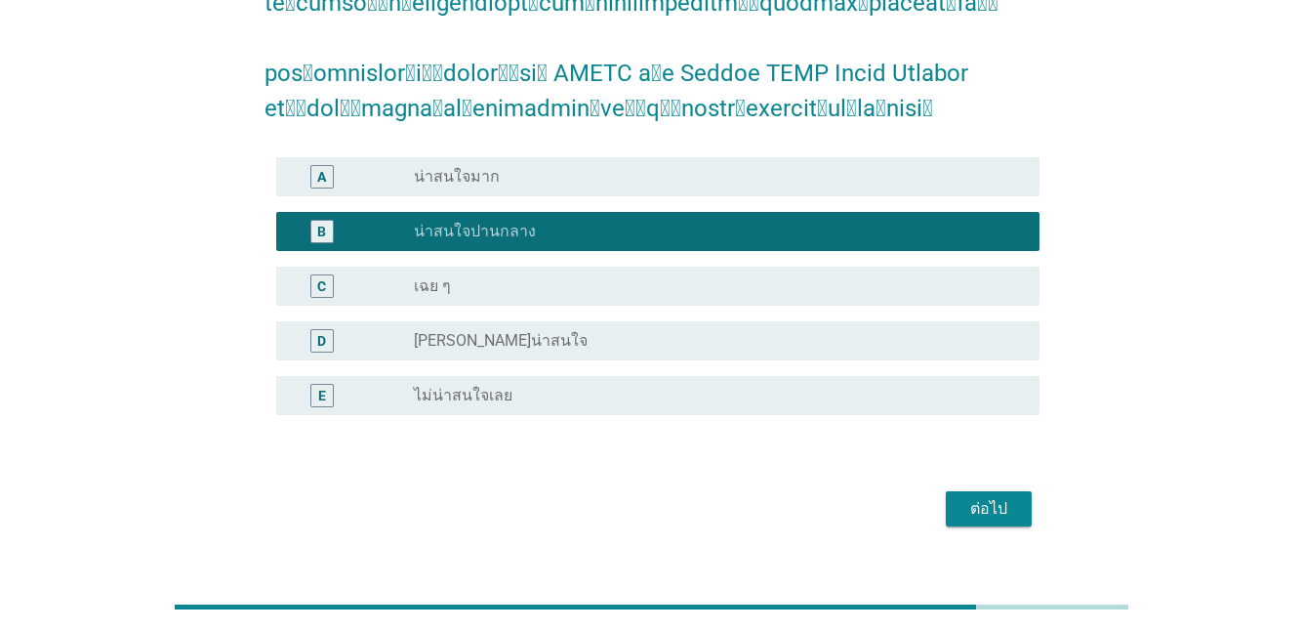
click at [984, 497] on div "ต่อไป" at bounding box center [989, 508] width 55 height 23
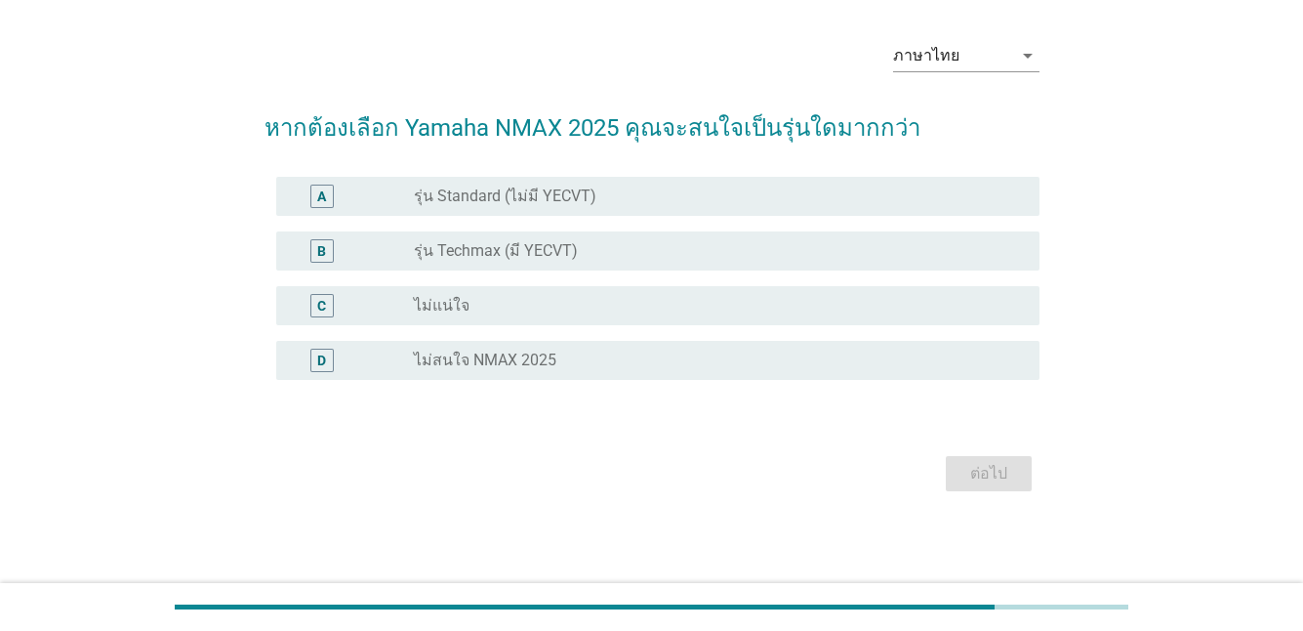
scroll to position [0, 0]
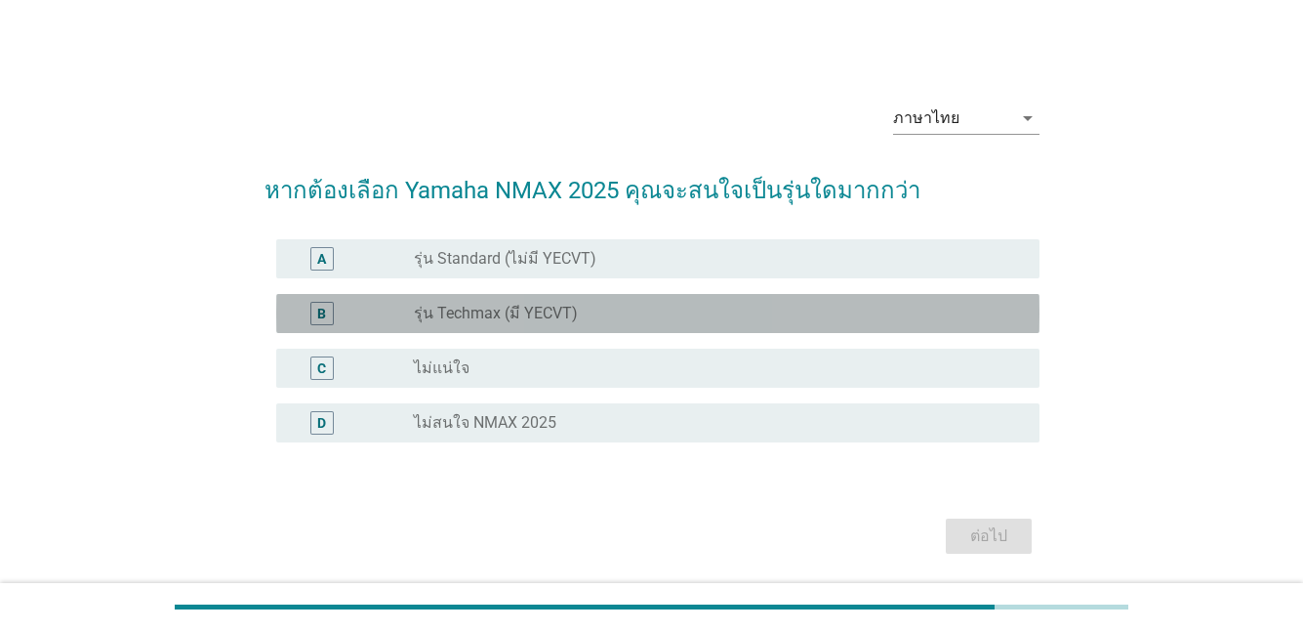
click at [407, 317] on div "B" at bounding box center [353, 313] width 122 height 23
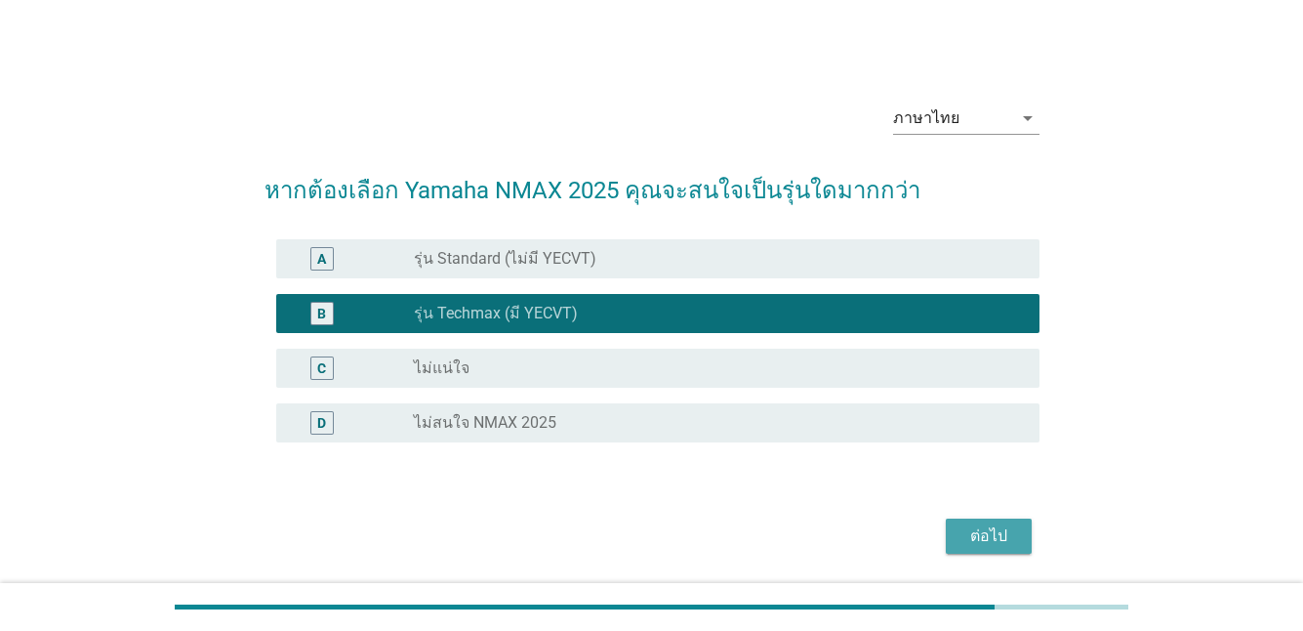
click at [998, 540] on div "ต่อไป" at bounding box center [989, 535] width 55 height 23
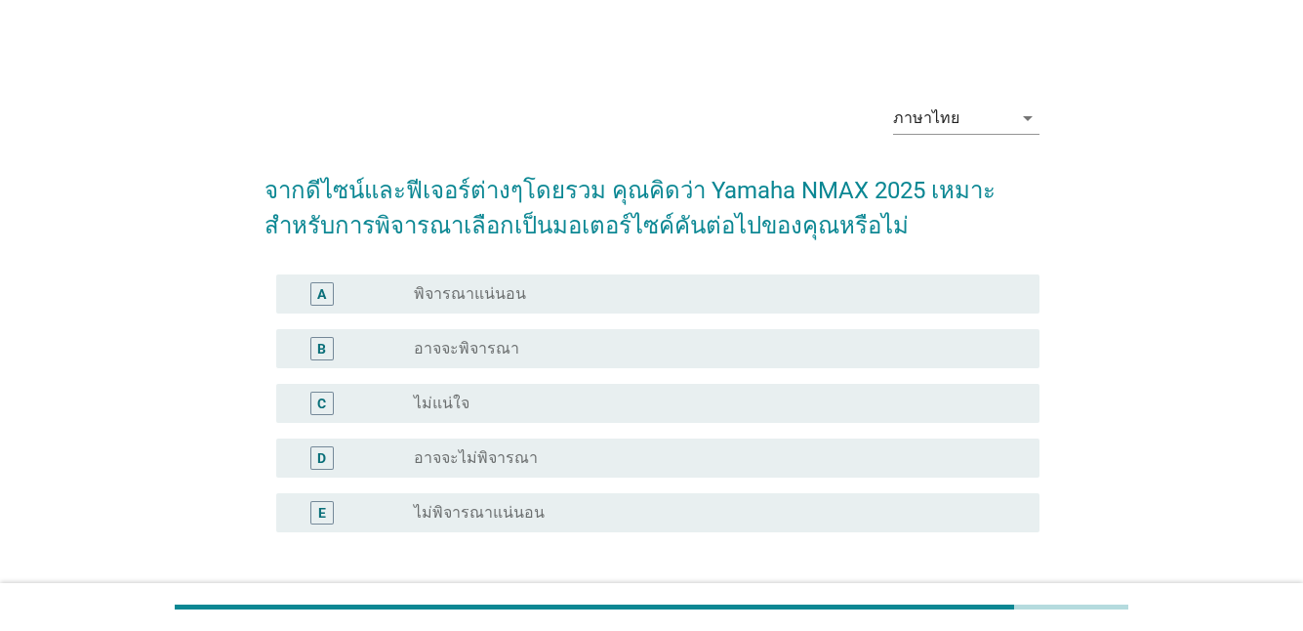
click at [459, 356] on label "อาจจะพิจารณา" at bounding box center [466, 349] width 105 height 20
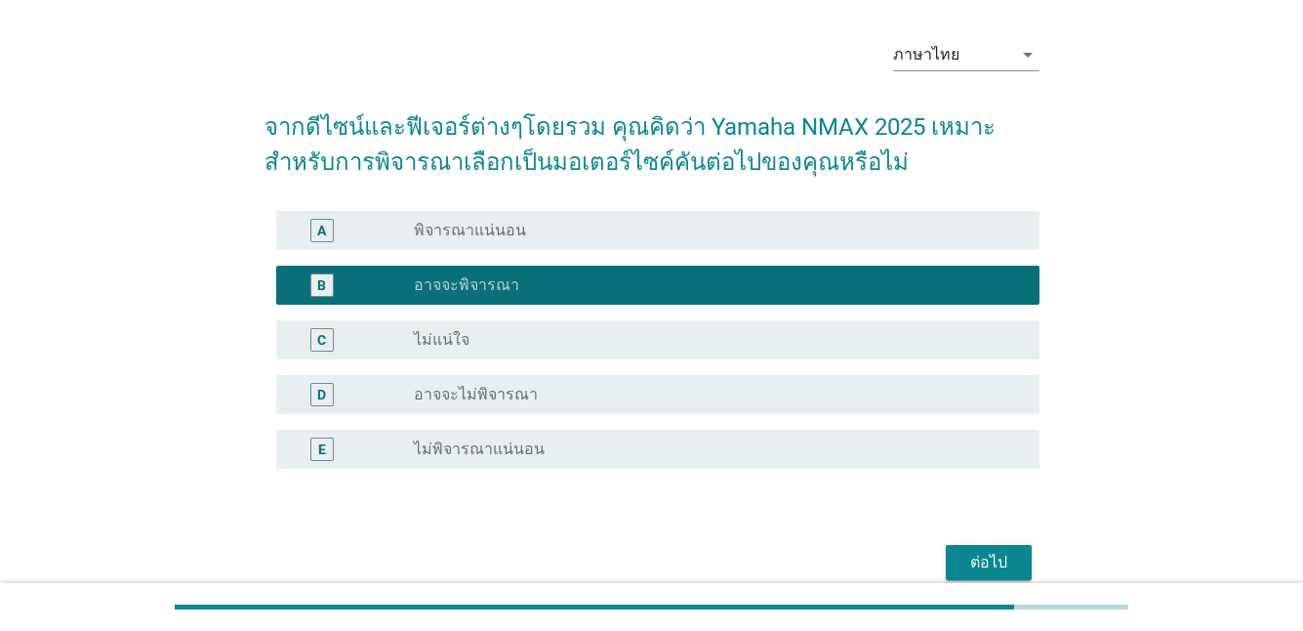
scroll to position [98, 0]
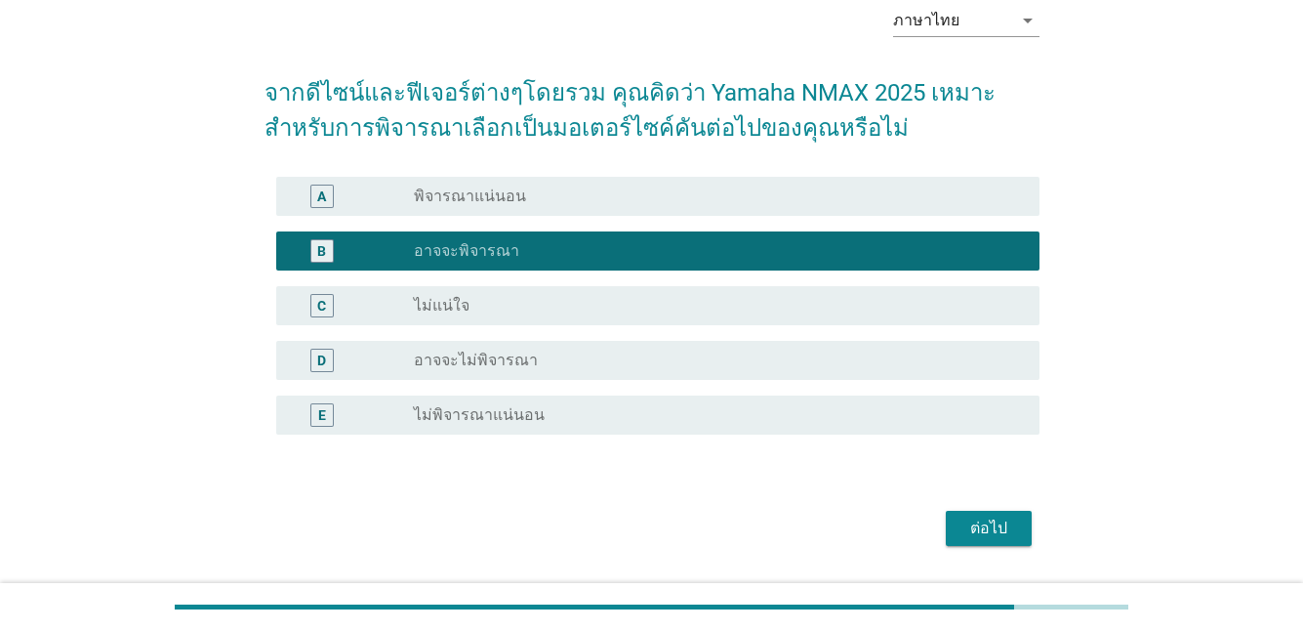
click at [975, 540] on button "ต่อไป" at bounding box center [989, 528] width 86 height 35
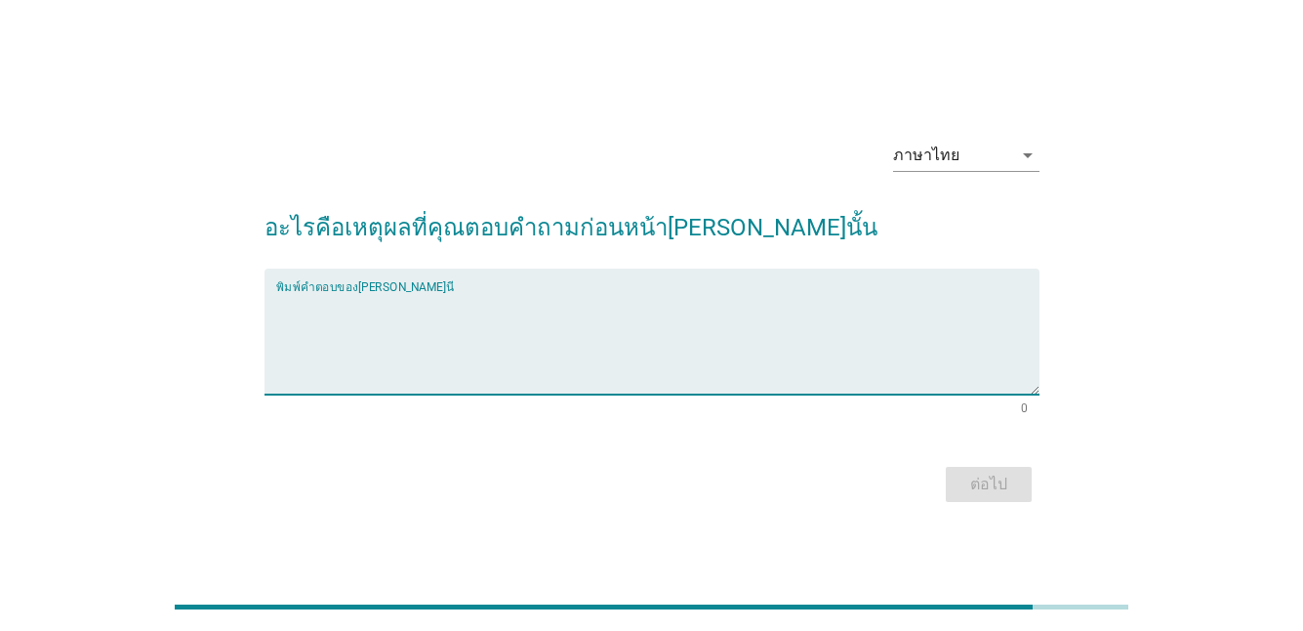
click at [640, 359] on textarea "พิมพ์คำตอบของคุณ ที่นี่" at bounding box center [657, 343] width 763 height 103
type textarea ","
type textarea "เทคโนโลยีใหม่"
click at [964, 487] on div "ต่อไป" at bounding box center [989, 484] width 55 height 23
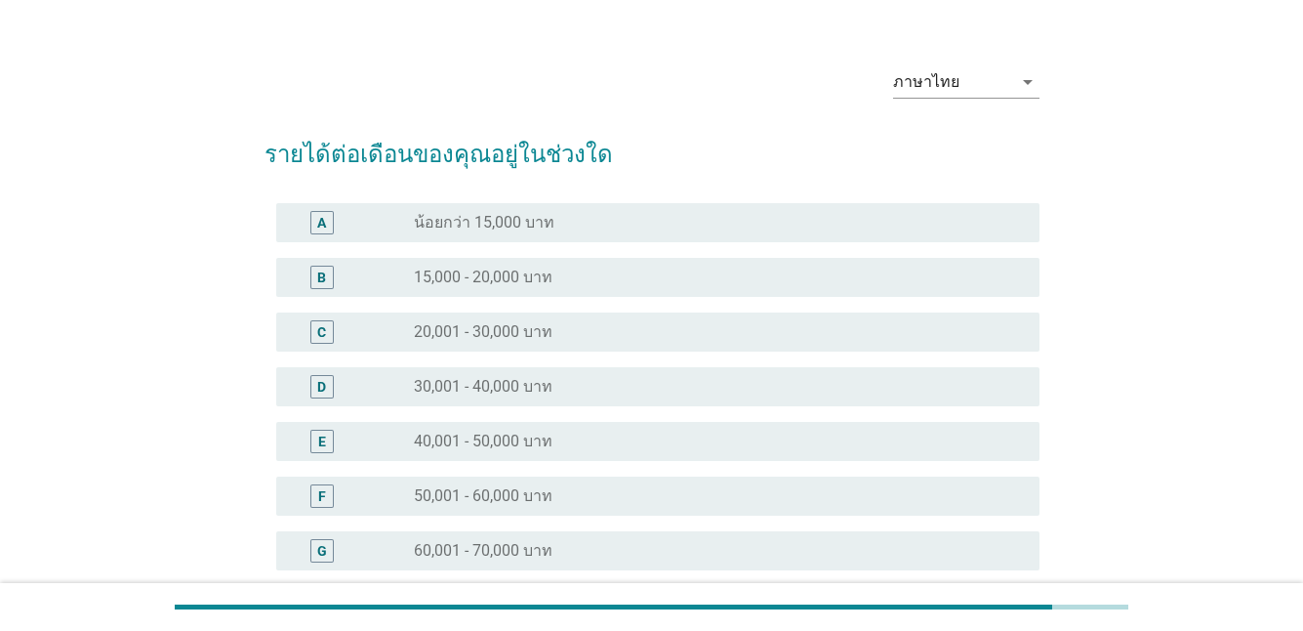
scroll to position [98, 0]
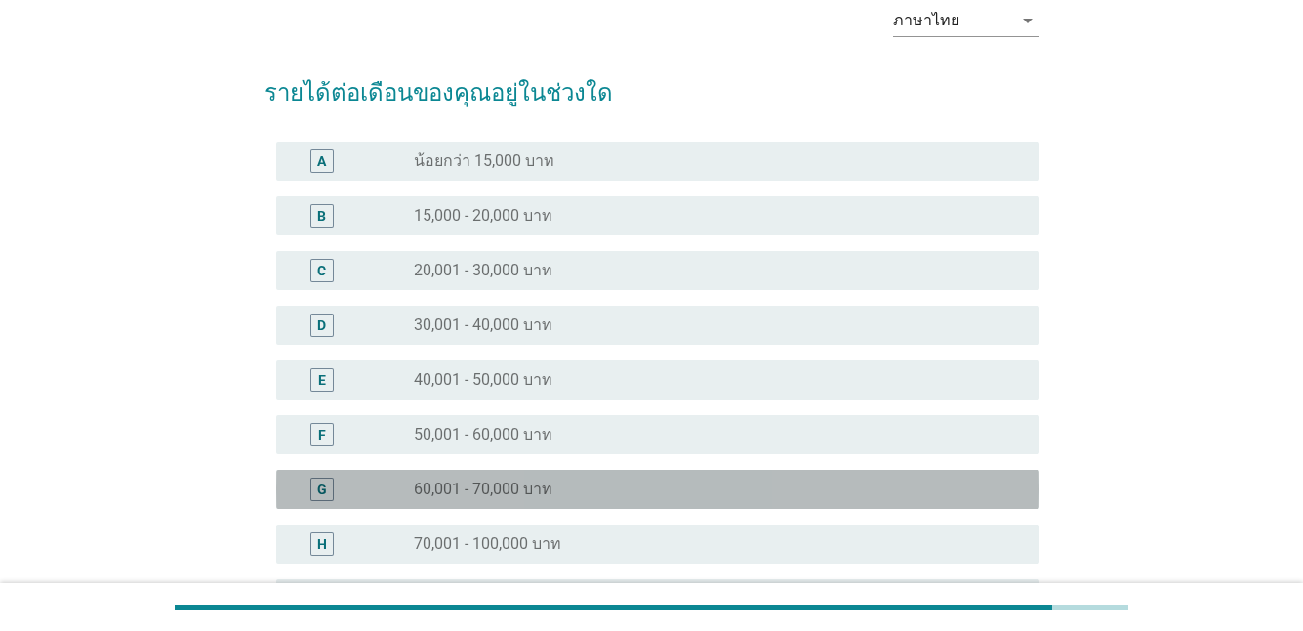
click at [362, 497] on div "G" at bounding box center [353, 488] width 122 height 23
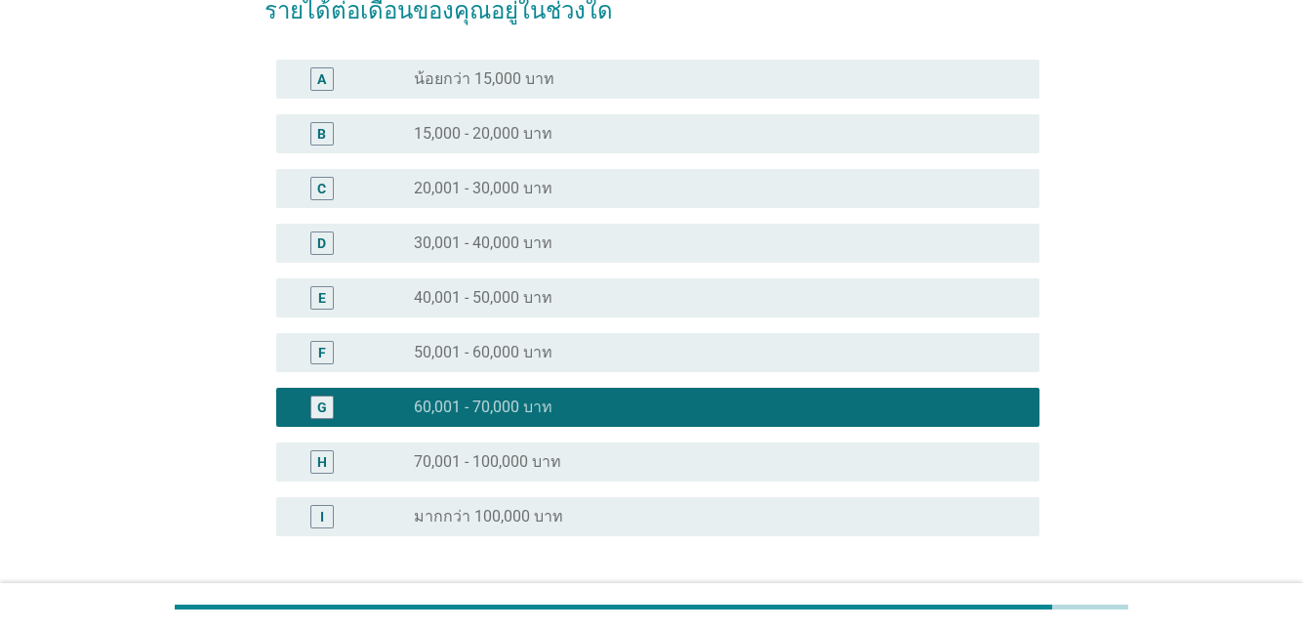
scroll to position [293, 0]
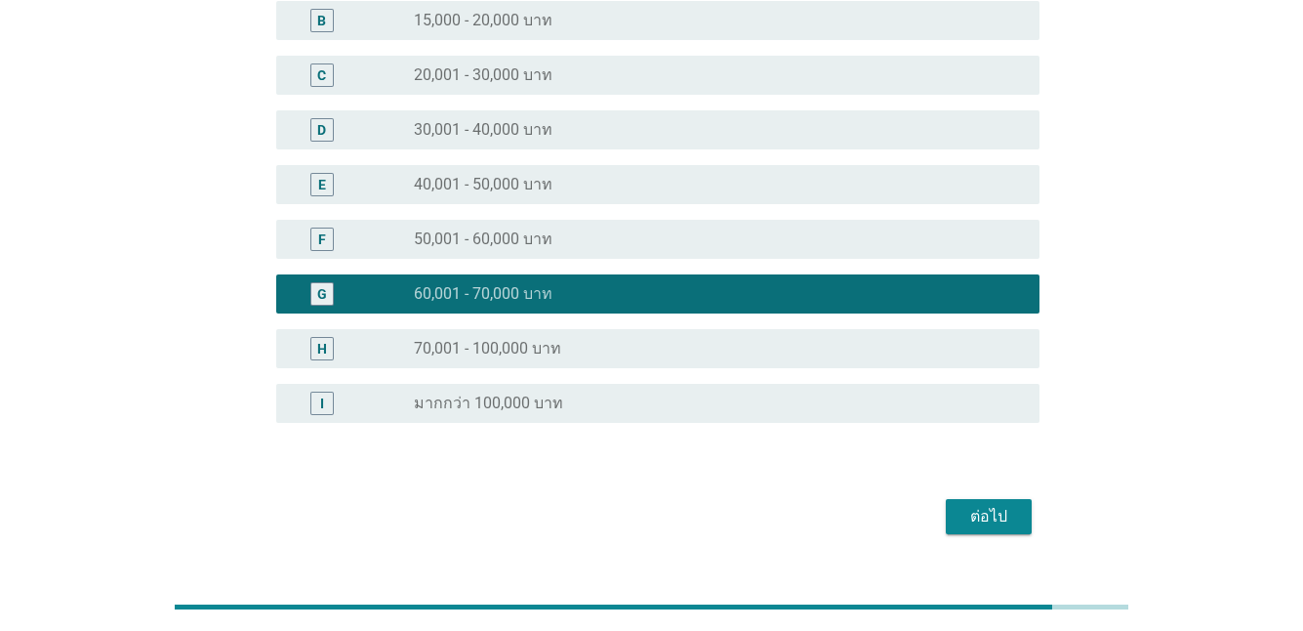
click at [969, 515] on div "ต่อไป" at bounding box center [989, 516] width 55 height 23
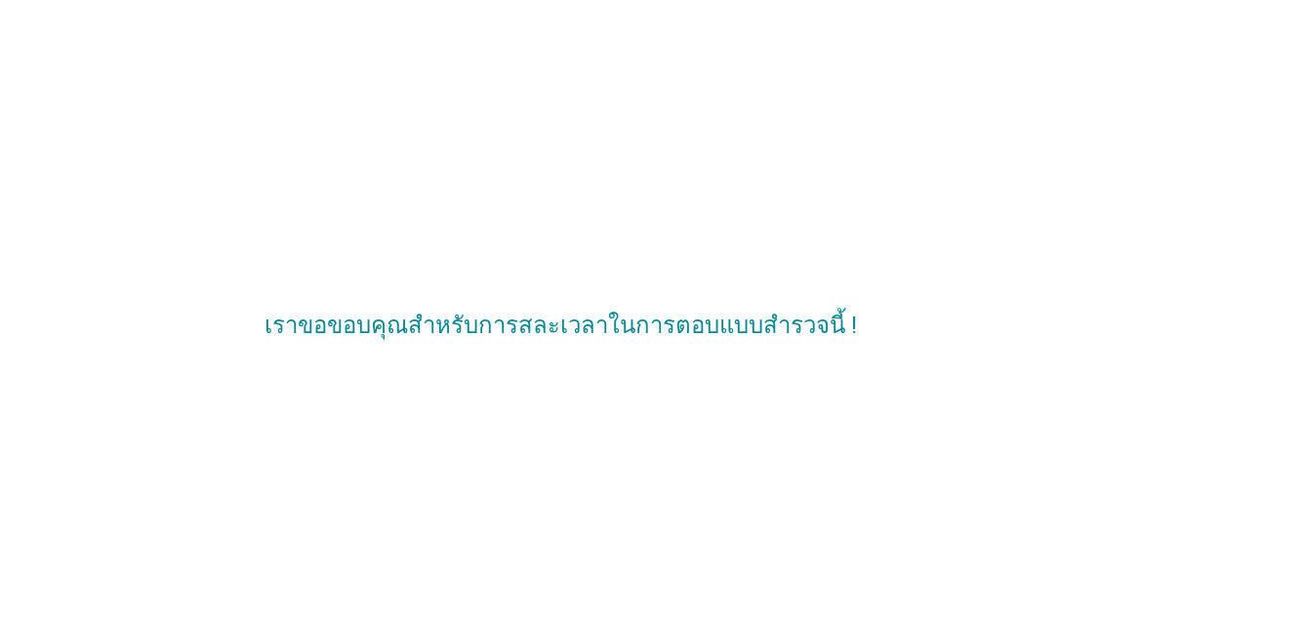
scroll to position [0, 0]
